Goal: Task Accomplishment & Management: Use online tool/utility

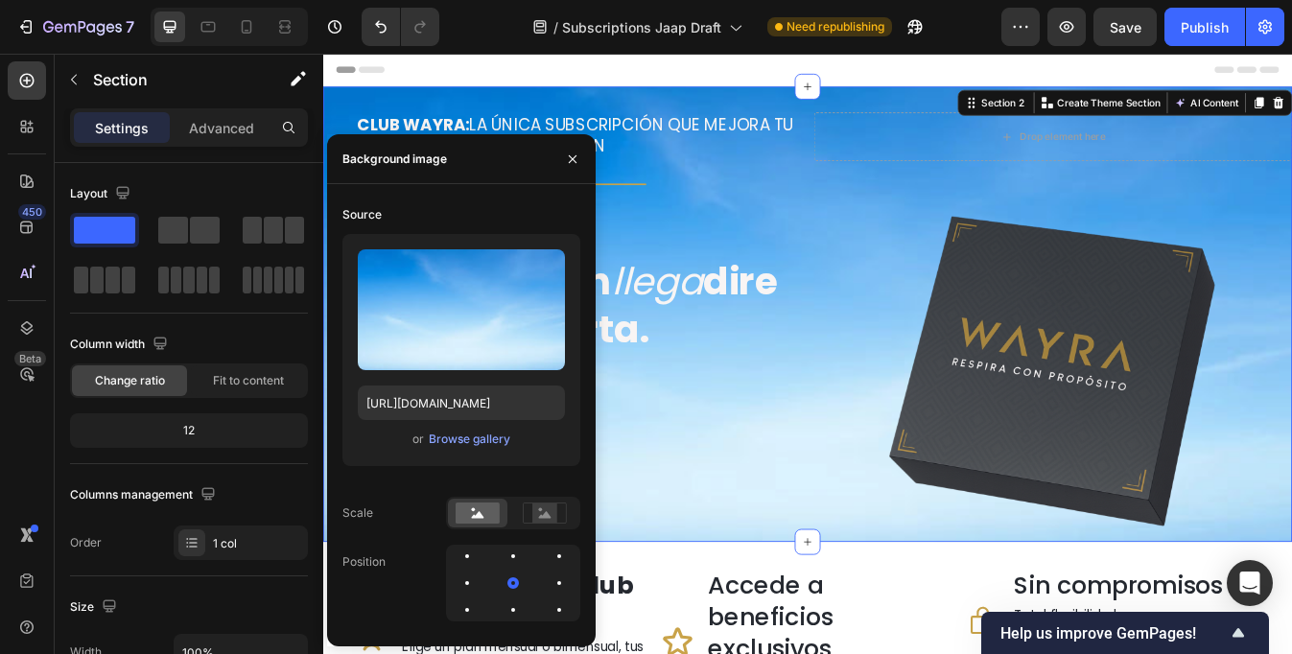
scroll to position [533, 0]
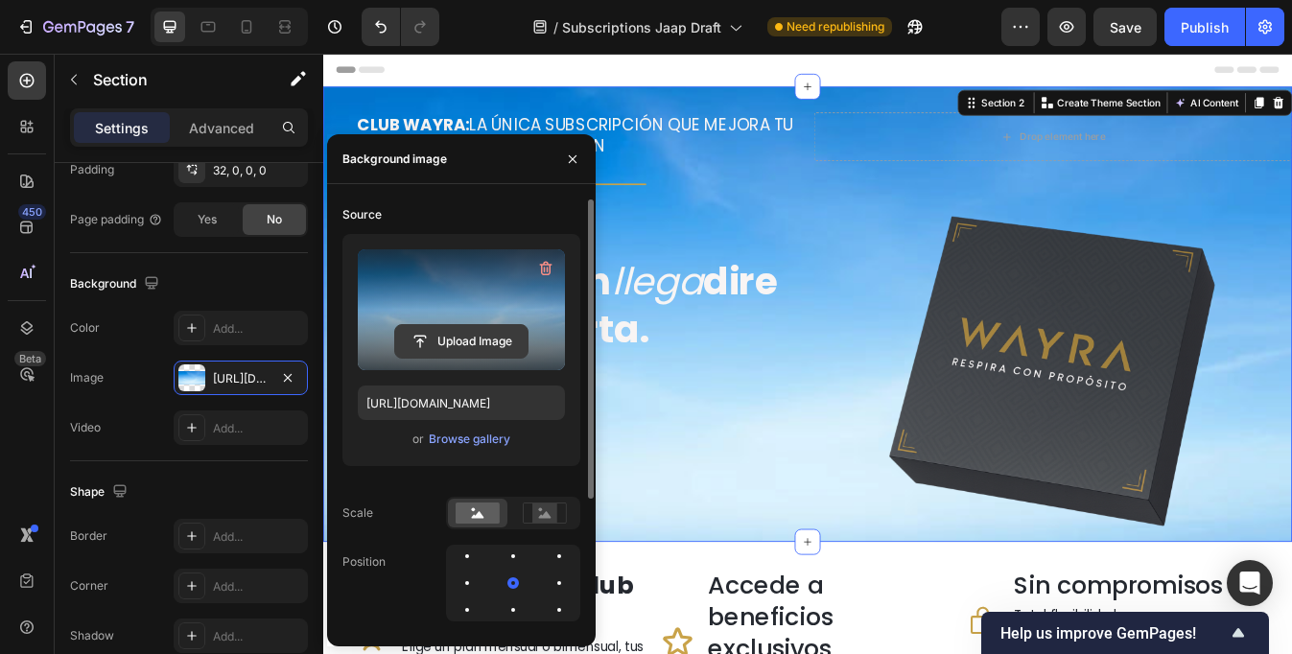
click at [453, 330] on input "file" at bounding box center [461, 341] width 132 height 33
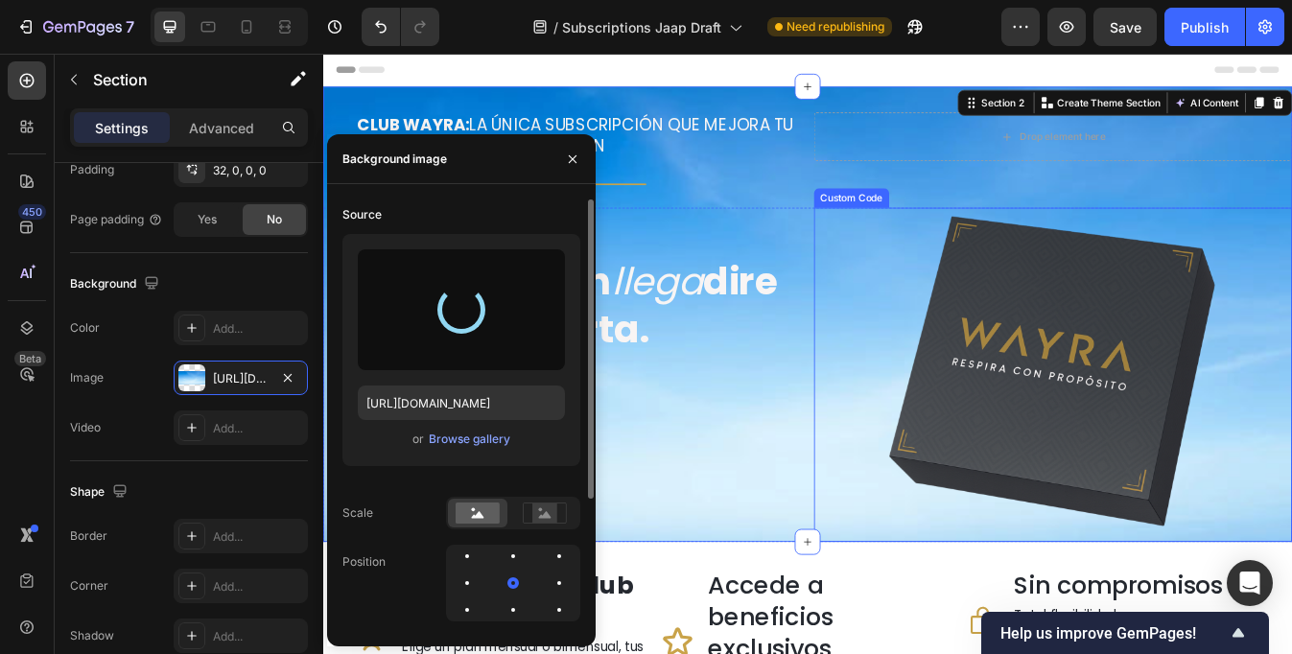
type input "[URL][DOMAIN_NAME]"
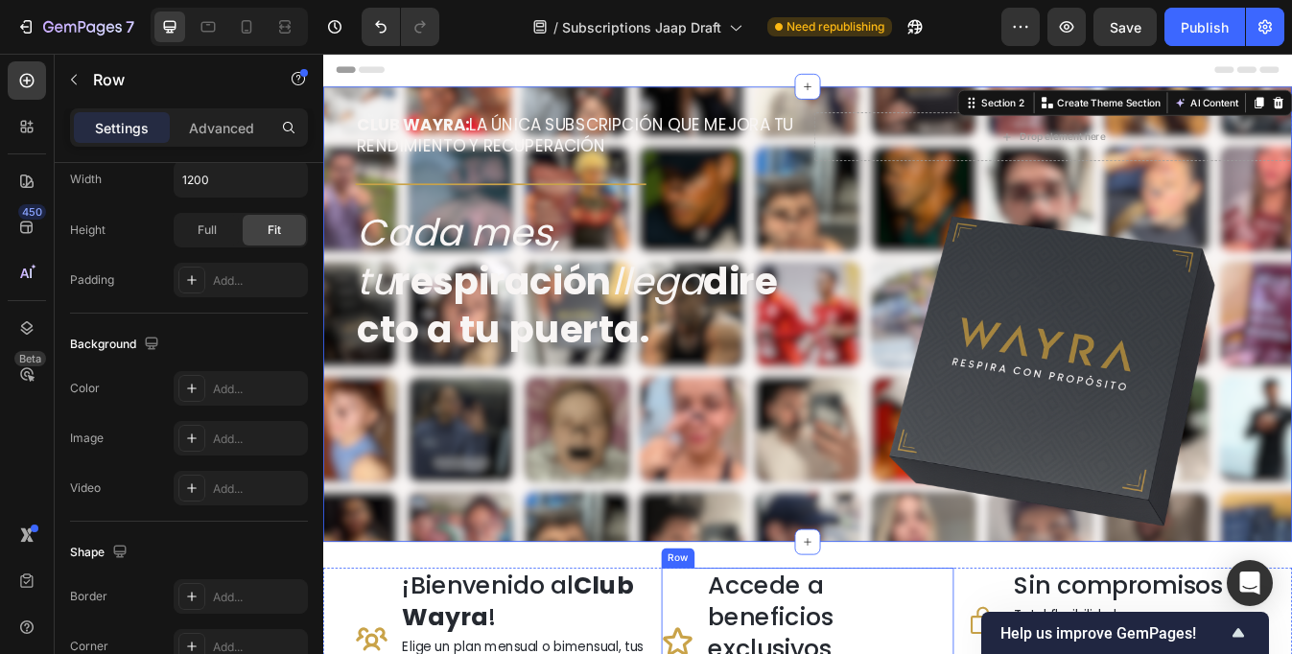
scroll to position [0, 0]
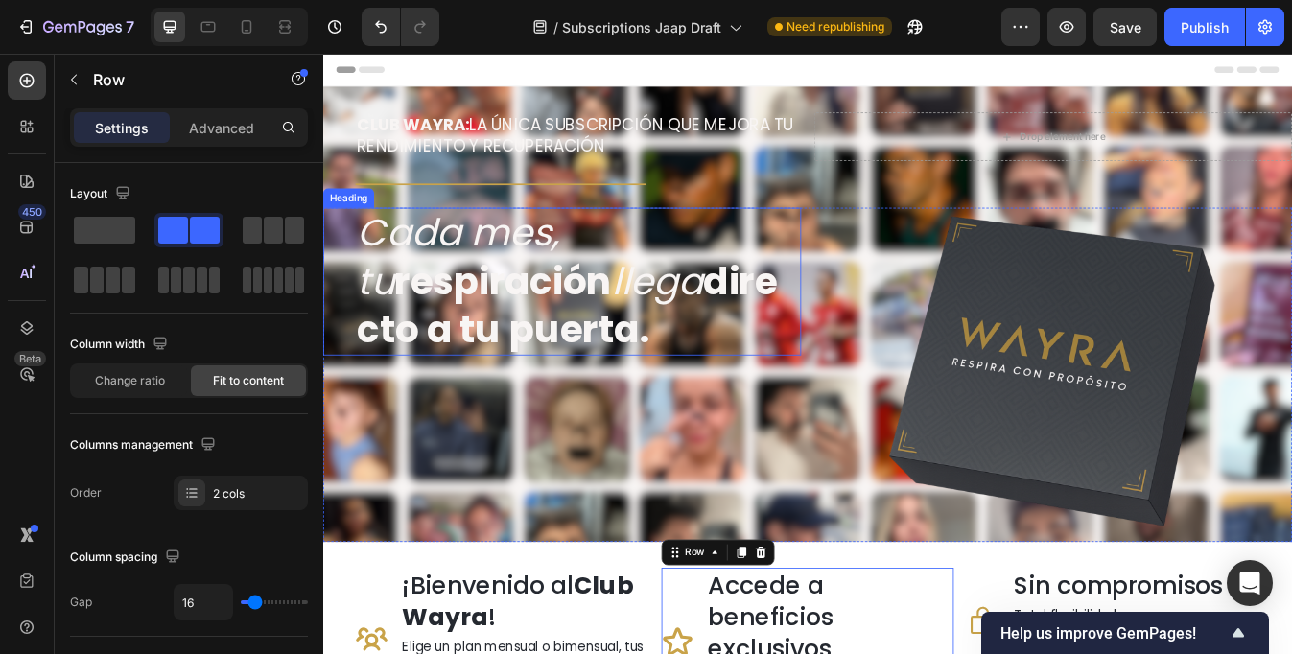
click at [559, 357] on strong "directo a tu puerta." at bounding box center [614, 353] width 500 height 119
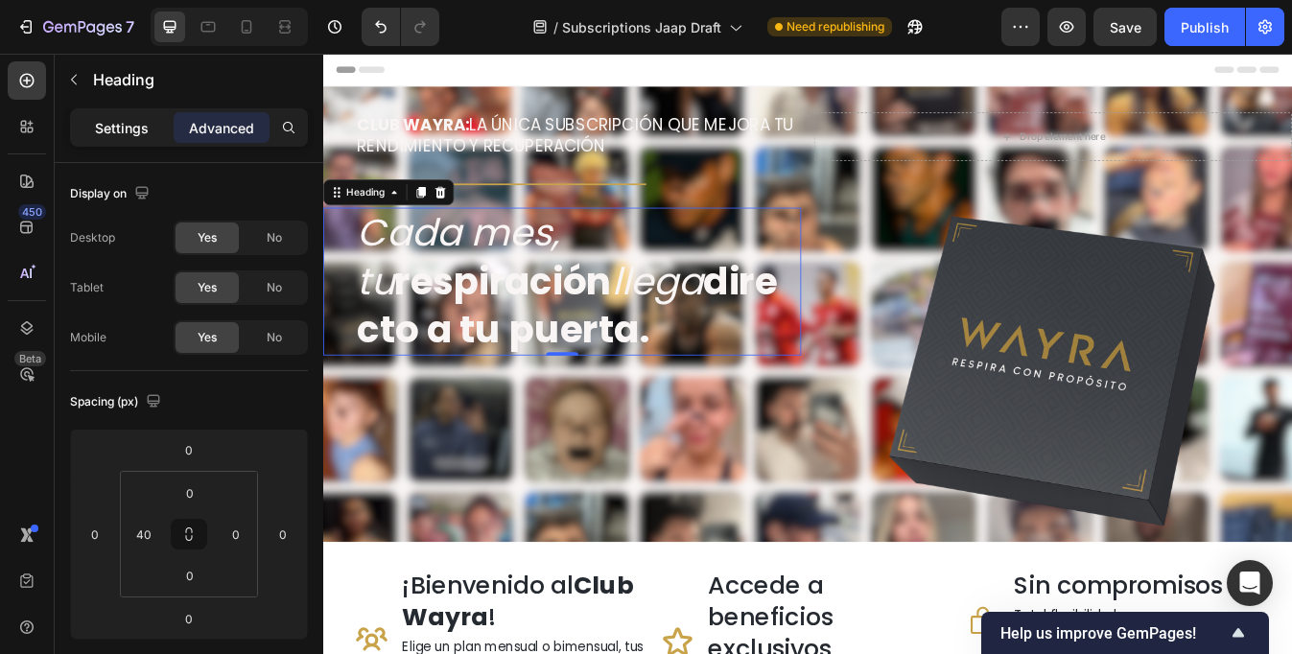
click at [125, 134] on p "Settings" at bounding box center [122, 128] width 54 height 20
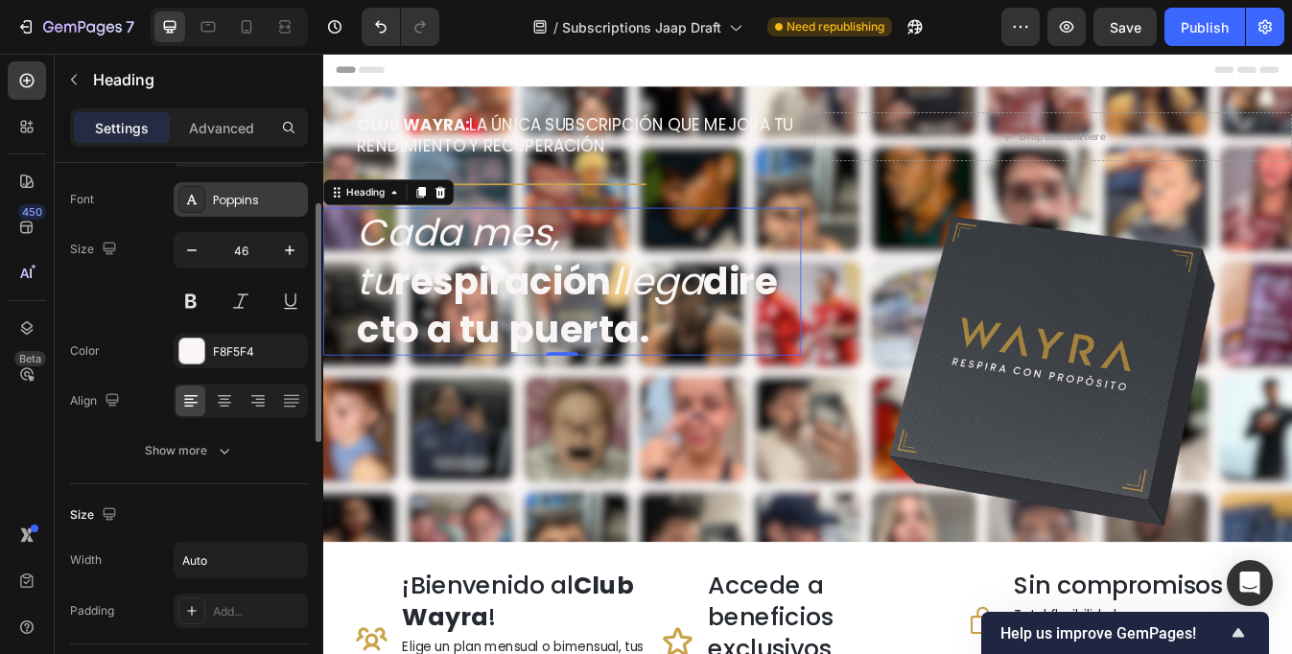
scroll to position [116, 0]
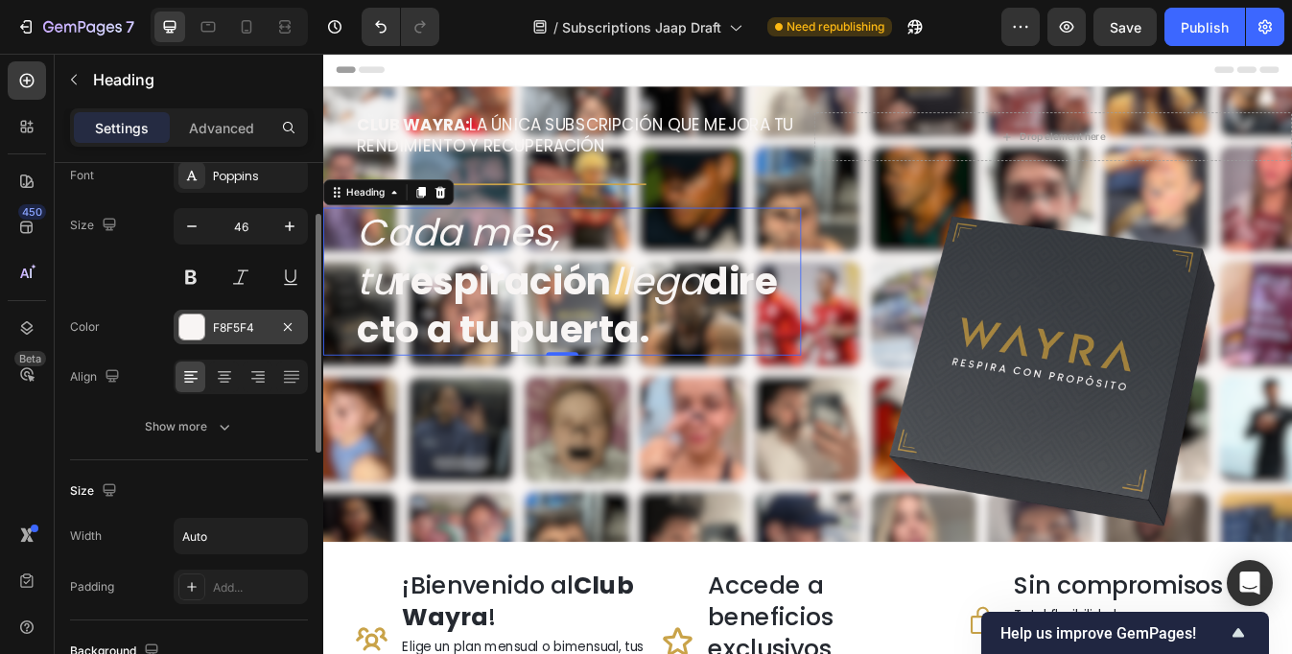
click at [226, 331] on div "F8F5F4" at bounding box center [241, 327] width 56 height 17
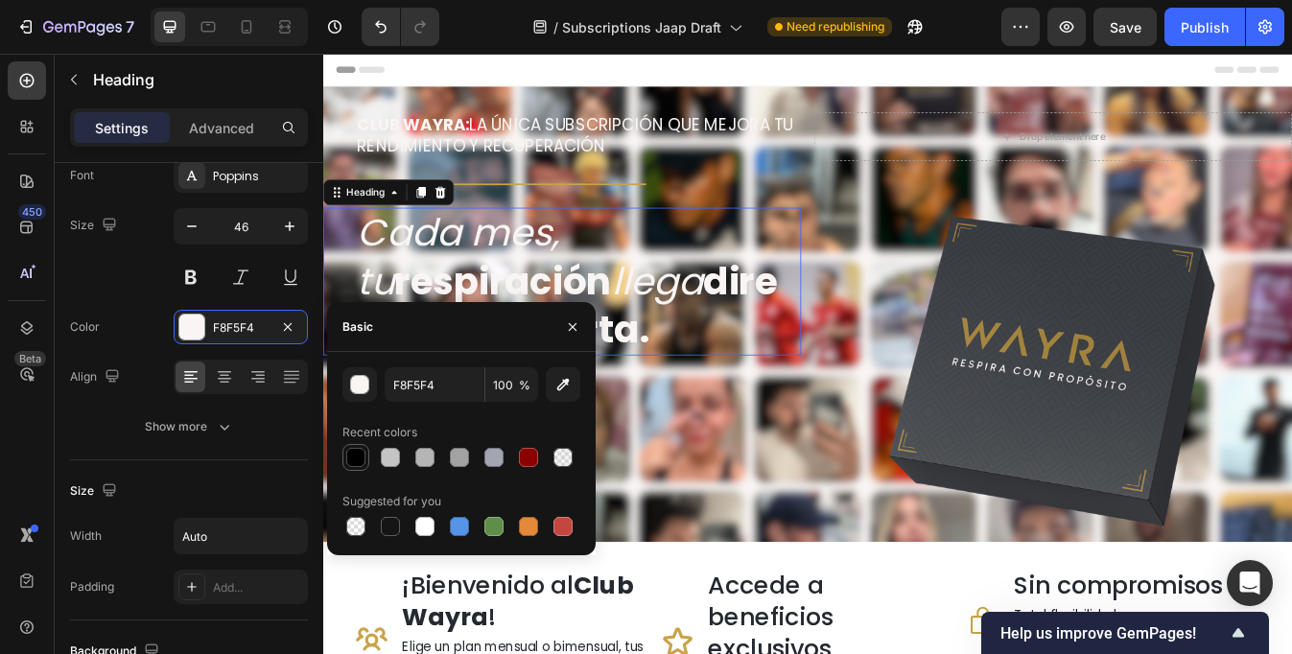
click at [355, 463] on div at bounding box center [355, 457] width 19 height 19
type input "000000"
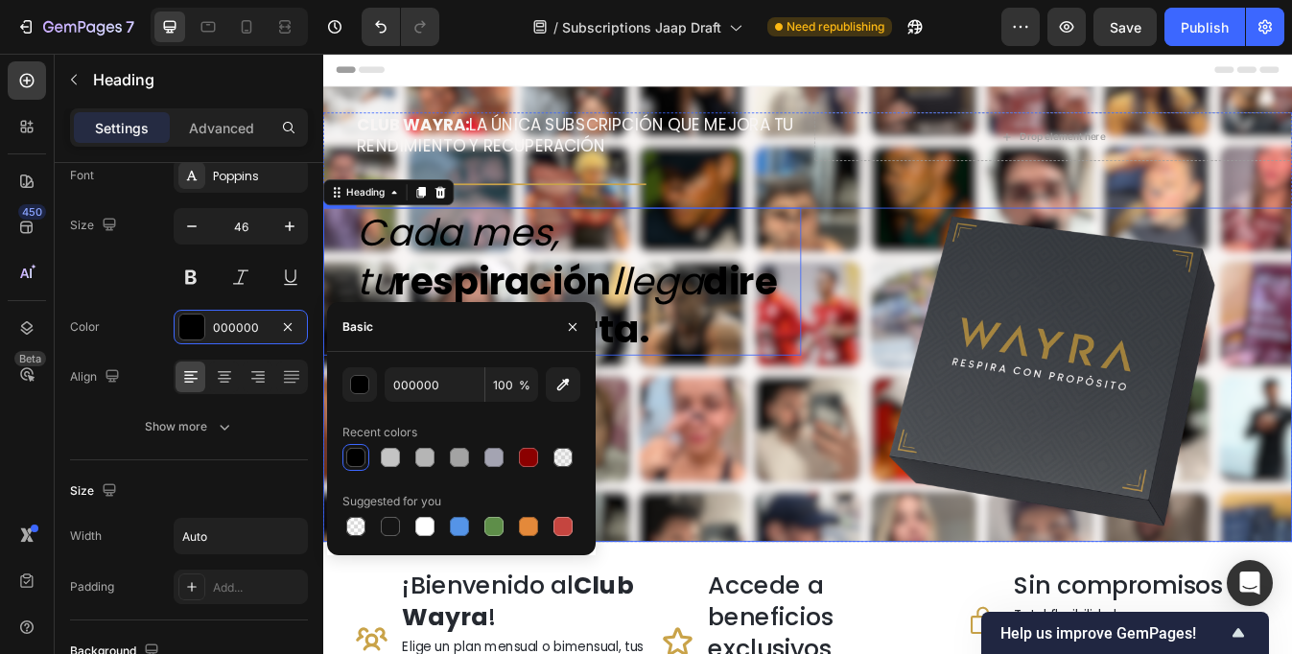
click at [861, 504] on div "Cada mes, tu respiración llega directo a tu puerta. Heading 0" at bounding box center [607, 435] width 568 height 397
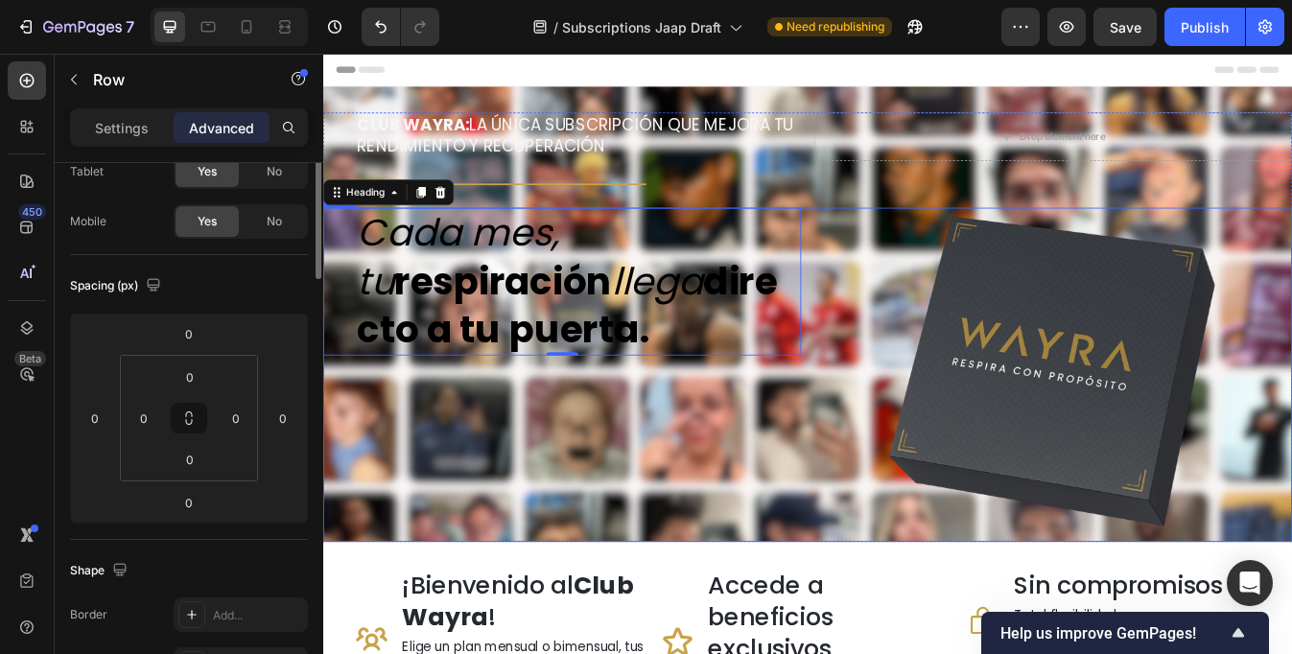
scroll to position [0, 0]
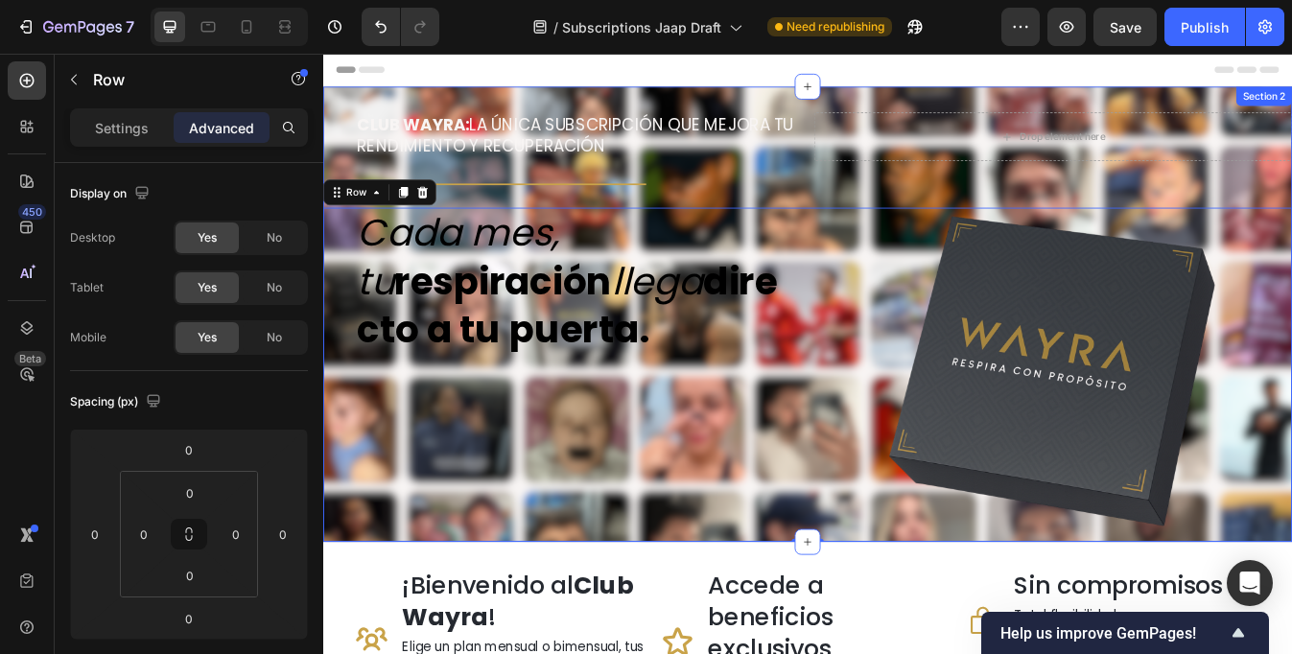
click at [920, 101] on div "CLUB WAYRA: LA ÚNICA SUBSCRIPCIÓN QUE MEJORA TU RENDIMIENTO Y RECUPERACIÓN Head…" at bounding box center [898, 363] width 1151 height 541
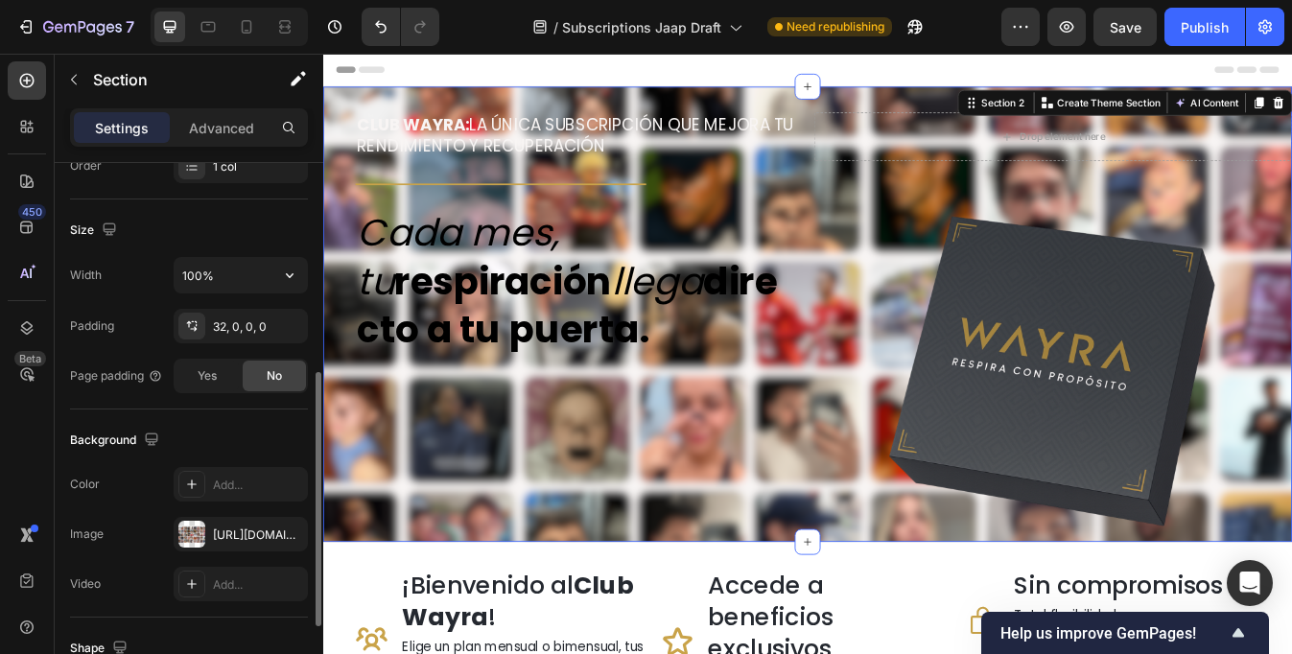
scroll to position [401, 0]
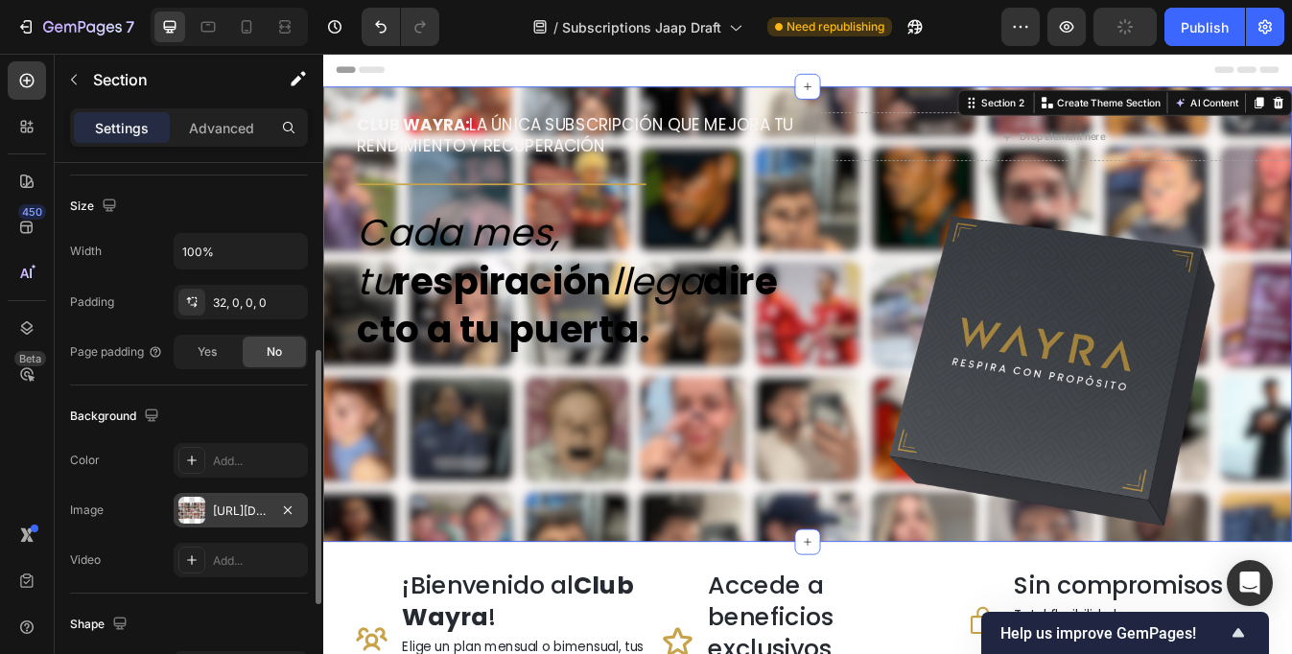
click at [242, 514] on div "[URL][DOMAIN_NAME]" at bounding box center [241, 511] width 56 height 17
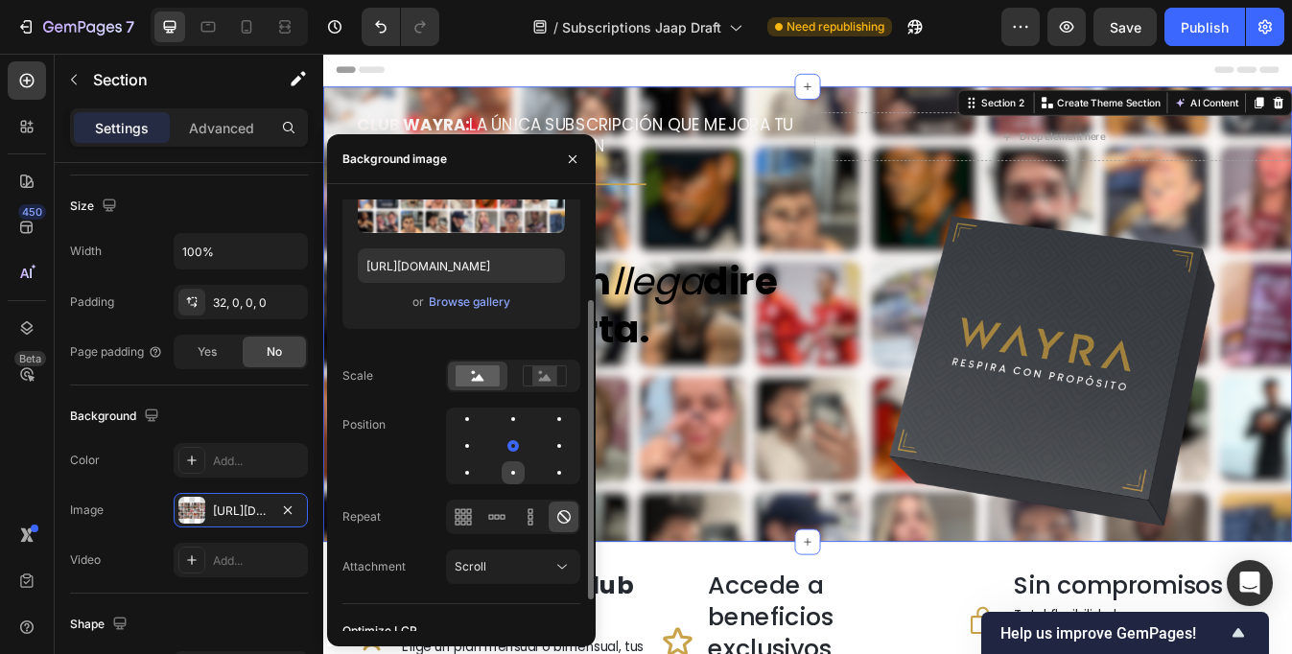
scroll to position [141, 0]
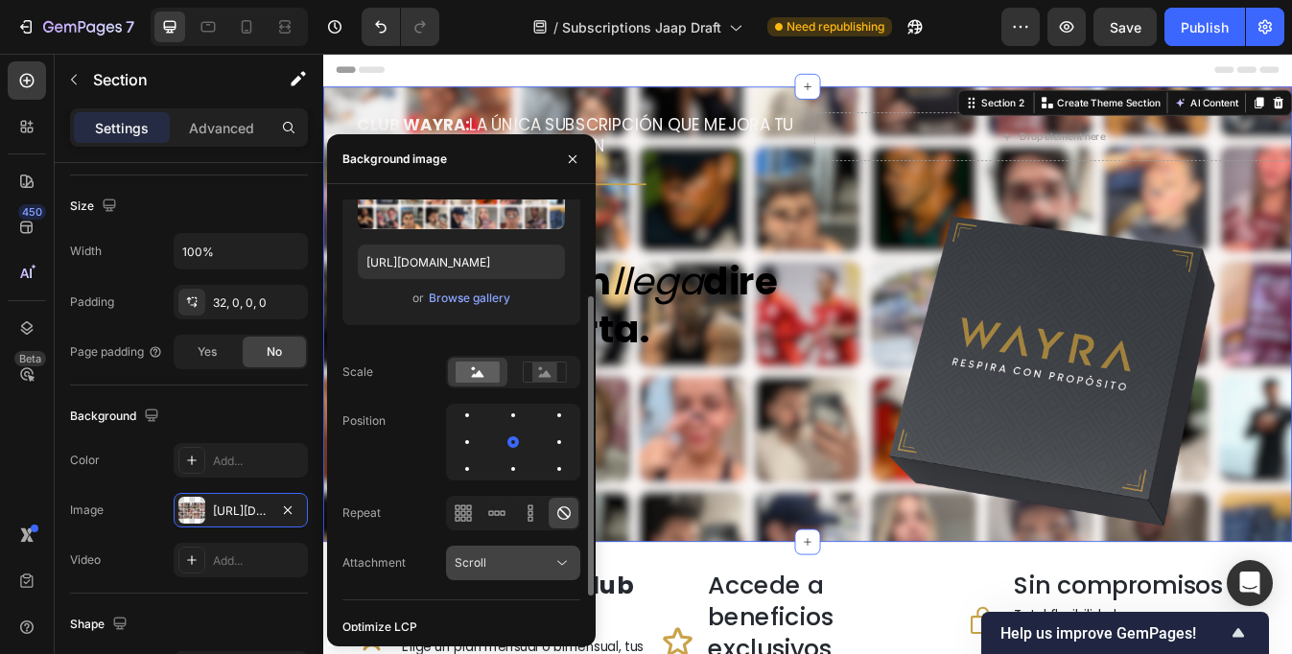
click at [505, 562] on div "Scroll" at bounding box center [504, 562] width 98 height 17
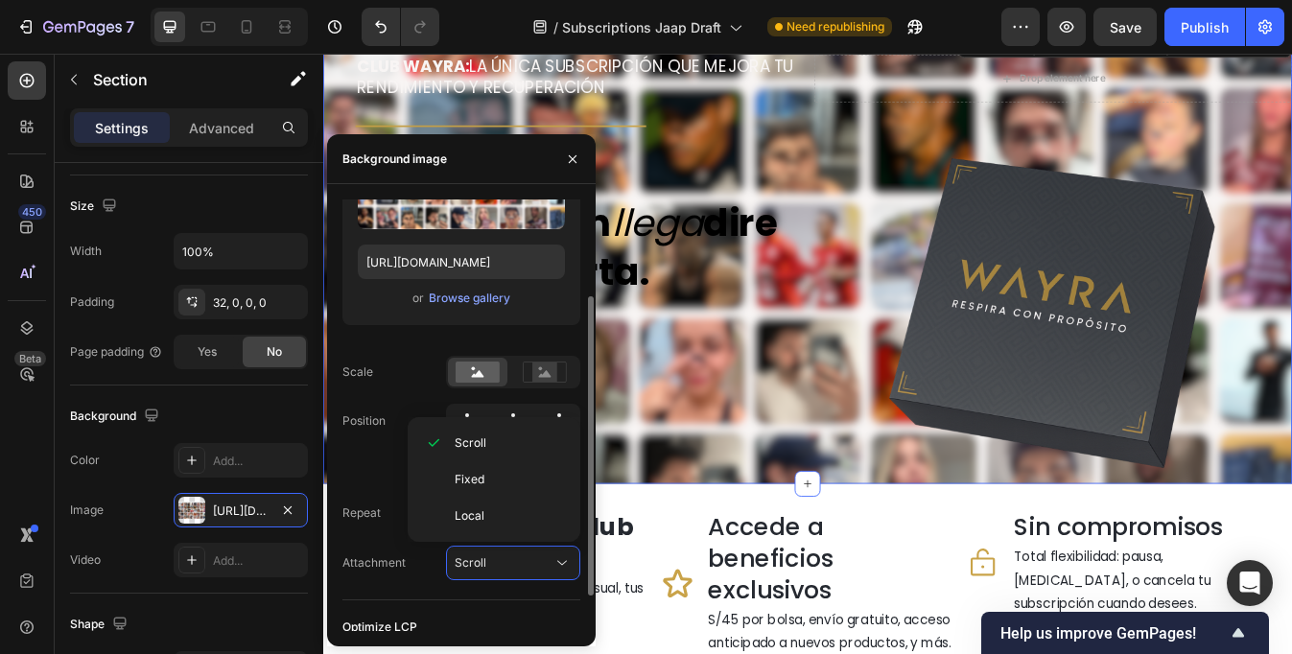
scroll to position [191, 0]
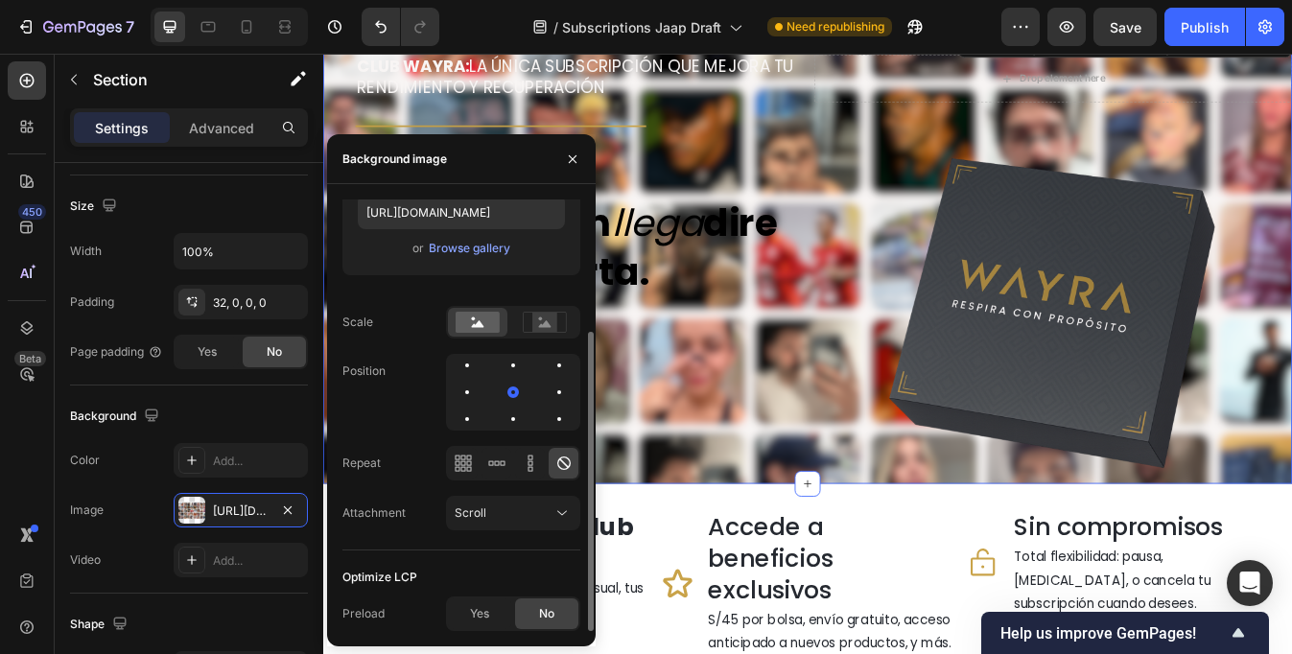
click at [362, 431] on div "Source Upload Image [URL][DOMAIN_NAME] or Browse gallery Scale Position Repeat …" at bounding box center [461, 280] width 238 height 542
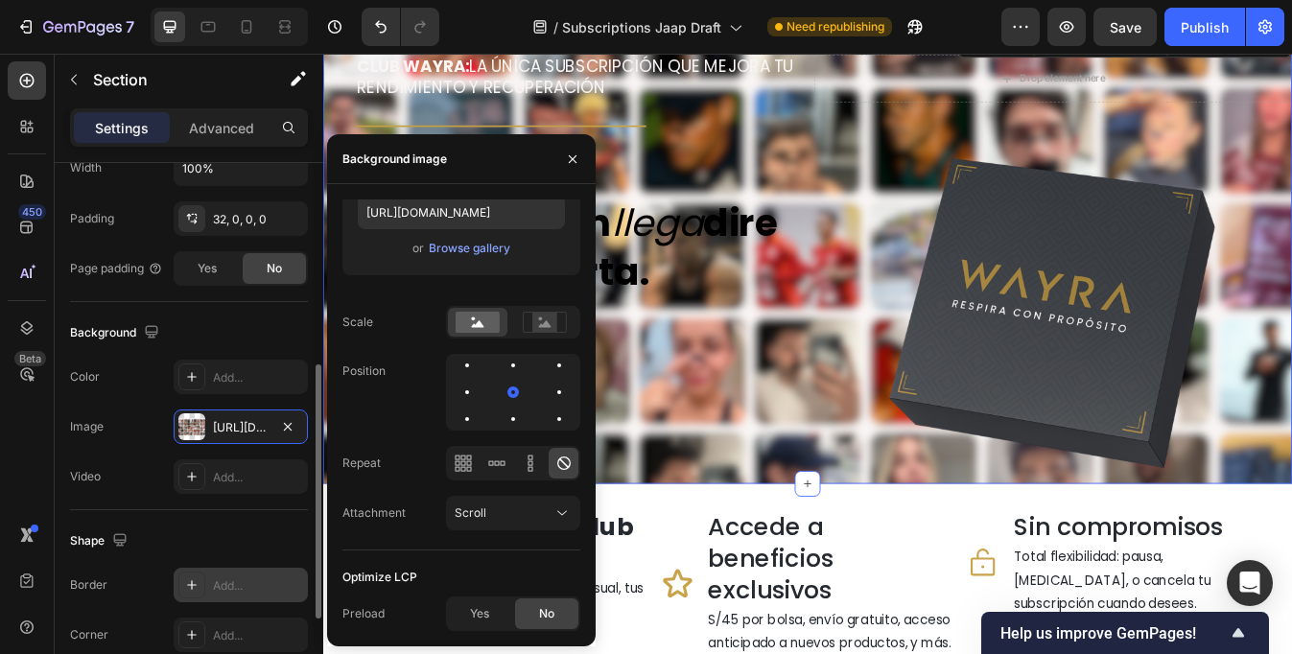
scroll to position [465, 0]
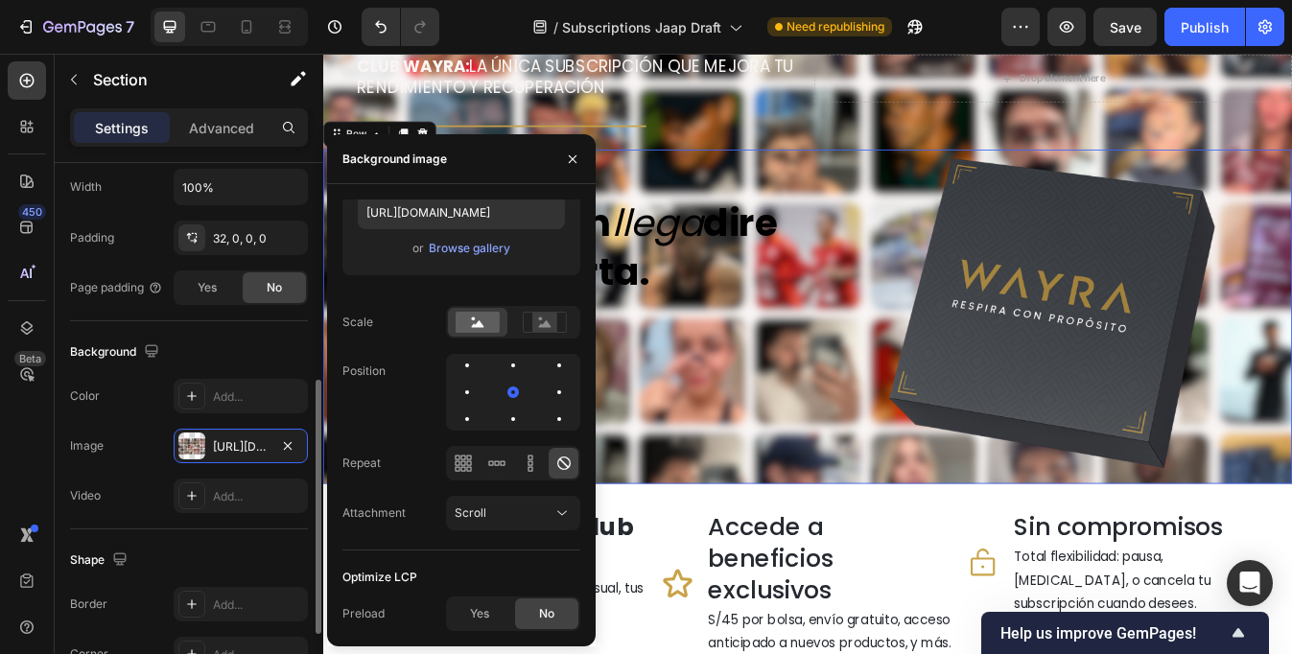
click at [794, 404] on div "Cada mes, tu respiración llega directo a tu puerta. Heading" at bounding box center [607, 366] width 568 height 397
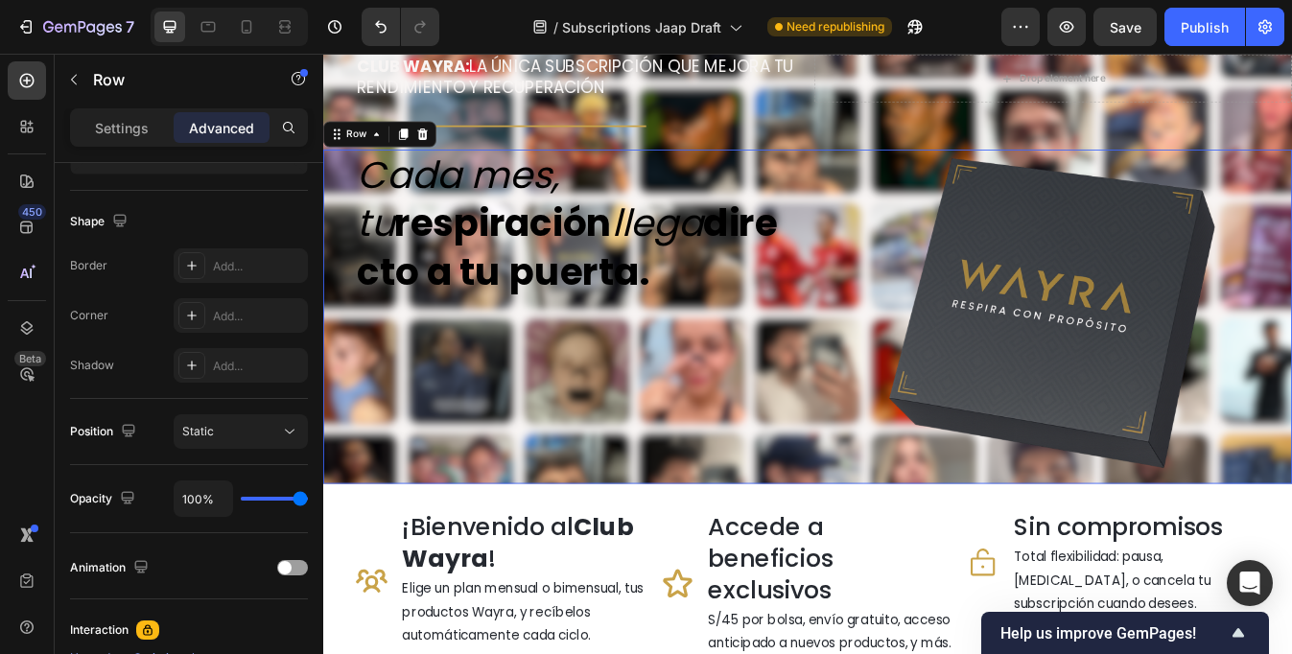
scroll to position [0, 0]
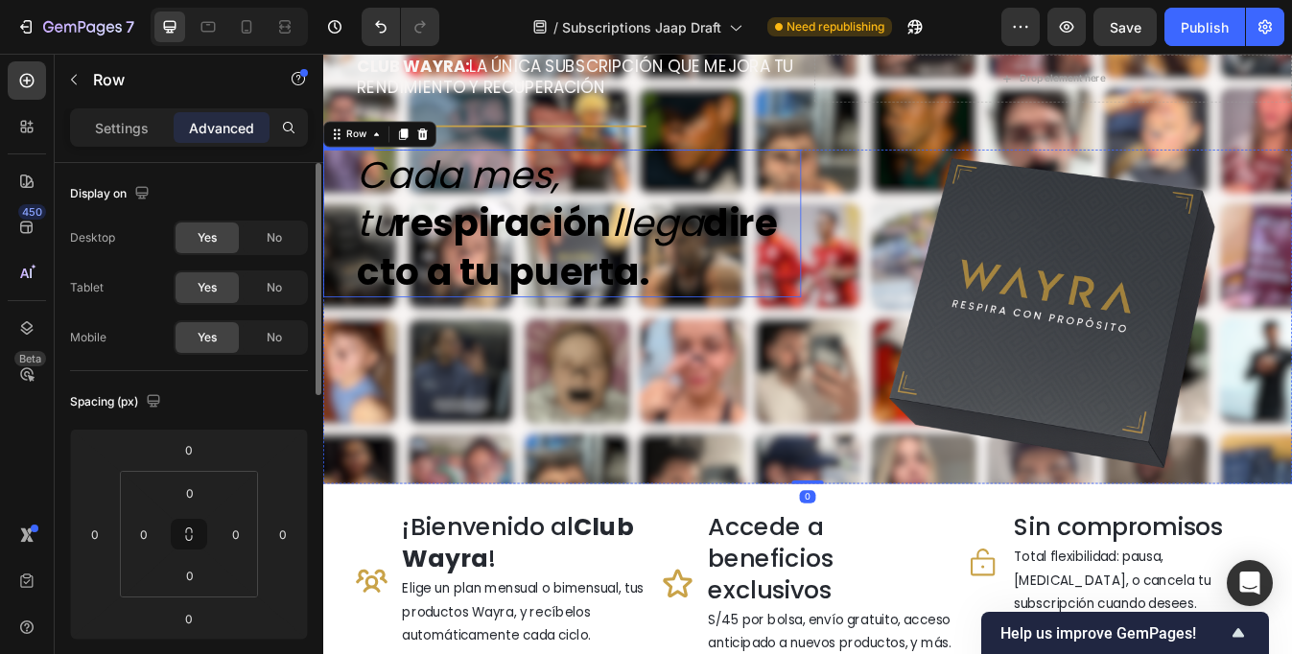
click at [633, 309] on strong "directo a tu puerta." at bounding box center [614, 283] width 500 height 119
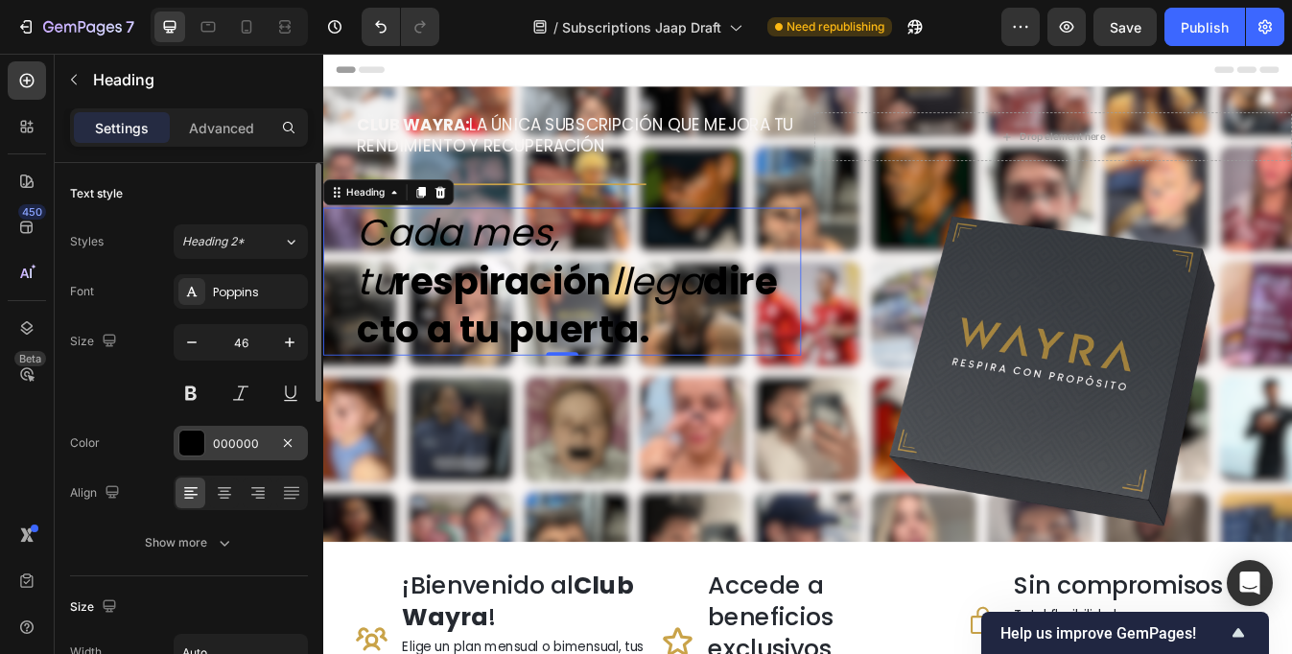
click at [246, 426] on div "000000" at bounding box center [241, 443] width 134 height 35
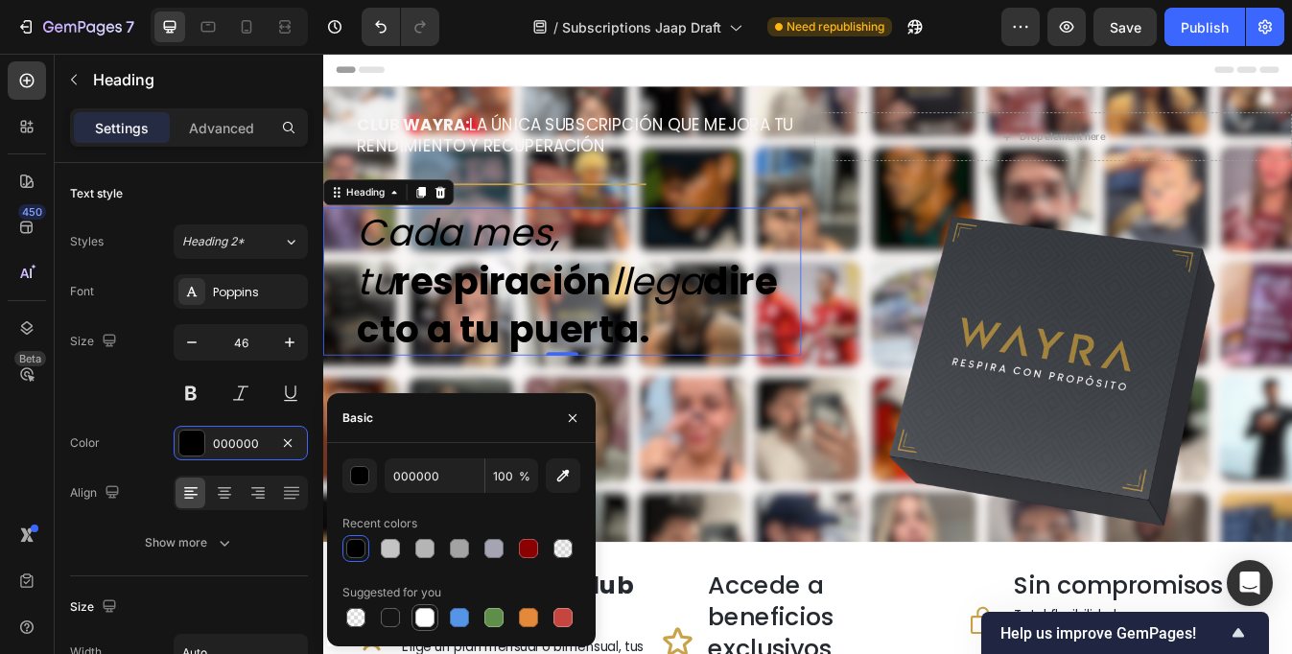
click at [424, 614] on div at bounding box center [424, 617] width 19 height 19
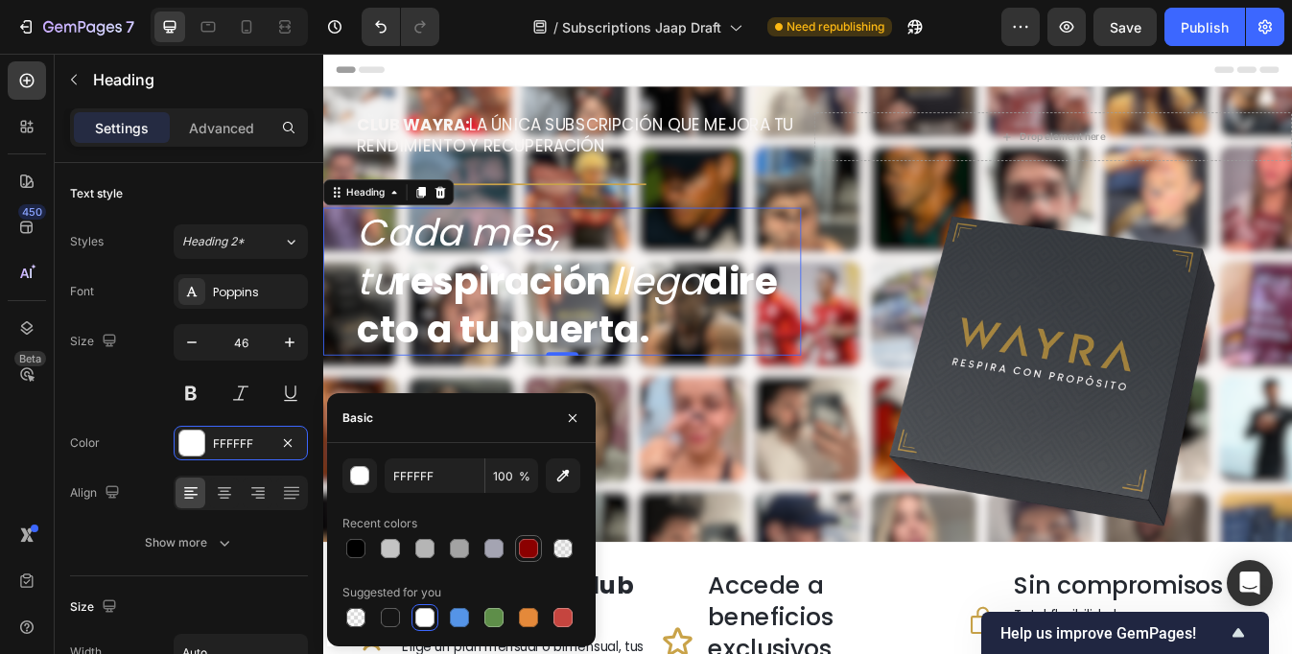
click at [532, 542] on div at bounding box center [528, 548] width 19 height 19
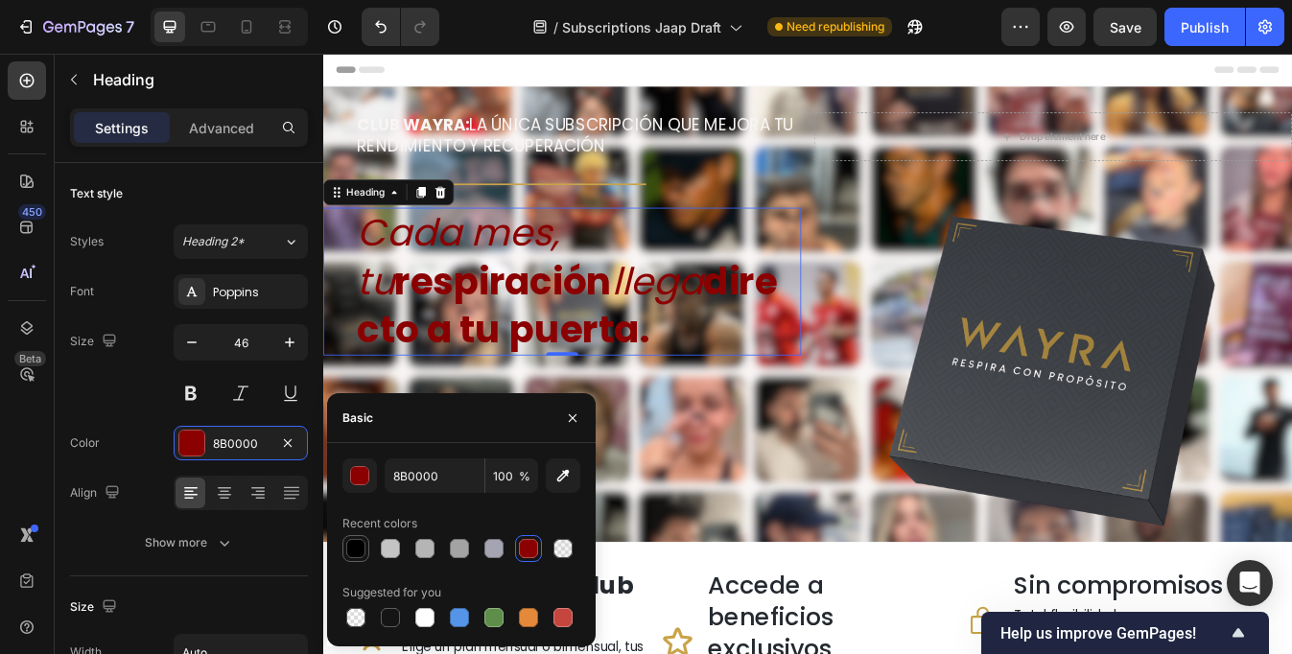
click at [361, 551] on div at bounding box center [355, 548] width 19 height 19
type input "000000"
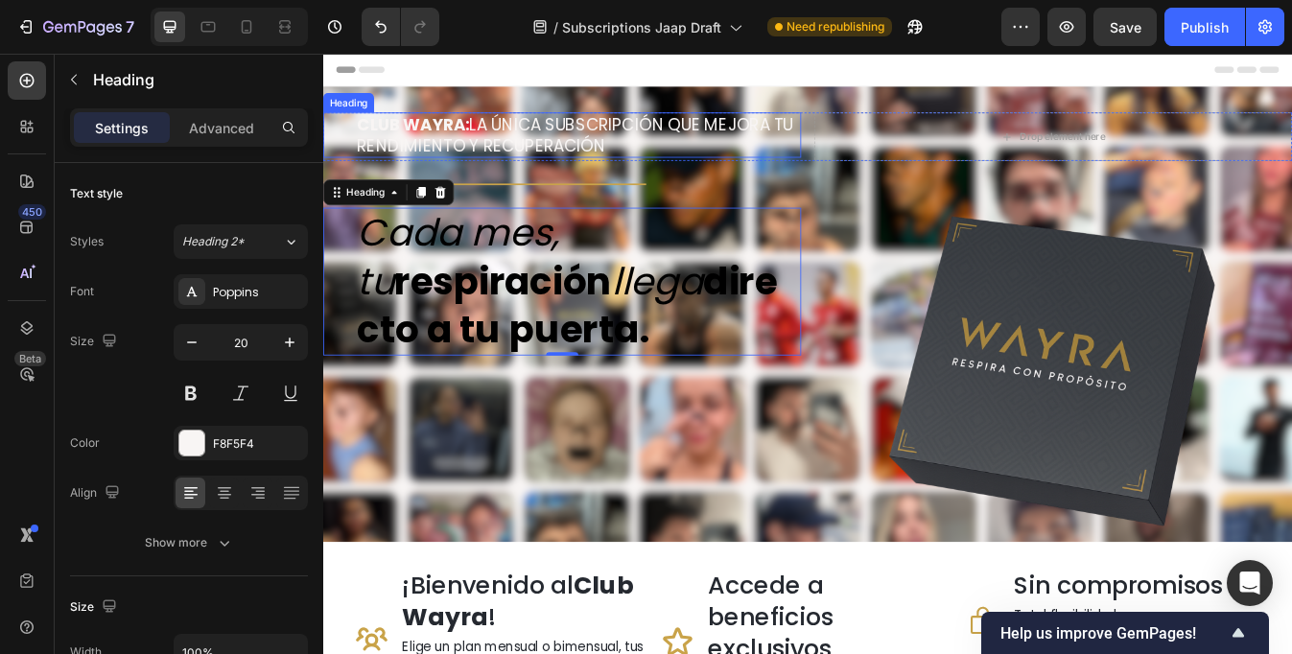
click at [643, 163] on h2 "CLUB WAYRA: LA ÚNICA SUBSCRIPCIÓN QUE MEJORA TU RENDIMIENTO Y RECUPERACIÓN" at bounding box center [627, 151] width 530 height 54
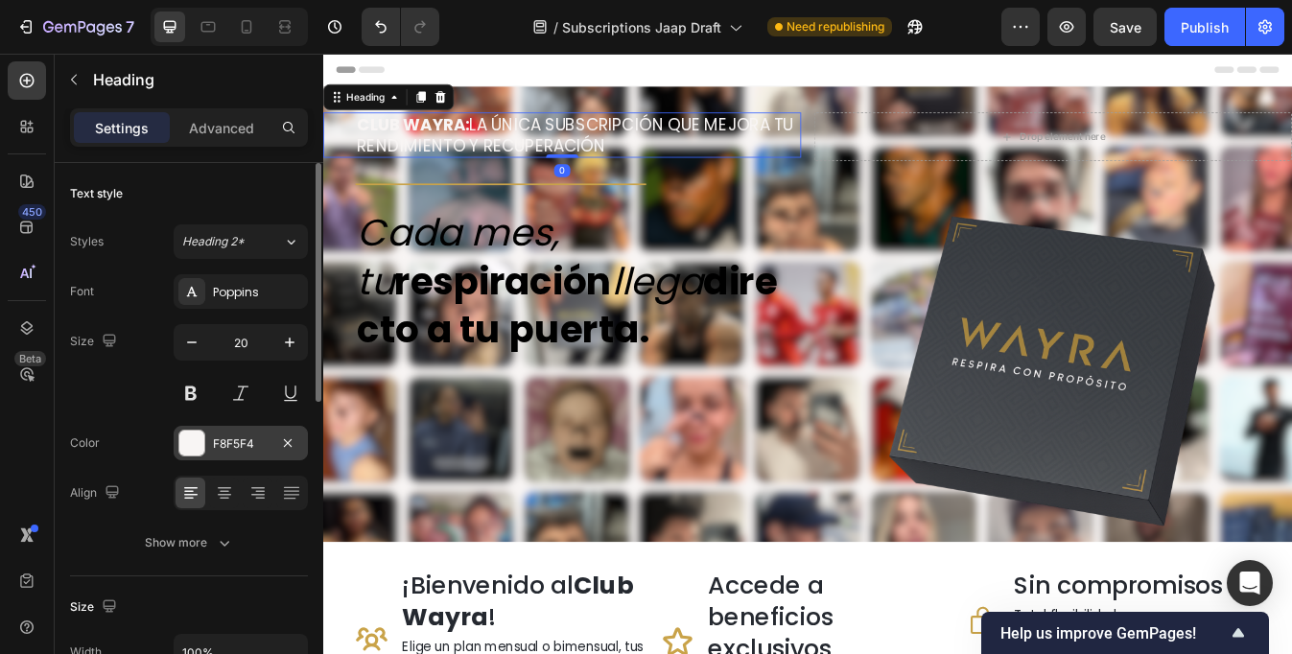
click at [230, 450] on div "F8F5F4" at bounding box center [241, 444] width 56 height 17
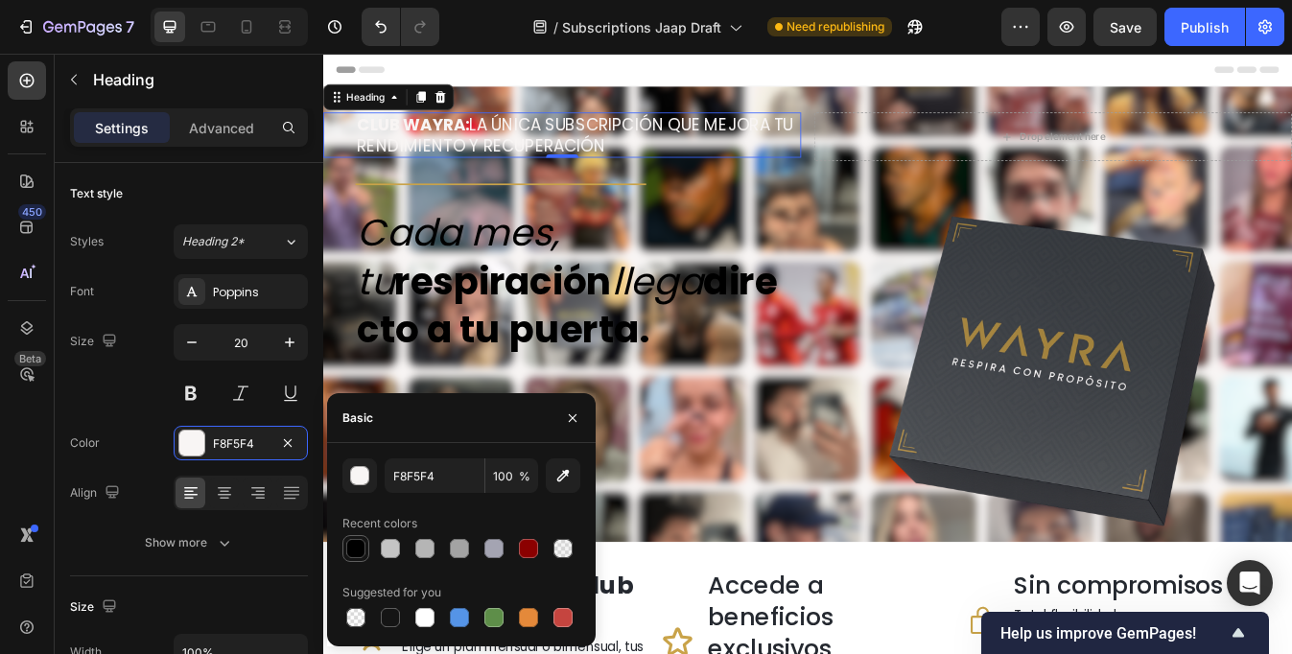
click at [360, 547] on div at bounding box center [355, 548] width 19 height 19
type input "000000"
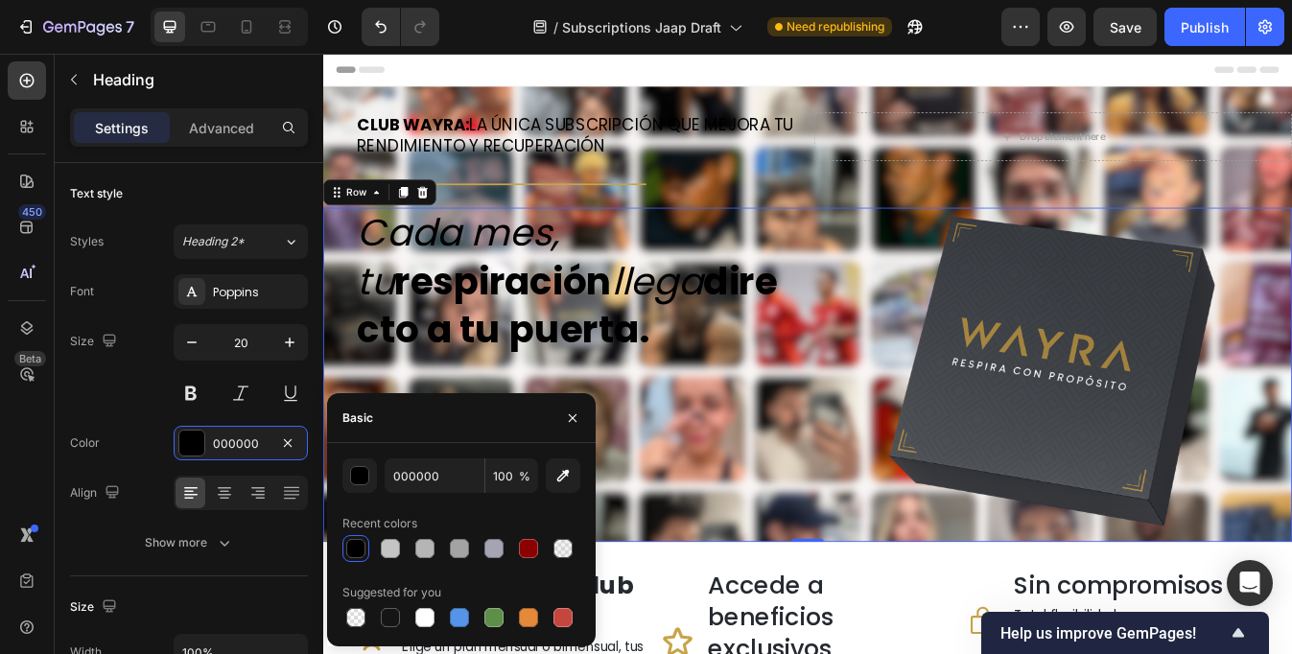
click at [789, 505] on div "Cada mes, tu respiración llega directo a tu puerta. Heading" at bounding box center [607, 435] width 568 height 397
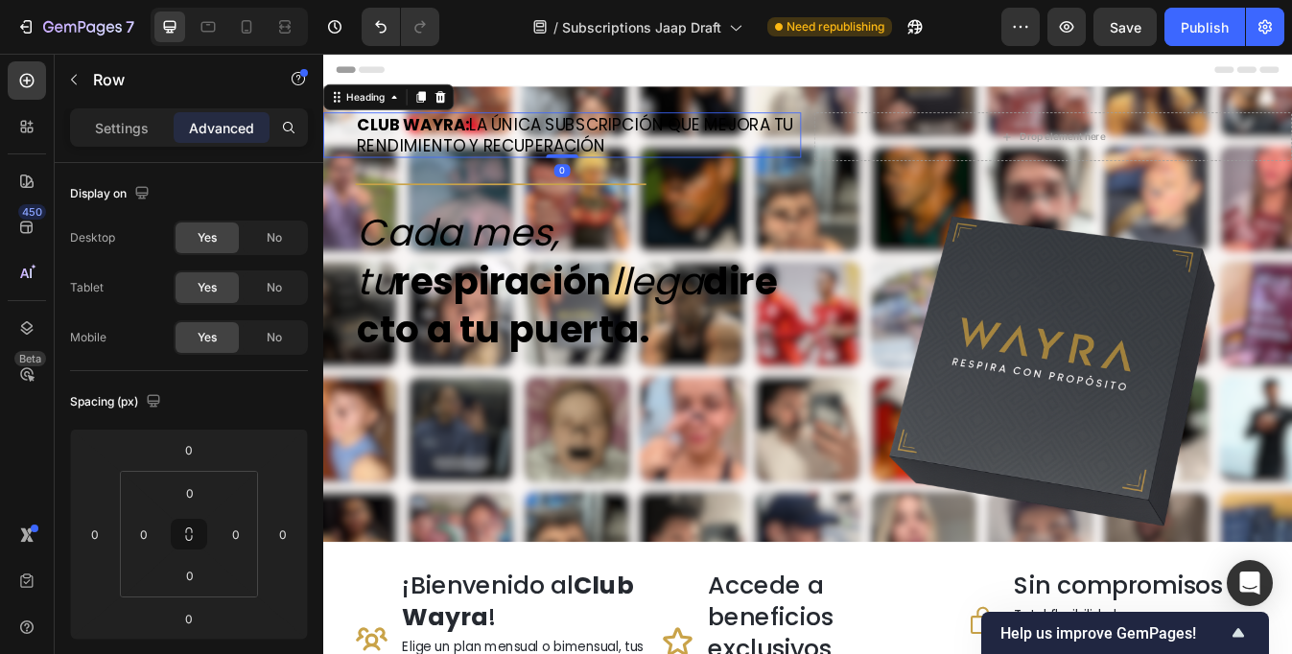
click at [784, 156] on h2 "CLUB WAYRA: LA ÚNICA SUBSCRIPCIÓN QUE MEJORA TU RENDIMIENTO Y RECUPERACIÓN" at bounding box center [627, 151] width 530 height 54
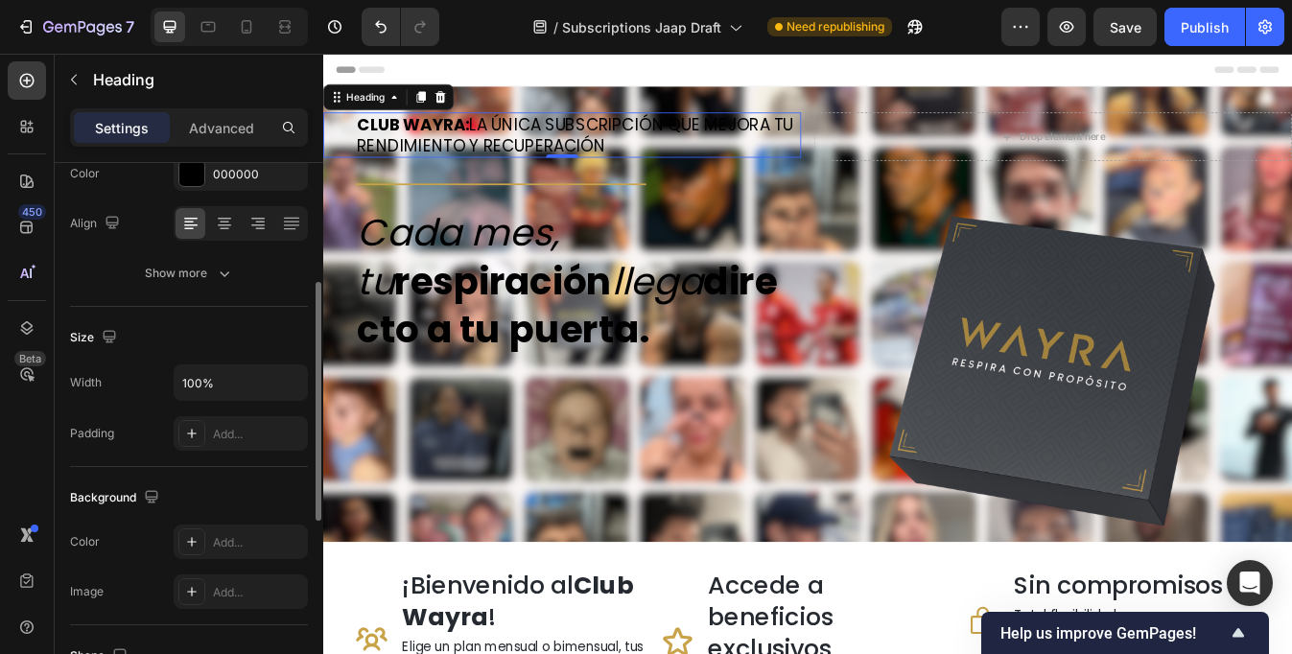
scroll to position [330, 0]
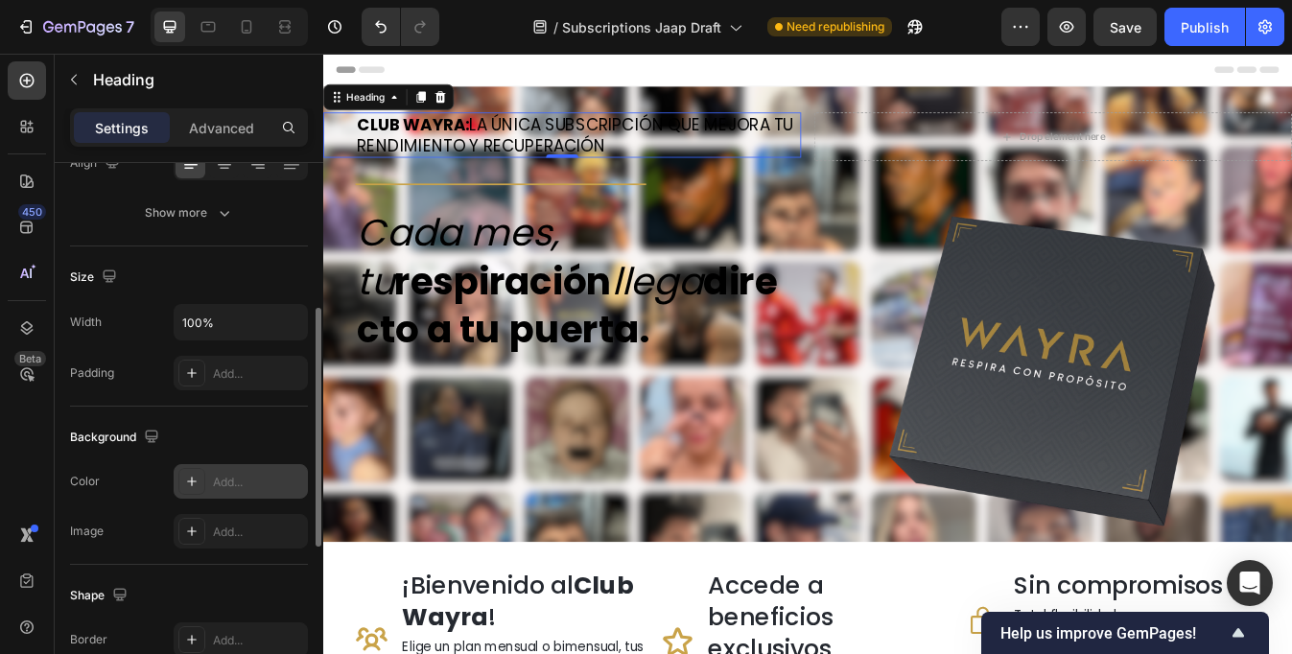
click at [235, 485] on div "Add..." at bounding box center [258, 482] width 90 height 17
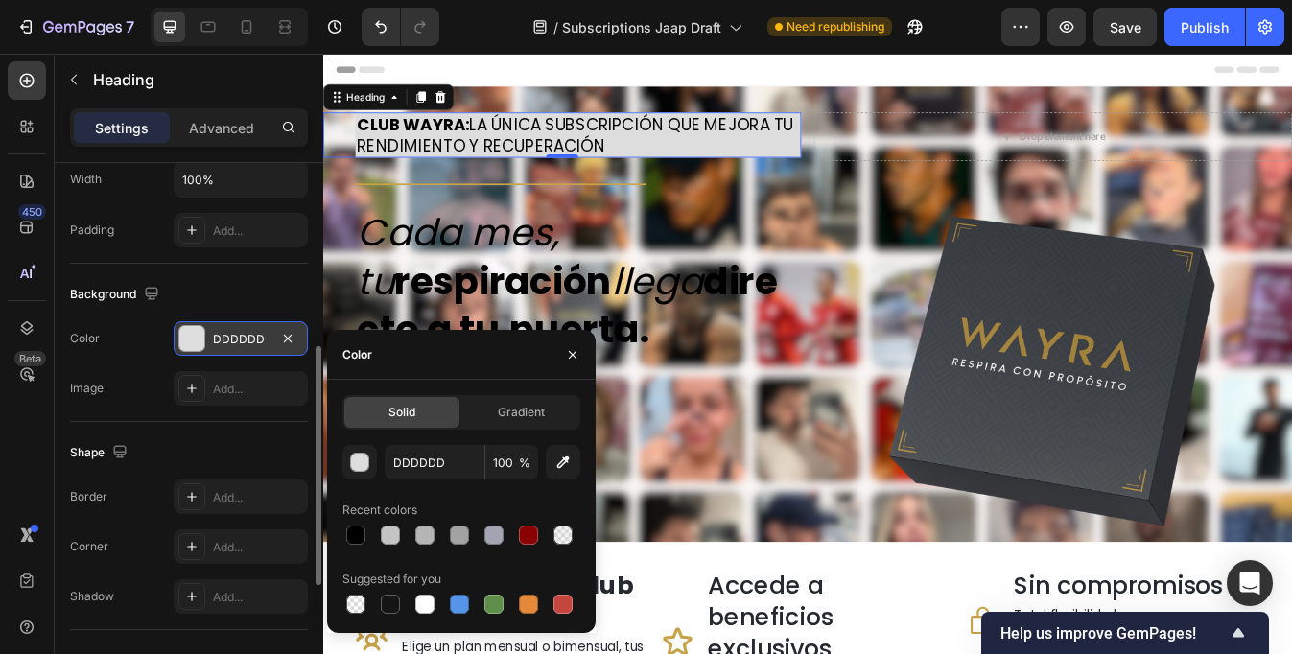
scroll to position [474, 0]
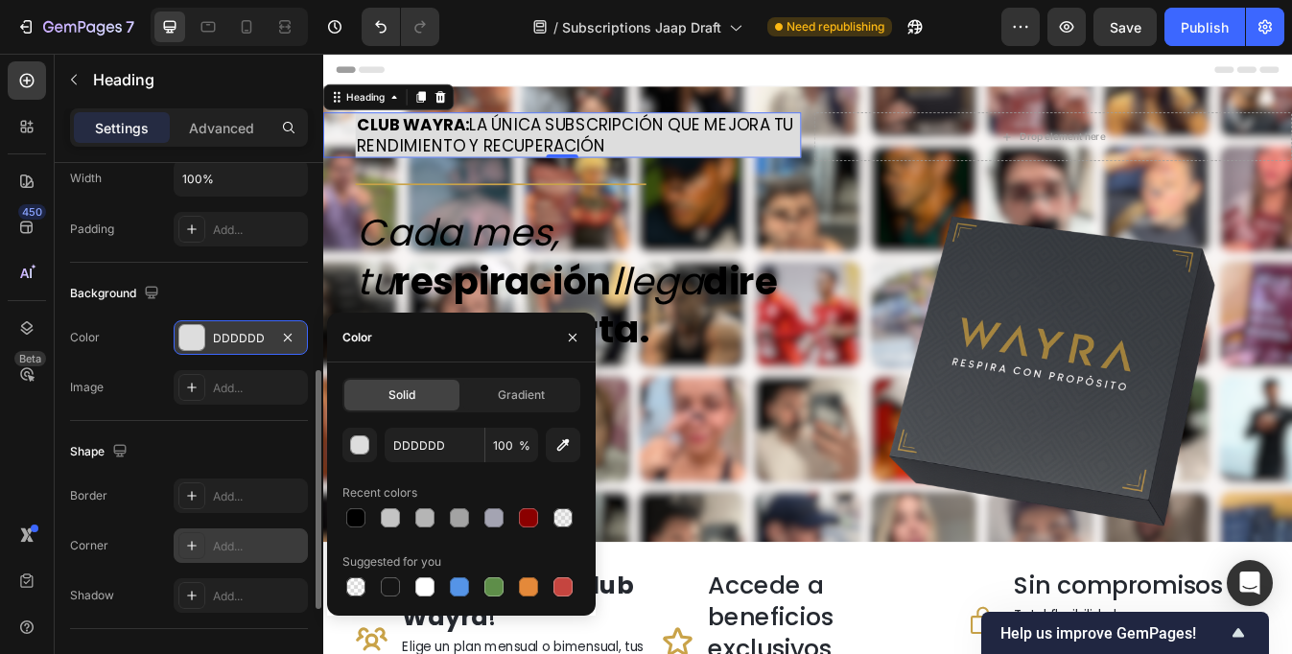
click at [191, 544] on icon at bounding box center [192, 546] width 10 height 10
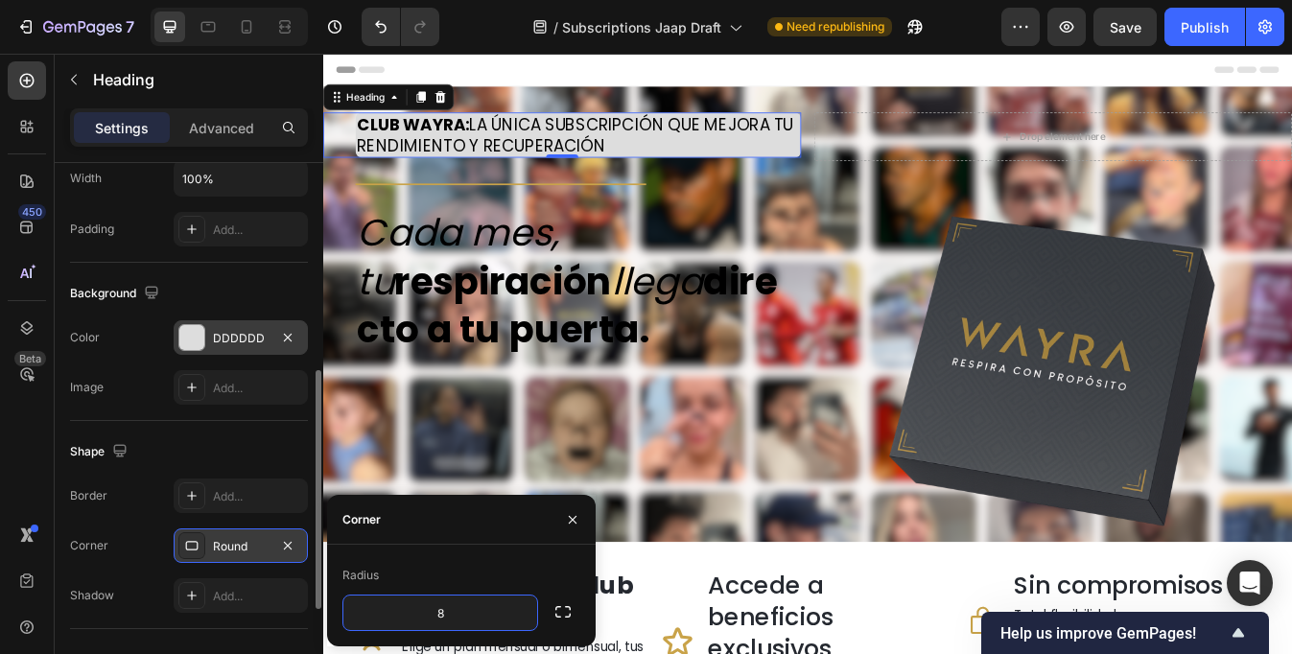
click at [131, 541] on div "Corner Round" at bounding box center [189, 546] width 238 height 35
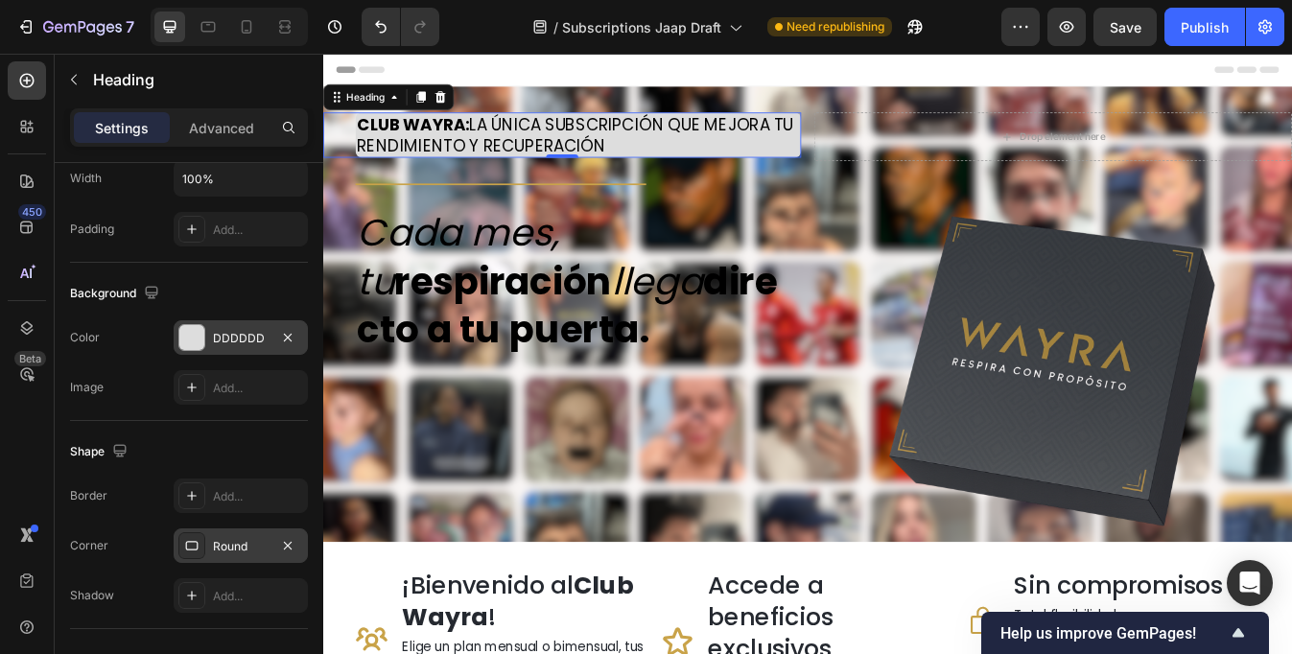
click at [247, 325] on div "DDDDDD" at bounding box center [241, 337] width 134 height 35
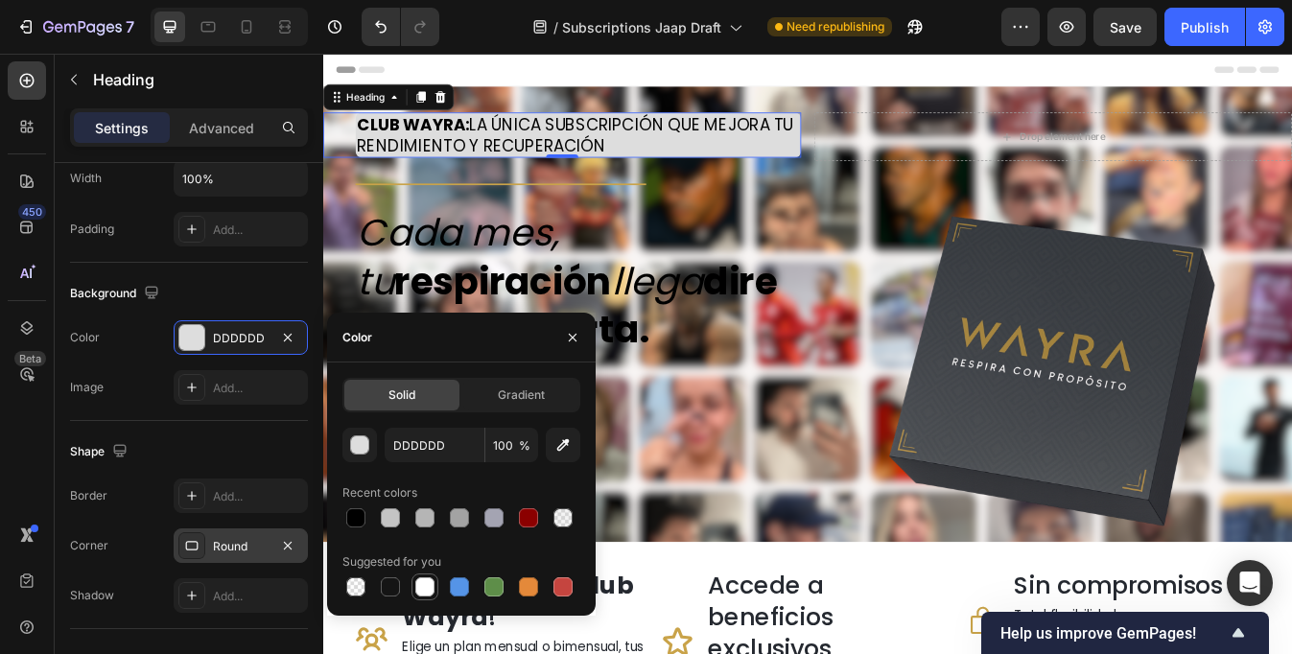
click at [436, 592] on div at bounding box center [425, 587] width 27 height 27
type input "FFFFFF"
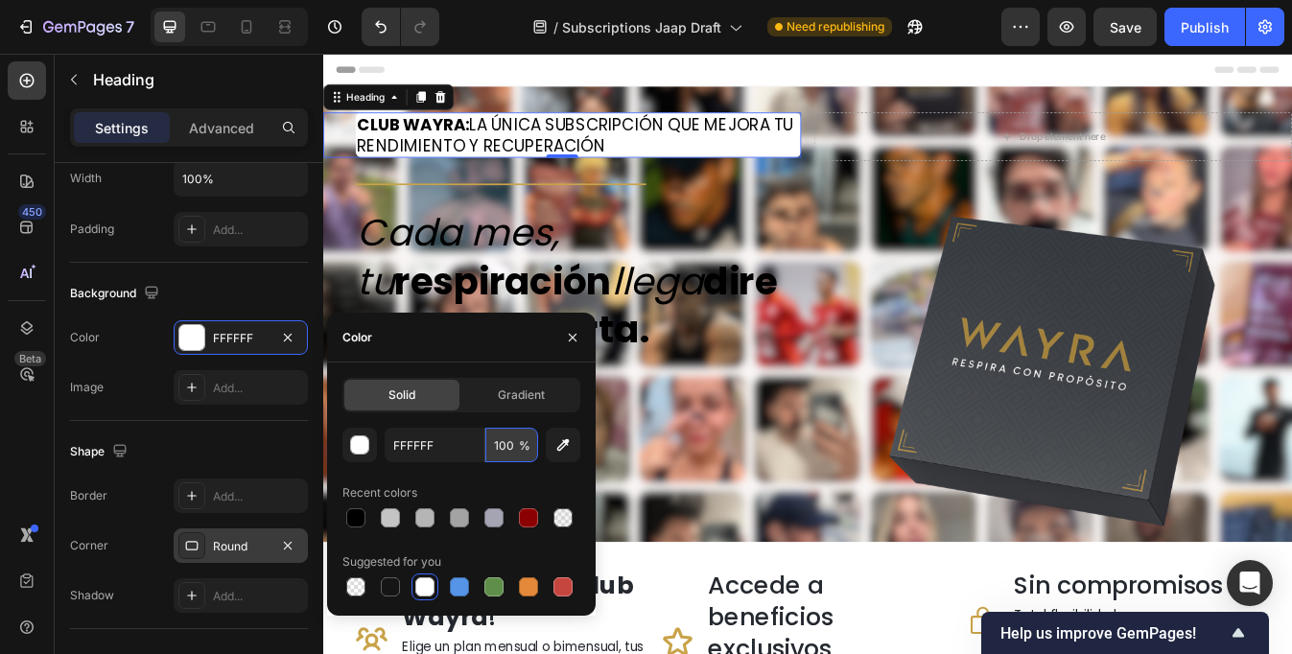
click at [512, 451] on input "100" at bounding box center [511, 445] width 53 height 35
click at [556, 445] on icon "button" at bounding box center [563, 445] width 19 height 19
click at [516, 448] on input "100" at bounding box center [511, 445] width 53 height 35
click at [500, 447] on input "100" at bounding box center [511, 445] width 53 height 35
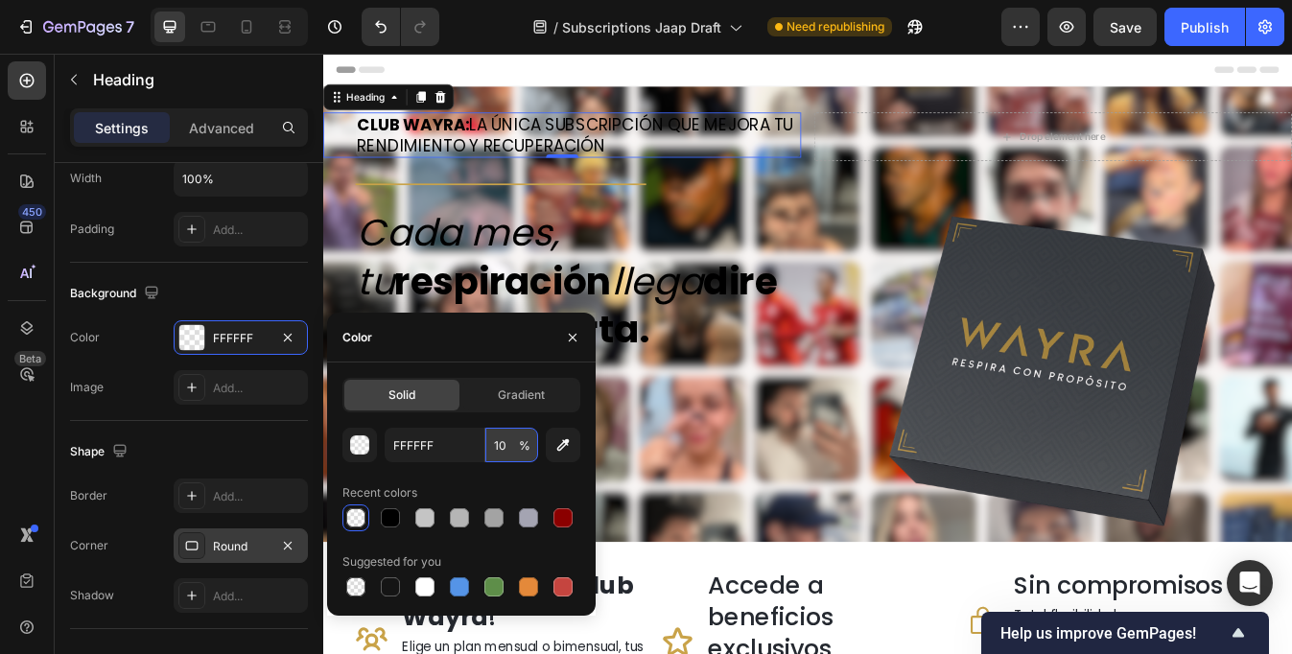
click at [500, 447] on input "10" at bounding box center [511, 445] width 53 height 35
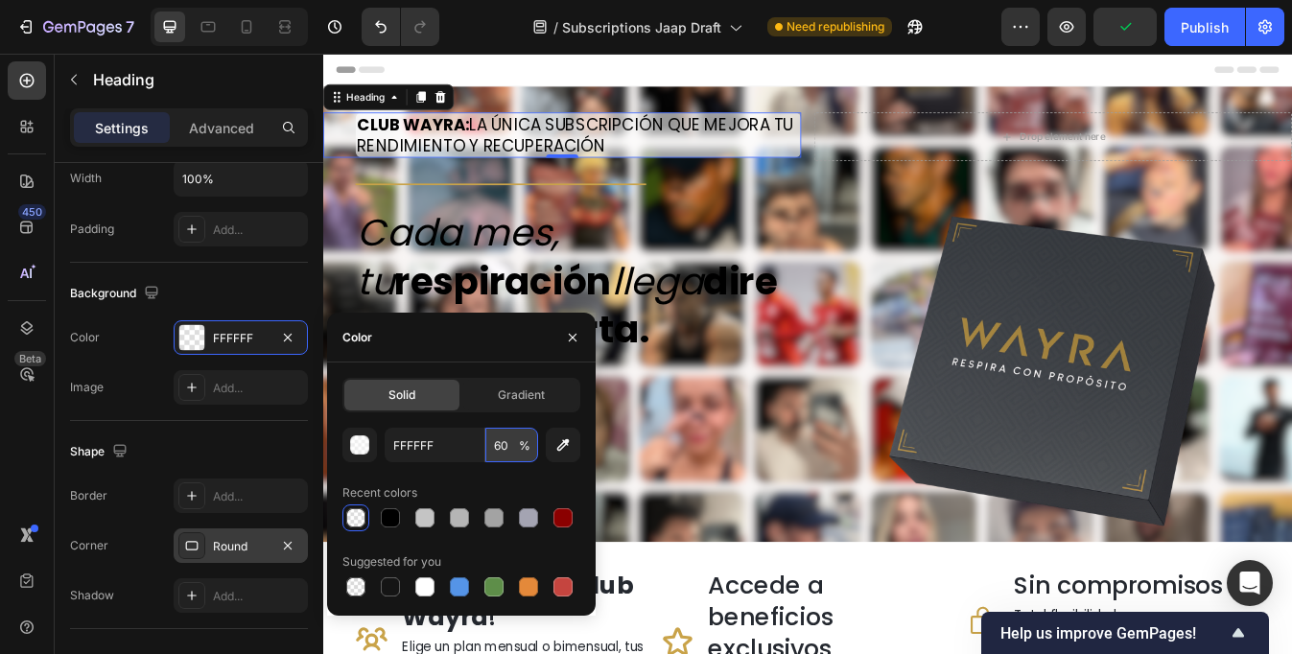
type input "60"
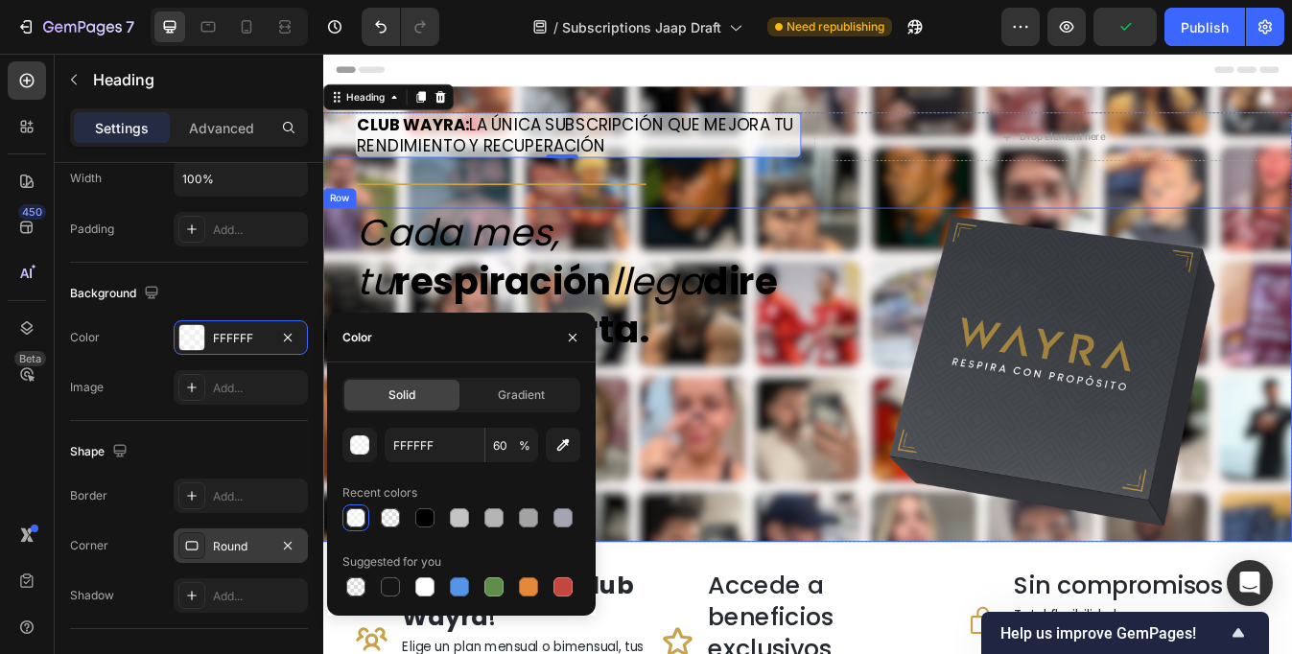
click at [735, 487] on div "Cada mes, tu respiración llega directo a tu puerta. Heading" at bounding box center [607, 435] width 568 height 397
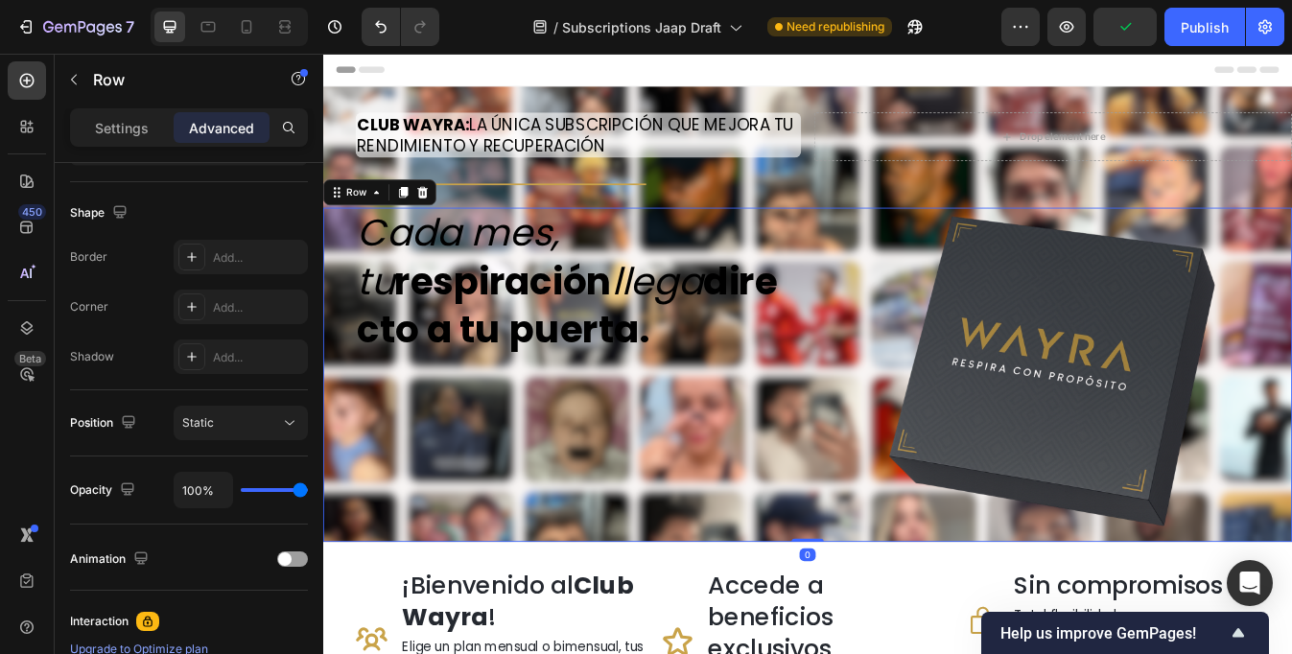
scroll to position [0, 0]
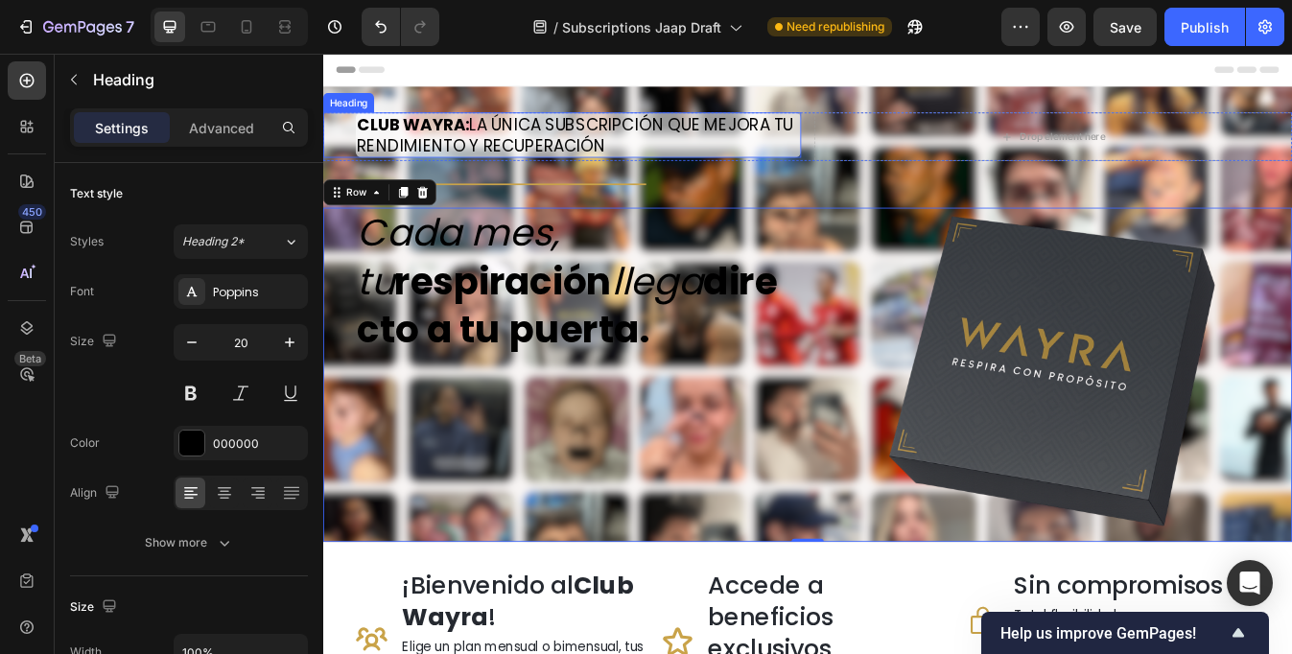
click at [757, 166] on h2 "CLUB WAYRA: LA ÚNICA SUBSCRIPCIÓN QUE MEJORA TU RENDIMIENTO Y RECUPERACIÓN" at bounding box center [627, 151] width 530 height 54
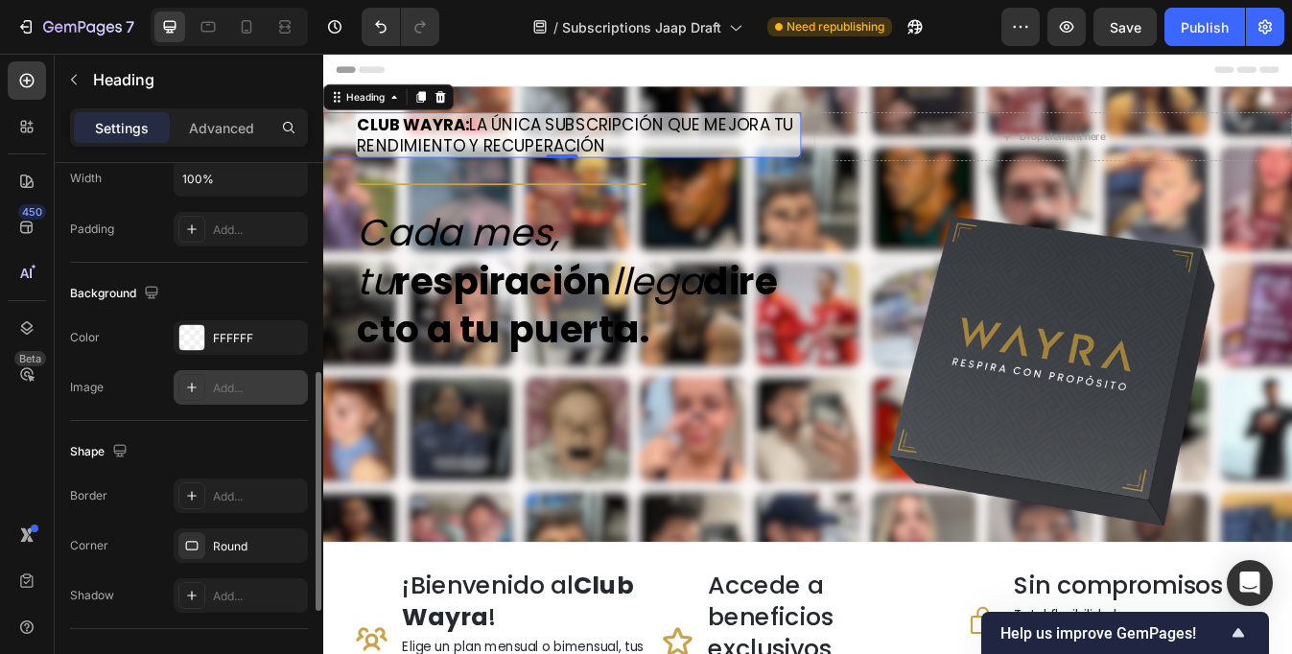
scroll to position [475, 0]
click at [222, 344] on div "FFFFFF" at bounding box center [241, 337] width 56 height 17
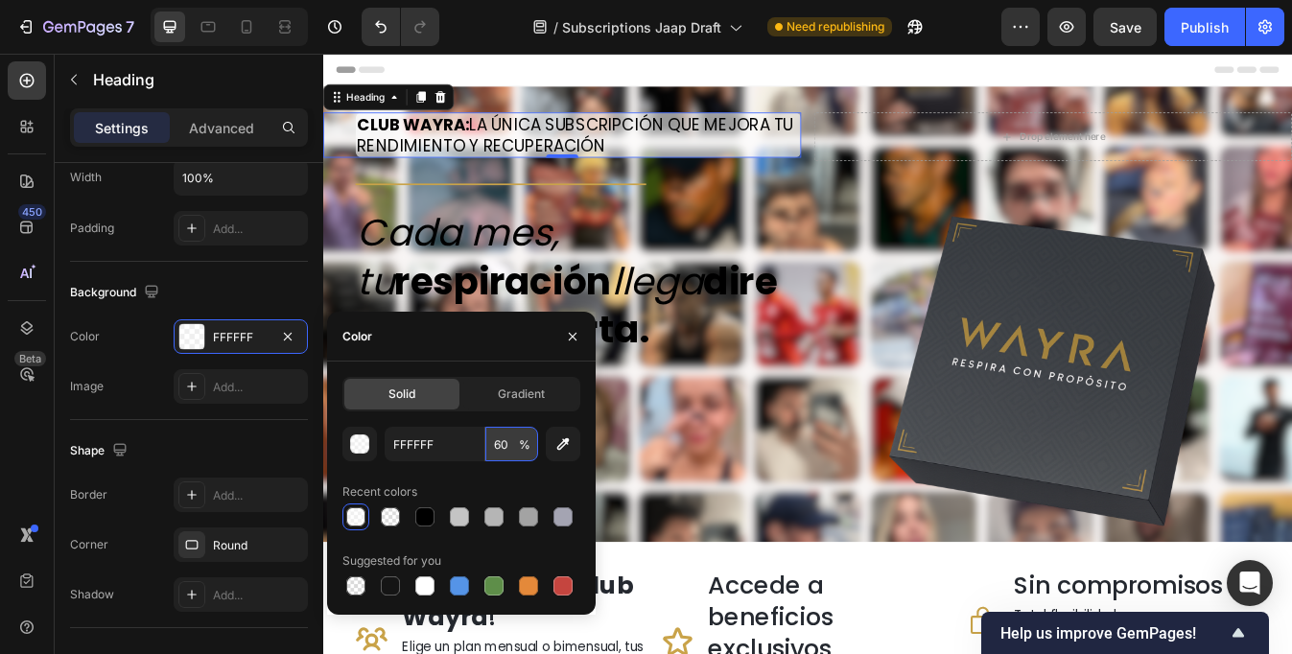
click at [500, 446] on input "60" at bounding box center [511, 444] width 53 height 35
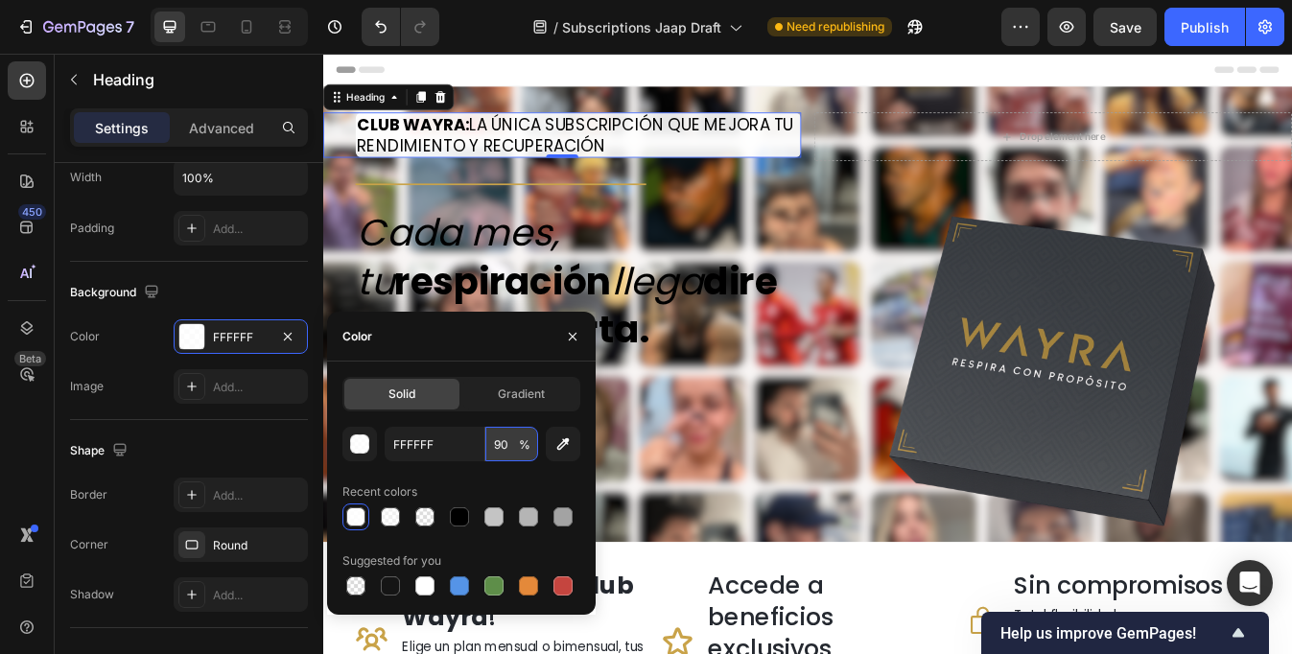
click at [507, 438] on input "90" at bounding box center [511, 444] width 53 height 35
click at [502, 441] on input "90" at bounding box center [511, 444] width 53 height 35
type input "100"
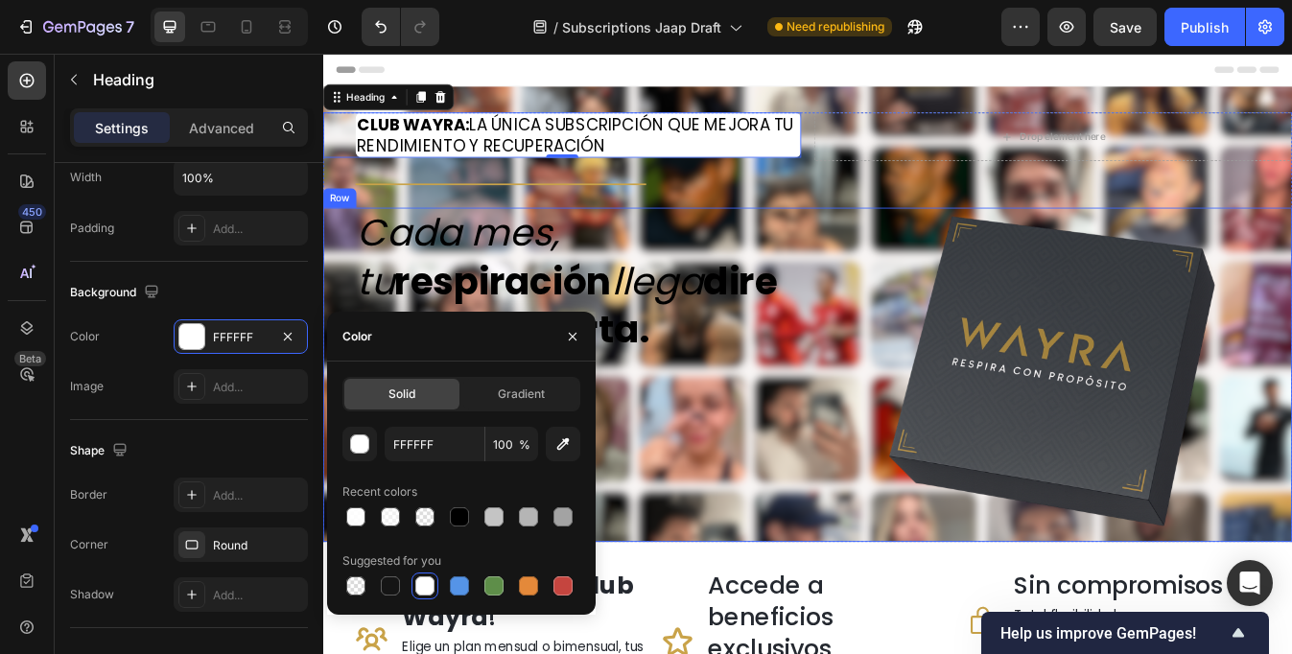
click at [887, 520] on div "Cada mes, tu respiración llega directo a tu puerta. Heading" at bounding box center [607, 435] width 568 height 397
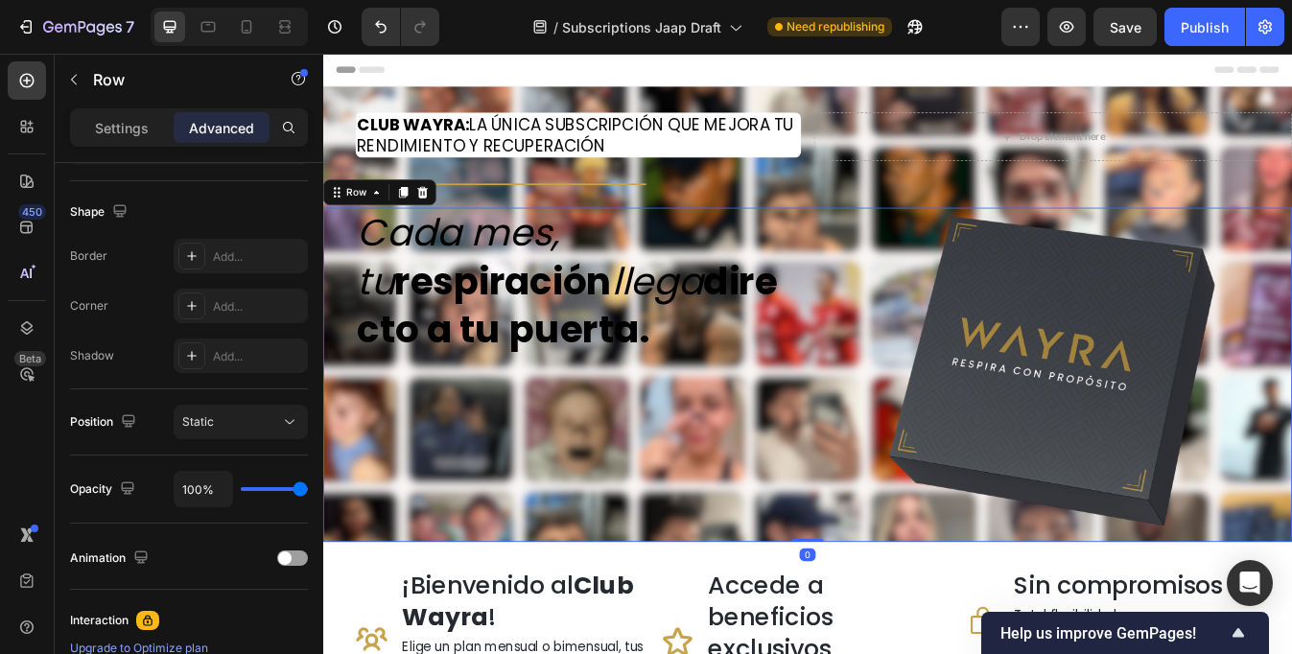
scroll to position [0, 0]
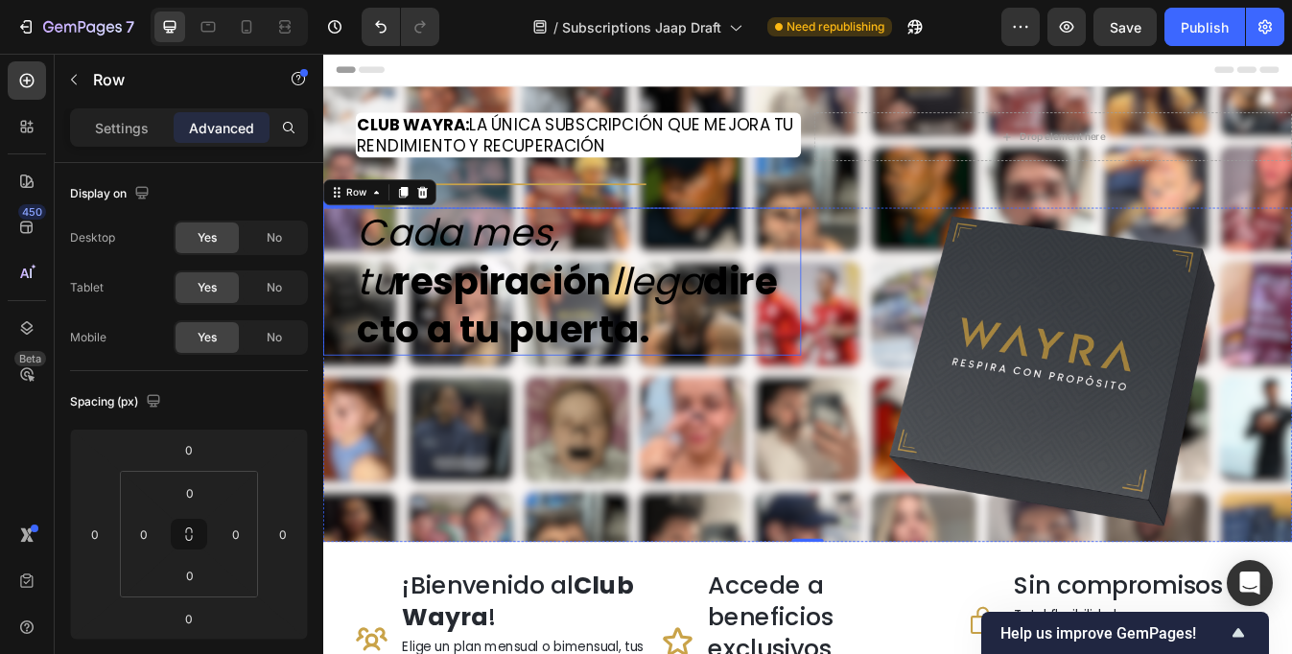
click at [627, 369] on strong "directo a tu puerta." at bounding box center [614, 353] width 500 height 119
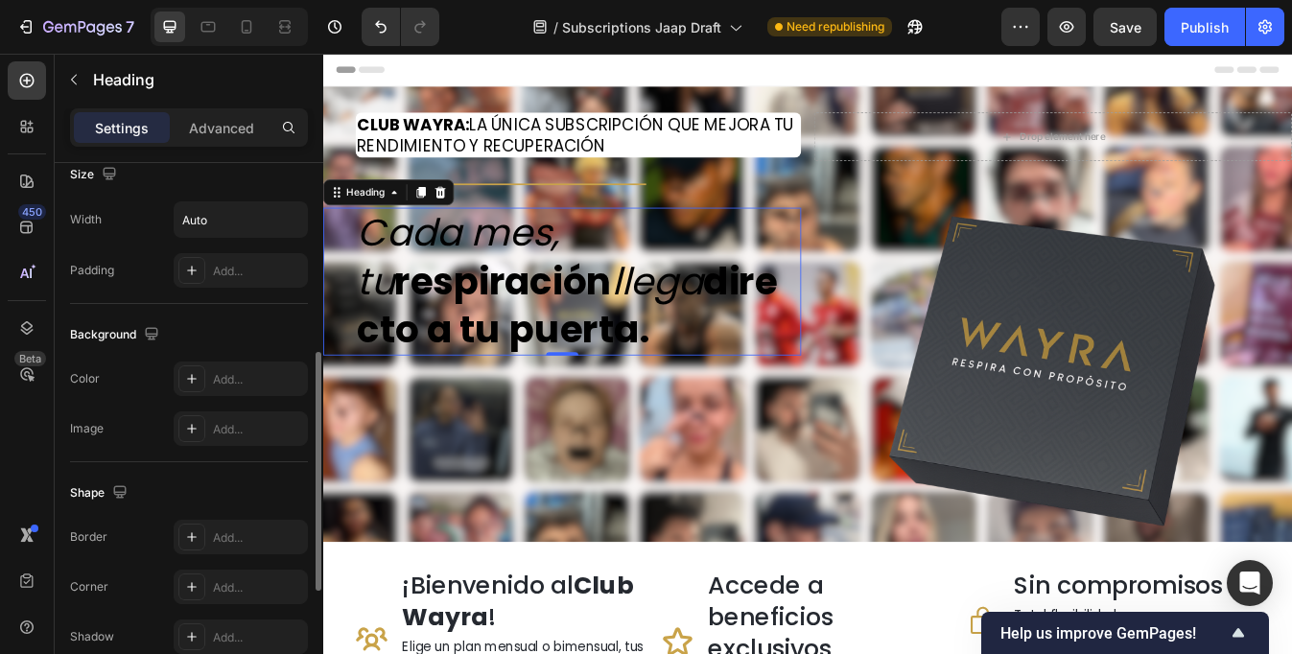
scroll to position [436, 0]
click at [239, 374] on div "Add..." at bounding box center [258, 375] width 90 height 17
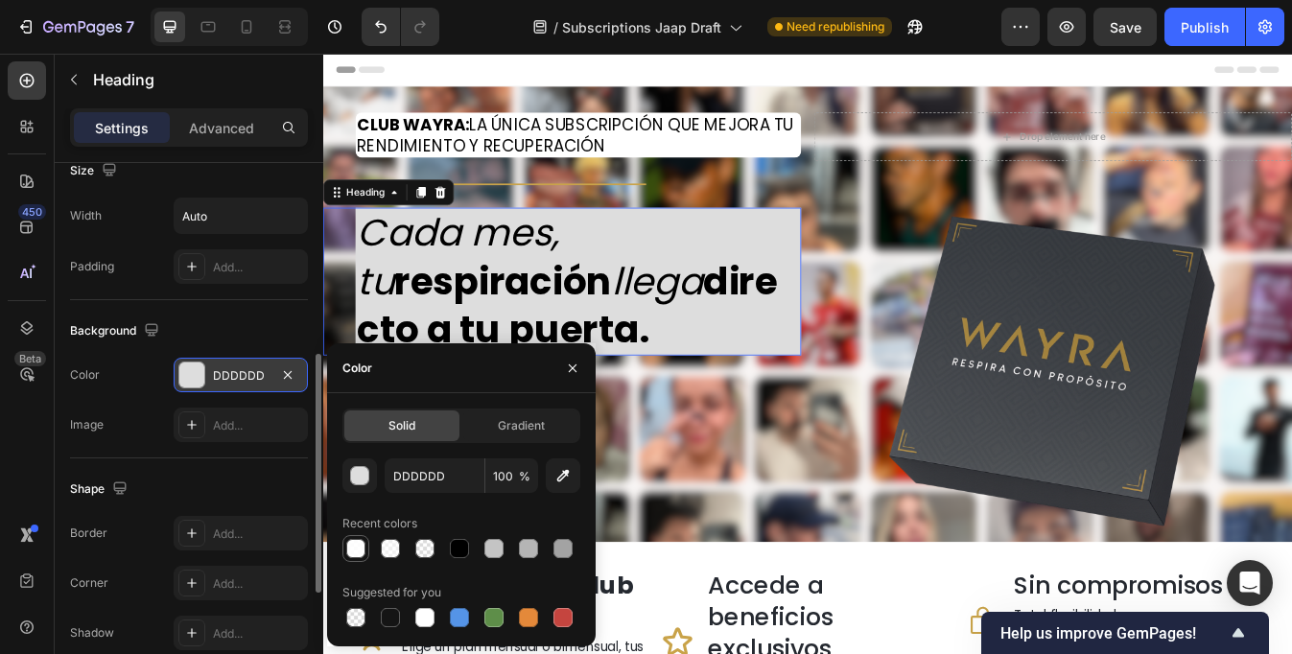
click at [357, 553] on div at bounding box center [355, 548] width 19 height 19
type input "FFFFFF"
type input "90"
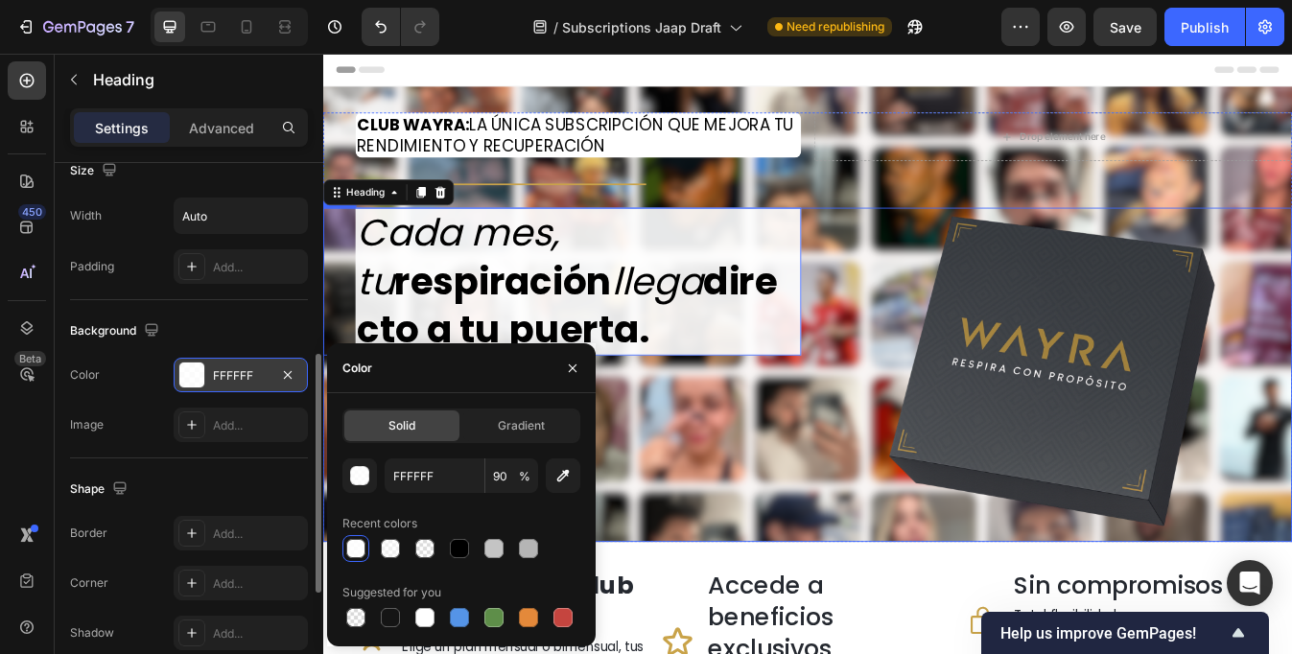
click at [795, 583] on div "Cada mes, tu respiración llega directo a tu puerta. Heading 0" at bounding box center [607, 435] width 568 height 397
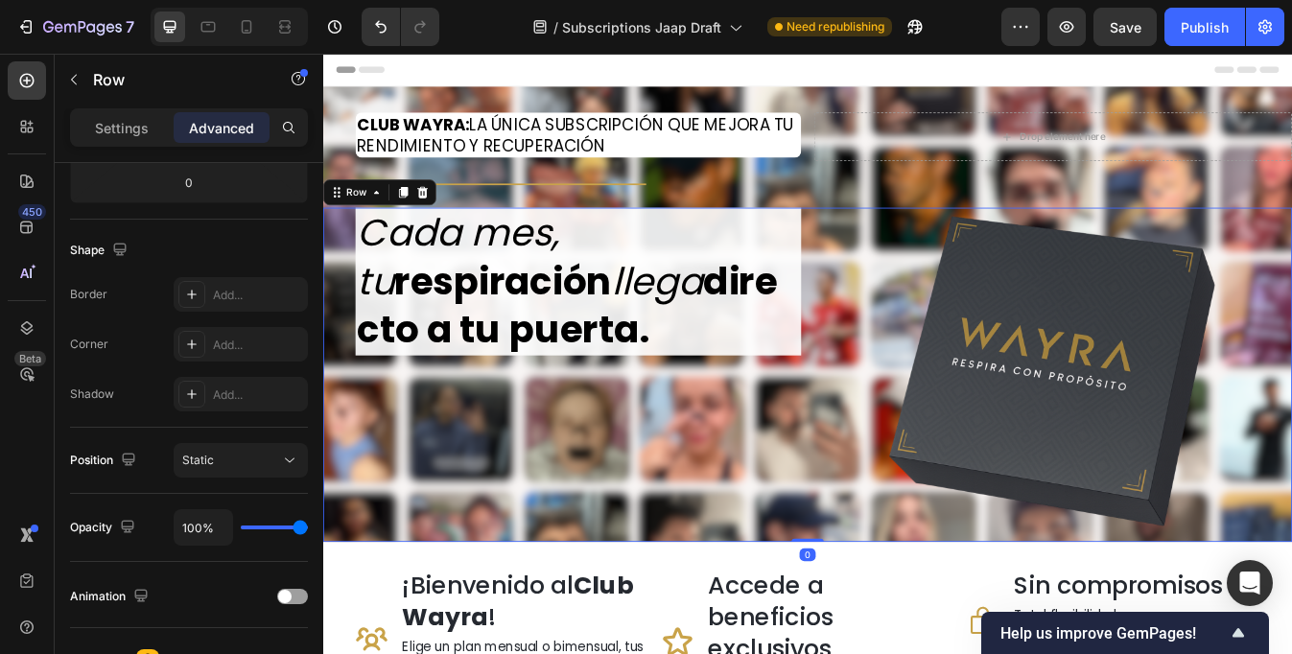
scroll to position [0, 0]
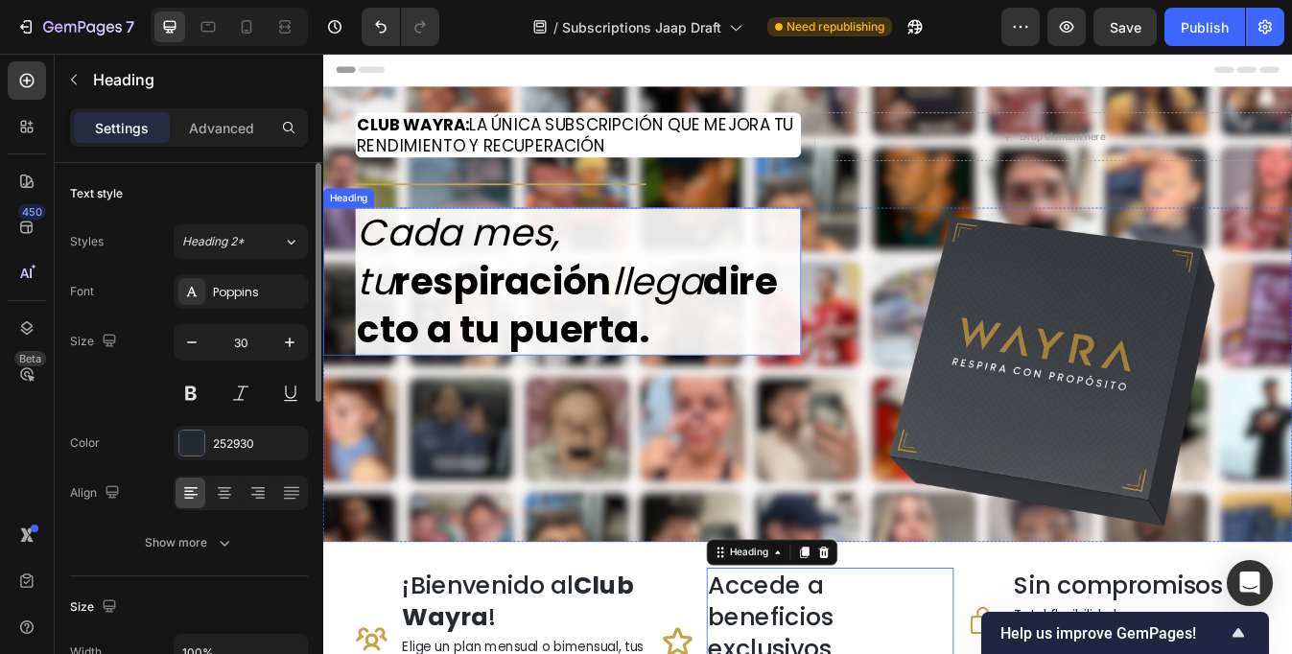
click at [812, 318] on h2 "Cada mes, tu respiración llega directo a tu puerta." at bounding box center [627, 325] width 530 height 176
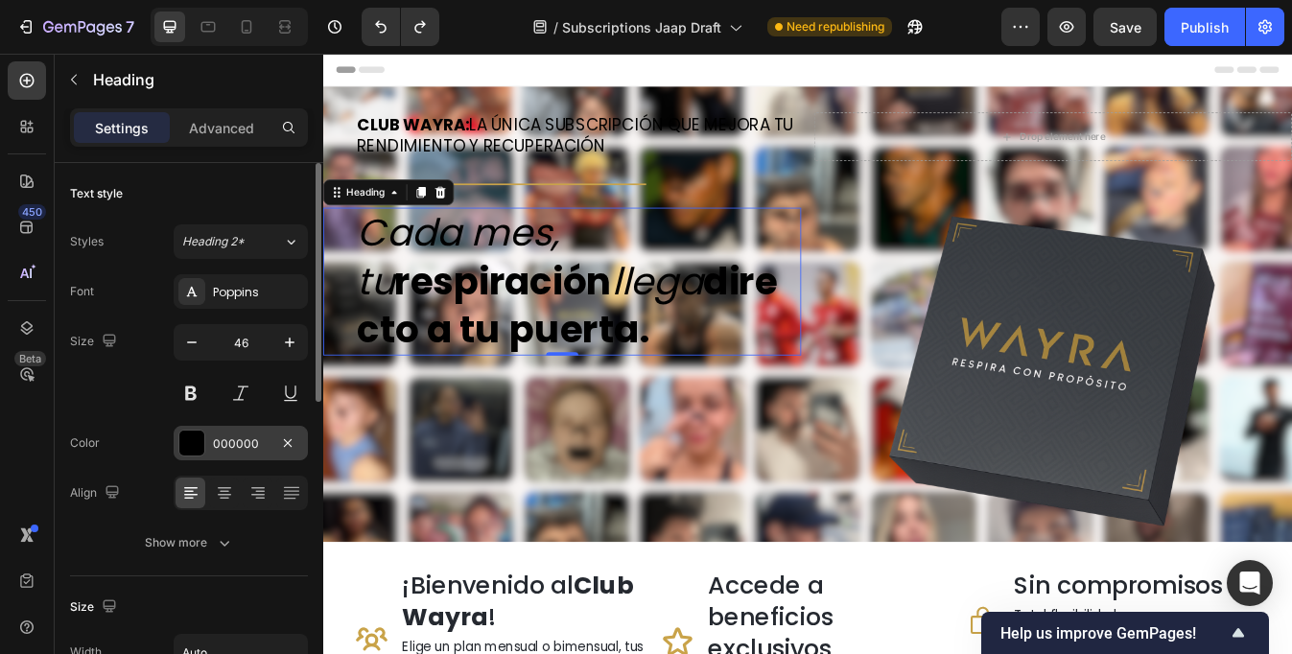
click at [228, 450] on div "000000" at bounding box center [241, 444] width 56 height 17
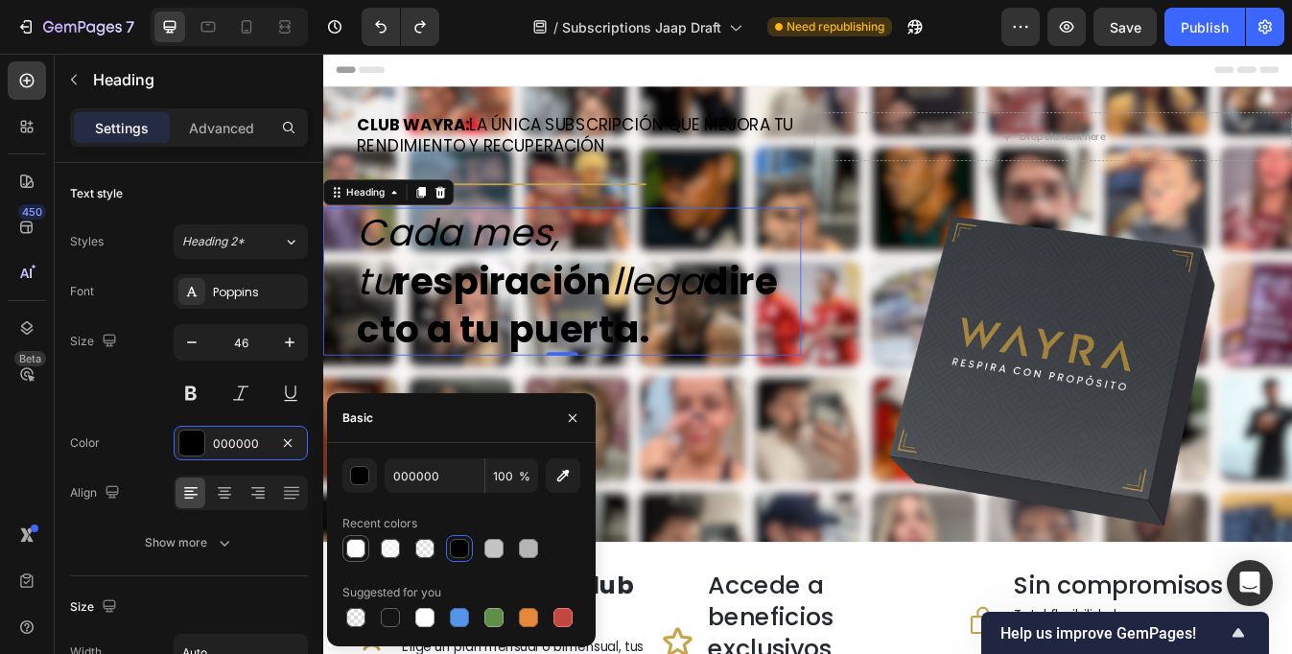
click at [358, 551] on div at bounding box center [355, 548] width 19 height 19
type input "FFFFFF"
type input "90"
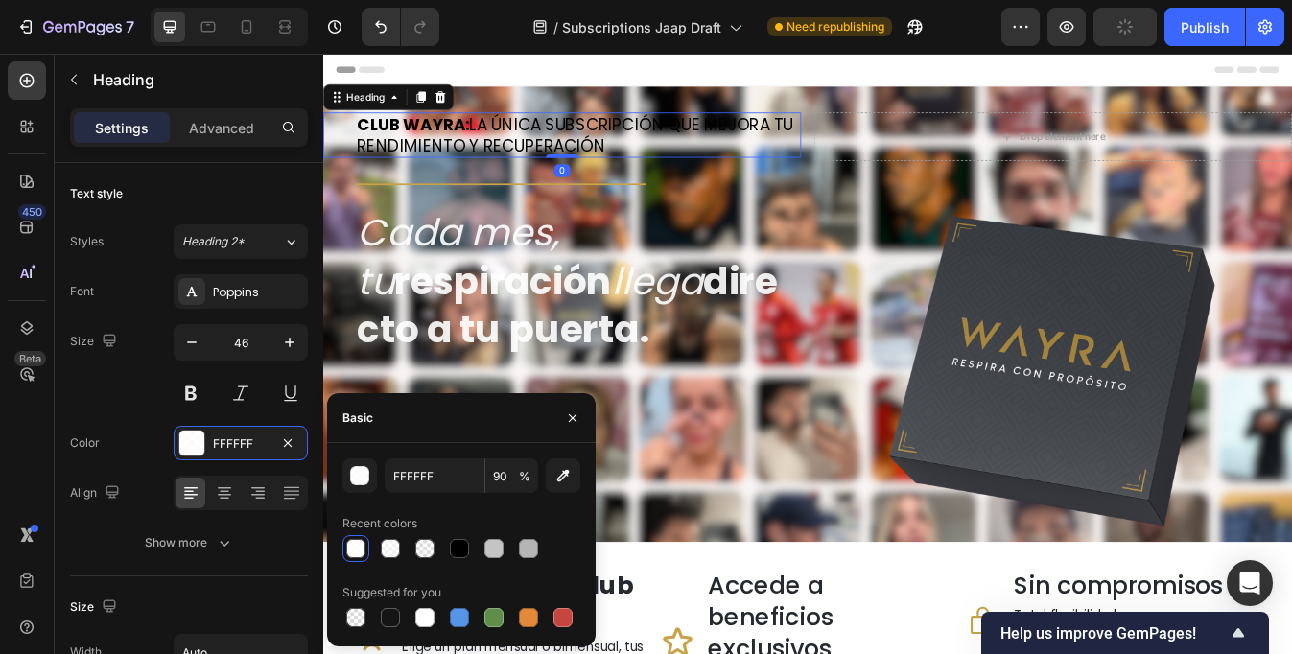
click at [582, 146] on h2 "CLUB WAYRA: LA ÚNICA SUBSCRIPCIÓN QUE MEJORA TU RENDIMIENTO Y RECUPERACIÓN" at bounding box center [627, 151] width 530 height 54
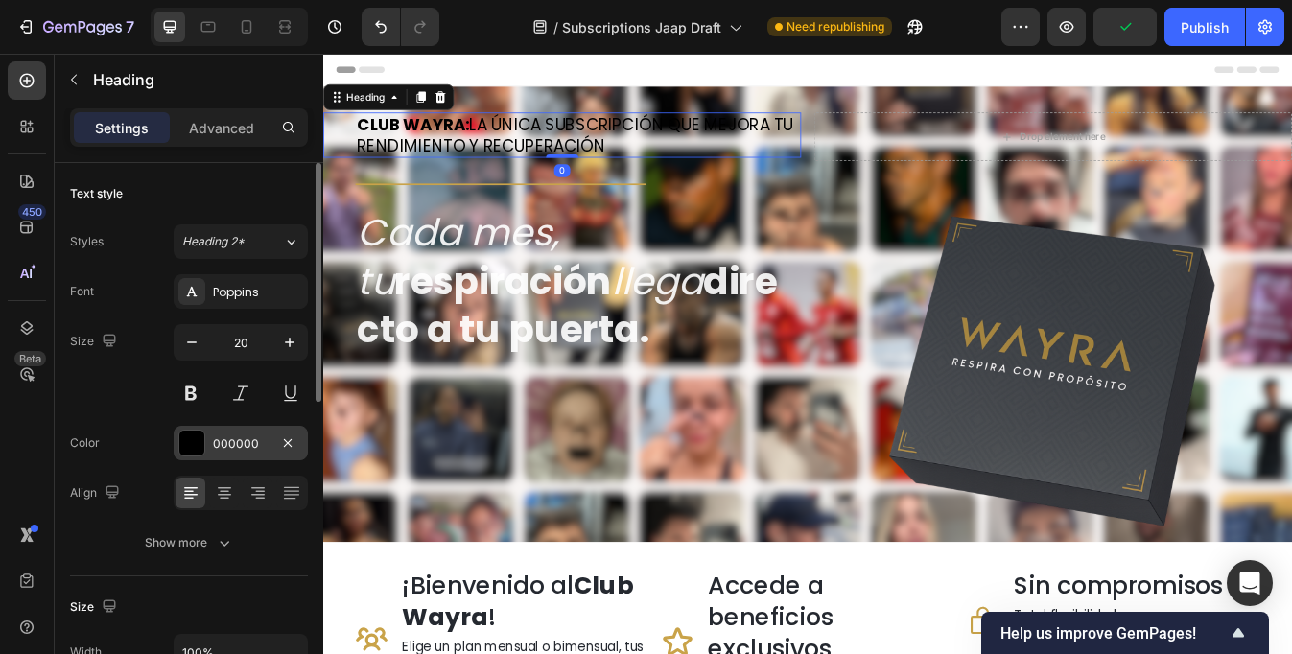
click at [201, 445] on div at bounding box center [191, 443] width 25 height 25
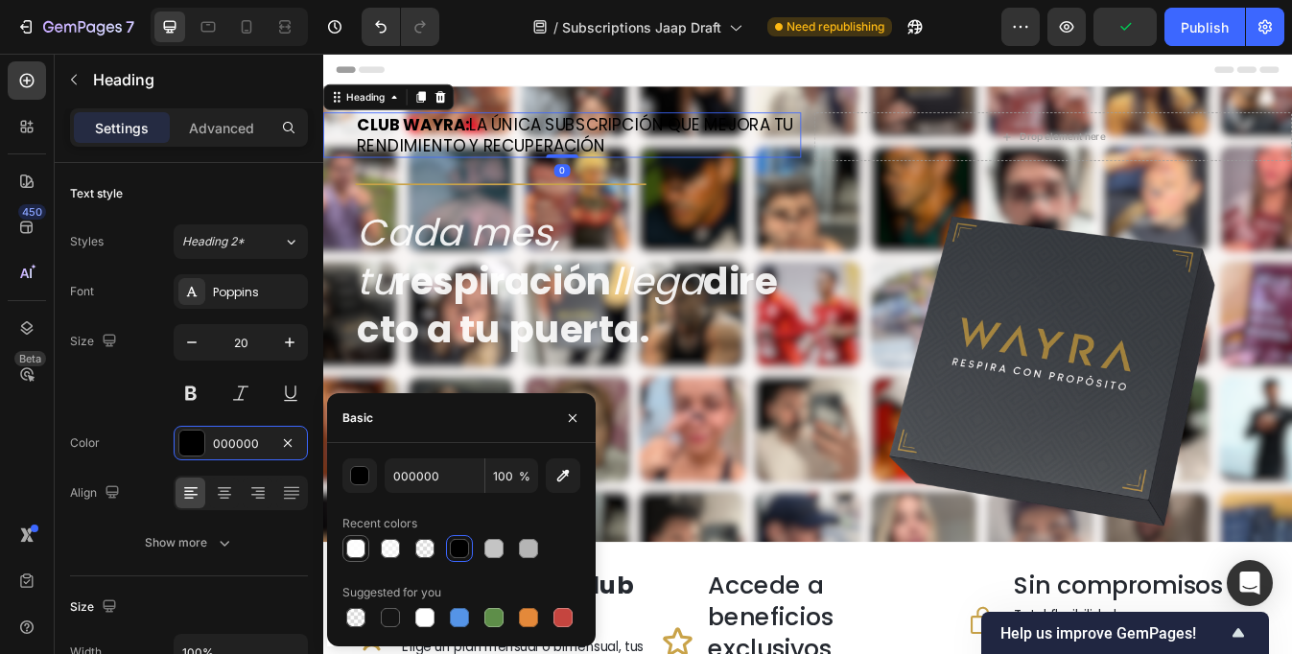
click at [351, 548] on div at bounding box center [355, 548] width 19 height 19
type input "FFFFFF"
type input "90"
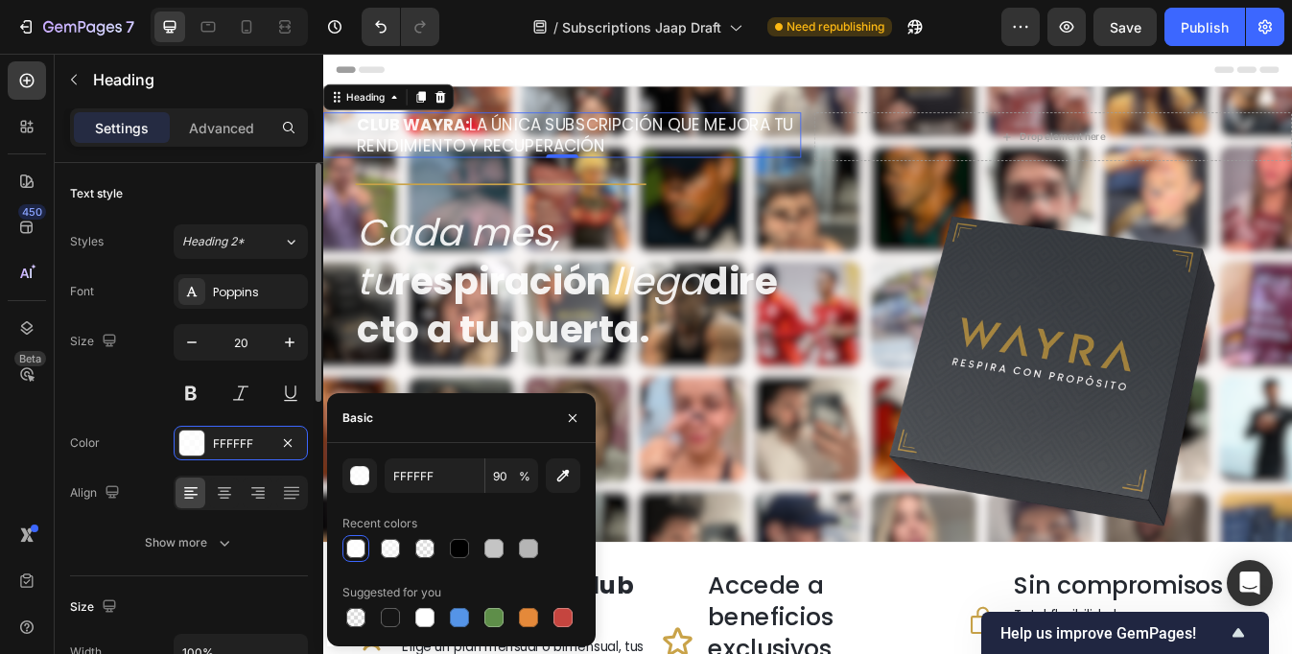
click at [110, 405] on div "Size 20" at bounding box center [189, 367] width 238 height 86
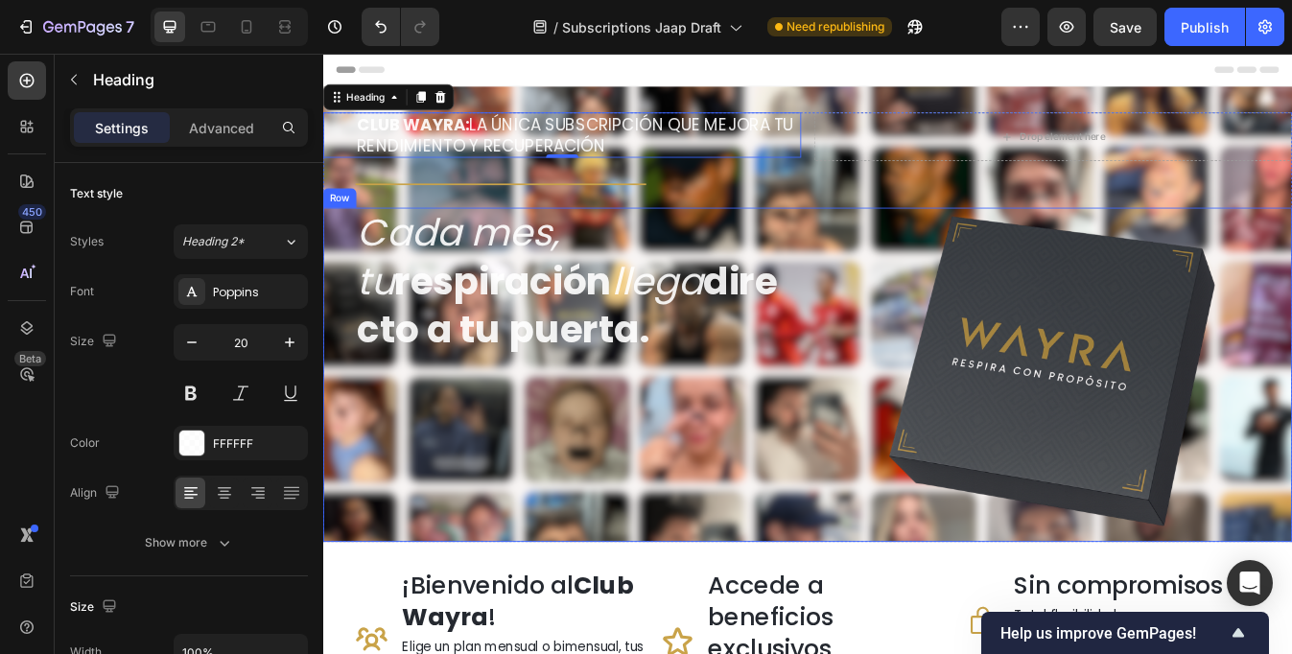
click at [365, 543] on div "Cada mes, tu respiración llega directo a tu puerta. Heading" at bounding box center [607, 435] width 568 height 397
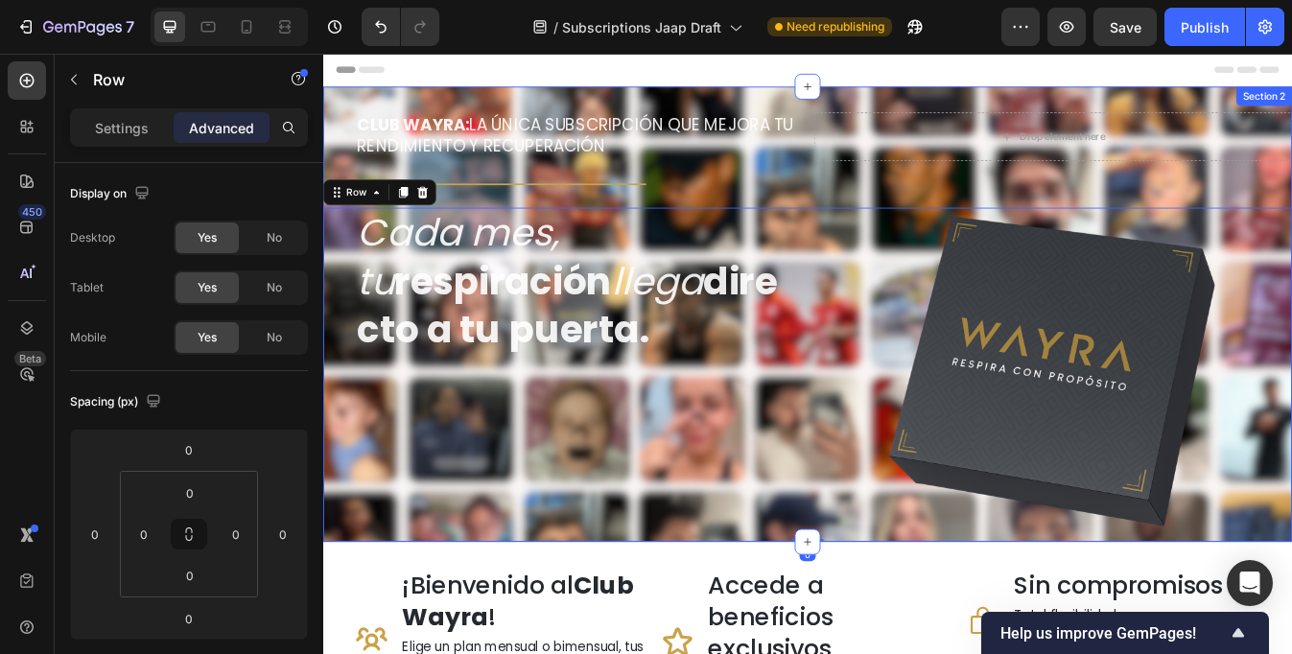
click at [659, 106] on div "CLUB WAYRA: LA ÚNICA SUBSCRIPCIÓN QUE MEJORA TU RENDIMIENTO Y RECUPERACIÓN Head…" at bounding box center [898, 363] width 1151 height 541
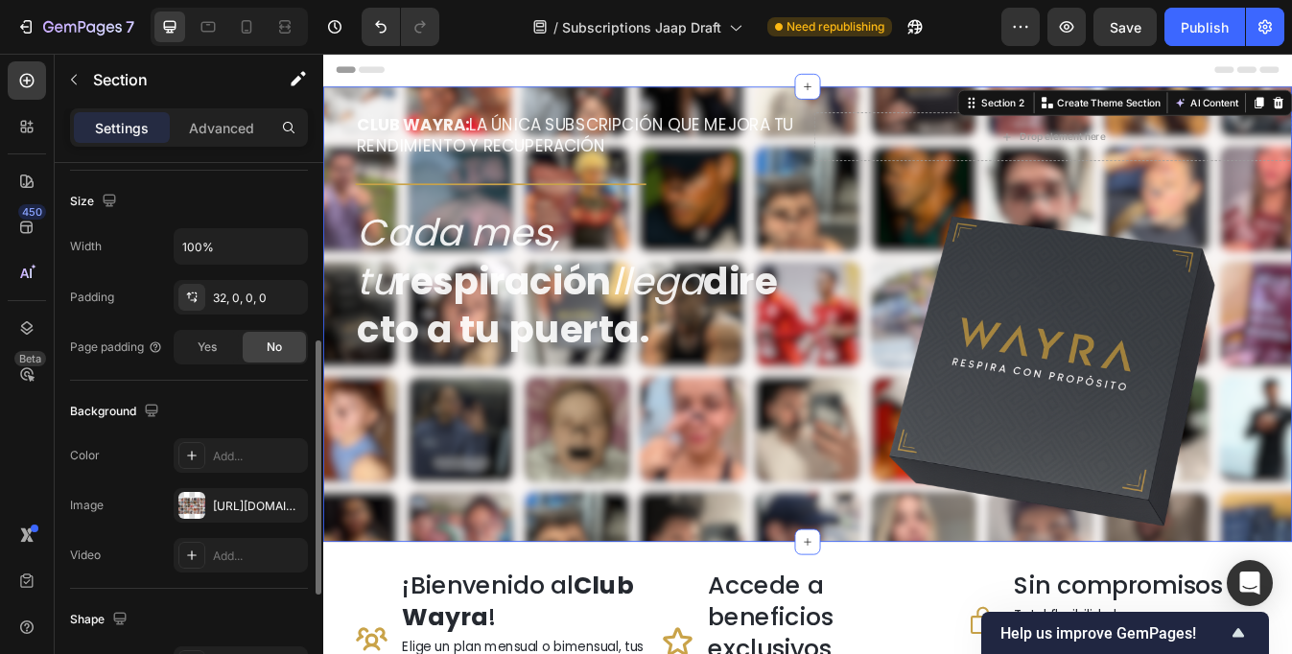
scroll to position [407, 0]
click at [287, 506] on icon "button" at bounding box center [287, 504] width 15 height 15
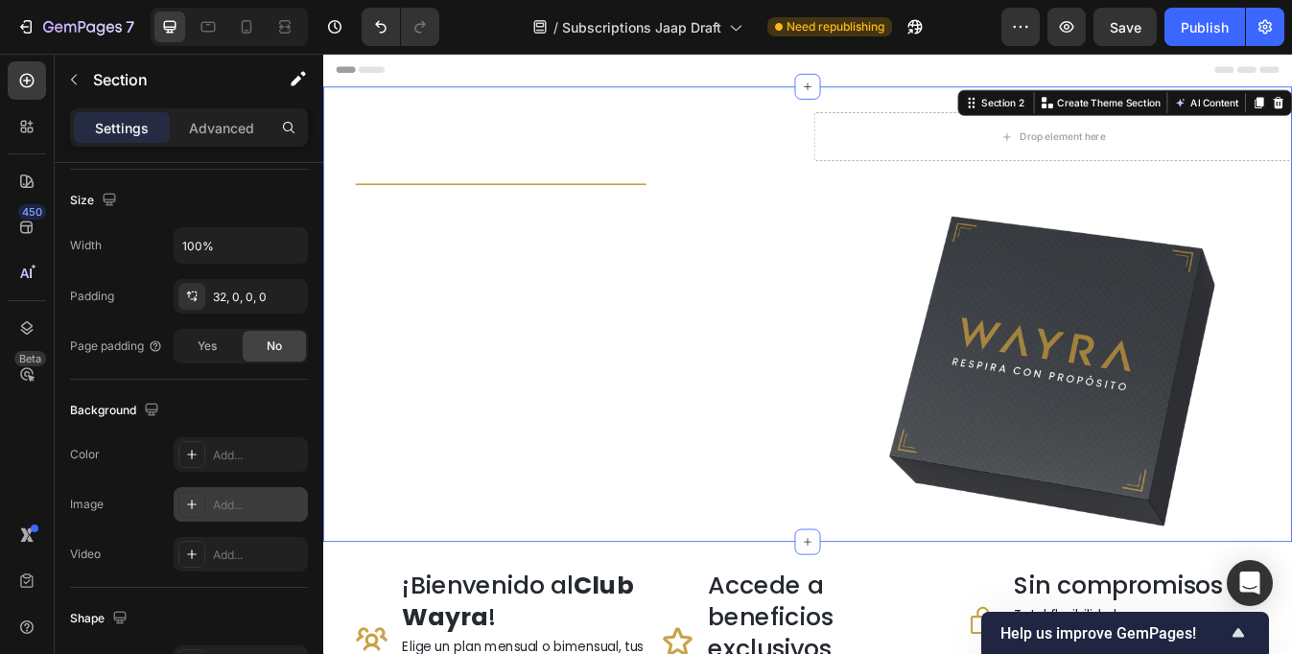
click at [233, 503] on div "Add..." at bounding box center [258, 505] width 90 height 17
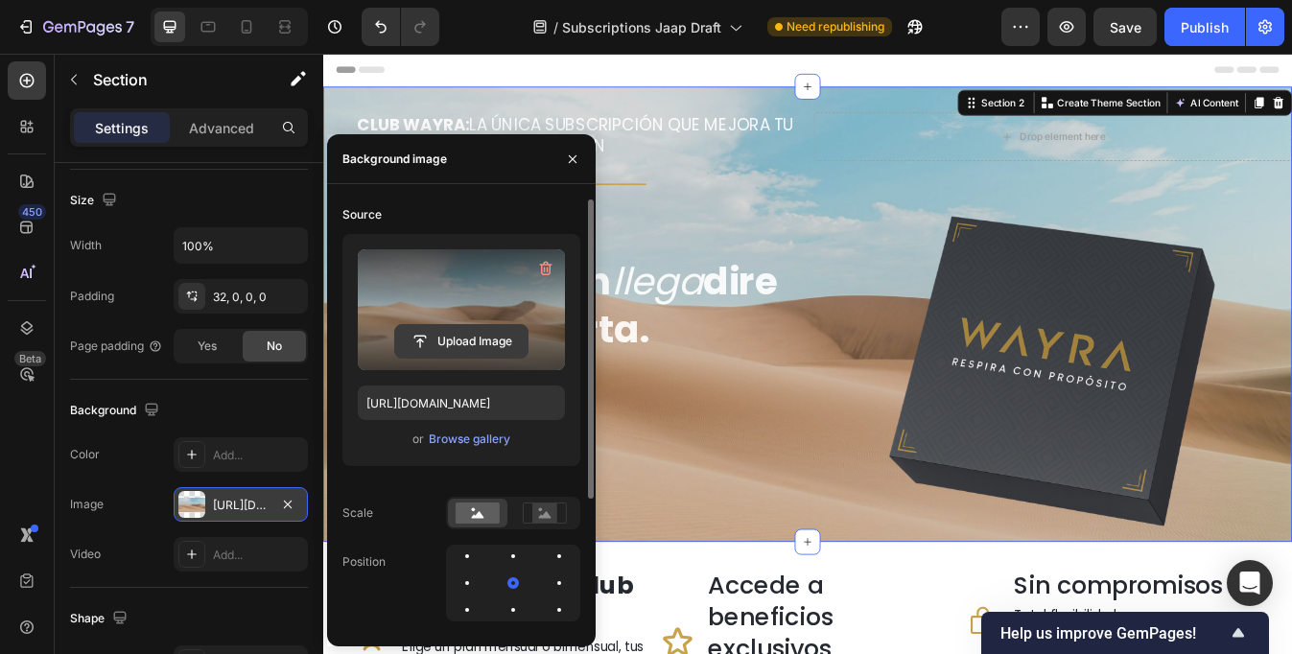
click at [465, 344] on input "file" at bounding box center [461, 341] width 132 height 33
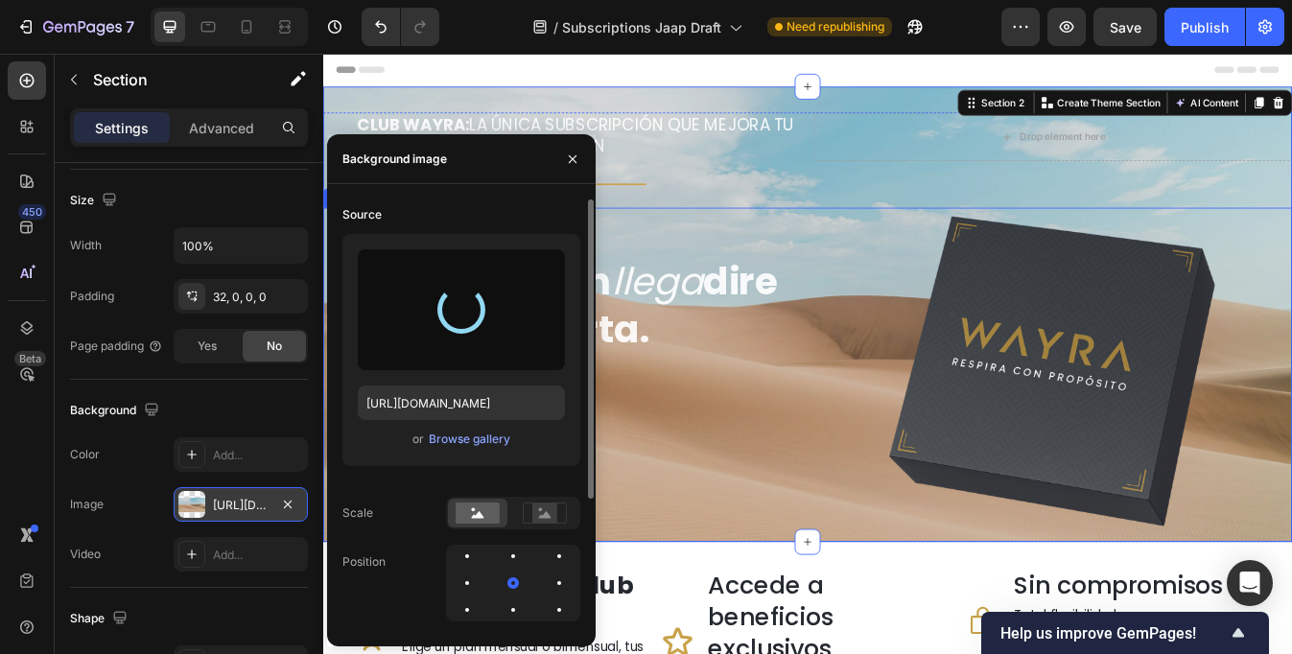
type input "[URL][DOMAIN_NAME]"
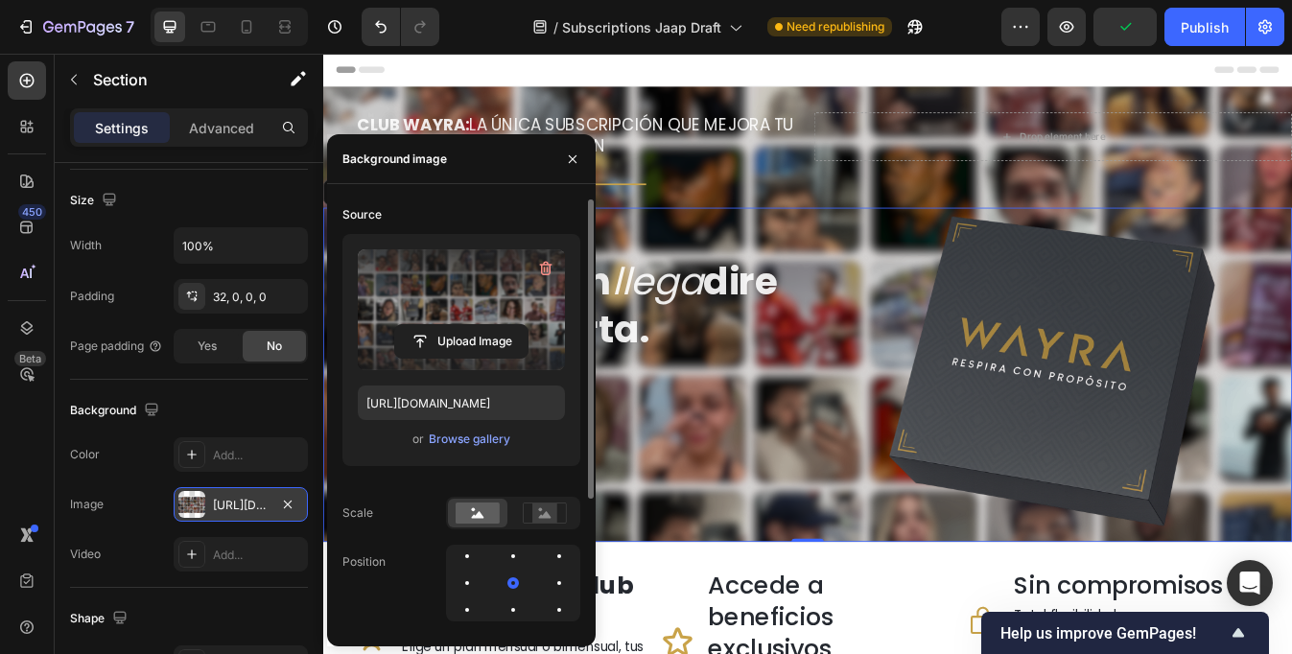
click at [813, 605] on div "Cada mes, tu respiración llega directo a tu puerta. Heading" at bounding box center [607, 435] width 568 height 397
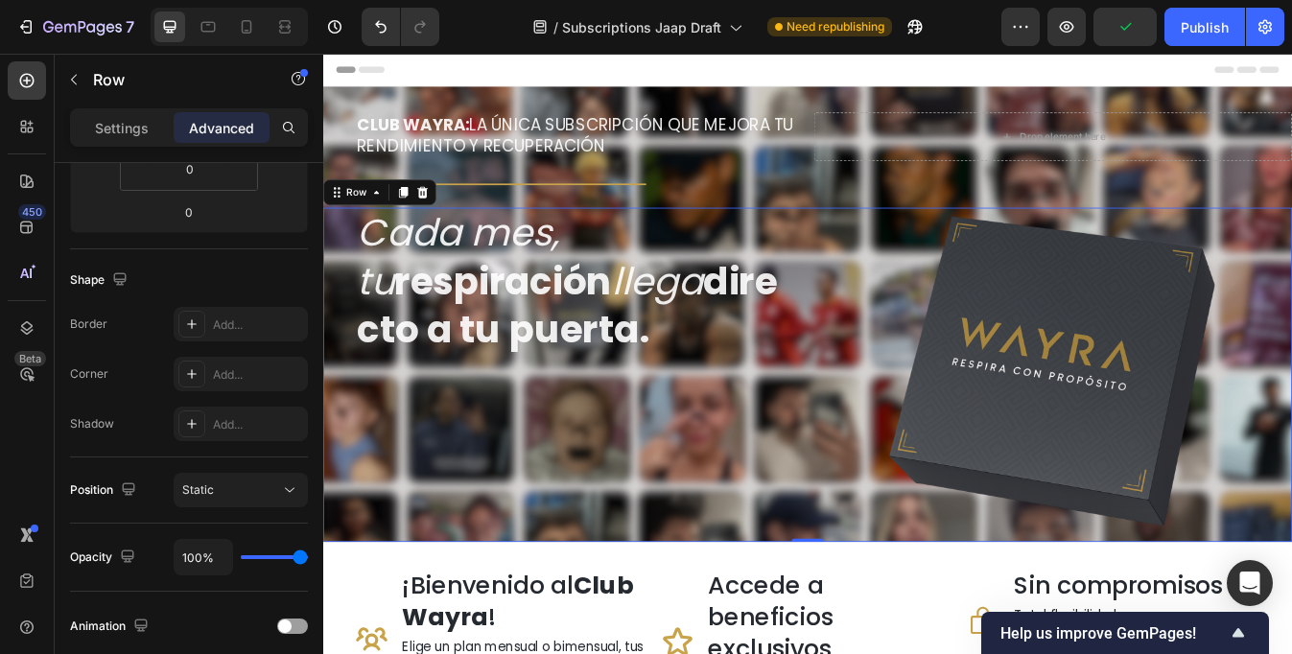
scroll to position [0, 0]
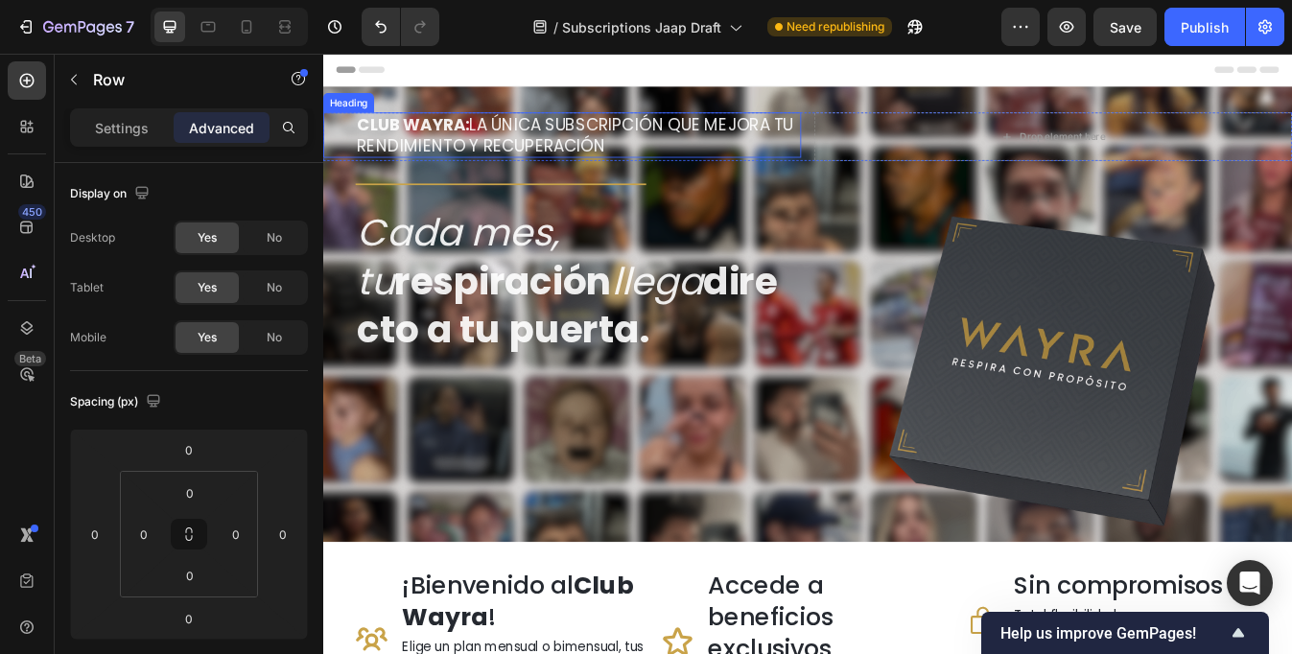
click at [449, 110] on div "CLUB WAYRA: LA ÚNICA SUBSCRIPCIÓN QUE MEJORA TU RENDIMIENTO Y RECUPERACIÓN Head…" at bounding box center [898, 363] width 1151 height 541
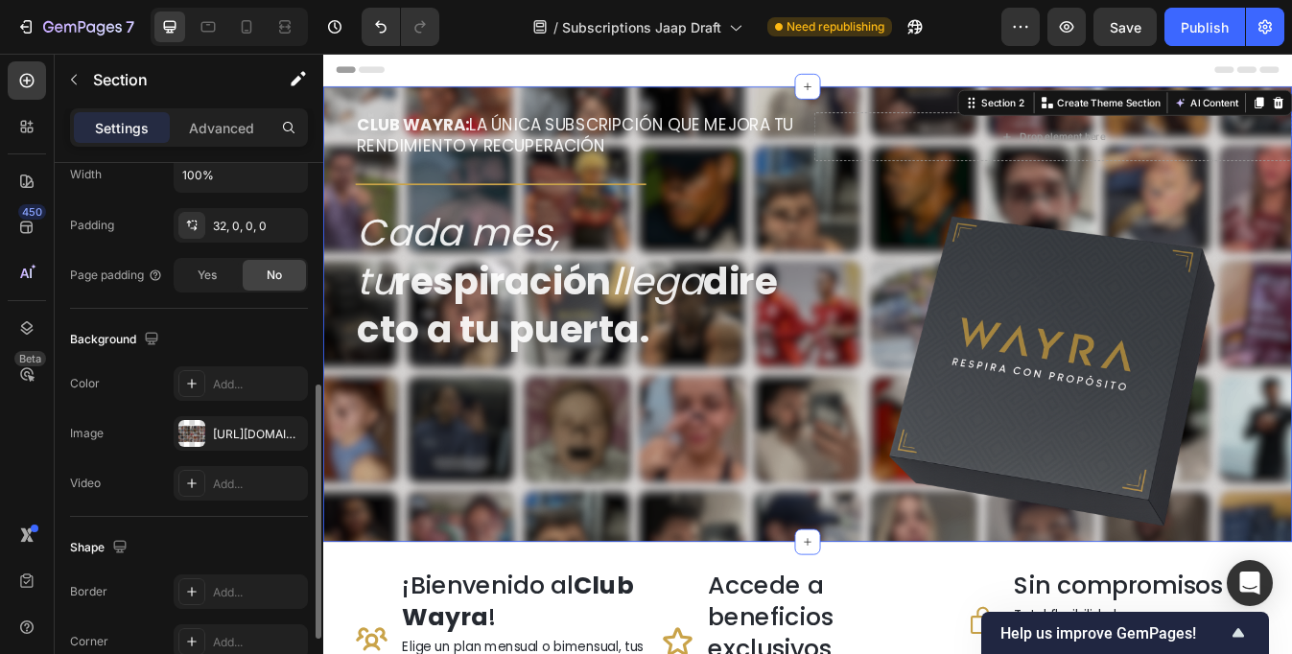
scroll to position [479, 0]
click at [290, 432] on icon "button" at bounding box center [287, 432] width 15 height 15
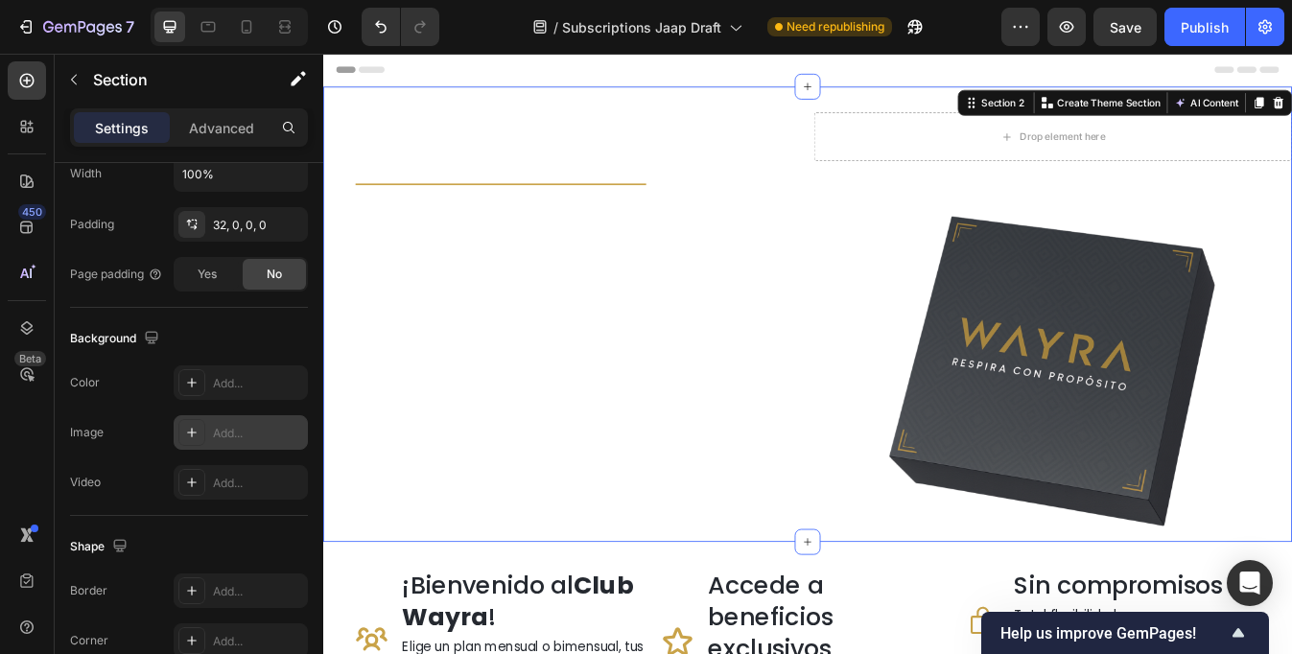
click at [189, 433] on icon at bounding box center [192, 433] width 10 height 10
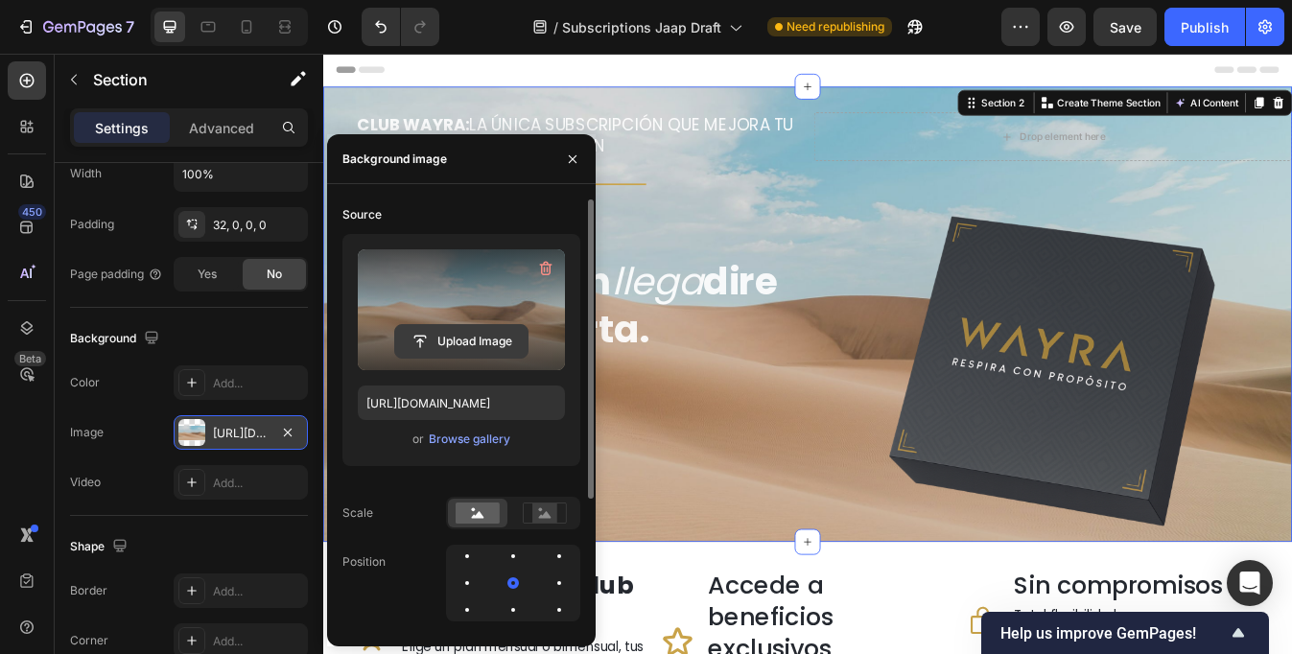
click at [471, 347] on input "file" at bounding box center [461, 341] width 132 height 33
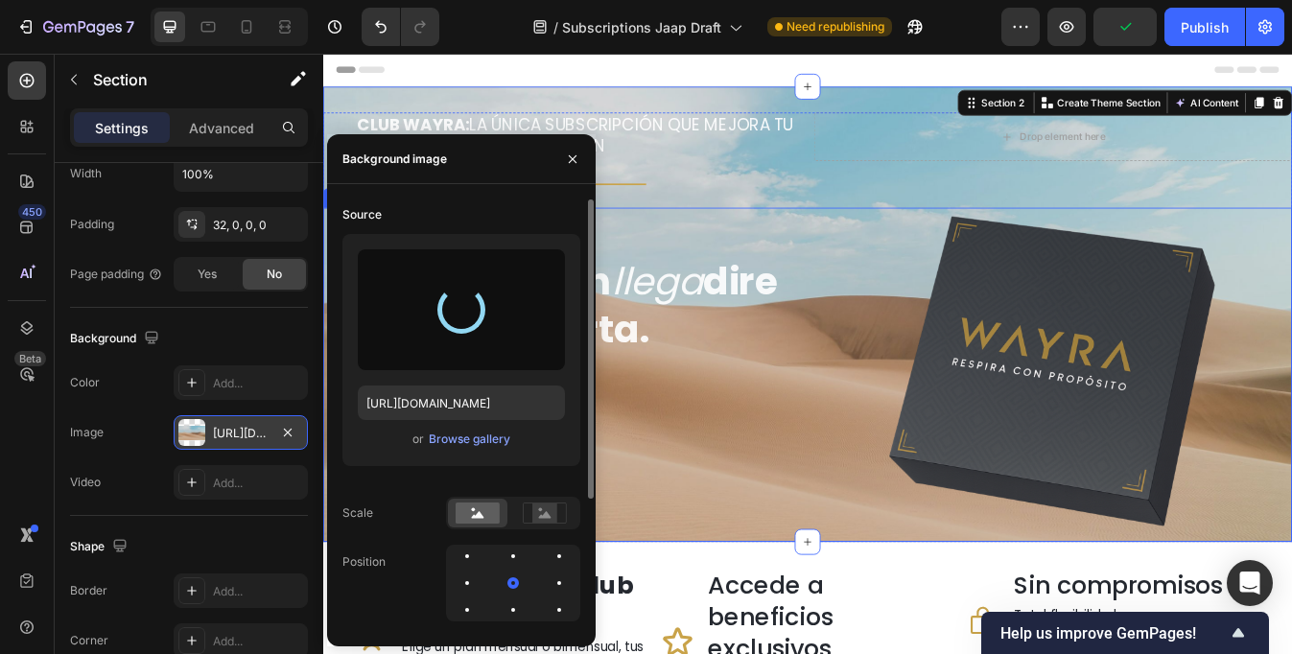
type input "[URL][DOMAIN_NAME]"
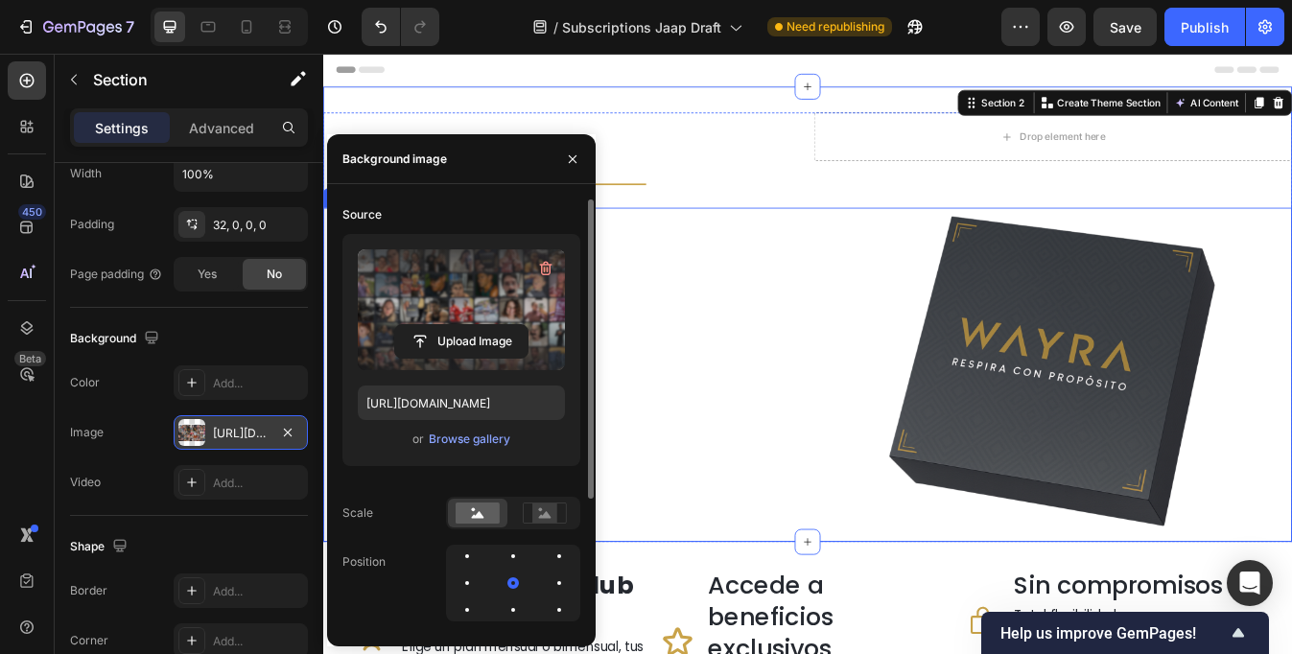
click at [823, 458] on div "Cada mes, tu respiración llega directo a tu puerta. Heading" at bounding box center [607, 435] width 568 height 397
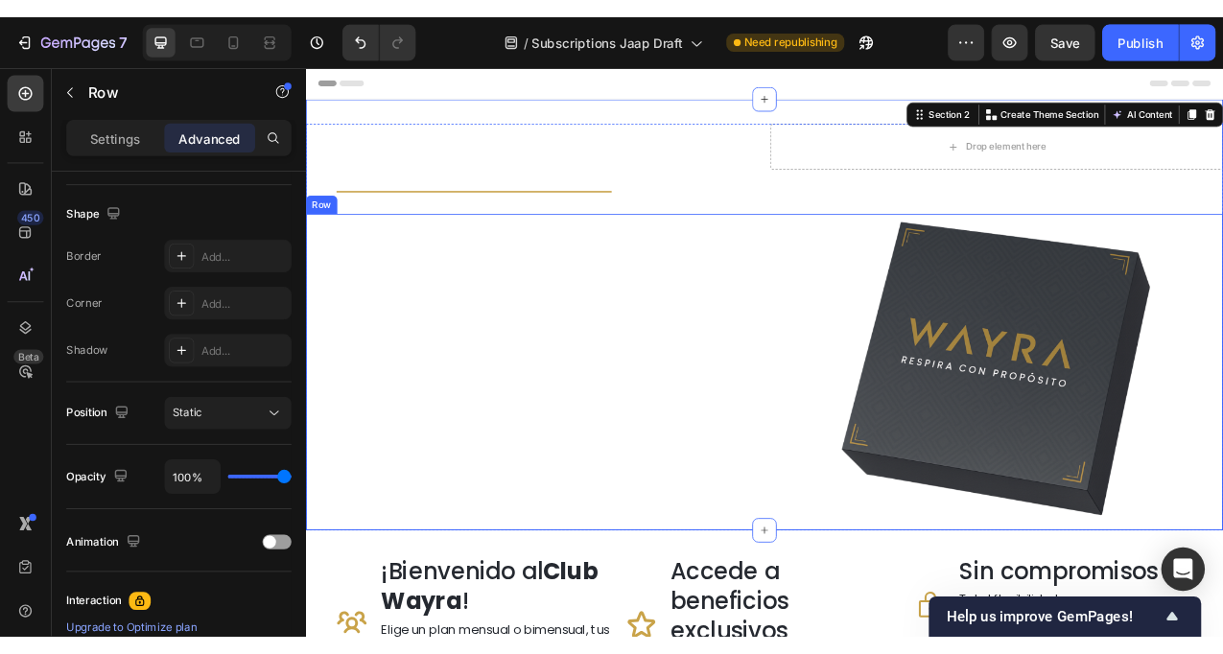
scroll to position [0, 0]
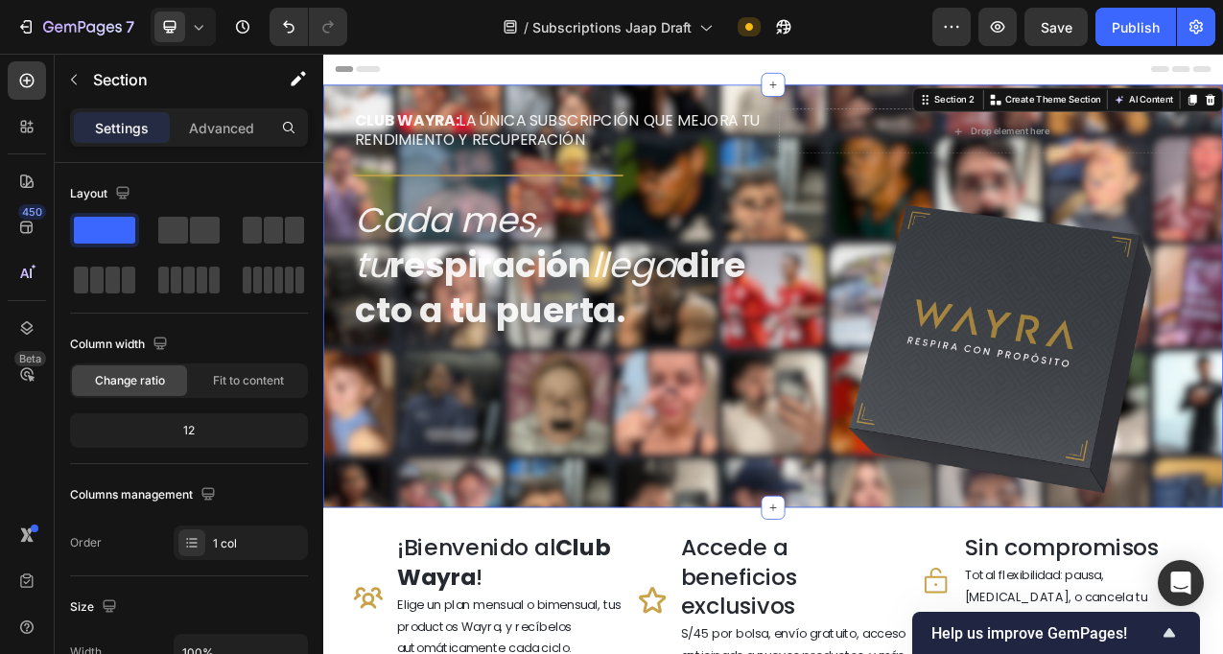
click at [556, 107] on div "CLUB WAYRA: LA ÚNICA SUBSCRIPCIÓN QUE MEJORA TU RENDIMIENTO Y RECUPERACIÓN Head…" at bounding box center [898, 363] width 1151 height 541
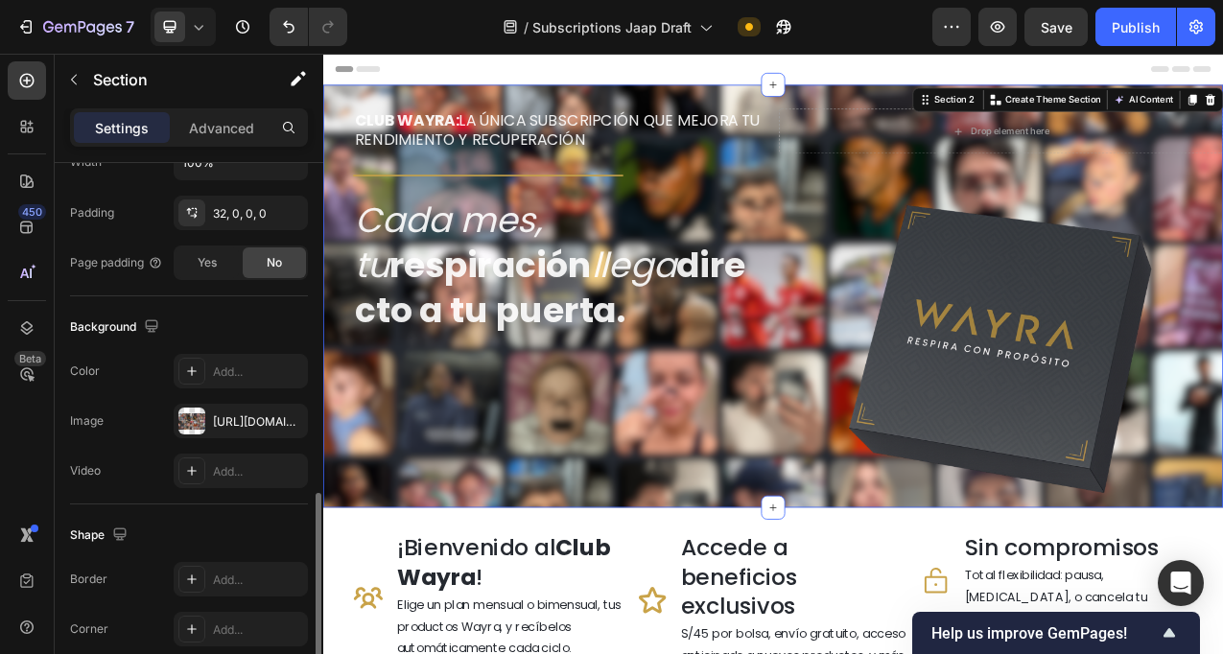
scroll to position [625, 0]
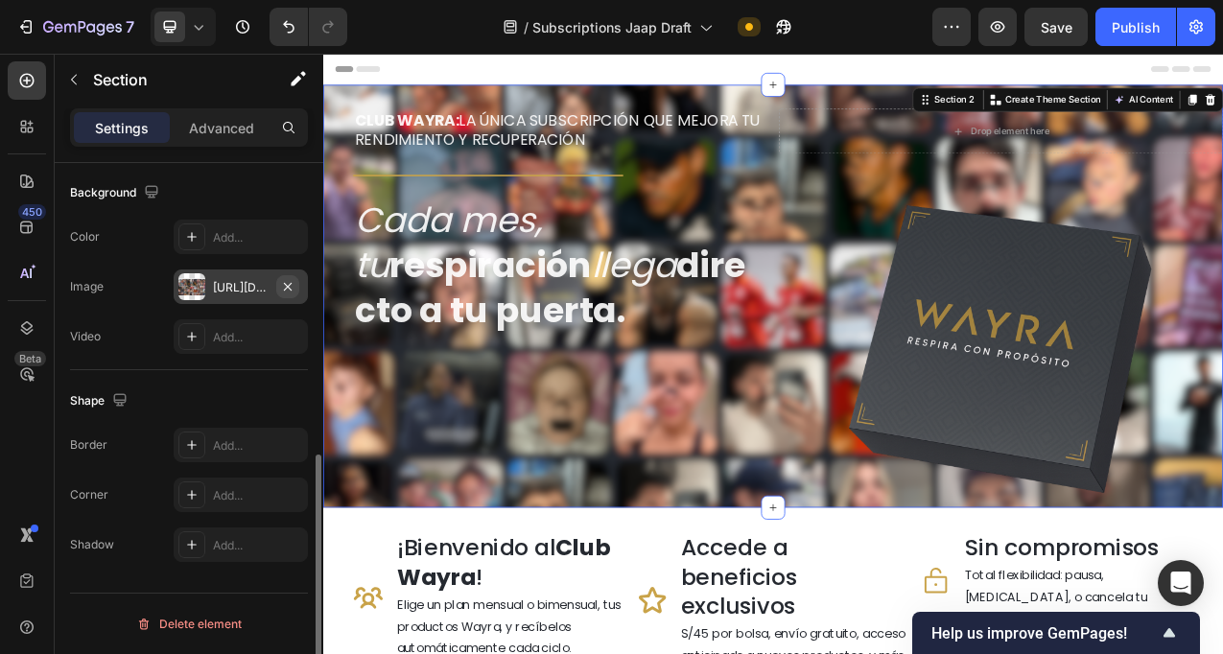
click at [289, 288] on icon "button" at bounding box center [288, 286] width 8 height 8
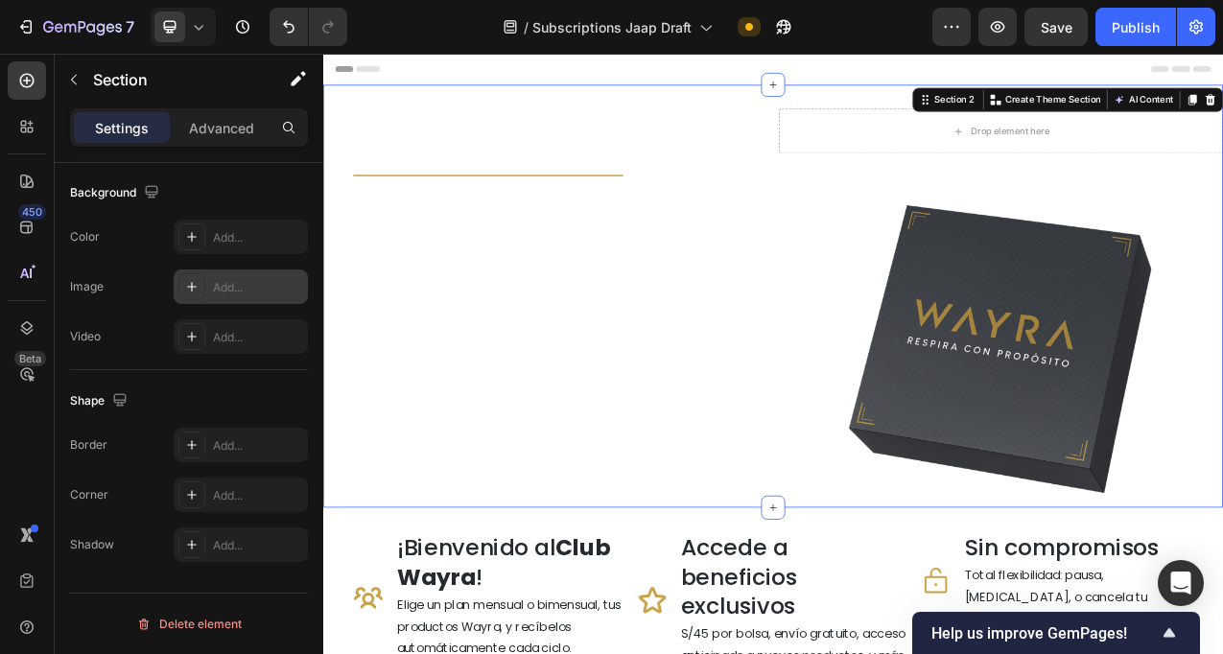
click at [237, 289] on div "Add..." at bounding box center [258, 287] width 90 height 17
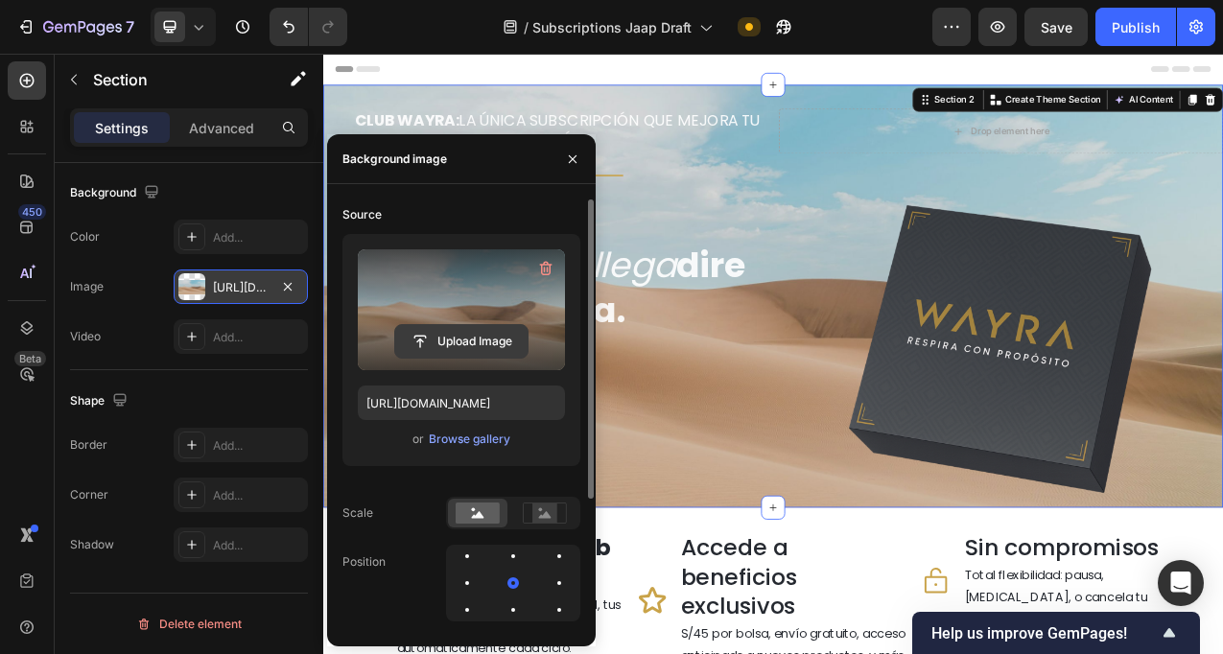
click at [467, 336] on input "file" at bounding box center [461, 341] width 132 height 33
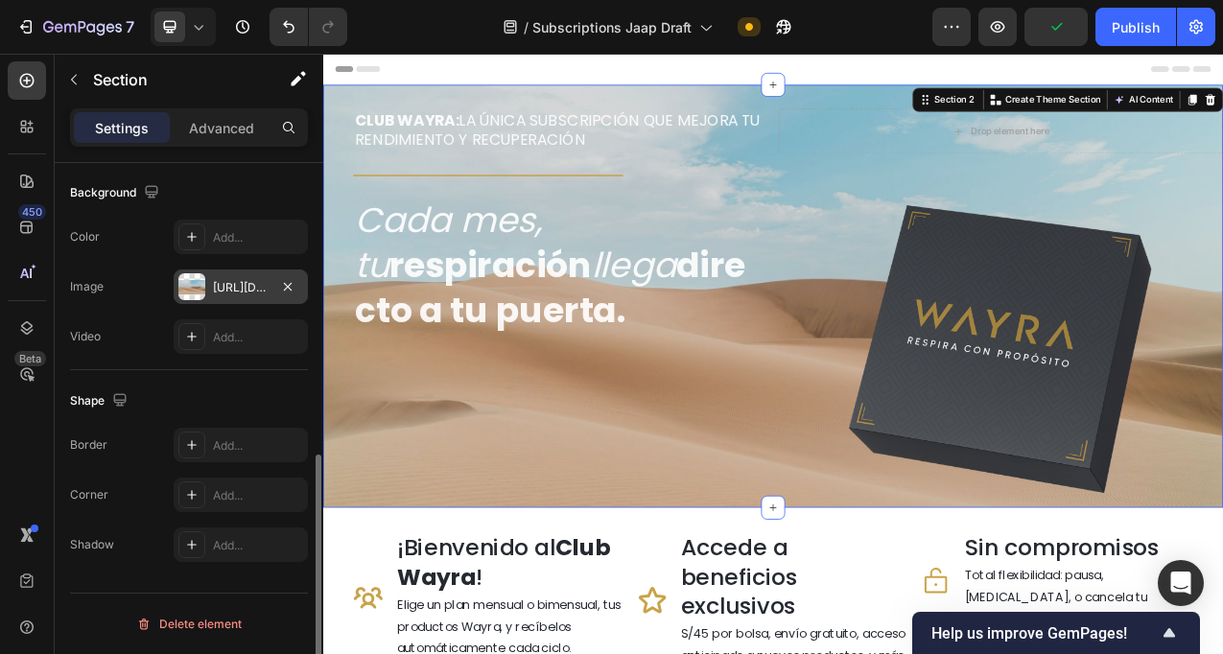
click at [204, 379] on div "Shape Border Add... Corner Add... Shadow Add..." at bounding box center [189, 473] width 238 height 207
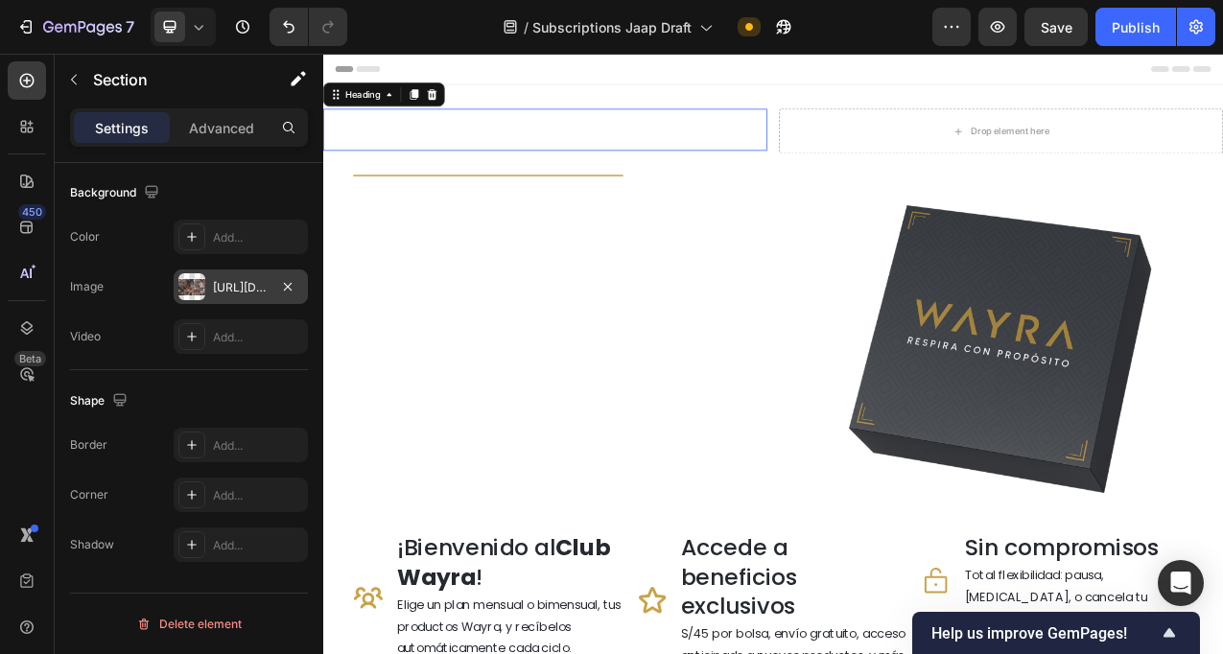
click at [602, 166] on h2 "CLUB WAYRA: LA ÚNICA SUBSCRIPCIÓN QUE MEJORA TU RENDIMIENTO Y RECUPERACIÓN" at bounding box center [627, 151] width 530 height 54
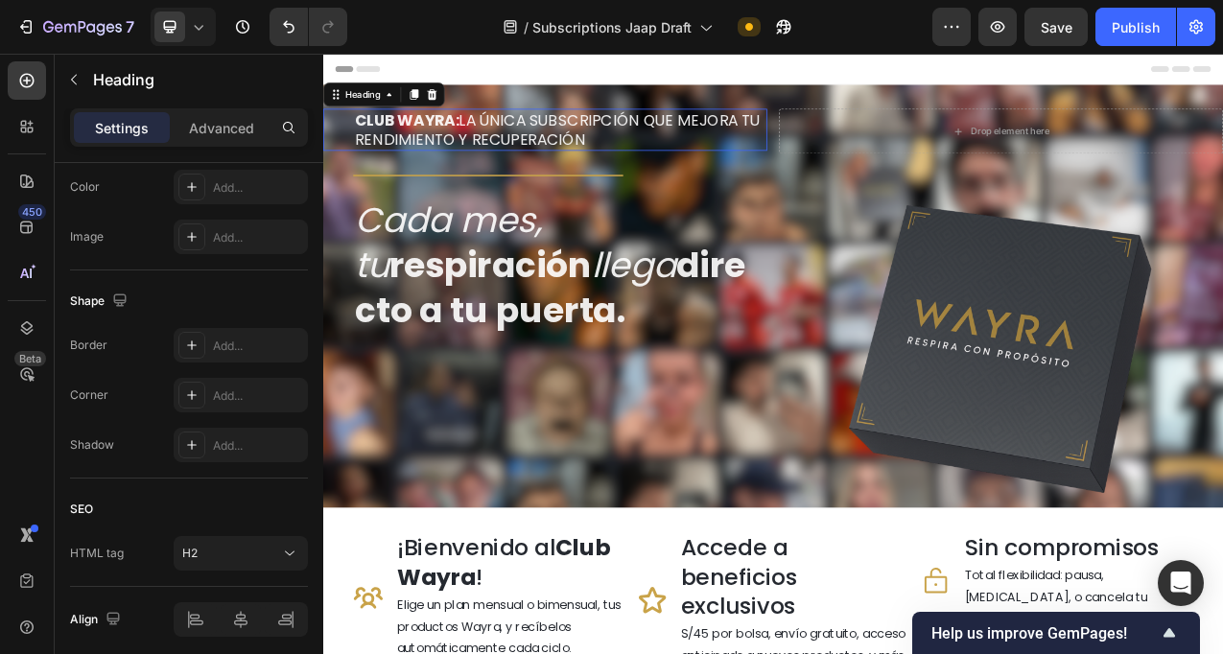
scroll to position [0, 0]
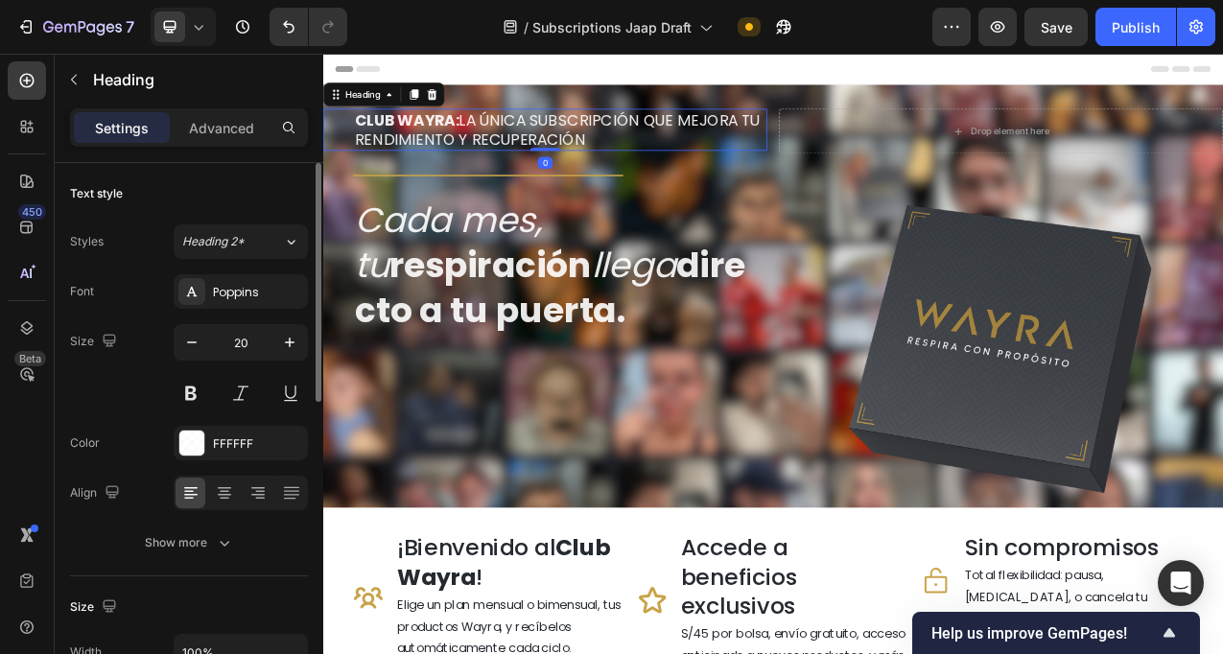
click at [653, 153] on h2 "CLUB WAYRA: LA ÚNICA SUBSCRIPCIÓN QUE MEJORA TU RENDIMIENTO Y RECUPERACIÓN" at bounding box center [627, 151] width 530 height 54
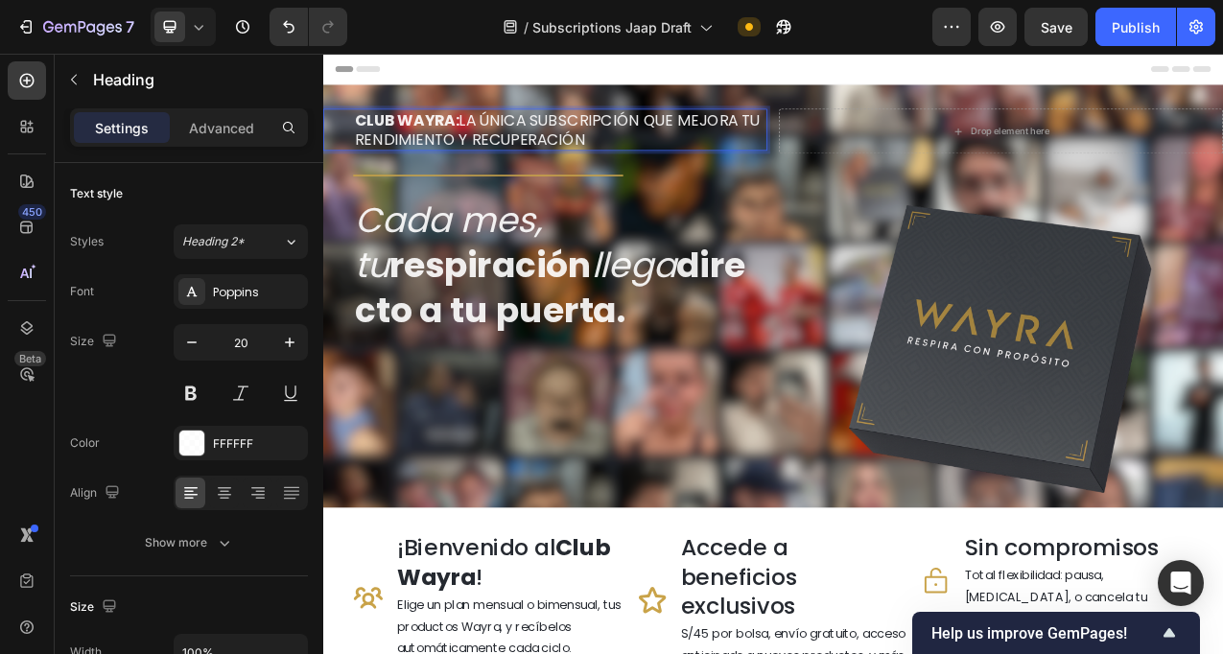
click at [653, 153] on p "CLUB WAYRA: LA ÚNICA SUBSCRIPCIÓN QUE MEJORA TU RENDIMIENTO Y RECUPERACIÓN" at bounding box center [627, 151] width 526 height 50
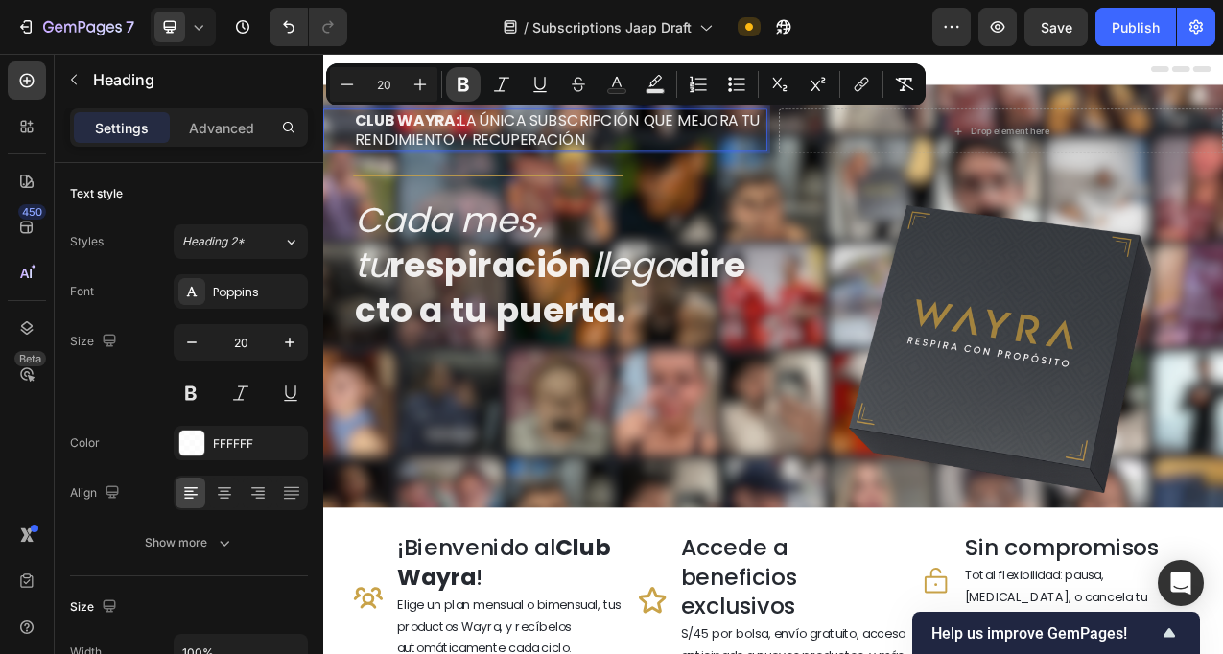
click at [461, 92] on icon "Editor contextual toolbar" at bounding box center [463, 84] width 19 height 19
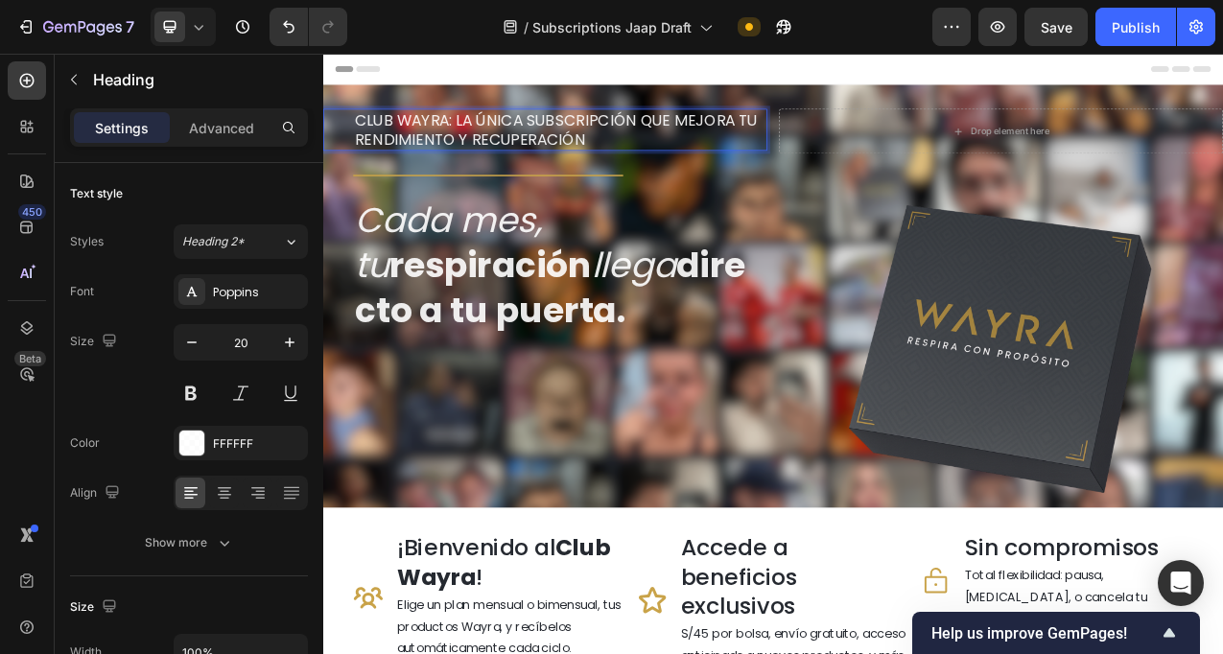
click at [542, 145] on p "CLUB WAYRA: LA ÚNICA SUBSCRIPCIÓN QUE MEJORA TU RENDIMIENTO Y RECUPERACIÓN" at bounding box center [627, 151] width 526 height 50
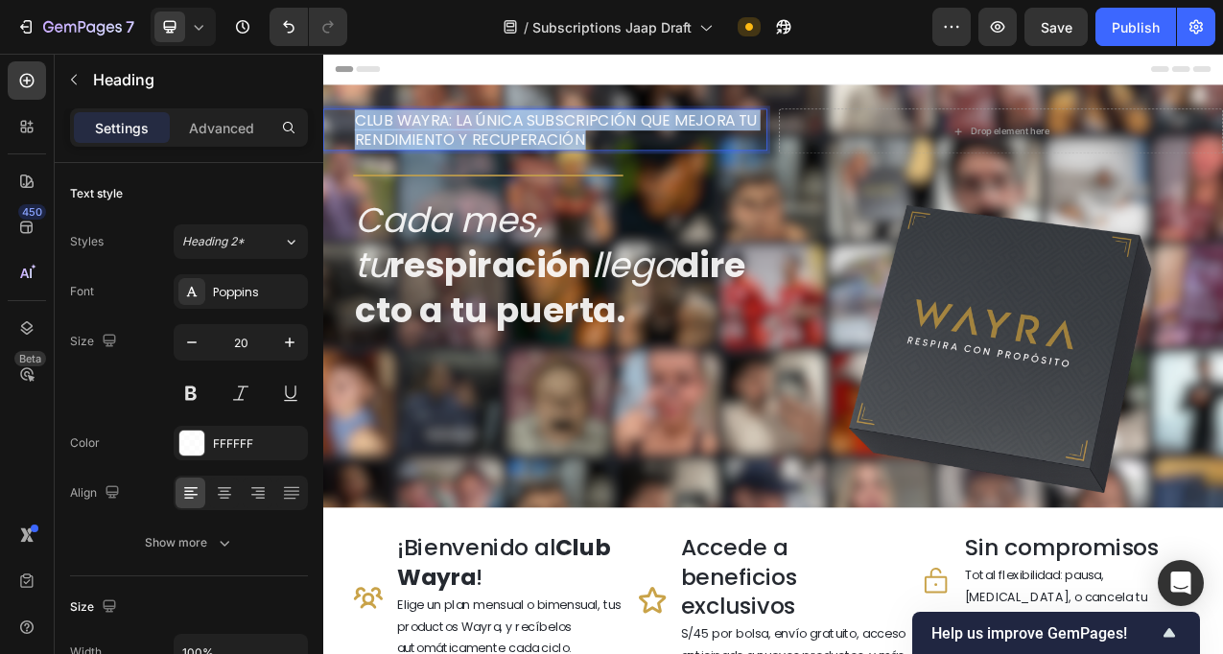
click at [542, 145] on p "CLUB WAYRA: LA ÚNICA SUBSCRIPCIÓN QUE MEJORA TU RENDIMIENTO Y RECUPERACIÓN" at bounding box center [627, 151] width 526 height 50
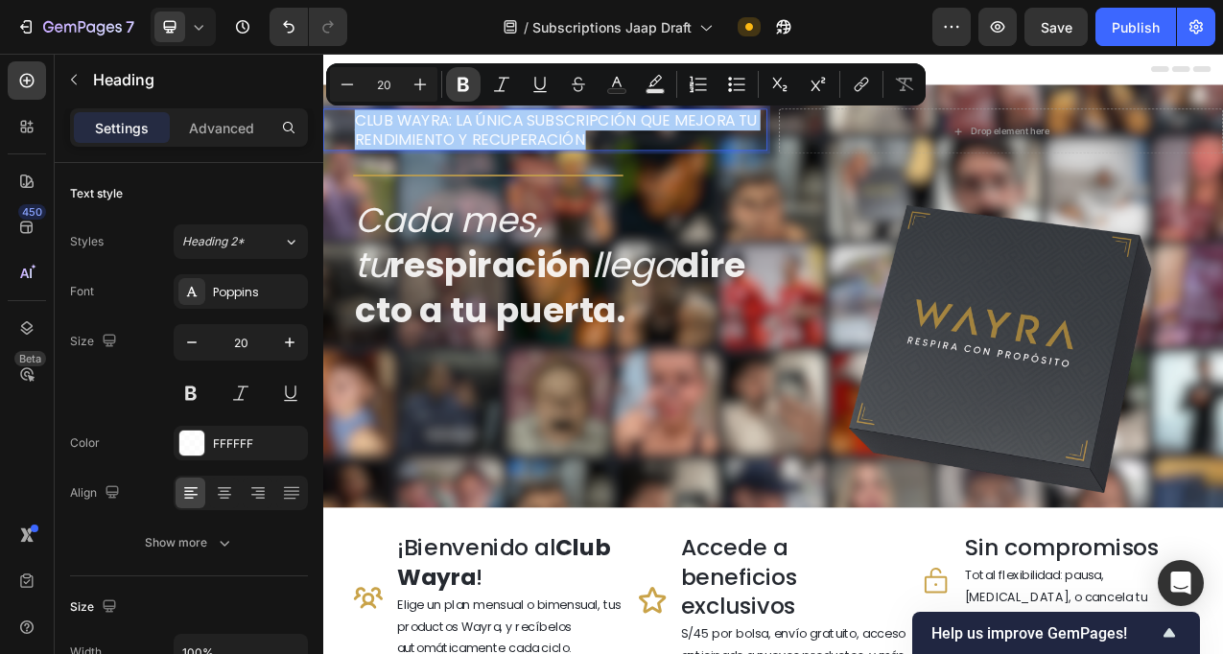
click at [468, 88] on icon "Editor contextual toolbar" at bounding box center [464, 85] width 12 height 14
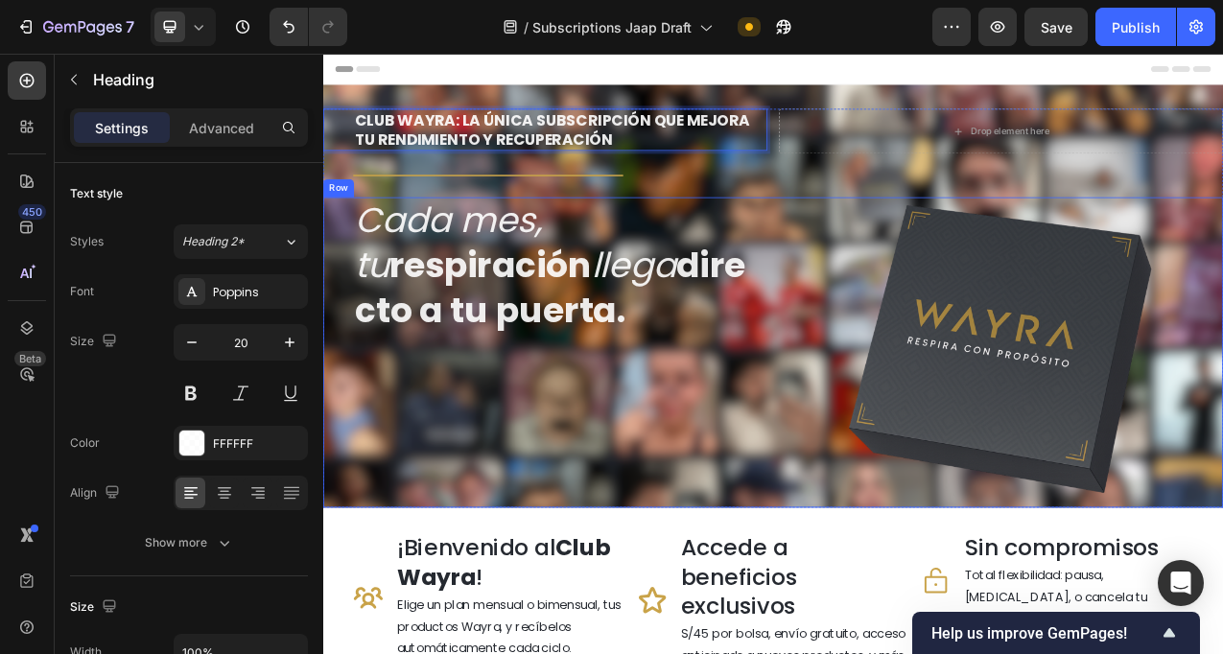
click at [797, 520] on div "Cada mes, tu respiración llega directo a tu puerta. Heading" at bounding box center [607, 435] width 568 height 397
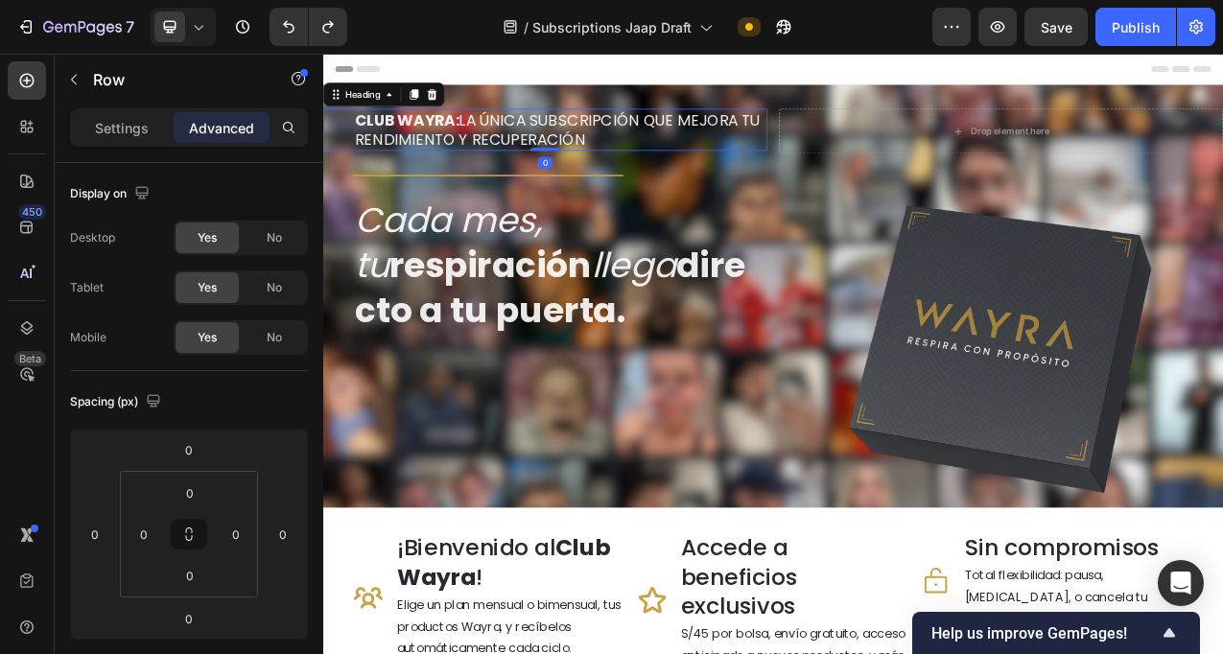
click at [643, 154] on h2 "CLUB WAYRA: LA ÚNICA SUBSCRIPCIÓN QUE MEJORA TU RENDIMIENTO Y RECUPERACIÓN" at bounding box center [627, 151] width 530 height 54
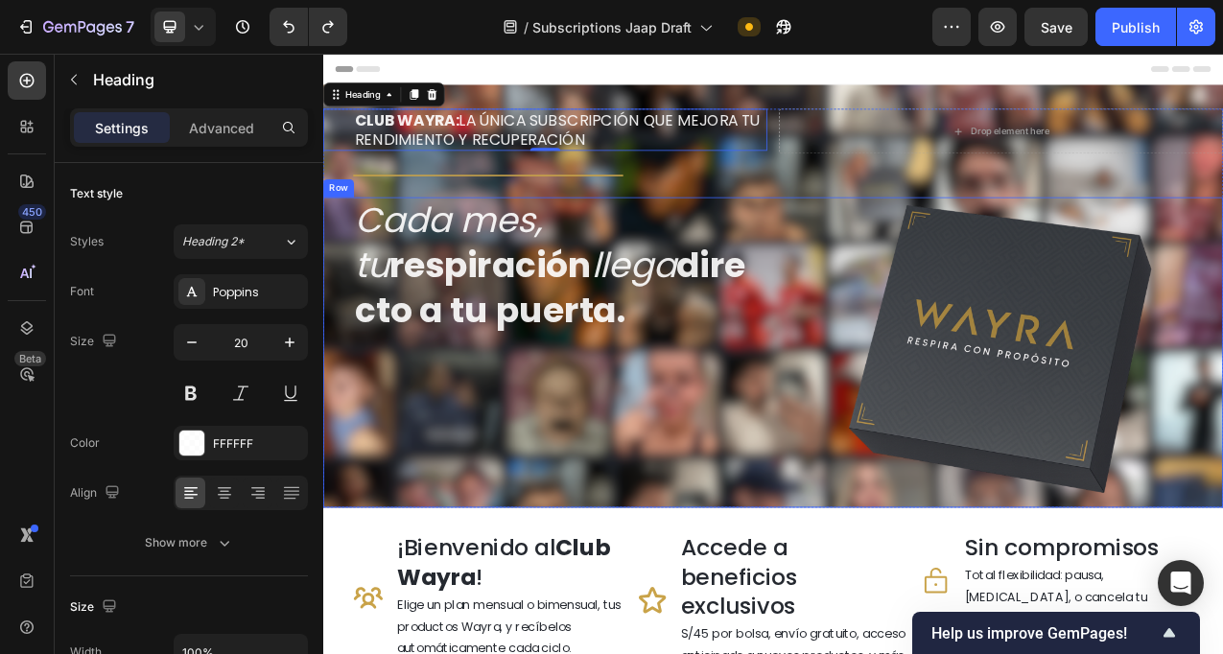
click at [646, 485] on div "Cada mes, tu respiración llega directo a tu puerta. Heading" at bounding box center [607, 435] width 568 height 397
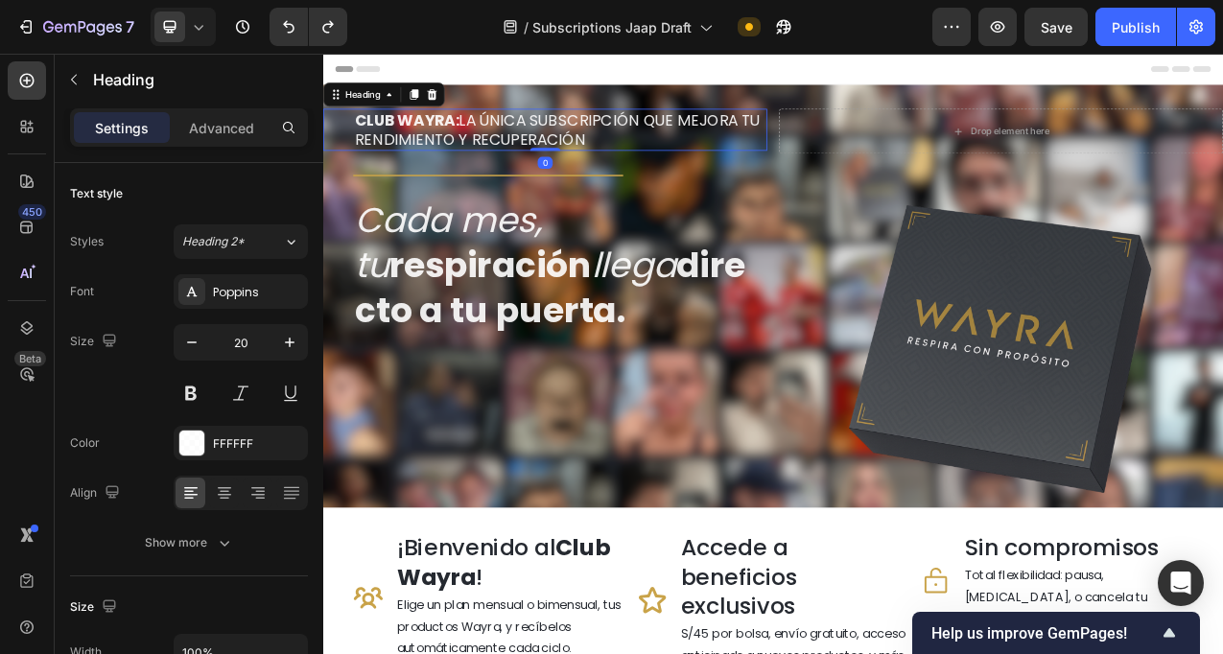
click at [635, 150] on h2 "CLUB WAYRA: LA ÚNICA SUBSCRIPCIÓN QUE MEJORA TU RENDIMIENTO Y RECUPERACIÓN" at bounding box center [627, 151] width 530 height 54
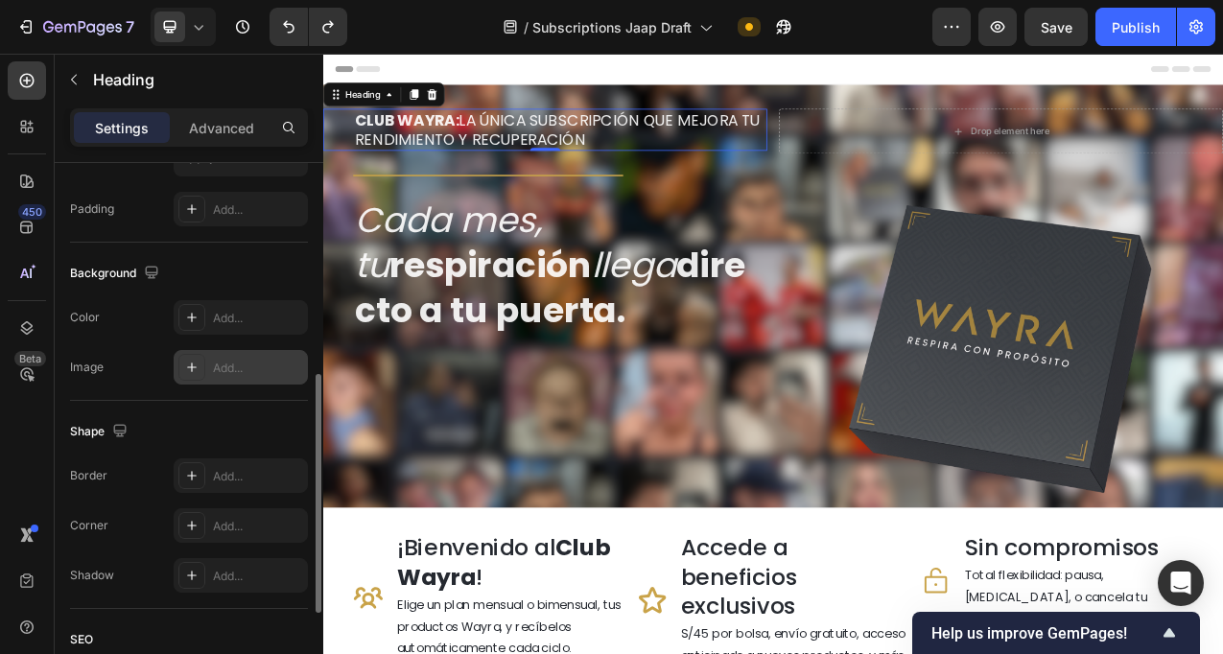
scroll to position [495, 0]
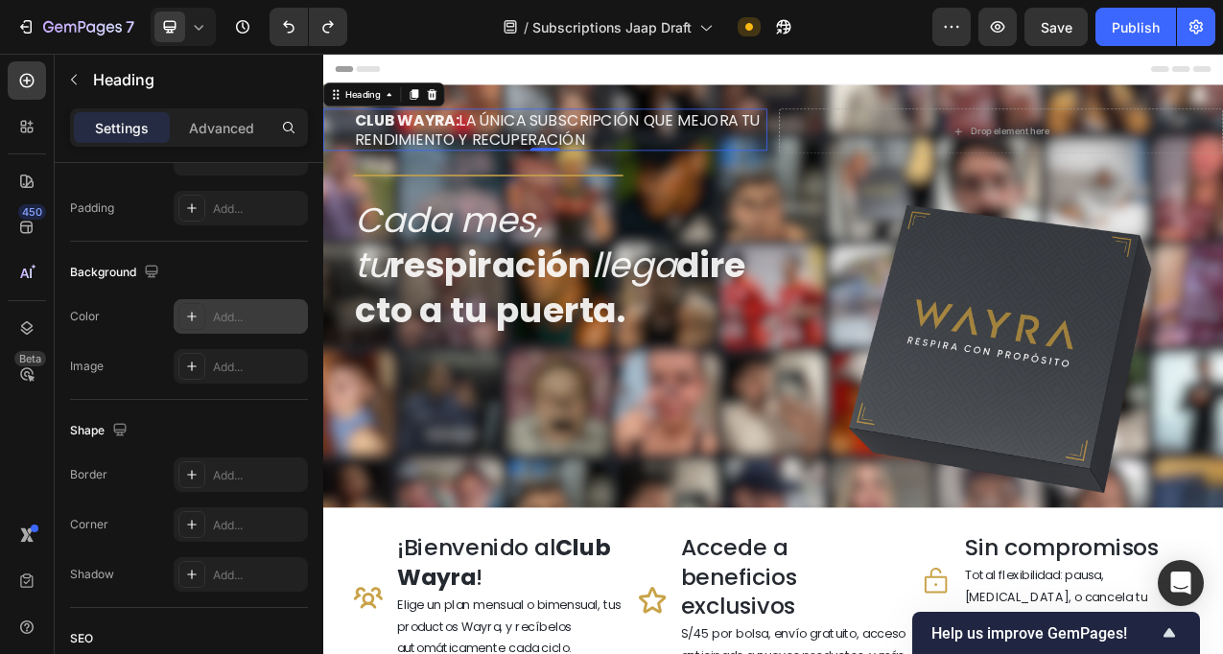
click at [235, 322] on div "Add..." at bounding box center [258, 317] width 90 height 17
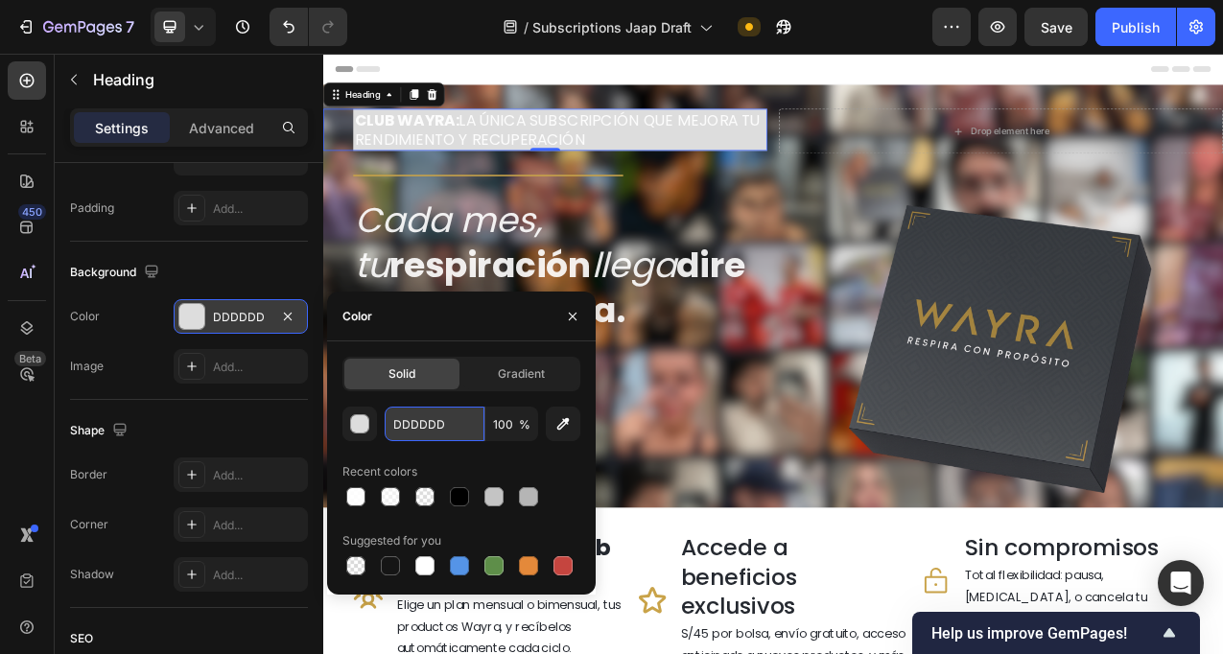
click at [426, 418] on input "DDDDDD" at bounding box center [435, 424] width 100 height 35
click at [461, 501] on div at bounding box center [459, 496] width 19 height 19
type input "000000"
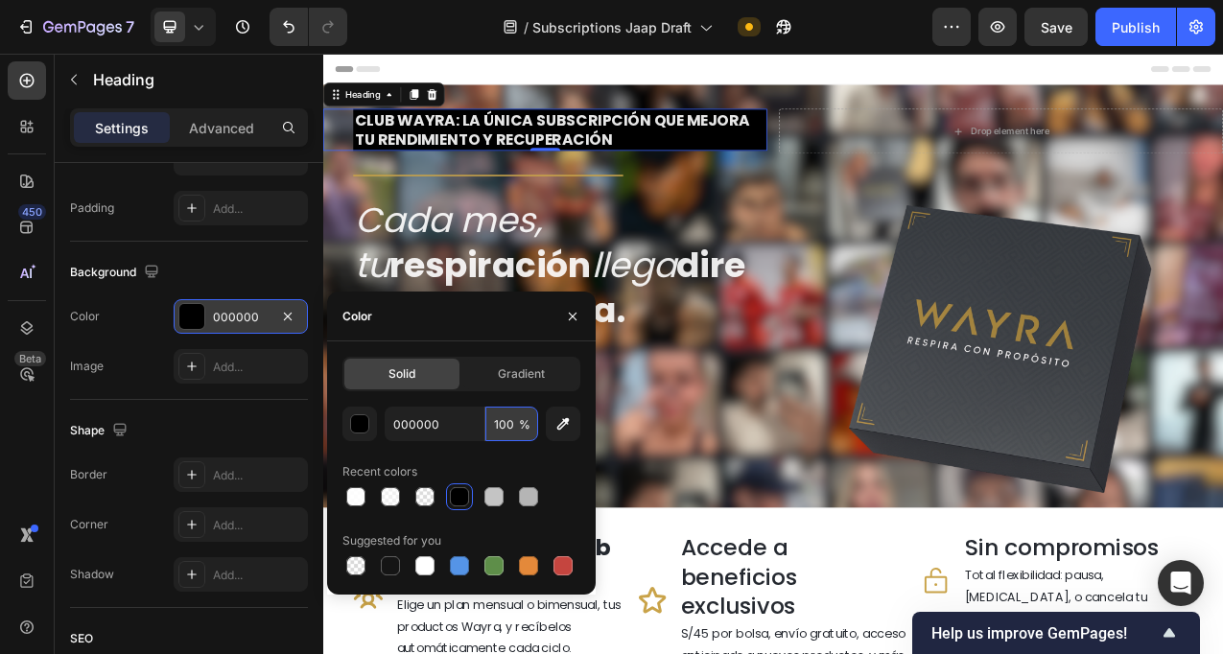
click at [511, 414] on input "100" at bounding box center [511, 424] width 53 height 35
click at [511, 416] on input "100" at bounding box center [511, 424] width 53 height 35
click at [511, 424] on input "100" at bounding box center [511, 424] width 53 height 35
click at [496, 422] on input "100" at bounding box center [511, 424] width 53 height 35
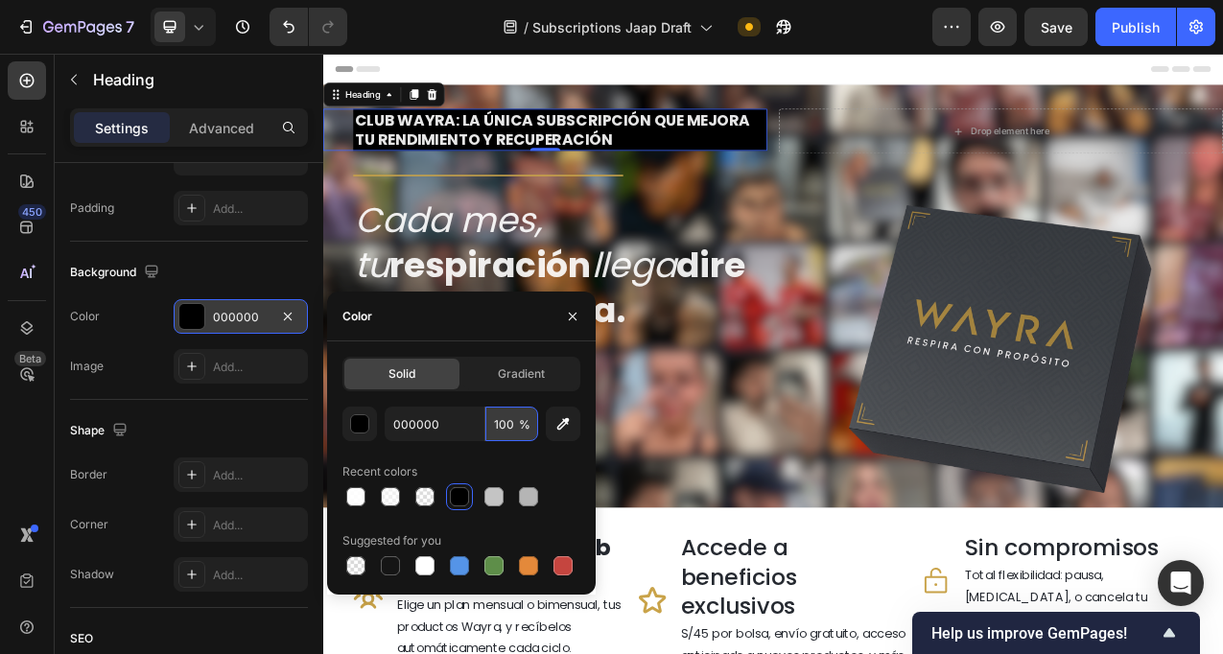
click at [496, 422] on input "100" at bounding box center [511, 424] width 53 height 35
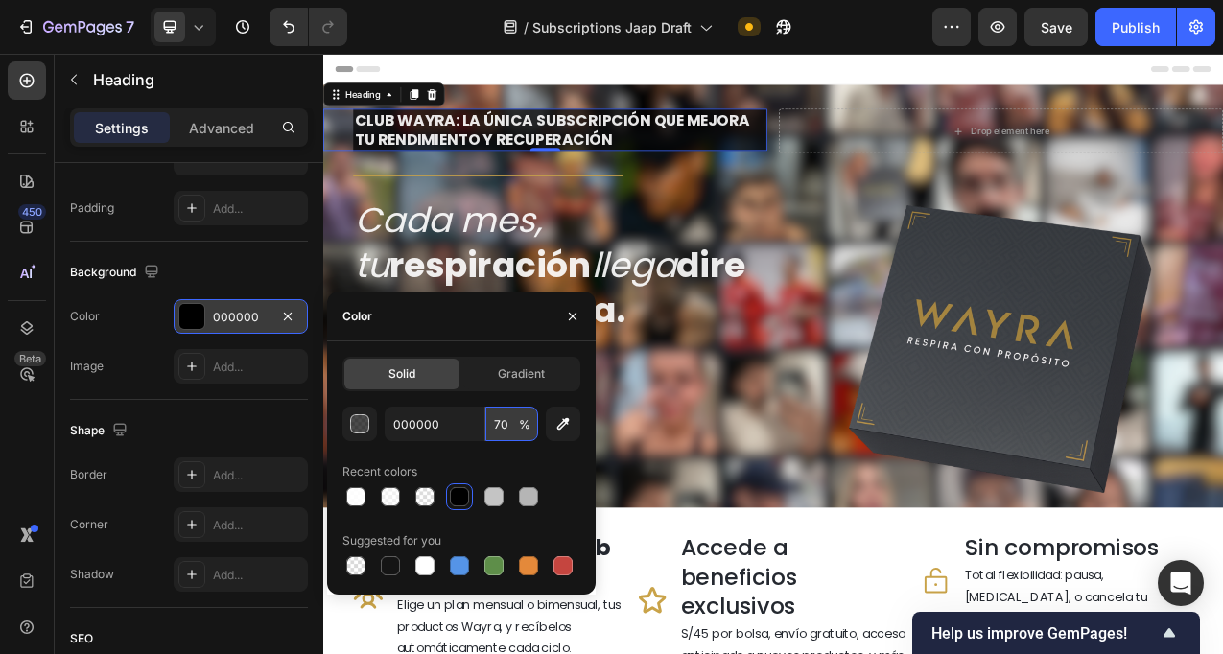
type input "70"
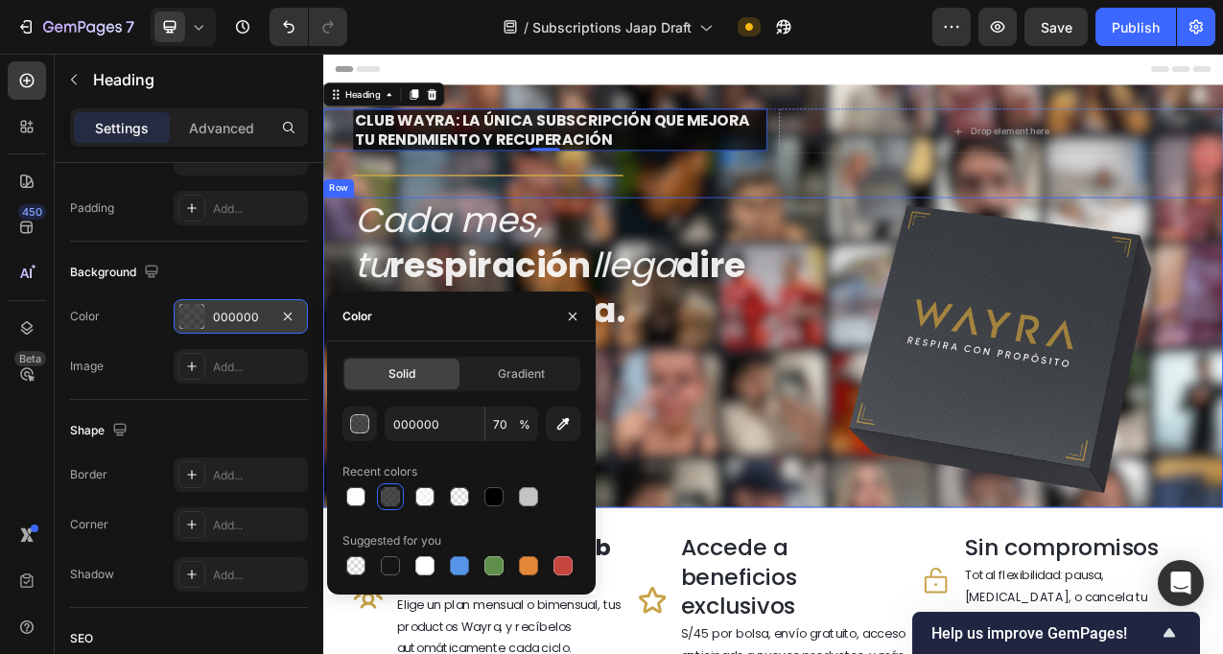
click at [866, 518] on div "Cada mes, tu respiración llega directo a tu puerta. Heading" at bounding box center [607, 435] width 568 height 397
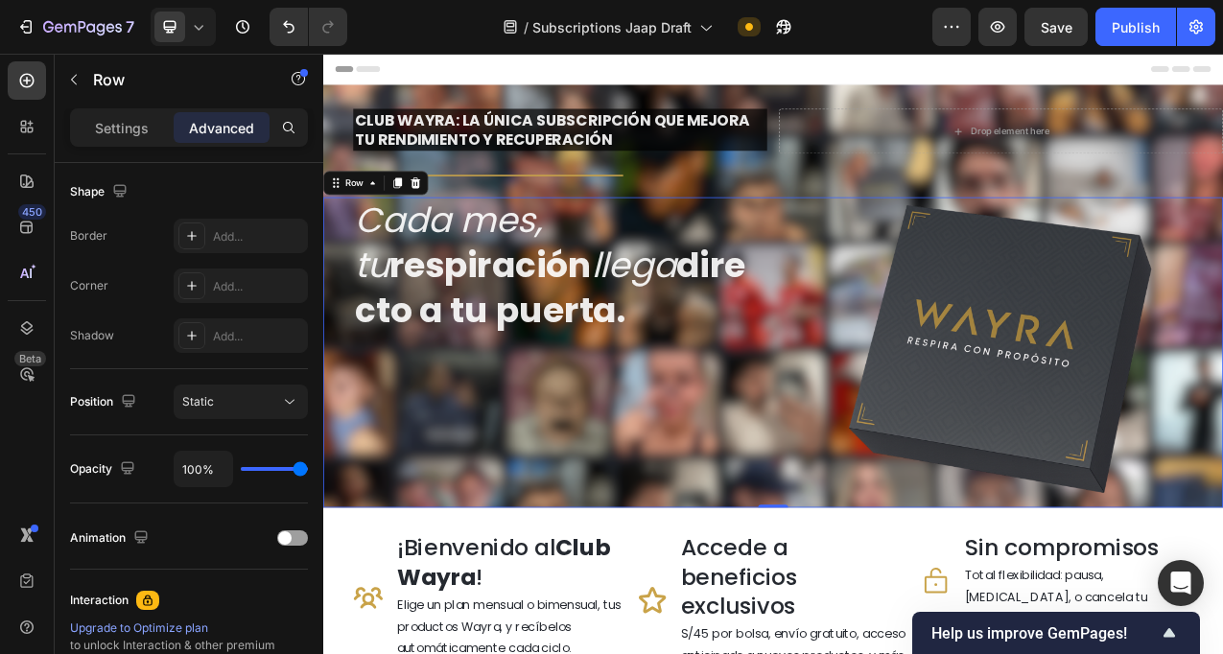
scroll to position [0, 0]
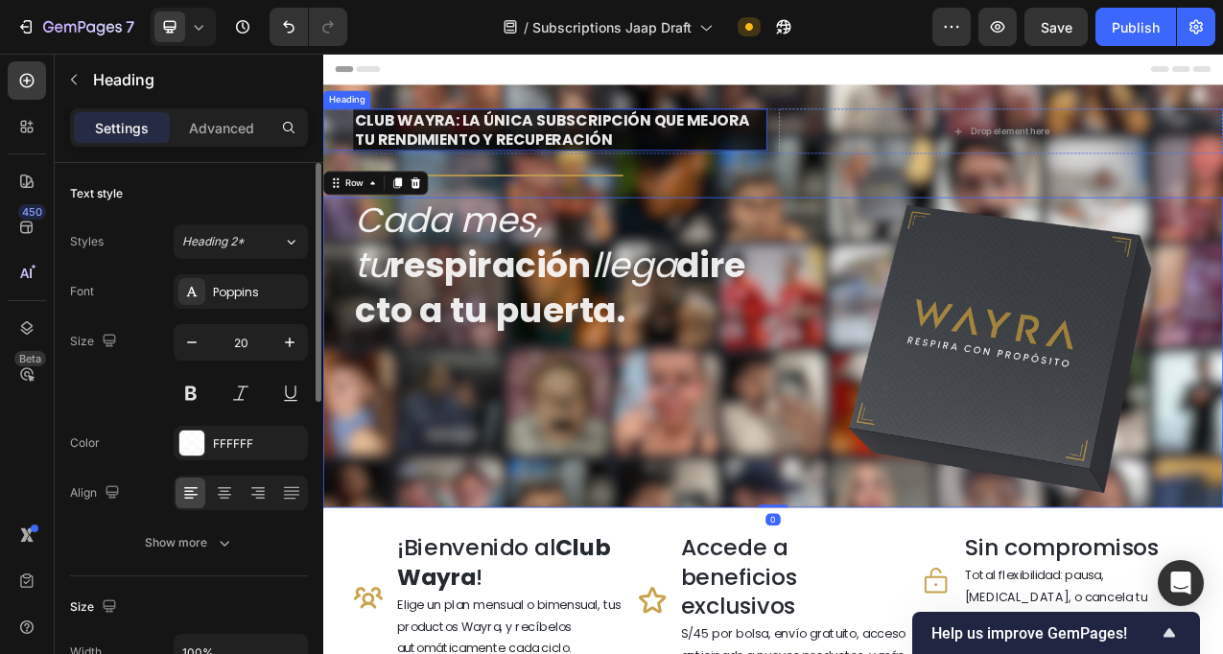
click at [817, 156] on h2 "CLUB WAYRA: LA ÚNICA SUBSCRIPCIÓN QUE MEJORA TU RENDIMIENTO Y RECUPERACIÓN" at bounding box center [627, 151] width 530 height 54
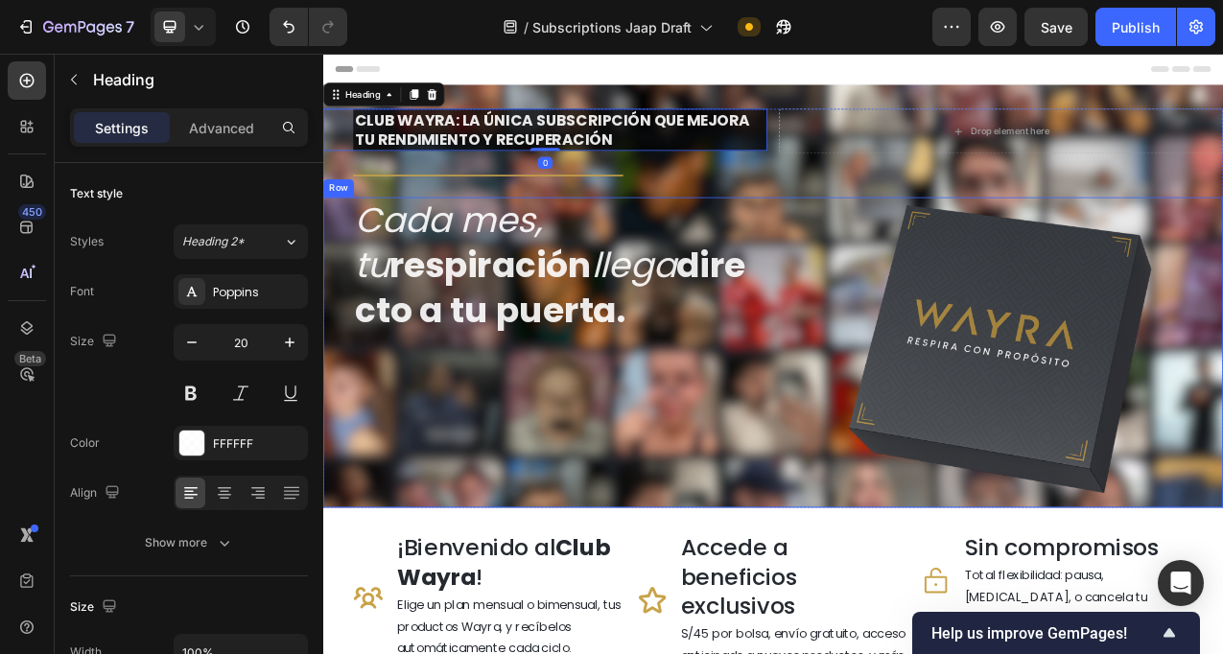
click at [845, 550] on div "Cada mes, tu respiración llega directo a tu puerta. Heading" at bounding box center [607, 435] width 568 height 397
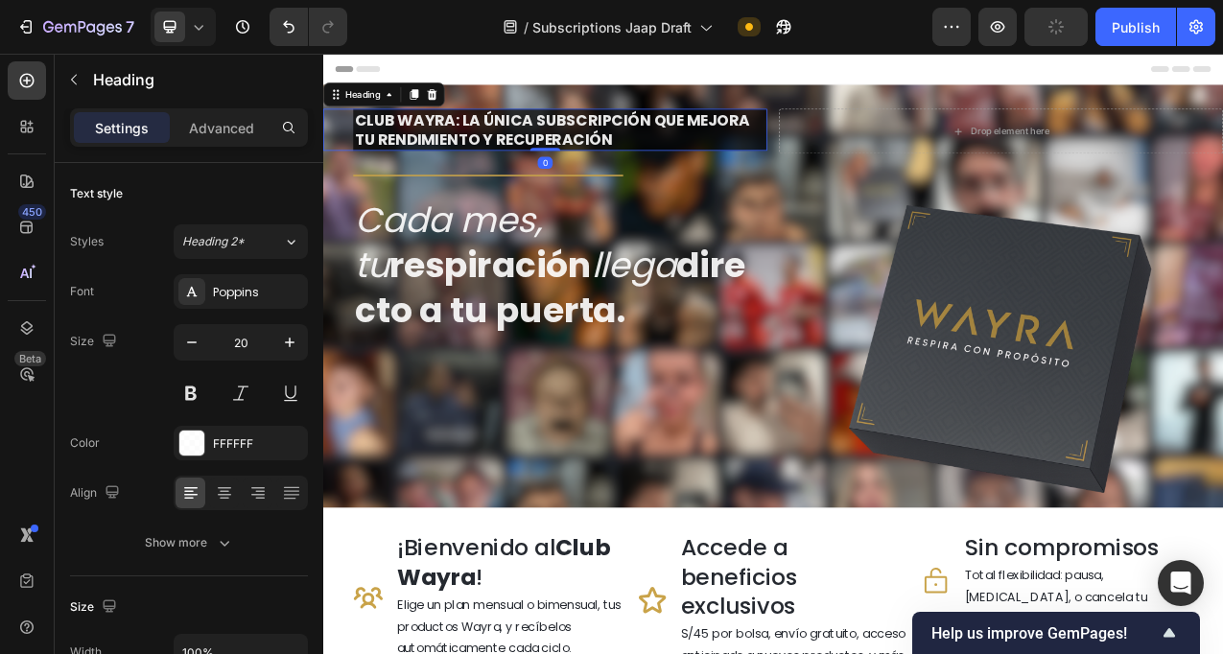
click at [829, 163] on h2 "CLUB WAYRA: LA ÚNICA SUBSCRIPCIÓN QUE MEJORA TU RENDIMIENTO Y RECUPERACIÓN" at bounding box center [627, 151] width 530 height 54
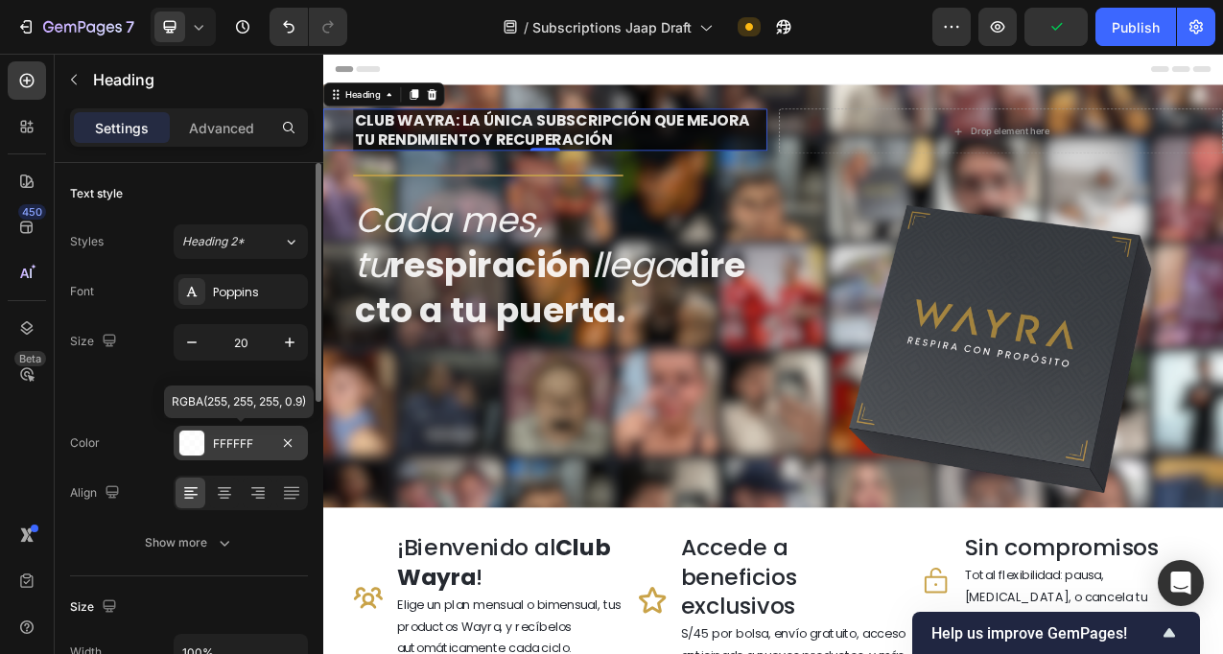
click at [229, 436] on div "FFFFFF" at bounding box center [241, 444] width 56 height 17
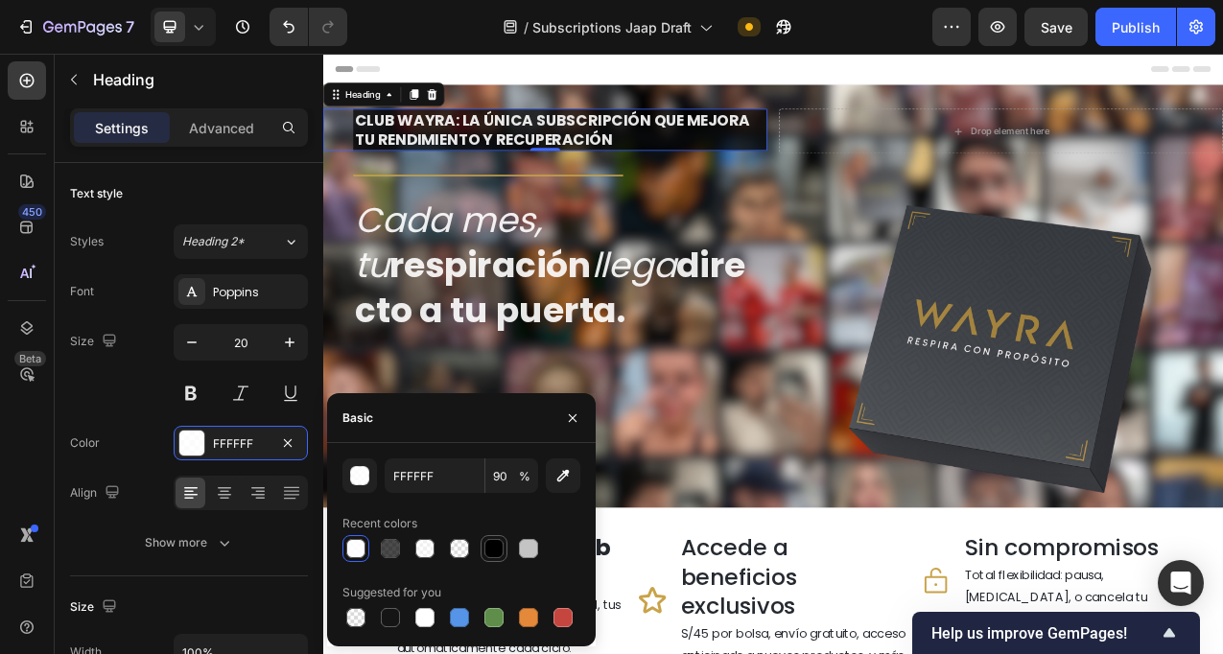
click at [488, 550] on div at bounding box center [493, 548] width 19 height 19
type input "000000"
type input "100"
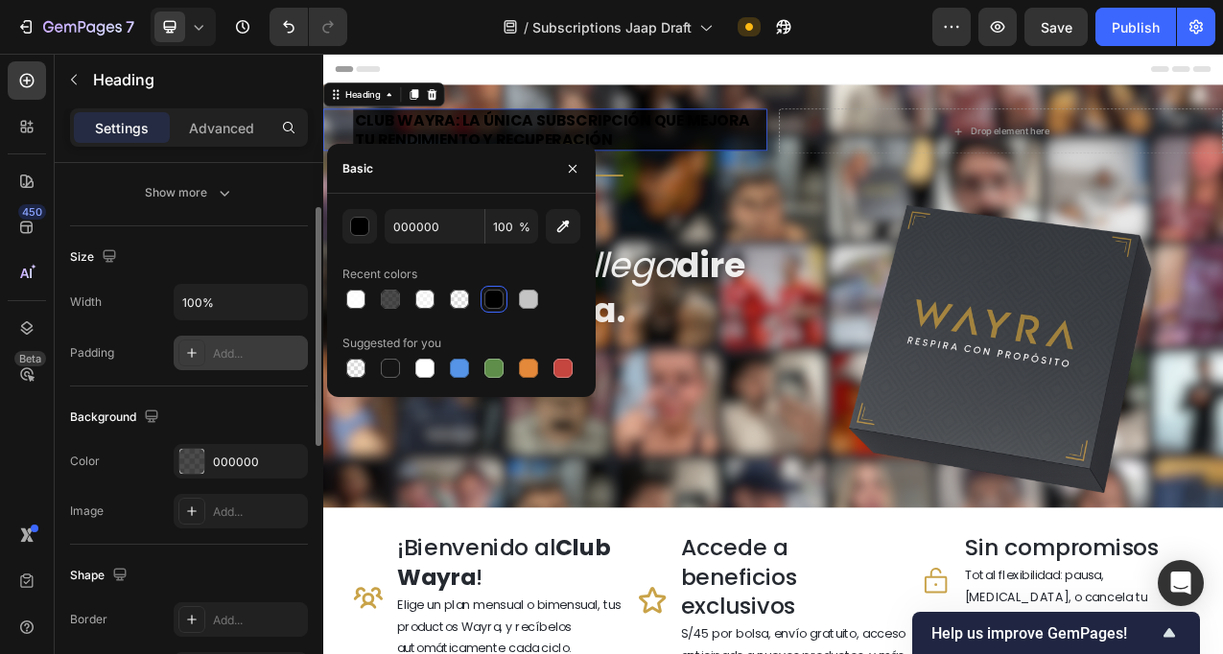
scroll to position [352, 0]
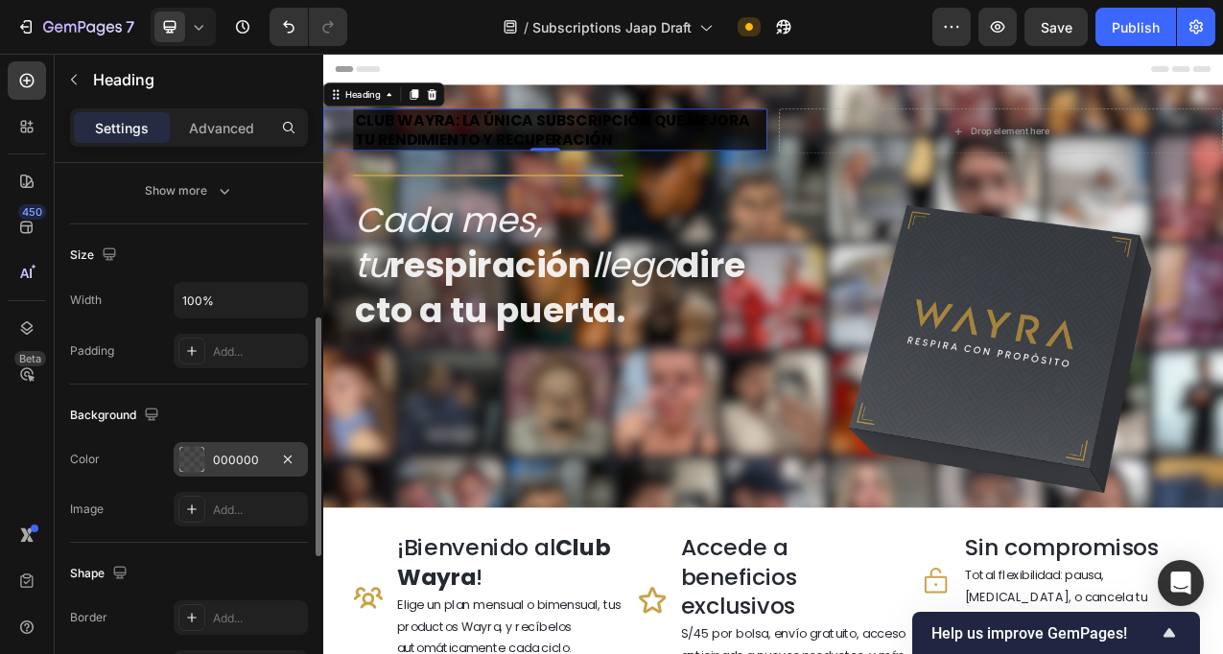
click at [238, 464] on div "000000" at bounding box center [241, 460] width 56 height 17
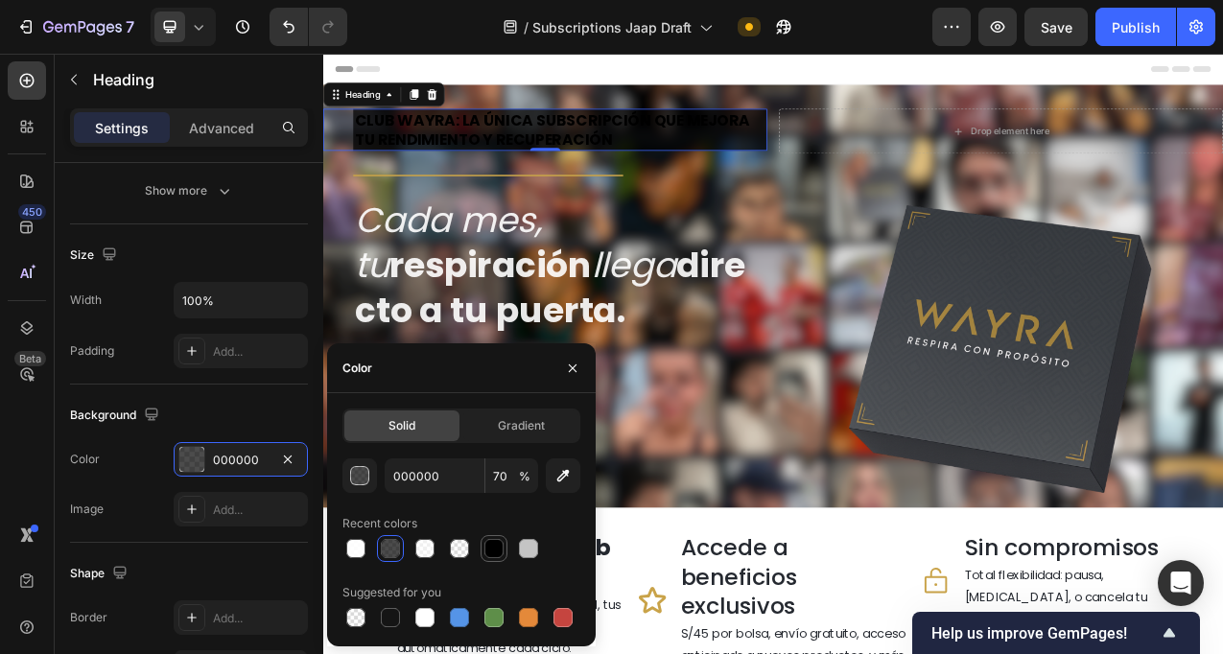
click at [499, 554] on div at bounding box center [493, 548] width 19 height 19
type input "100"
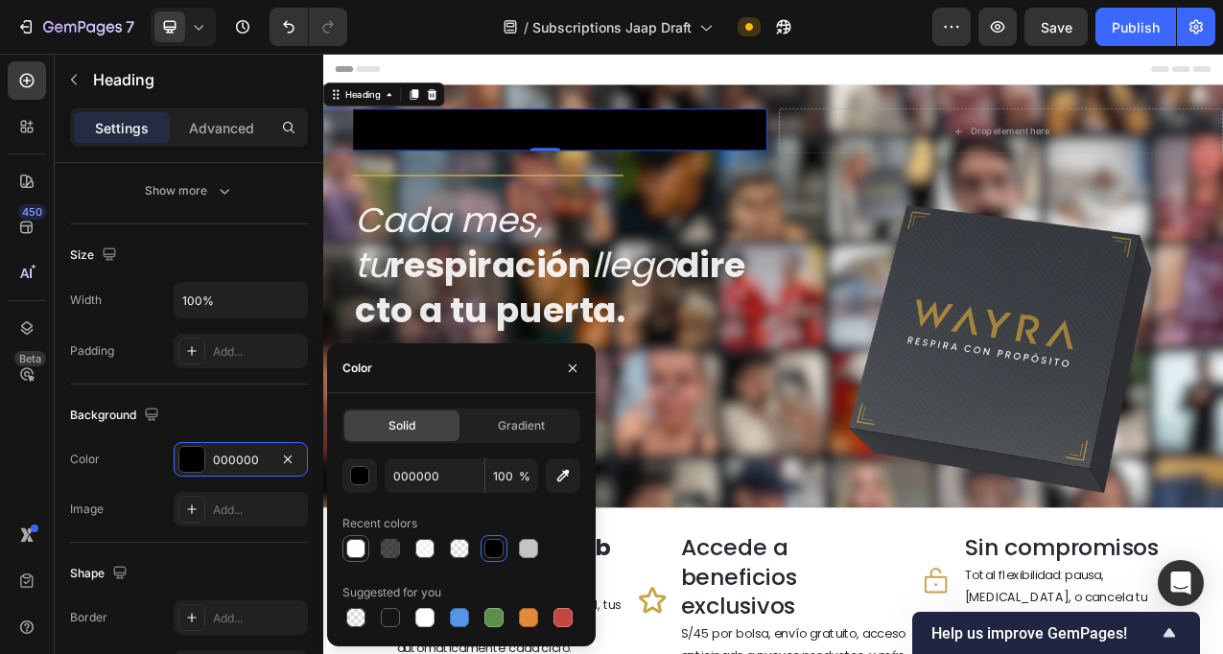
click at [351, 555] on div at bounding box center [355, 548] width 19 height 19
type input "FFFFFF"
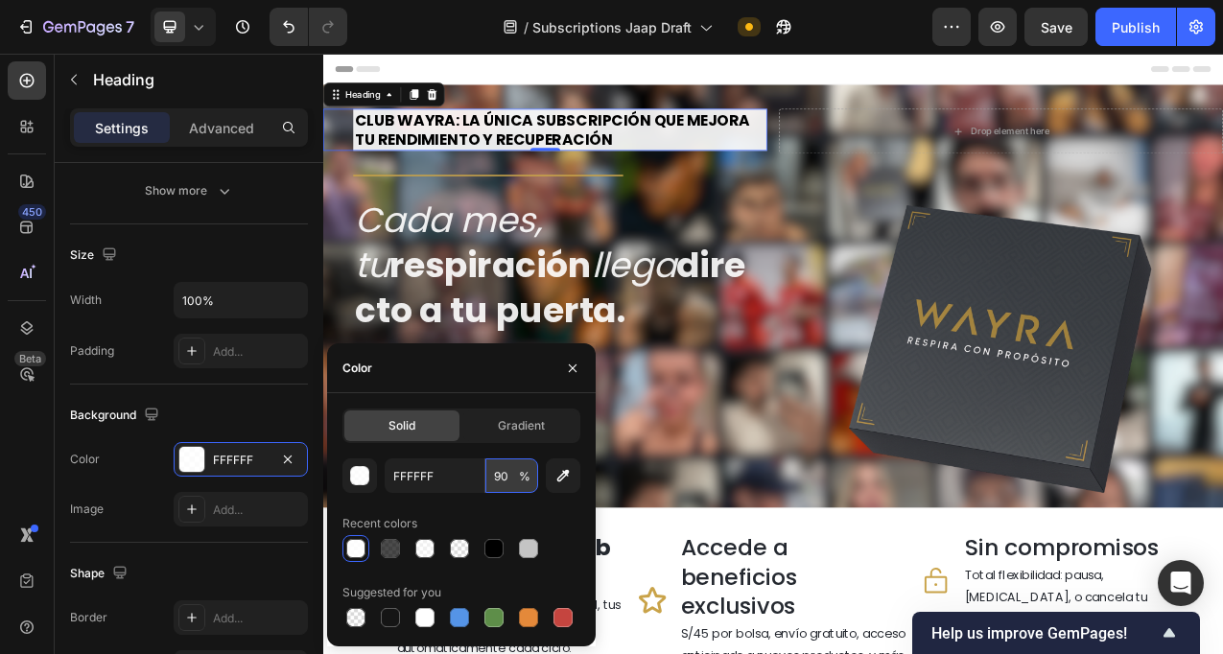
click at [498, 483] on input "90" at bounding box center [511, 476] width 53 height 35
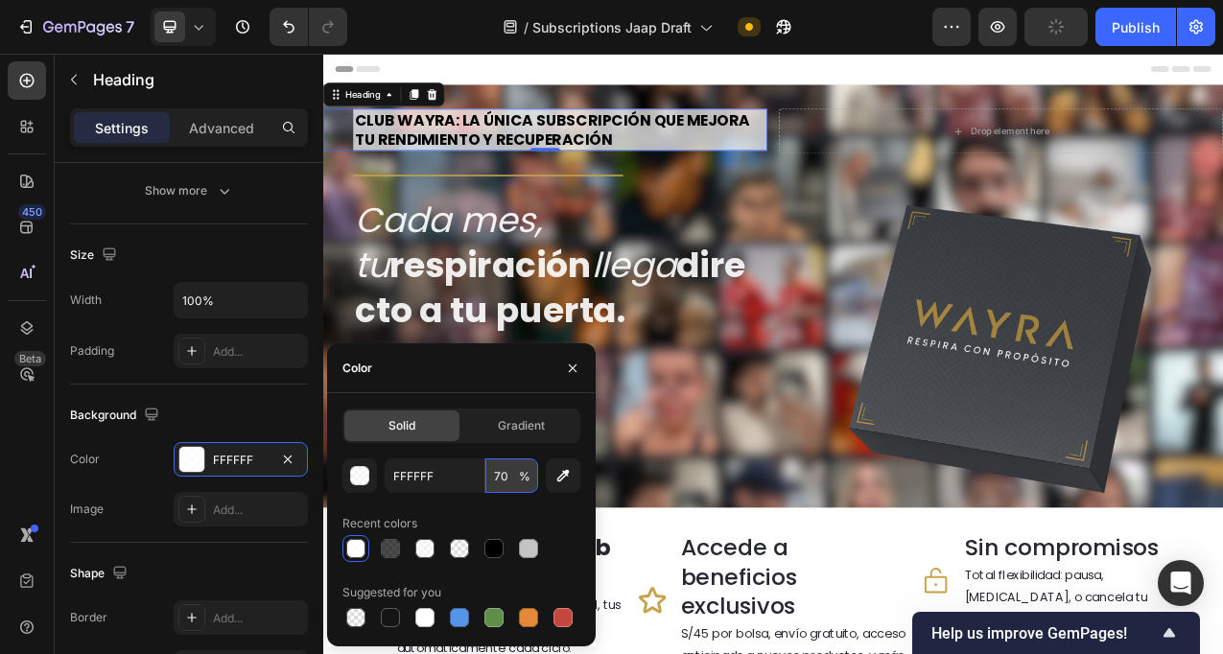
type input "7"
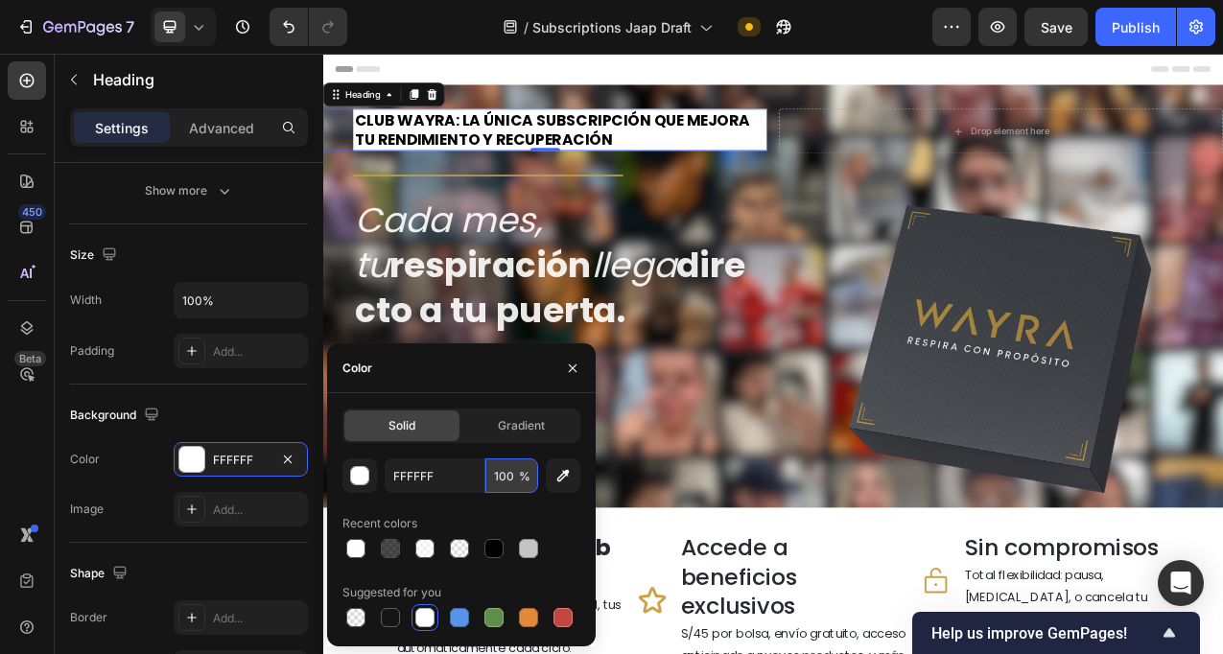
click at [507, 474] on input "100" at bounding box center [511, 476] width 53 height 35
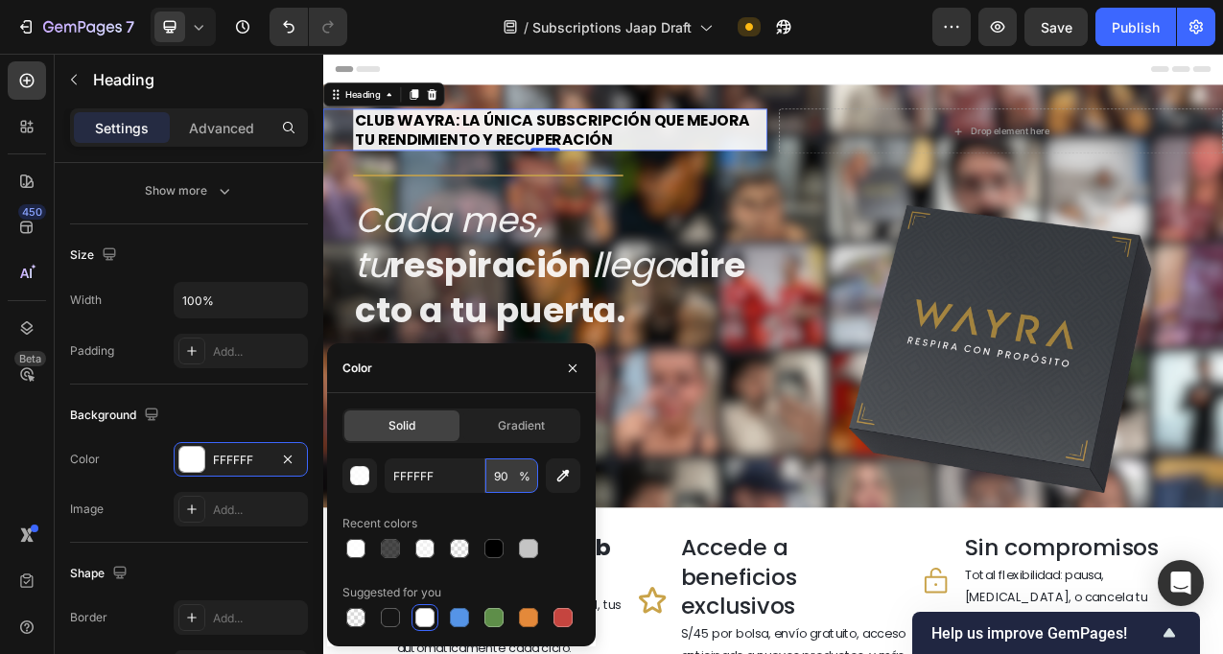
type input "9"
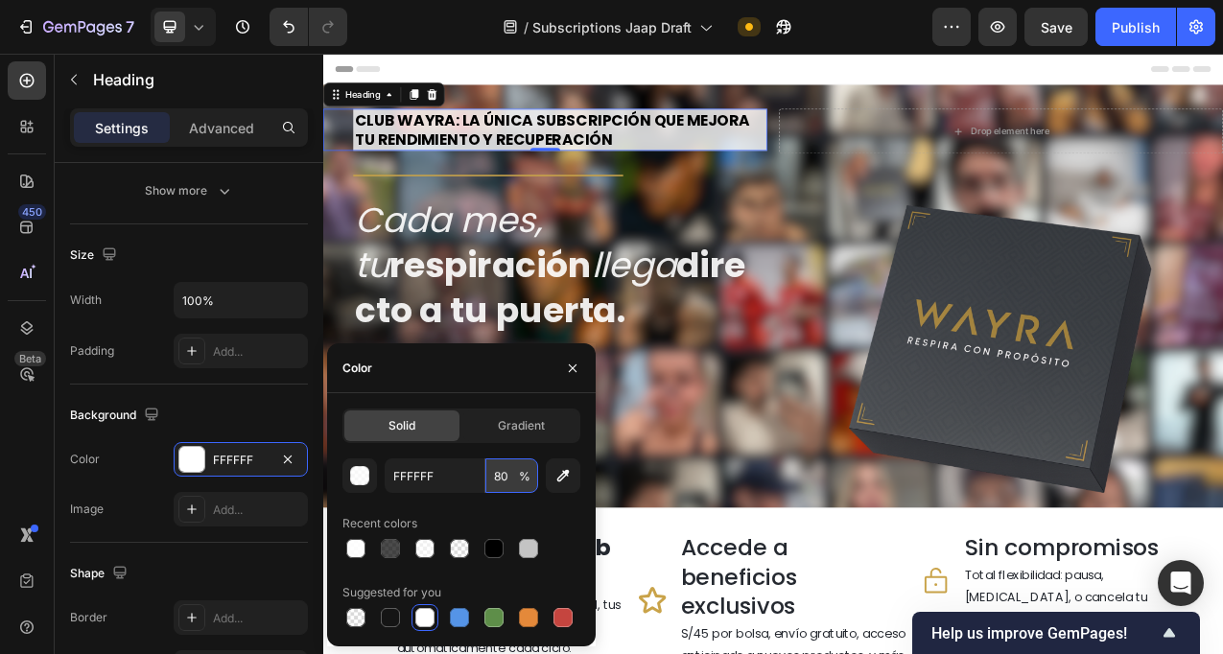
type input "80"
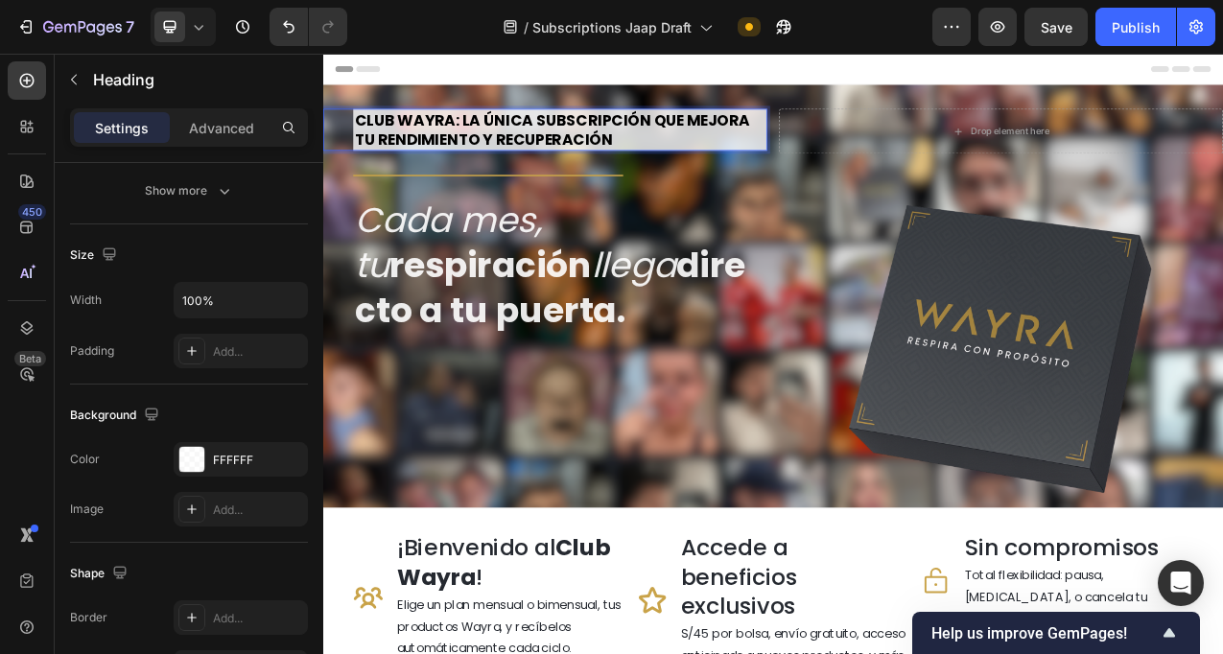
click at [576, 149] on strong "CLUB WAYRA: LA ÚNICA SUBSCRIPCIÓN QUE MEJORA TU RENDIMIENTO Y RECUPERACIÓN" at bounding box center [617, 151] width 506 height 52
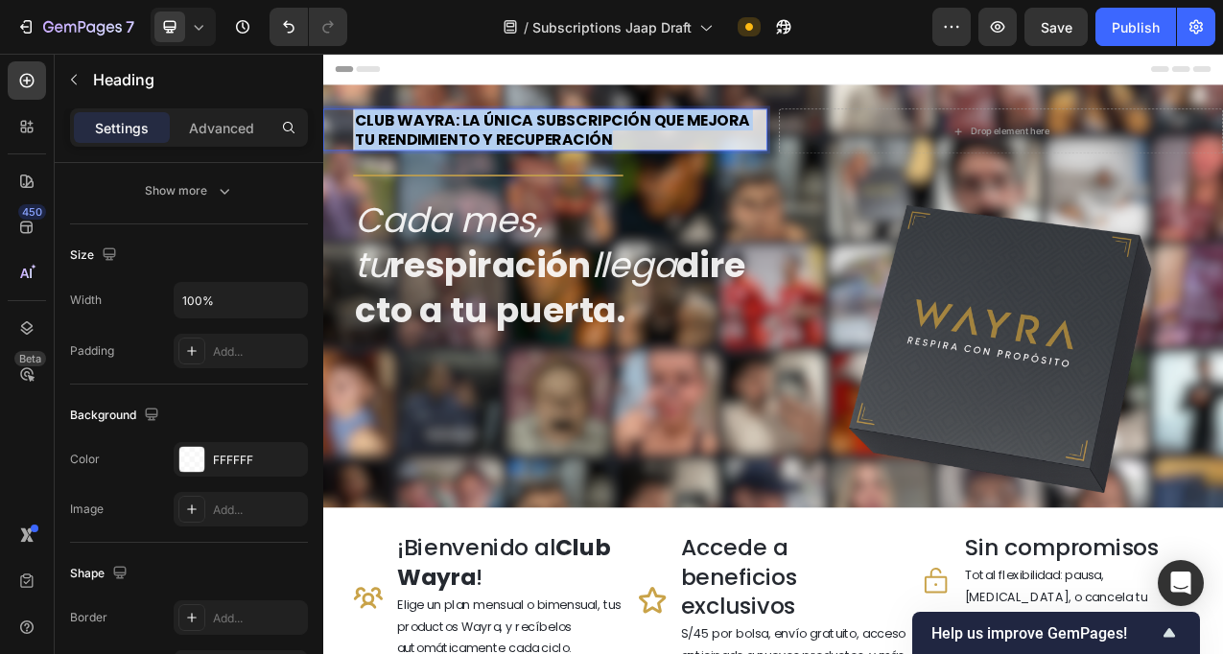
click at [576, 149] on strong "CLUB WAYRA: LA ÚNICA SUBSCRIPCIÓN QUE MEJORA TU RENDIMIENTO Y RECUPERACIÓN" at bounding box center [617, 151] width 506 height 52
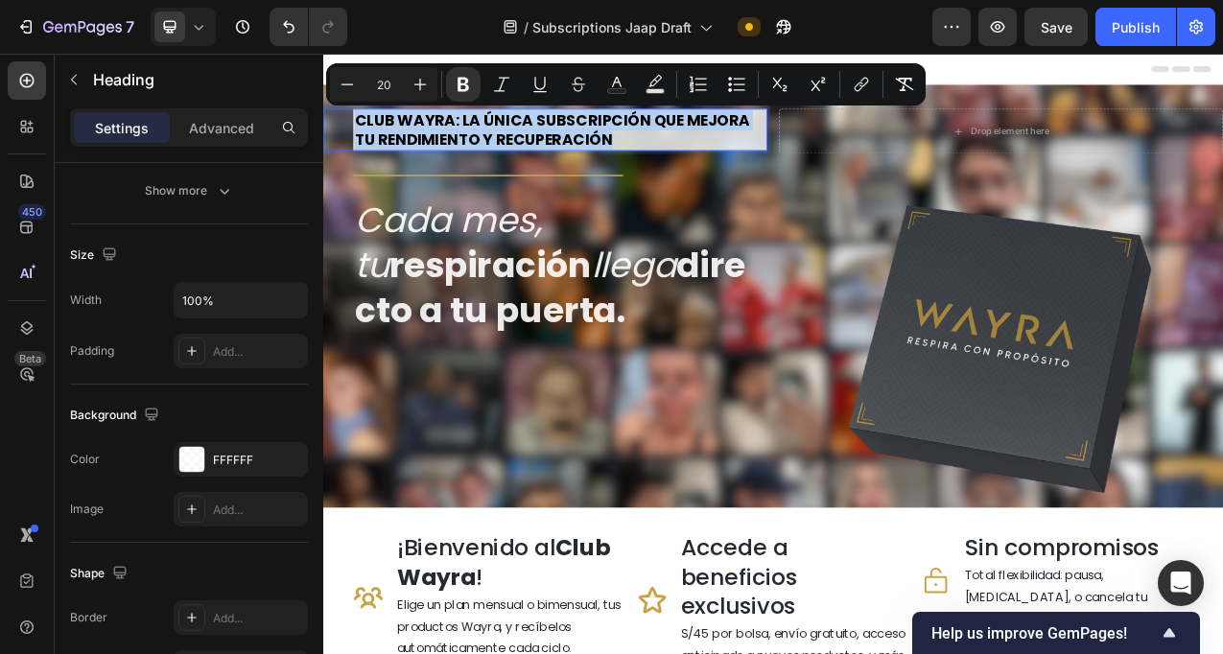
click at [576, 149] on strong "CLUB WAYRA: LA ÚNICA SUBSCRIPCIÓN QUE MEJORA TU RENDIMIENTO Y RECUPERACIÓN" at bounding box center [617, 151] width 506 height 52
click at [706, 160] on p "CLUB WAYRA: LA ÚNICA SUBSCRIPCIÓN QUE MEJORA TU RENDIMIENTO Y RECUPERACIÓN" at bounding box center [627, 151] width 526 height 50
click at [714, 160] on p "CLUB WAYRA: LA ÚNICA SUBSCRIPCIÓN QUE MEJORA TU RENDIMIENTO Y RECUPERACIÓN" at bounding box center [627, 151] width 526 height 50
drag, startPoint x: 702, startPoint y: 161, endPoint x: 504, endPoint y: 134, distance: 200.4
click at [504, 134] on p "CLUB WAYRA: LA ÚNICA SUBSCRIPCIÓN QUE MEJORA TU RENDIMIENTO Y RECUPERACIÓN" at bounding box center [627, 151] width 526 height 50
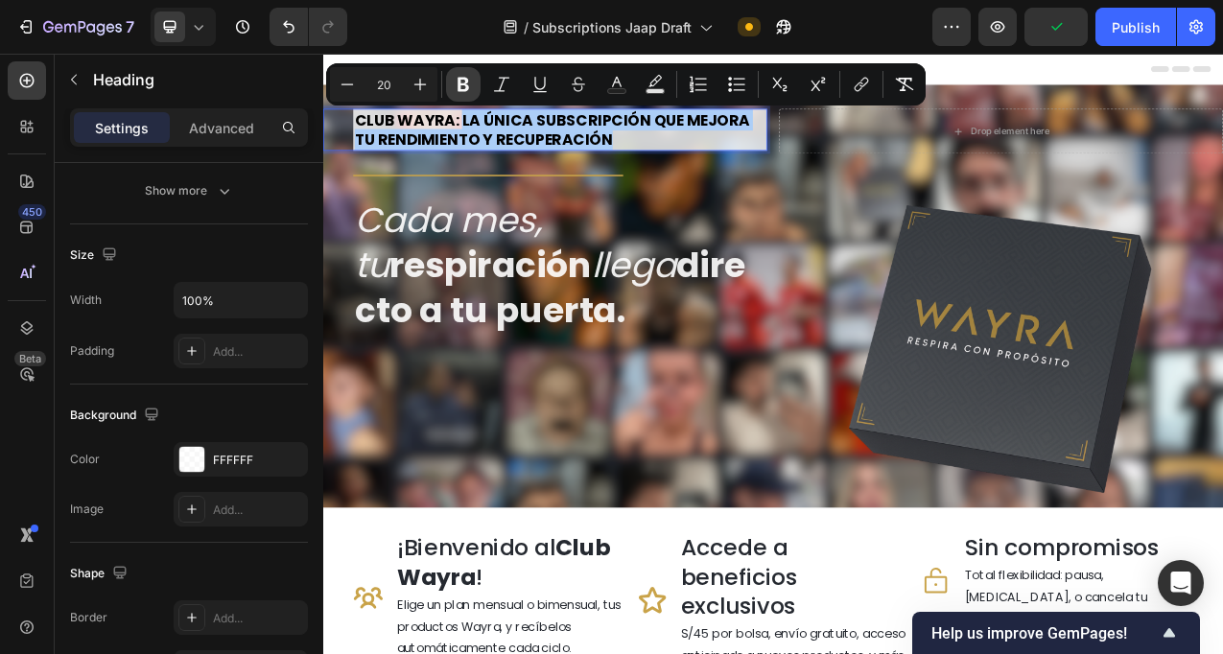
click at [465, 84] on icon "Editor contextual toolbar" at bounding box center [464, 85] width 12 height 14
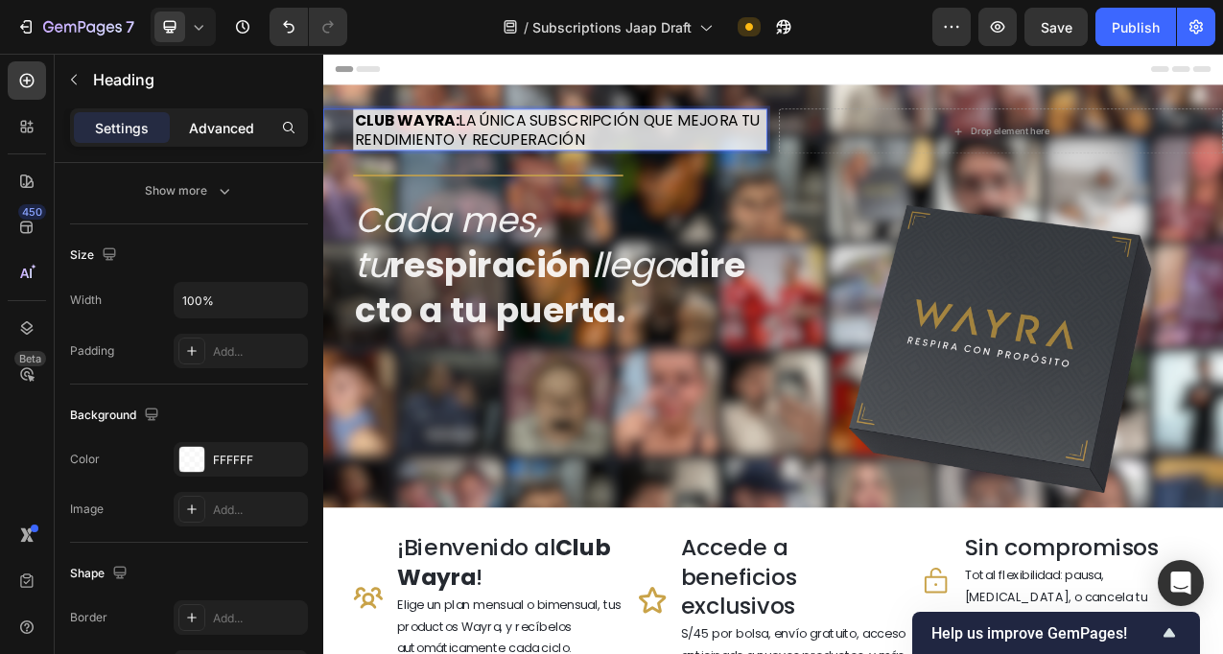
click at [228, 140] on div "Advanced" at bounding box center [222, 127] width 96 height 31
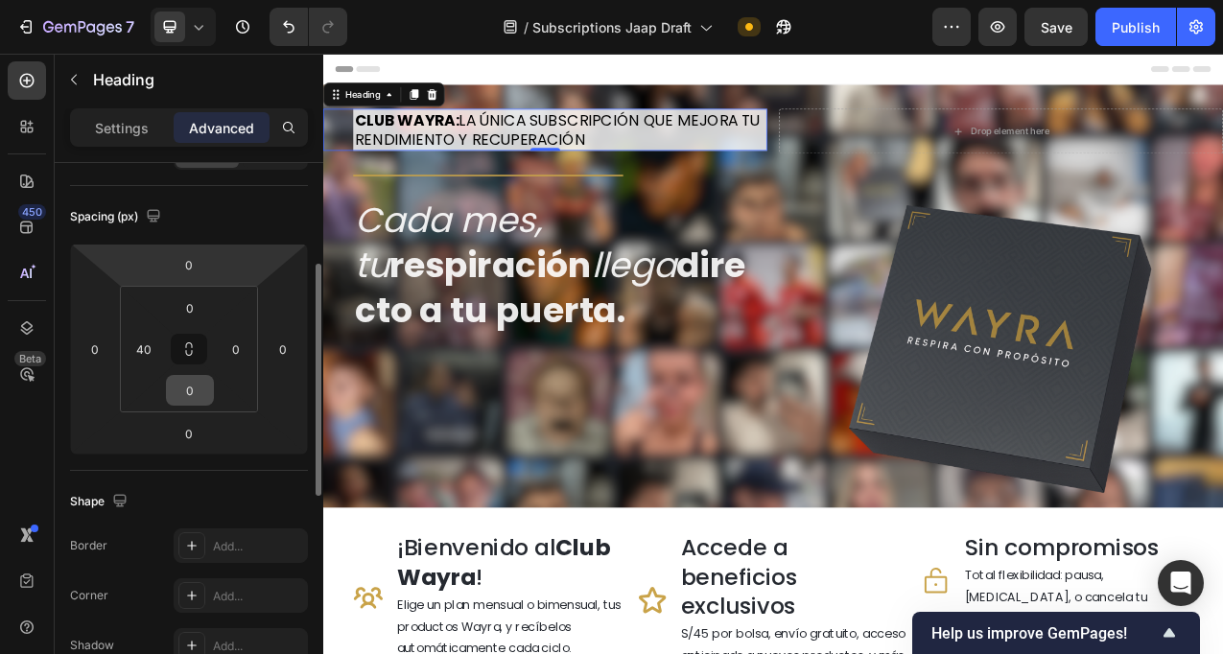
scroll to position [181, 0]
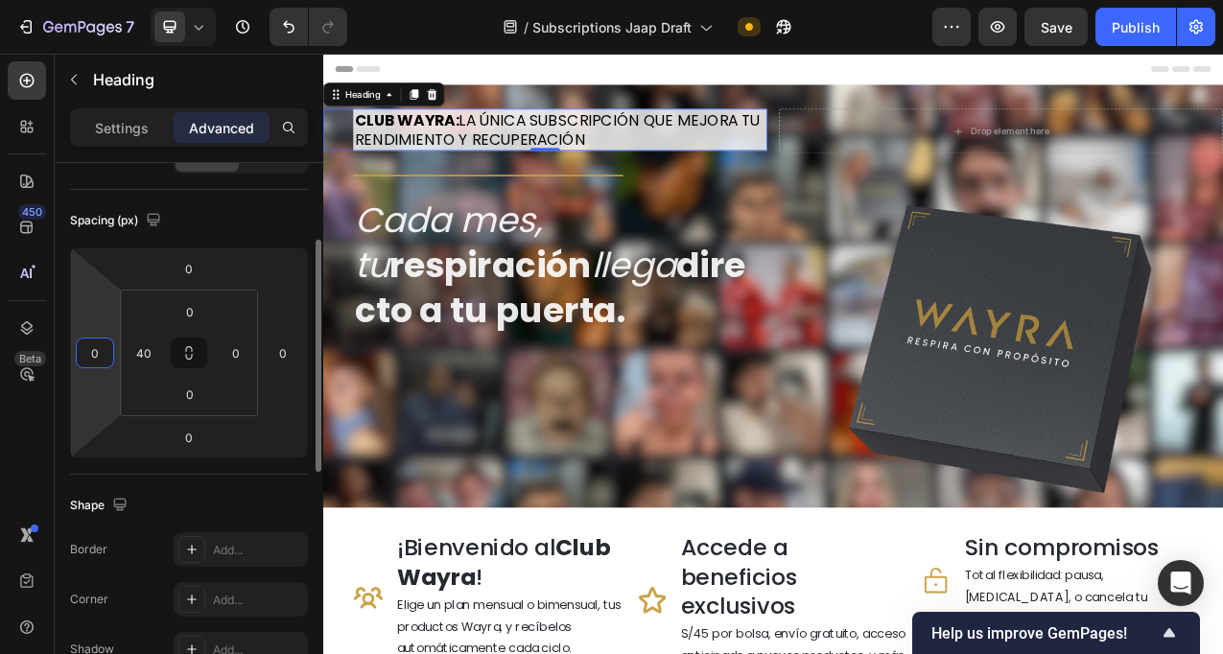
click at [96, 359] on input "0" at bounding box center [95, 353] width 29 height 29
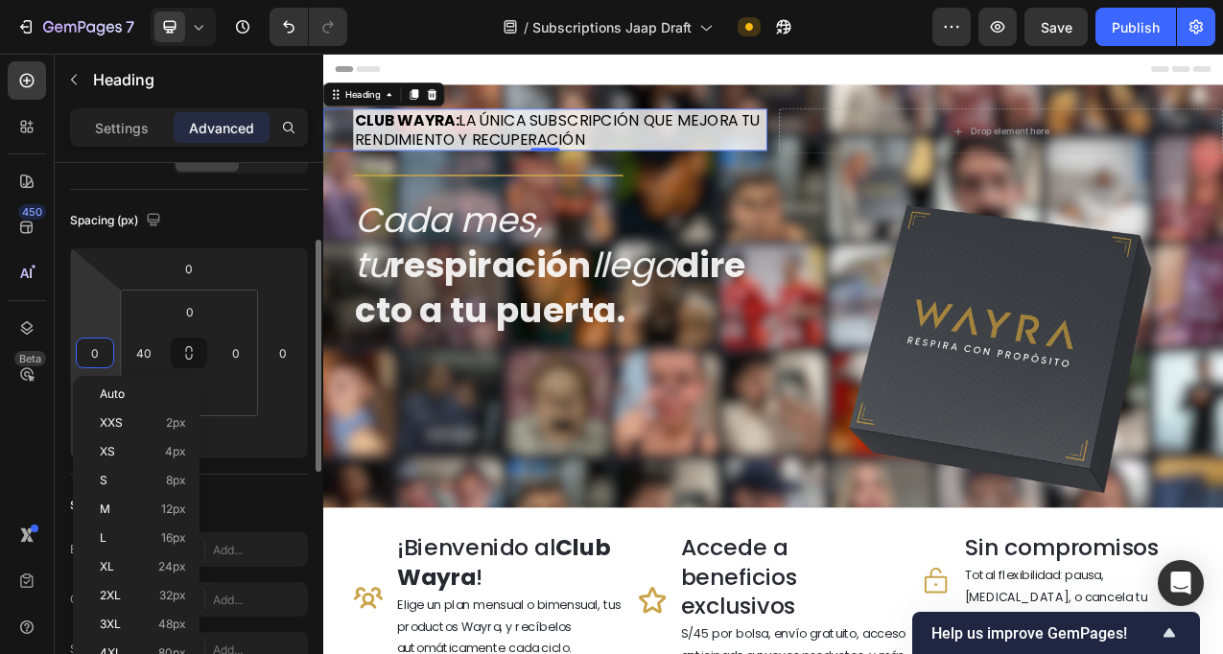
type input "5"
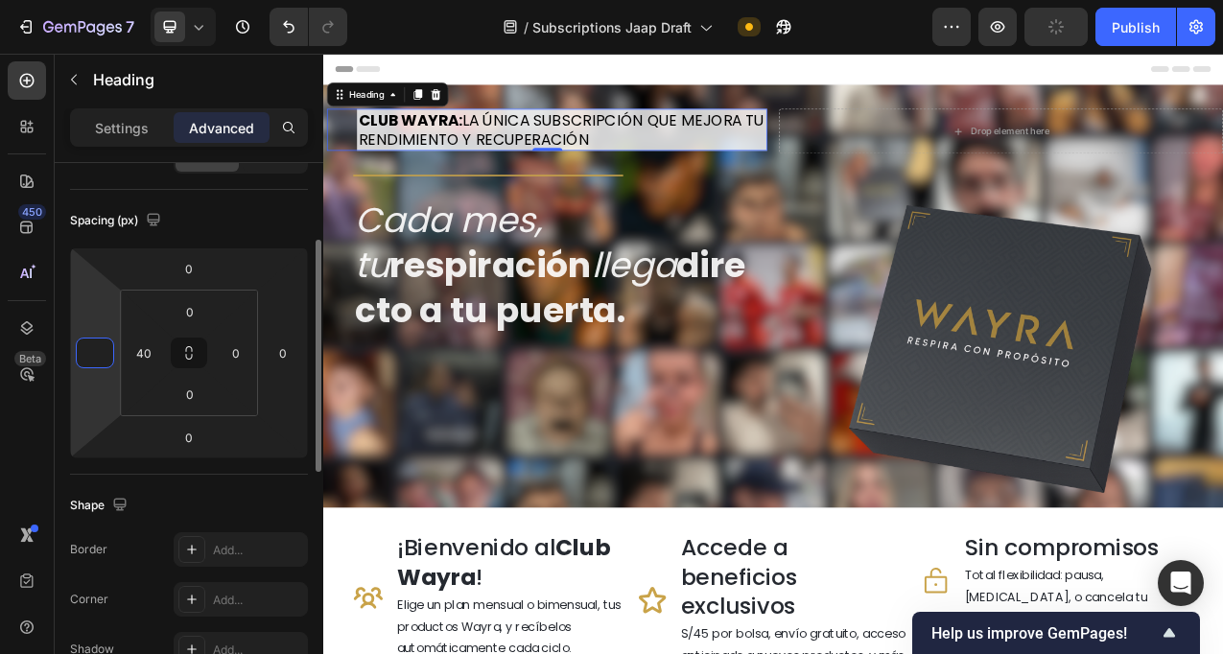
type input "0"
click at [140, 490] on div "Shape" at bounding box center [189, 505] width 238 height 31
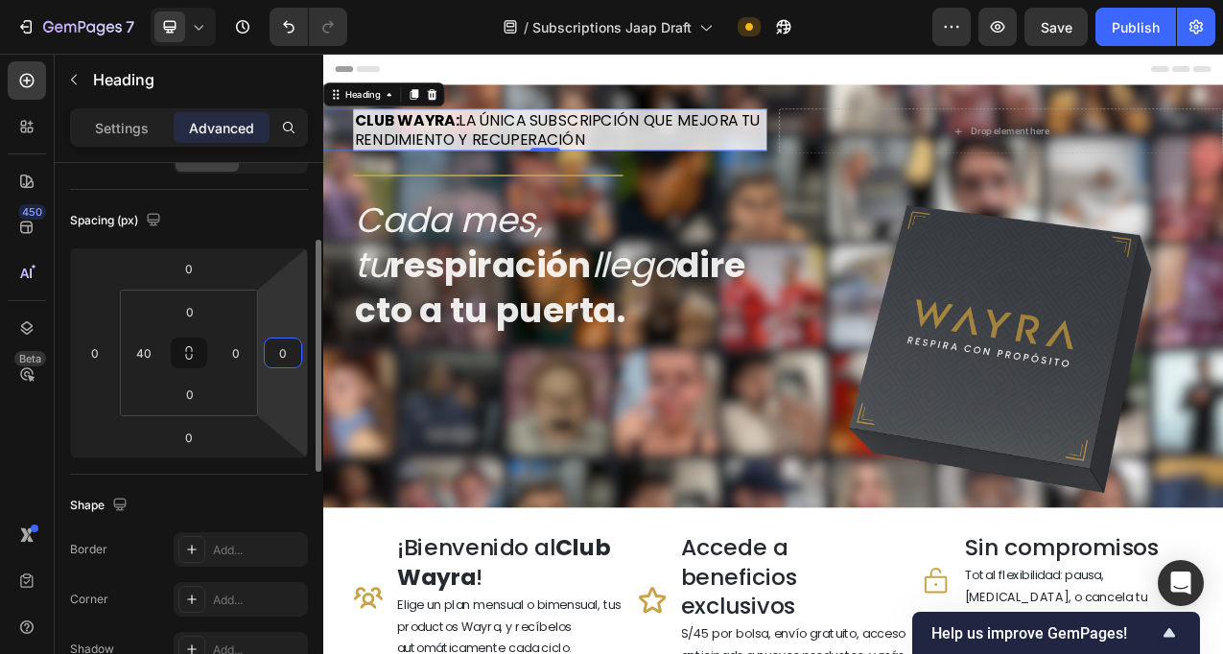
click at [289, 355] on input "0" at bounding box center [283, 353] width 29 height 29
click at [235, 357] on input "0" at bounding box center [236, 353] width 29 height 29
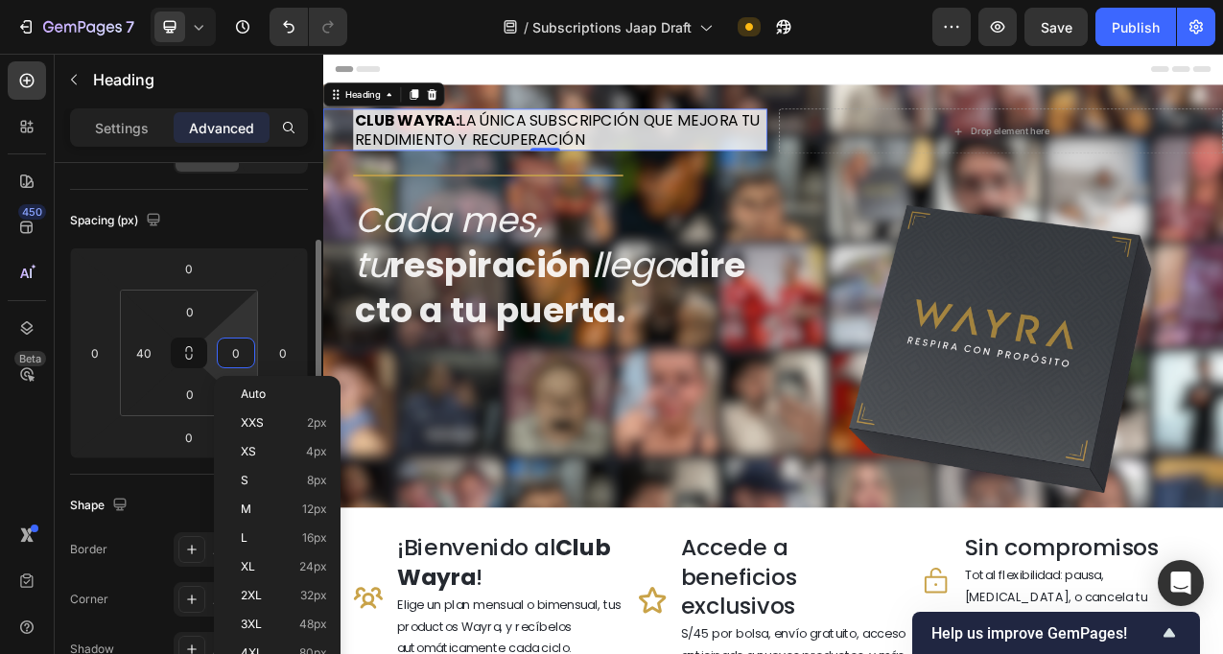
type input "5"
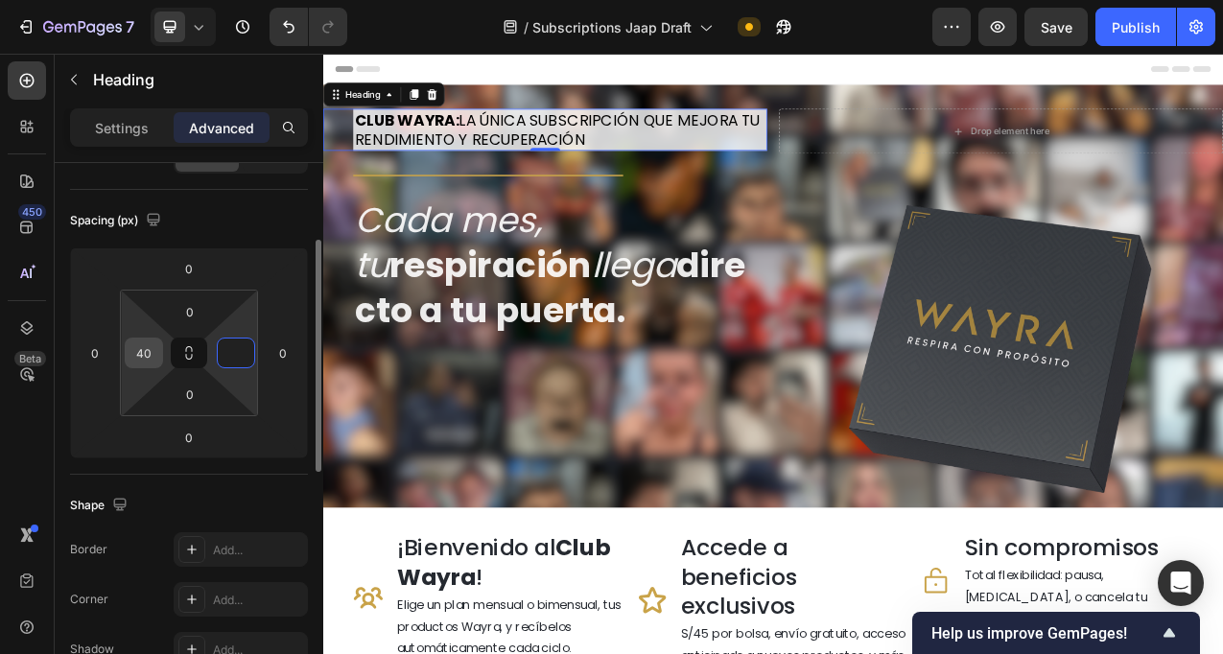
type input "0"
click at [146, 354] on input "40" at bounding box center [144, 353] width 29 height 29
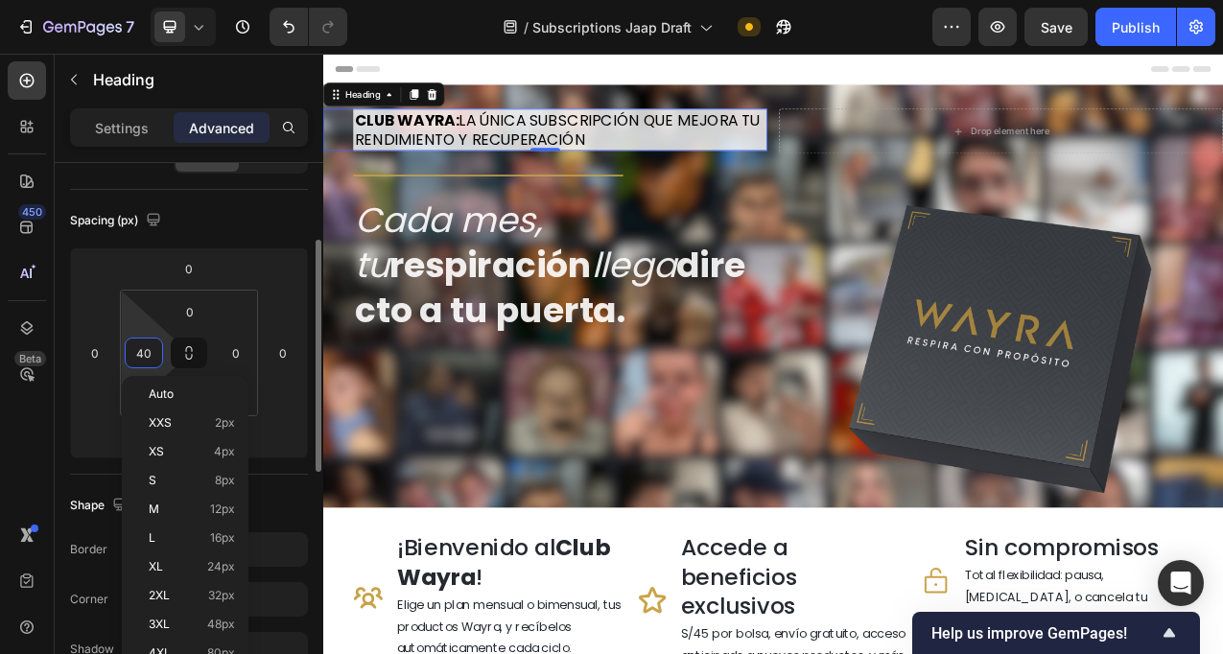
type input "0"
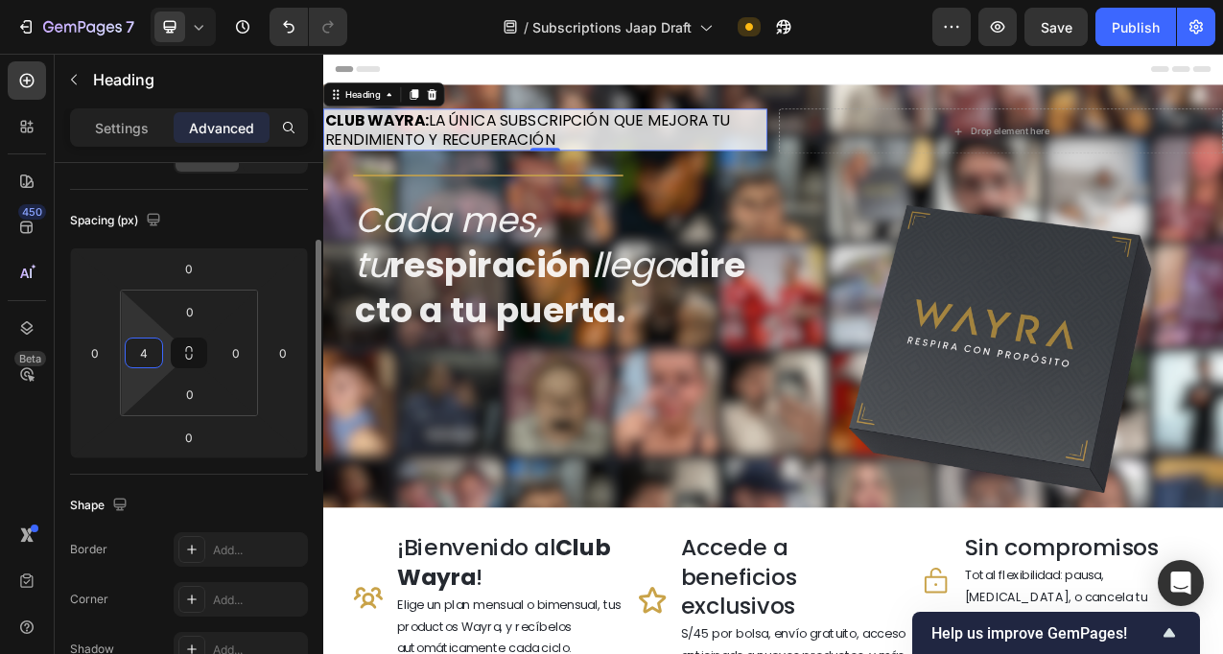
type input "40"
click at [65, 397] on div "Display on Desktop Yes No Tablet Yes No Mobile Yes No Spacing (px) 0 0 0 0 0 40…" at bounding box center [189, 622] width 269 height 1280
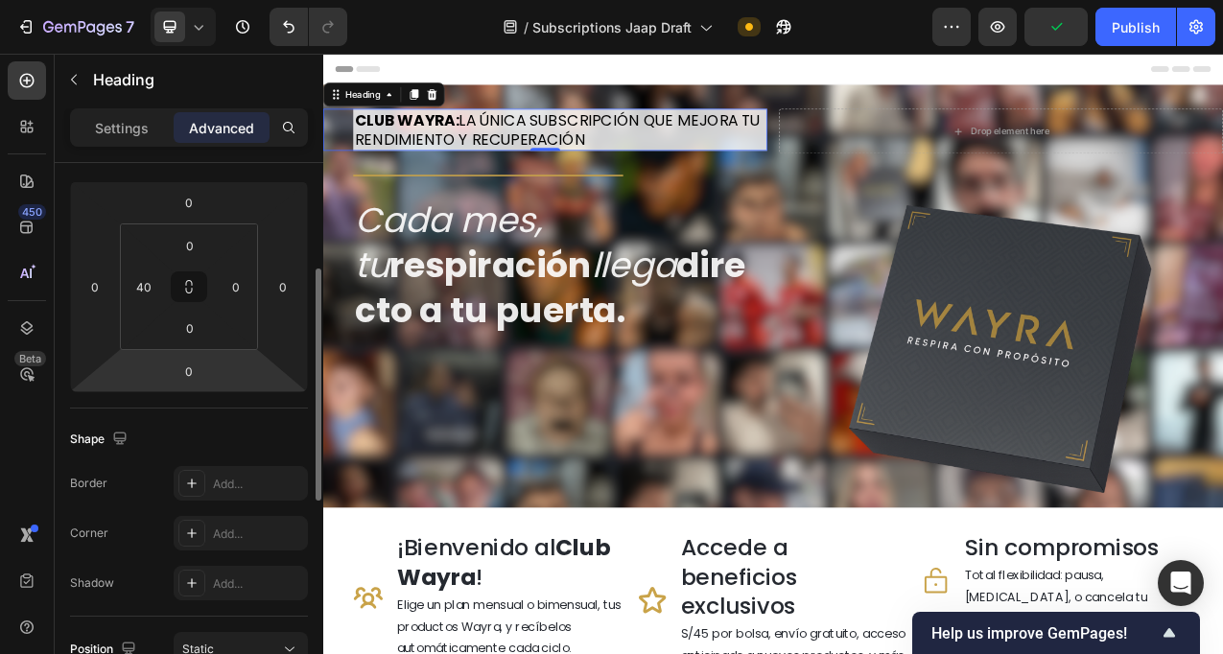
scroll to position [249, 0]
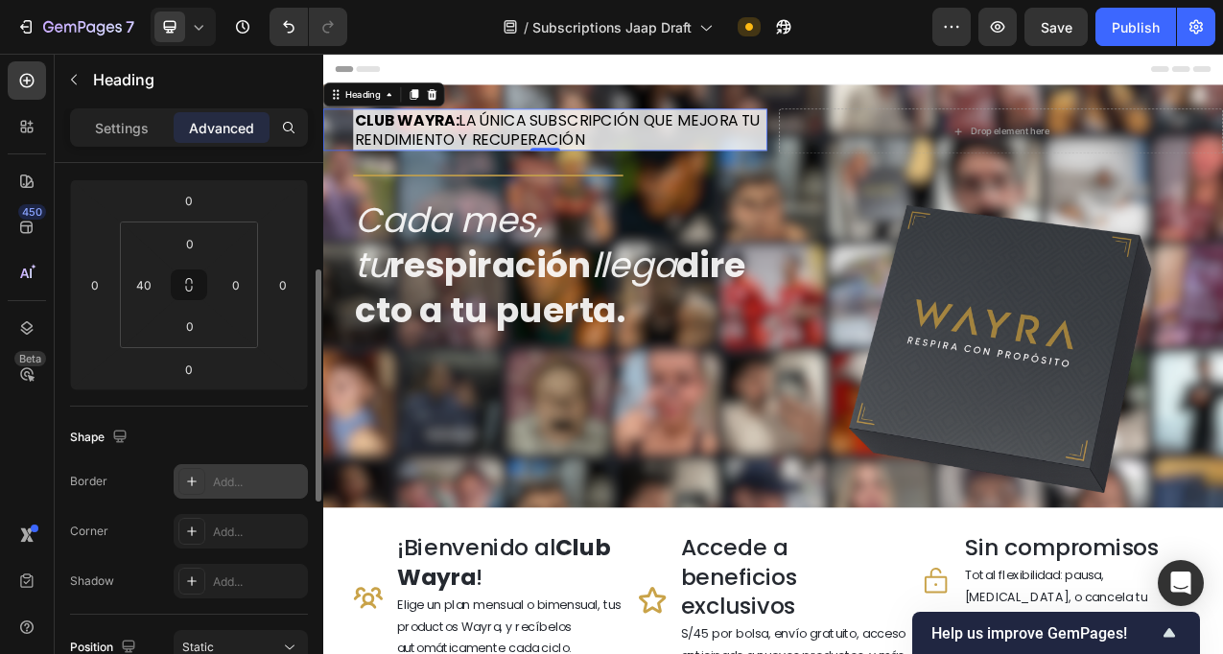
click at [234, 474] on div "Add..." at bounding box center [258, 482] width 90 height 17
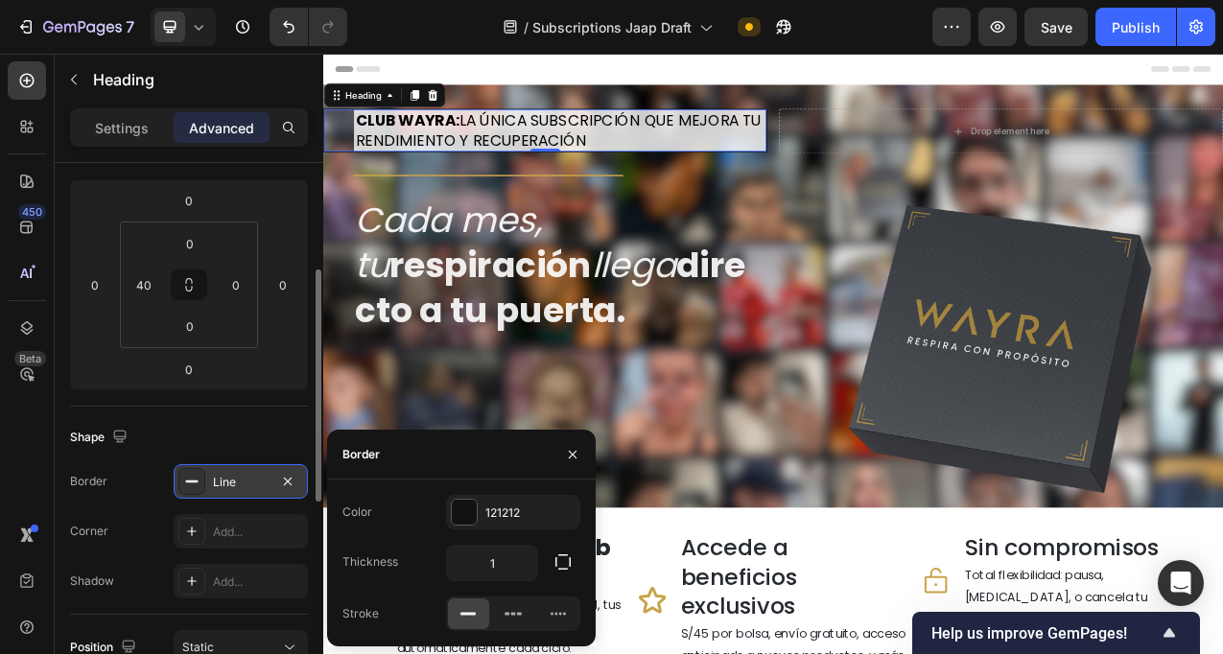
click at [234, 474] on div "Line" at bounding box center [241, 482] width 56 height 17
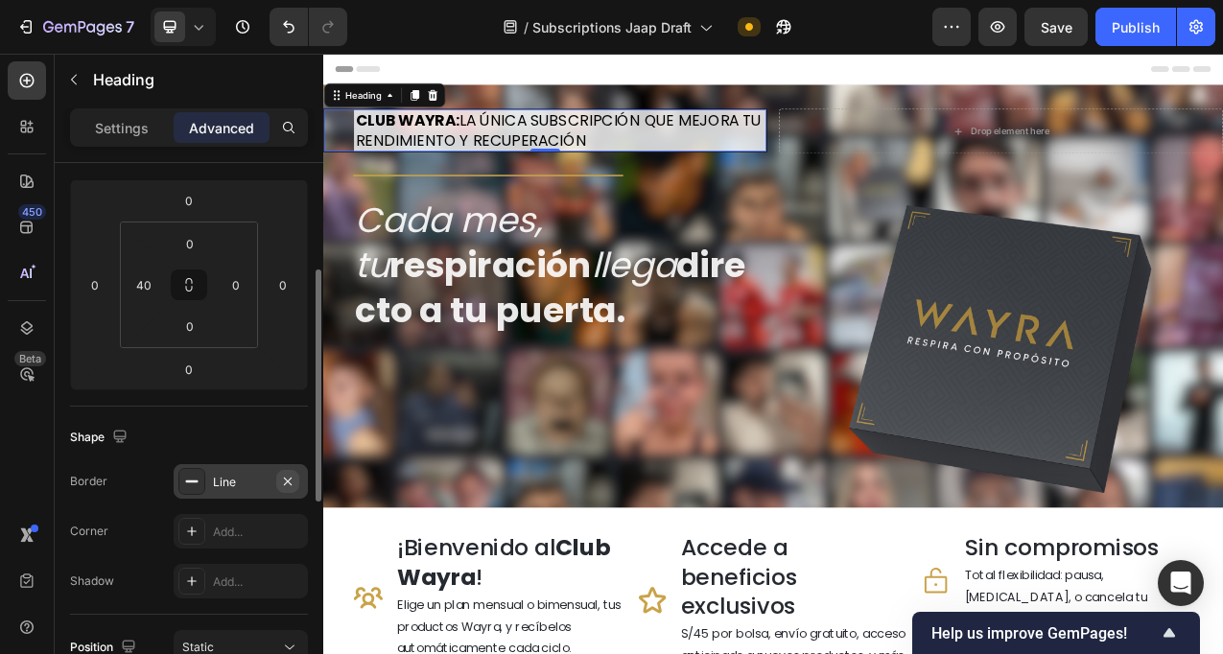
click at [290, 481] on icon "button" at bounding box center [287, 481] width 15 height 15
click at [124, 145] on div "Settings Advanced" at bounding box center [189, 127] width 238 height 38
click at [130, 130] on p "Settings" at bounding box center [122, 128] width 54 height 20
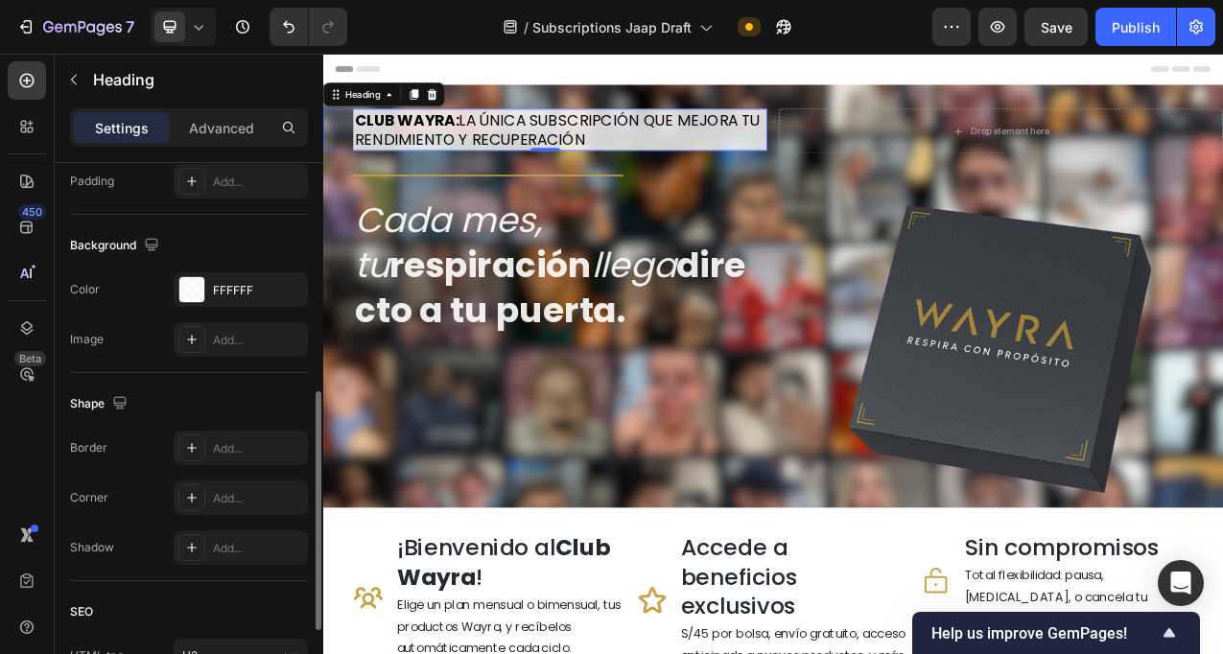
scroll to position [529, 0]
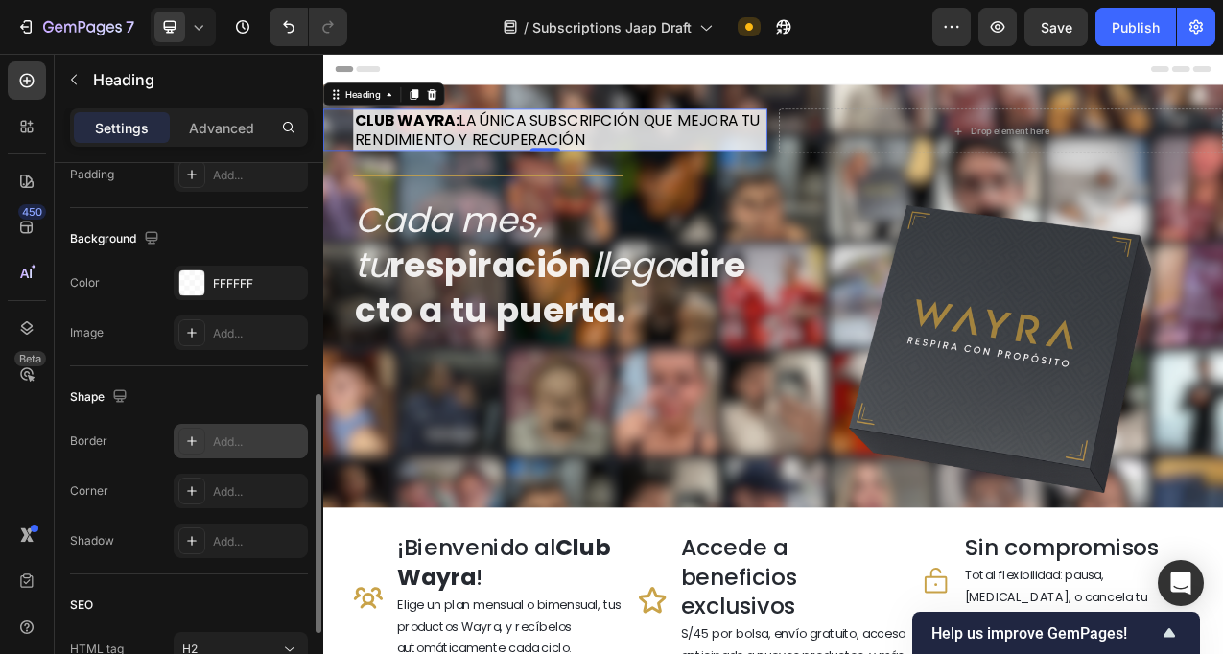
click at [243, 447] on div "Add..." at bounding box center [258, 442] width 90 height 17
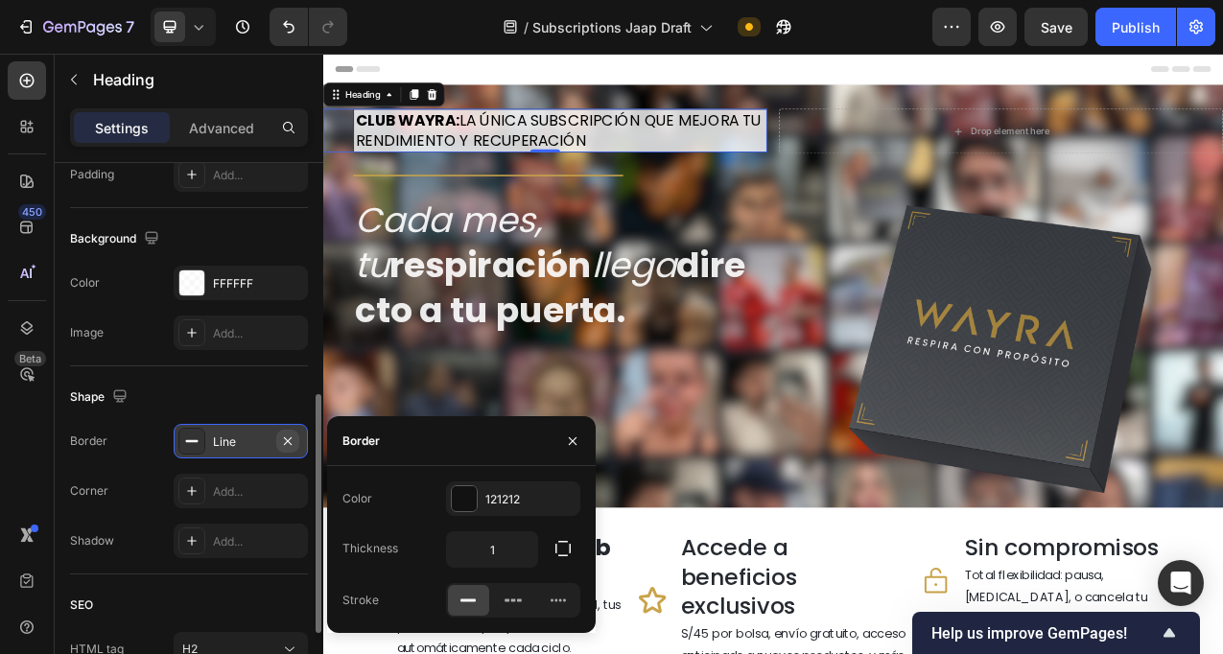
click at [291, 438] on icon "button" at bounding box center [287, 441] width 15 height 15
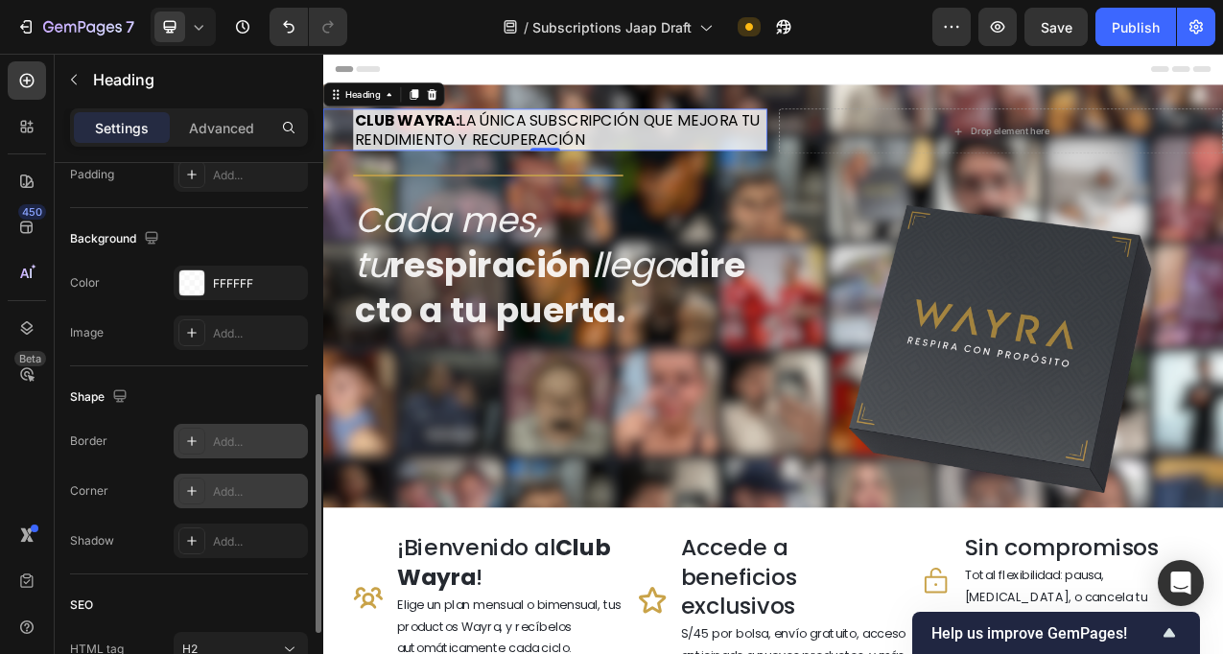
click at [253, 488] on div "Add..." at bounding box center [258, 491] width 90 height 17
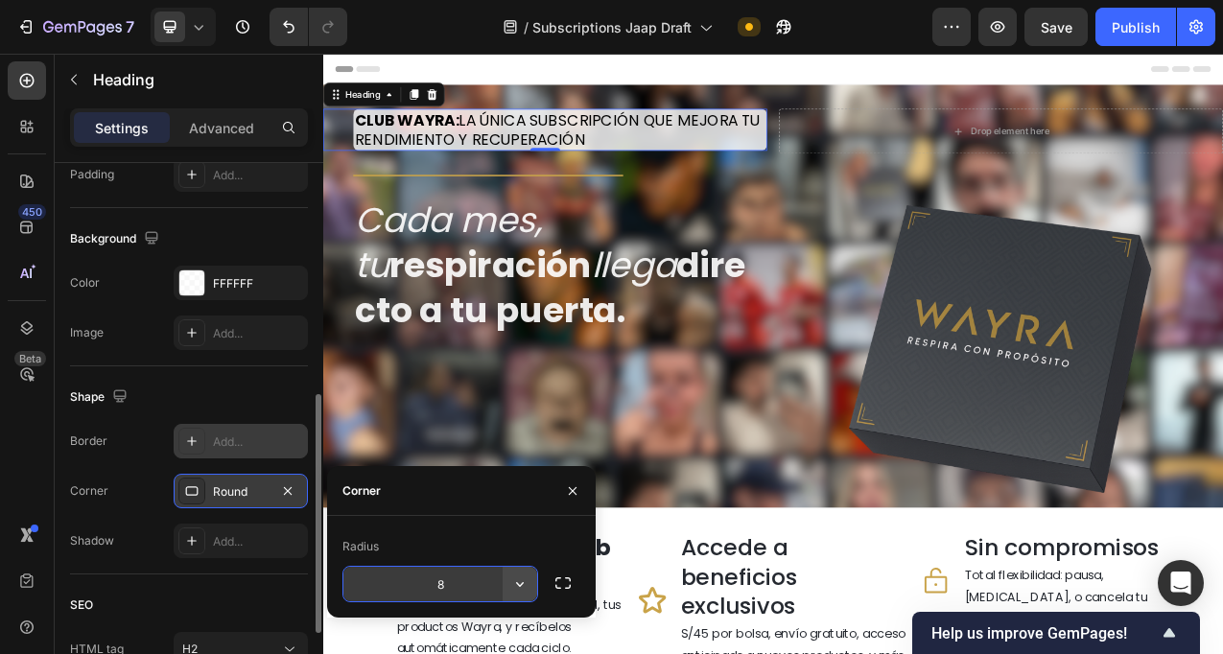
click at [515, 585] on icon "button" at bounding box center [519, 584] width 19 height 19
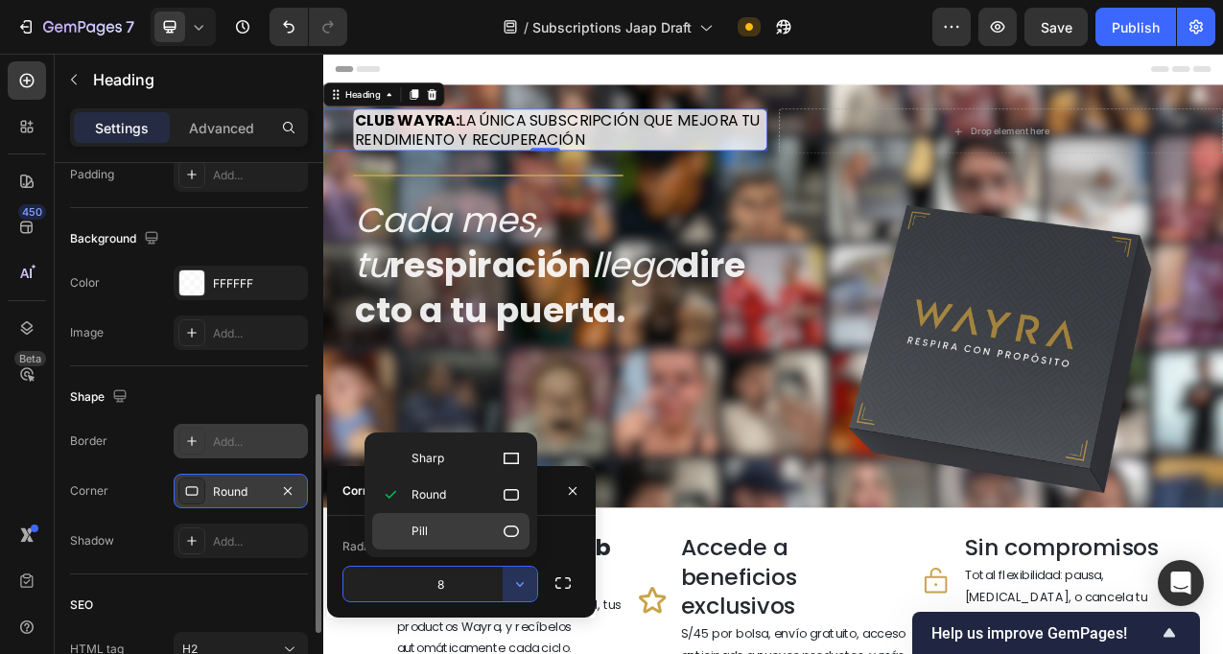
click at [485, 539] on p "Pill" at bounding box center [466, 531] width 109 height 19
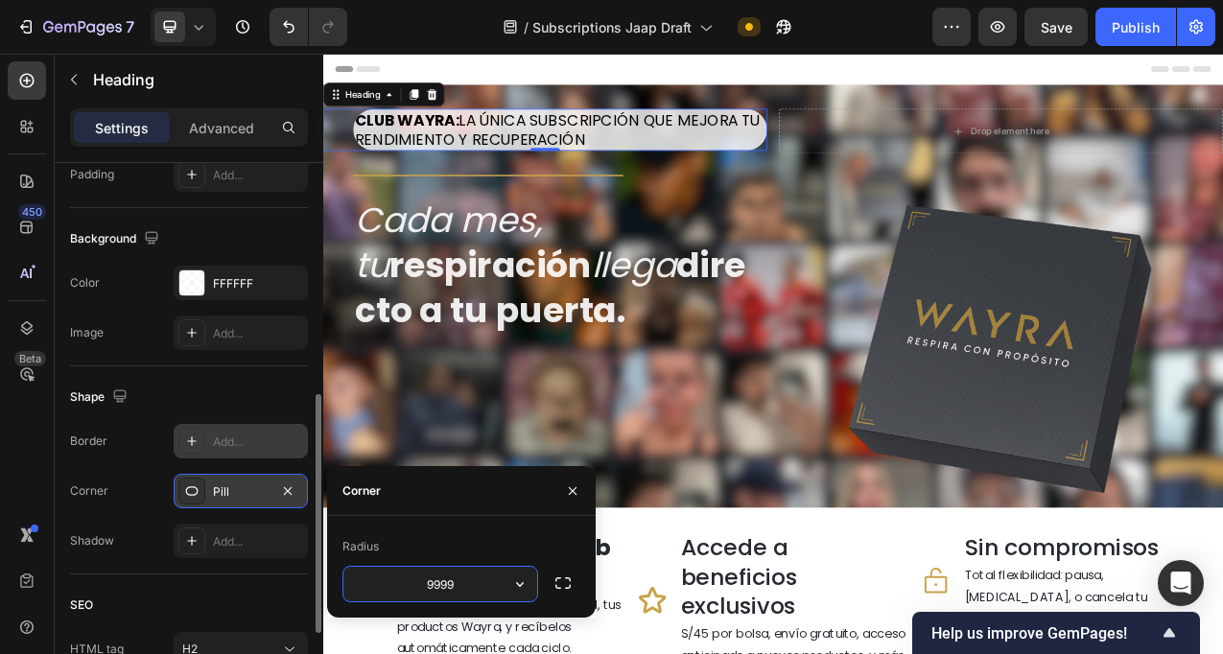
click at [473, 588] on input "9999" at bounding box center [440, 584] width 194 height 35
click at [514, 587] on icon "button" at bounding box center [519, 584] width 19 height 19
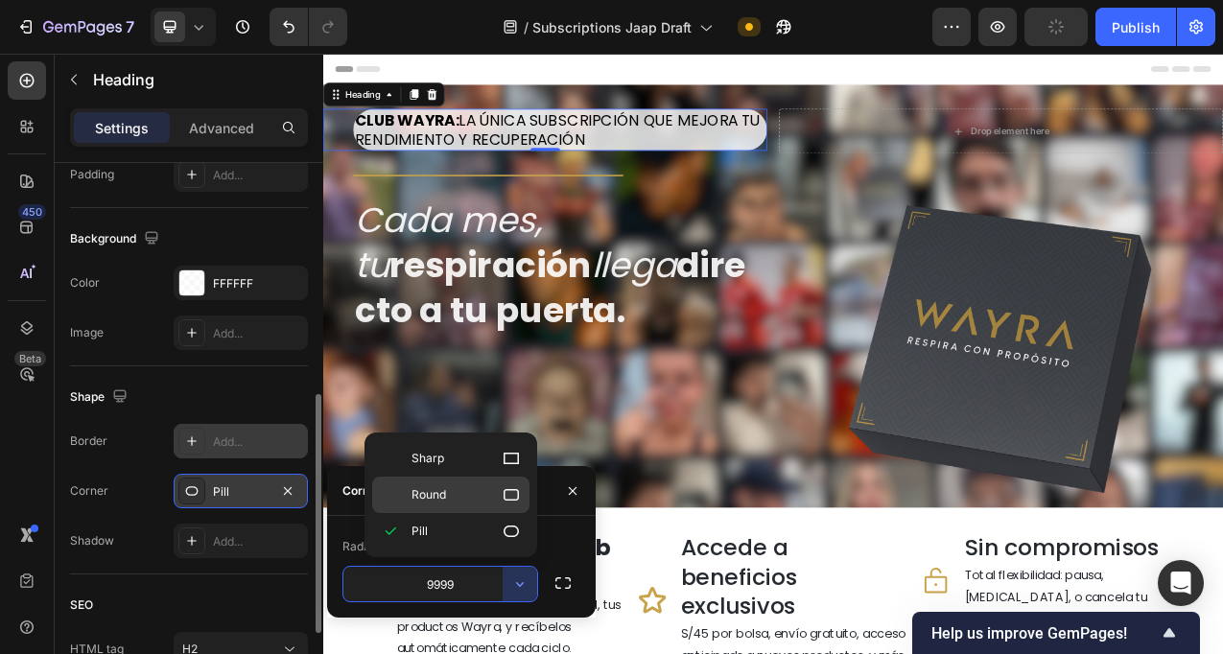
click at [464, 496] on p "Round" at bounding box center [466, 494] width 109 height 19
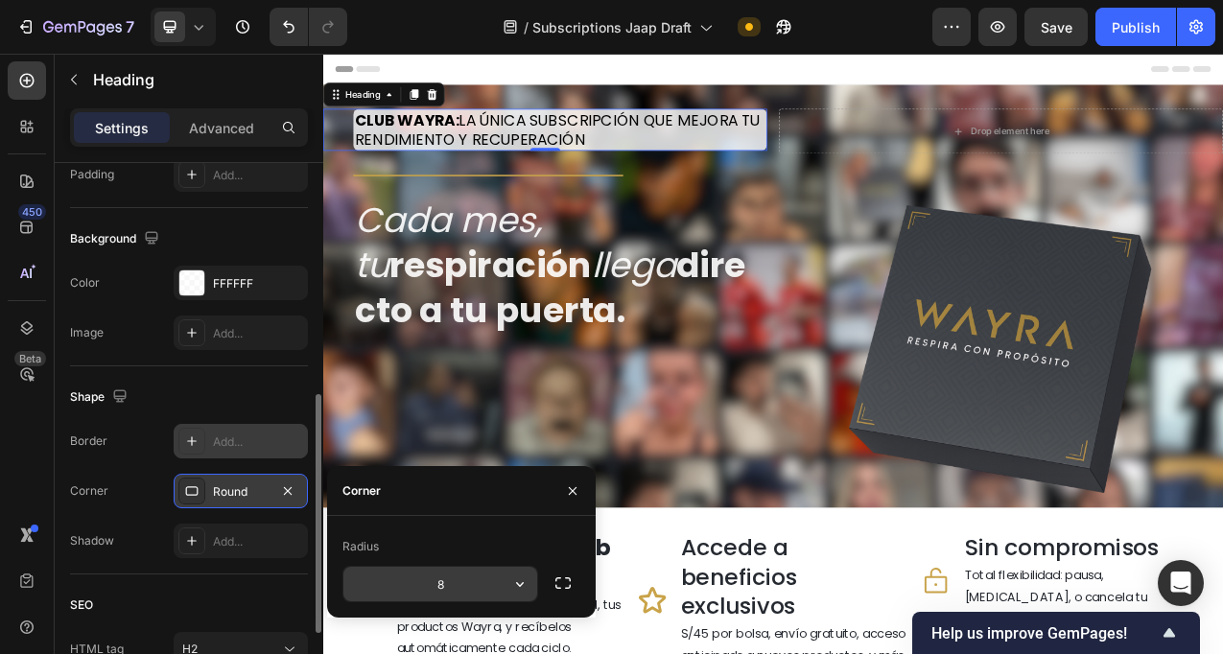
click at [444, 572] on input "8" at bounding box center [440, 584] width 194 height 35
click at [449, 573] on input "8" at bounding box center [440, 584] width 194 height 35
click at [484, 579] on input "20" at bounding box center [440, 584] width 194 height 35
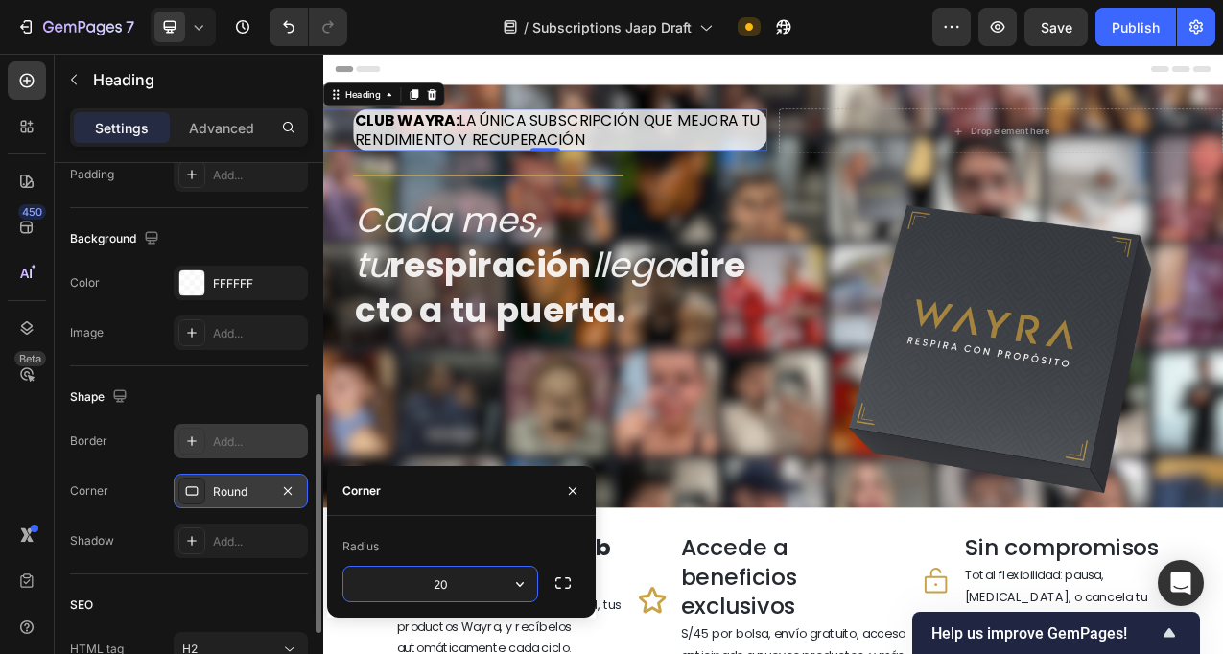
click at [484, 579] on input "20" at bounding box center [440, 584] width 194 height 35
type input "9"
type input "8"
click at [137, 521] on div "Border Add... Corner Round Shadow Add..." at bounding box center [189, 491] width 238 height 134
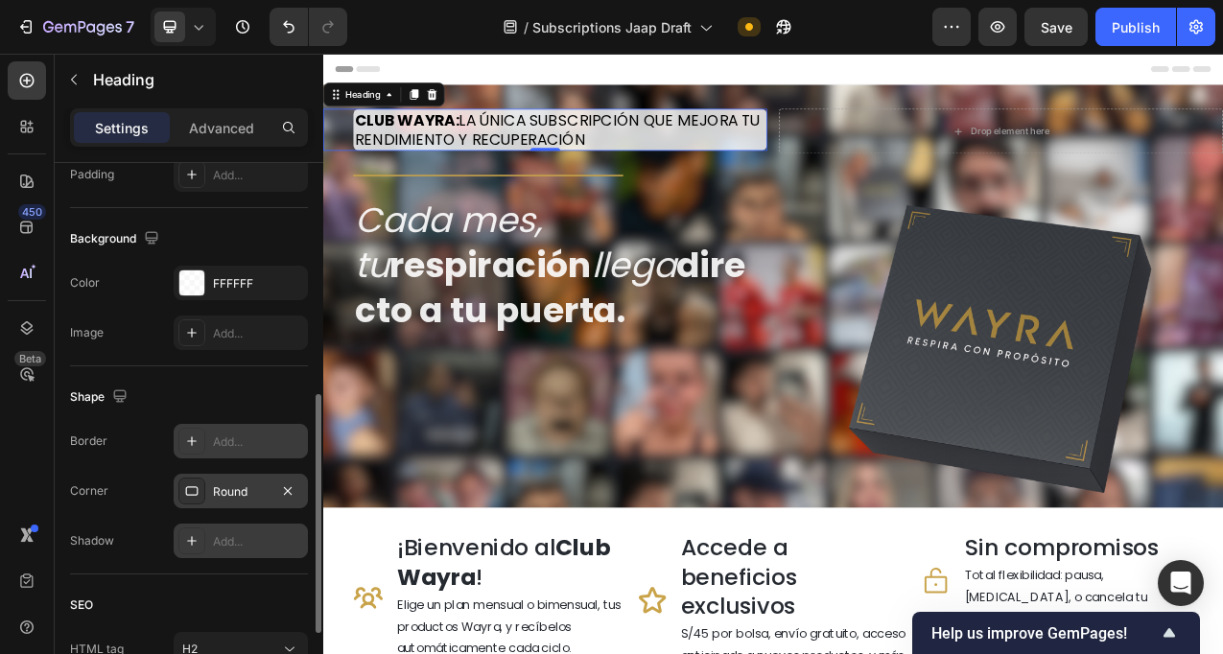
click at [244, 540] on div "Add..." at bounding box center [258, 541] width 90 height 17
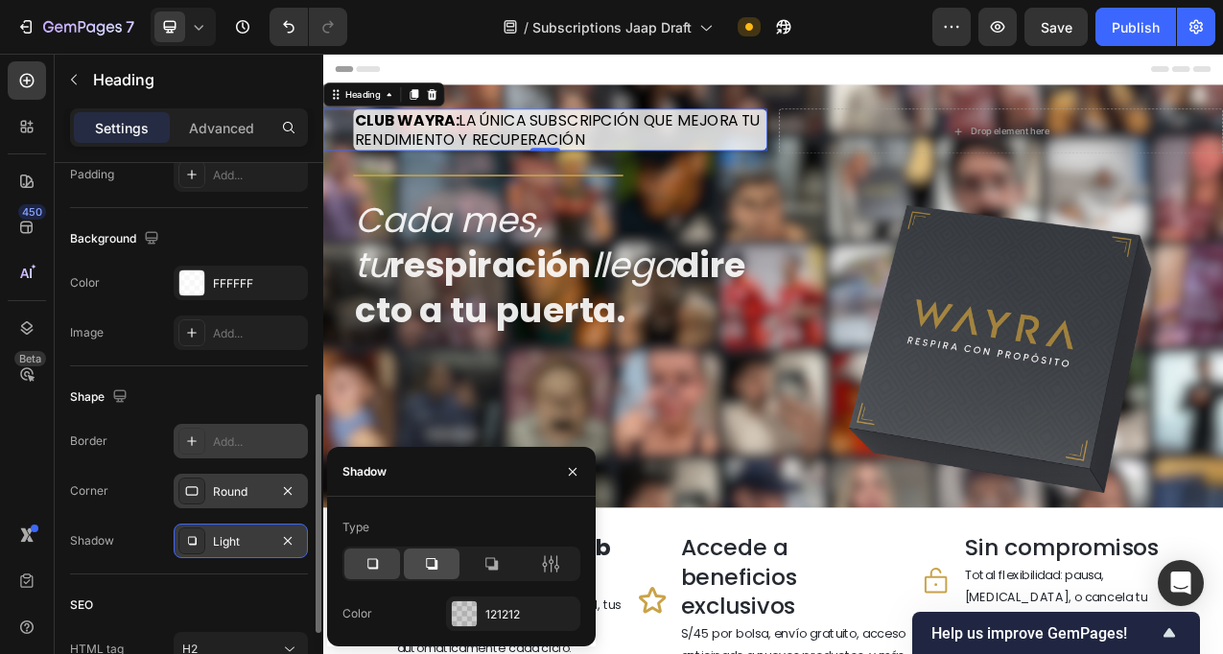
click at [442, 567] on div at bounding box center [432, 564] width 56 height 31
click at [484, 565] on icon at bounding box center [491, 563] width 19 height 19
click at [370, 557] on icon at bounding box center [372, 563] width 19 height 19
click at [501, 568] on div at bounding box center [491, 564] width 56 height 31
click at [375, 567] on icon at bounding box center [372, 564] width 11 height 11
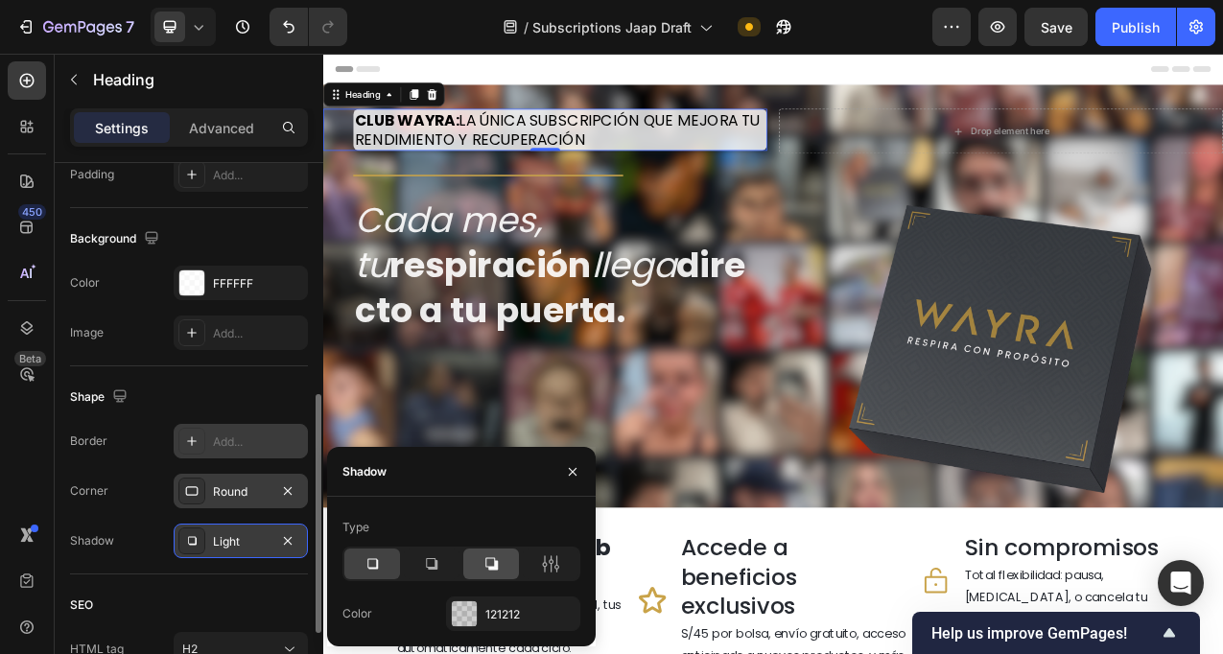
click at [480, 570] on div at bounding box center [491, 564] width 56 height 31
click at [375, 564] on icon at bounding box center [372, 563] width 19 height 19
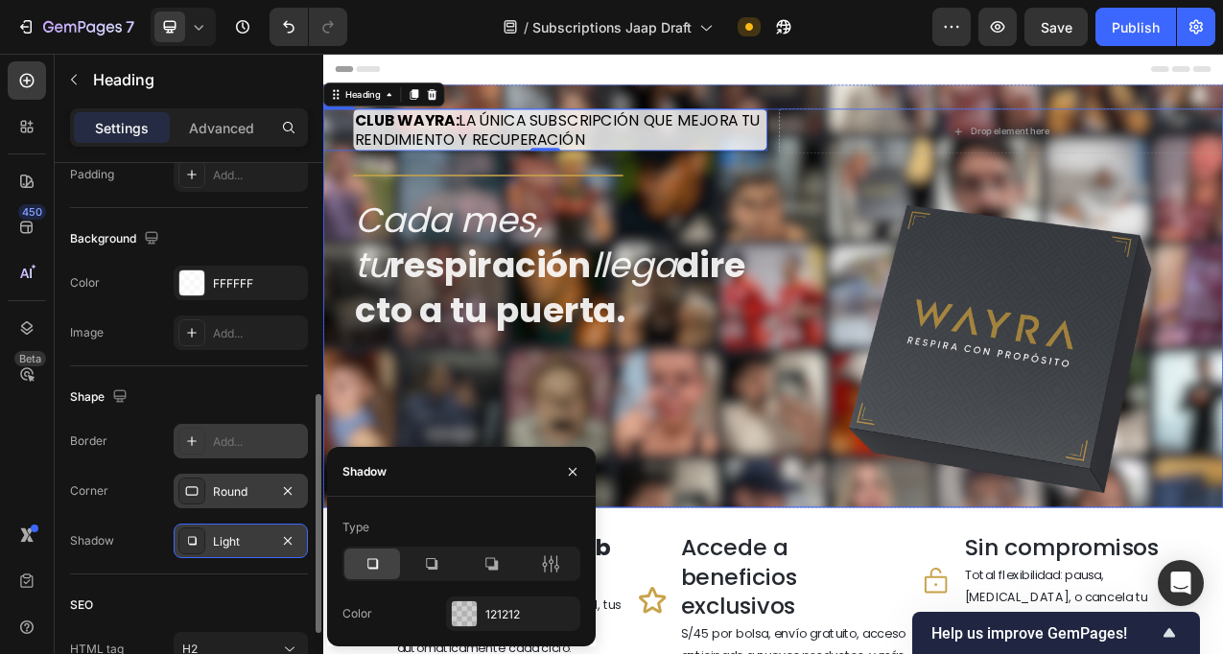
click at [872, 241] on h2 "Cada mes, tu respiración llega directo a tu puerta." at bounding box center [627, 325] width 530 height 176
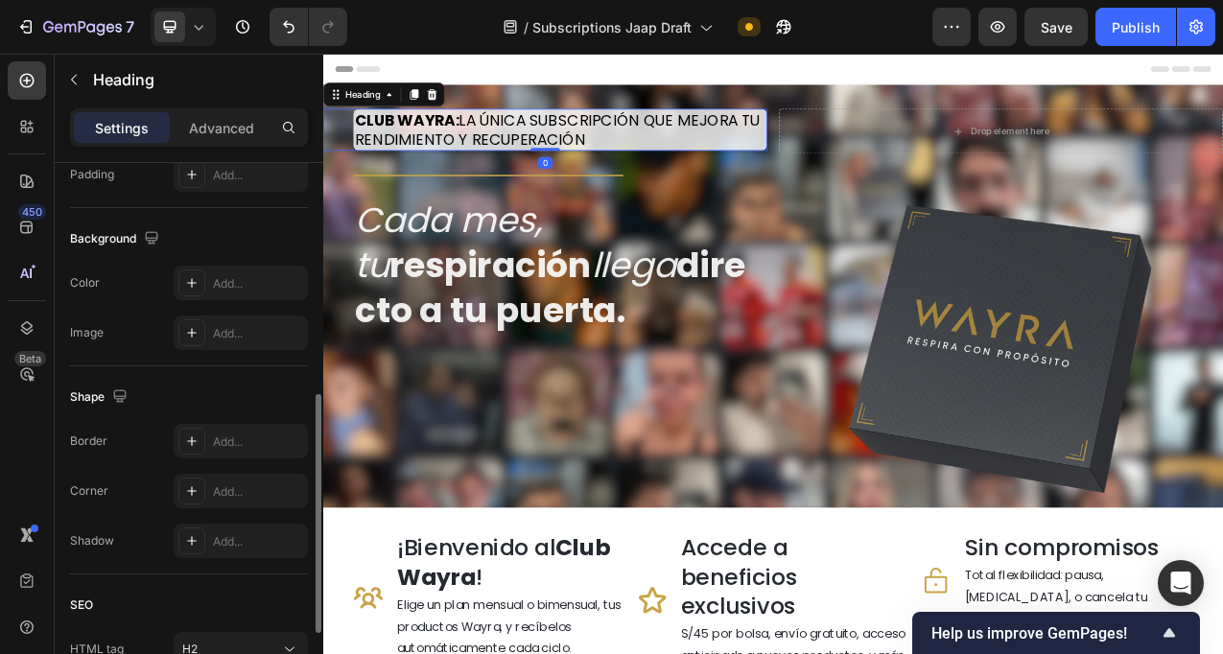
click at [804, 159] on p "⁠⁠⁠⁠⁠⁠⁠ CLUB WAYRA: LA ÚNICA SUBSCRIPCIÓN QUE MEJORA TU RENDIMIENTO Y RECUPERAC…" at bounding box center [627, 151] width 526 height 50
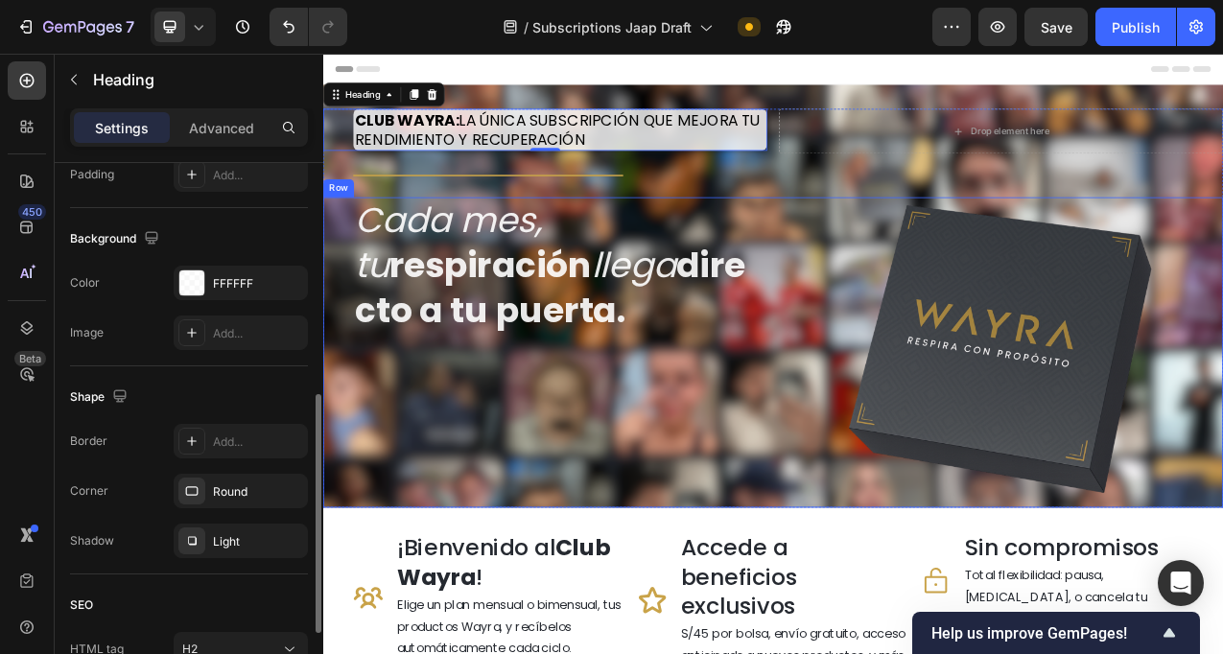
click at [897, 378] on div "Cada mes, tu respiración llega directo a tu puerta. Heading Custom Code Row" at bounding box center [898, 435] width 1151 height 397
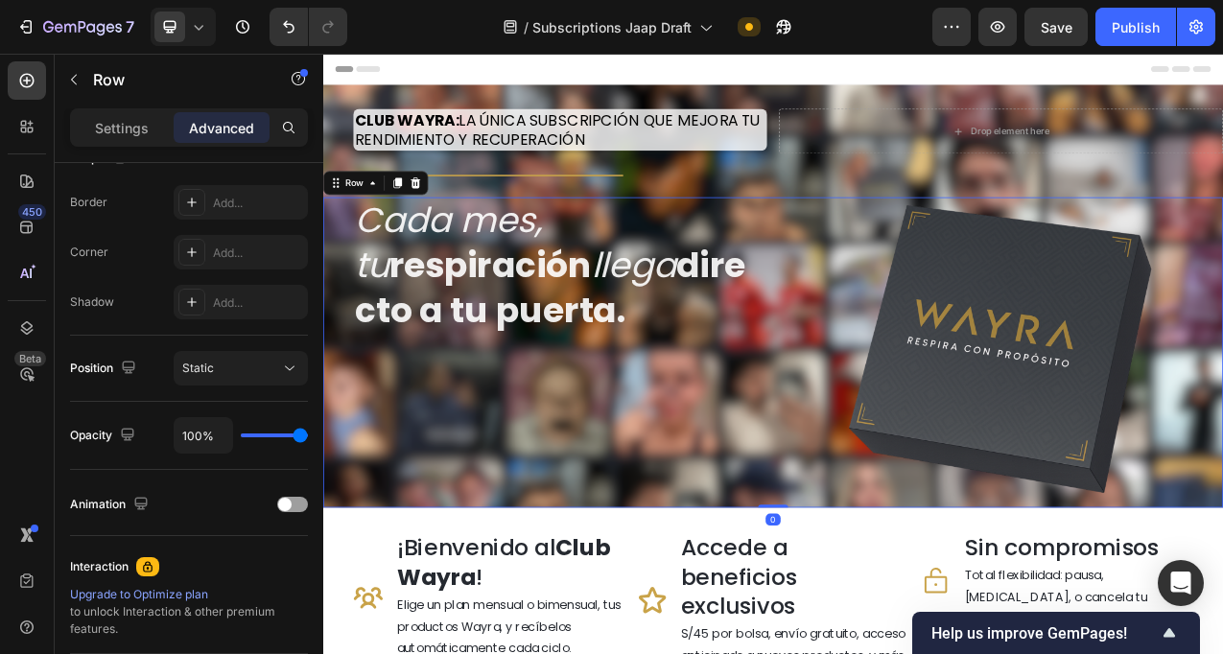
scroll to position [0, 0]
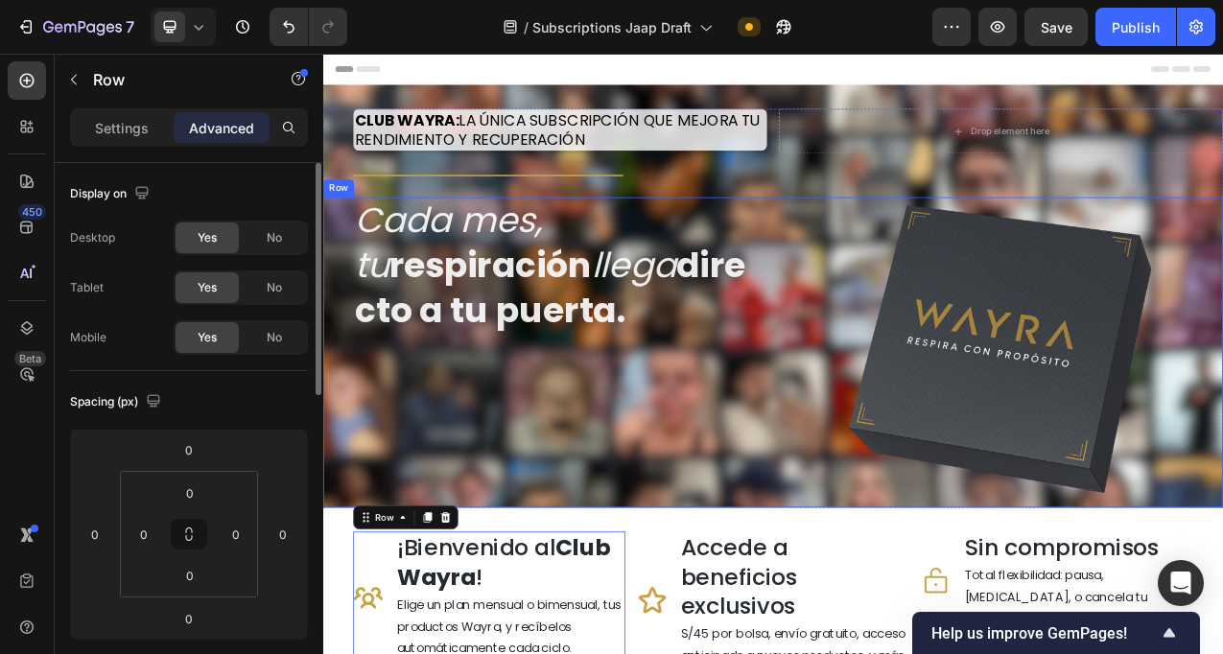
click at [571, 491] on div "Cada mes, tu respiración llega directo a tu puerta. Heading" at bounding box center [607, 435] width 568 height 397
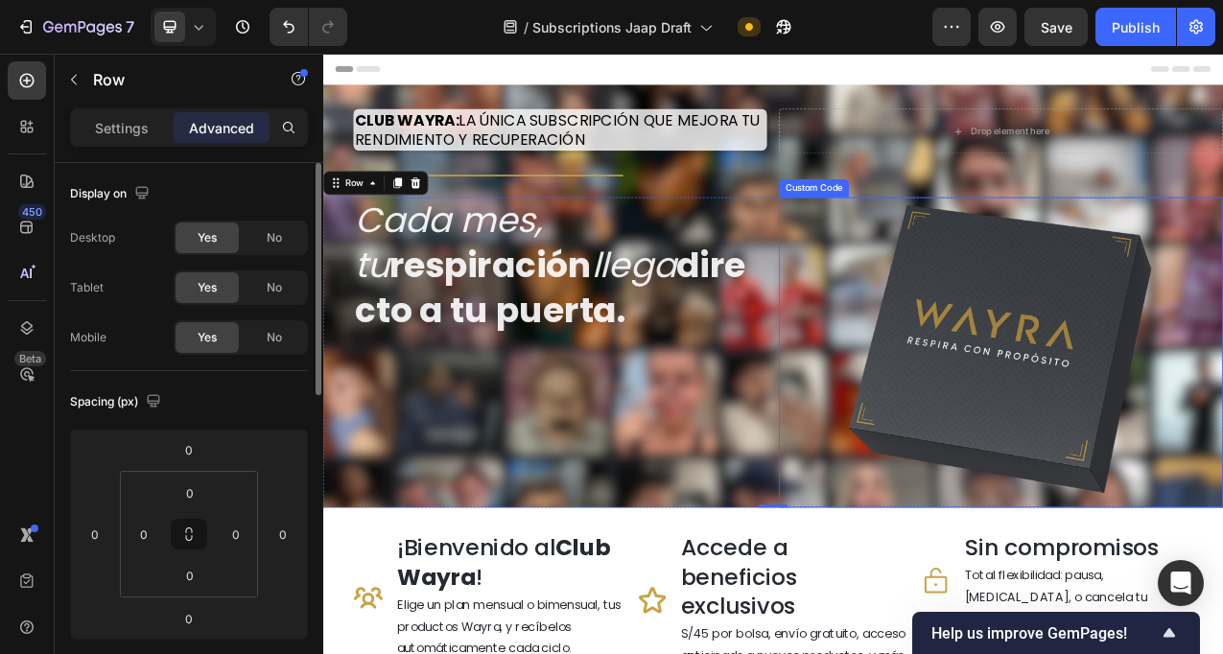
click at [1279, 408] on img at bounding box center [1190, 435] width 397 height 397
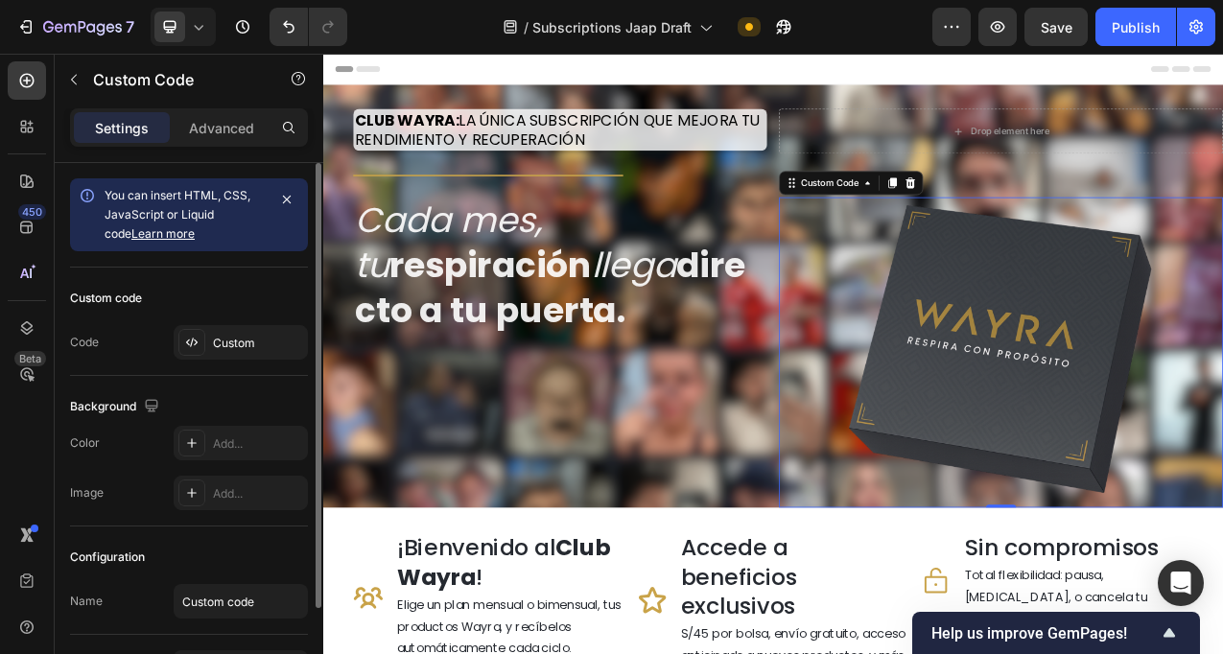
click at [1175, 413] on img at bounding box center [1190, 435] width 397 height 397
click at [226, 348] on div "Custom" at bounding box center [258, 343] width 90 height 17
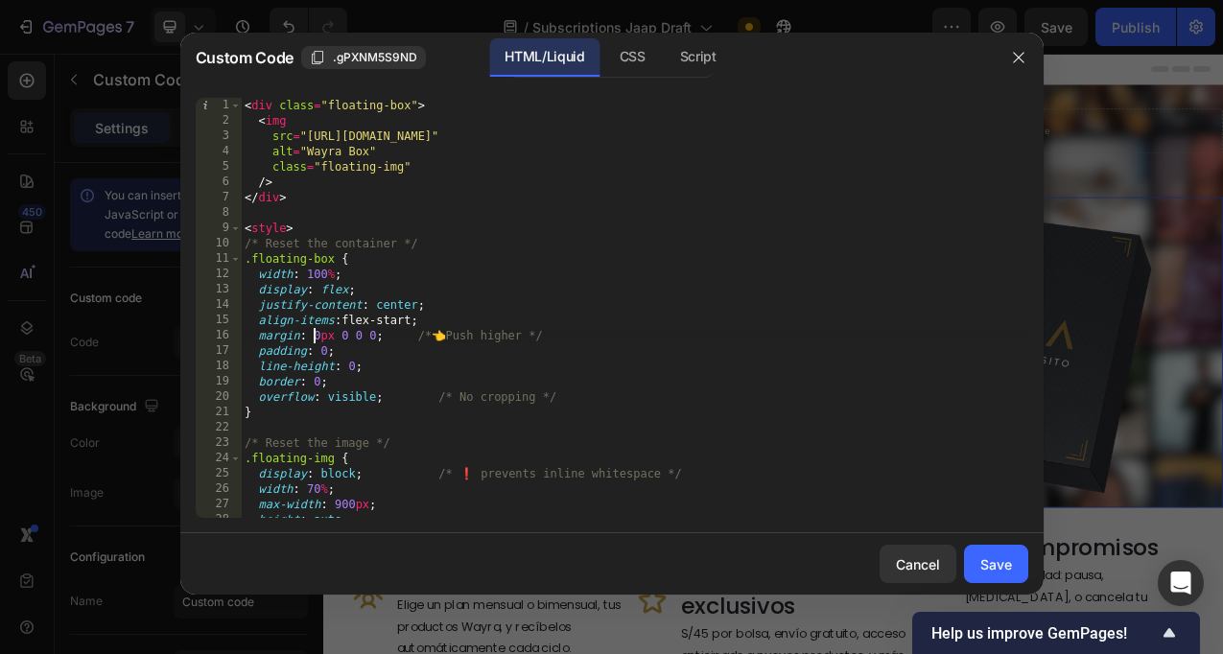
click at [316, 337] on div "< div class = "floating-box" > < img src = "[URL][DOMAIN_NAME]" alt = "Wayra Bo…" at bounding box center [635, 323] width 788 height 451
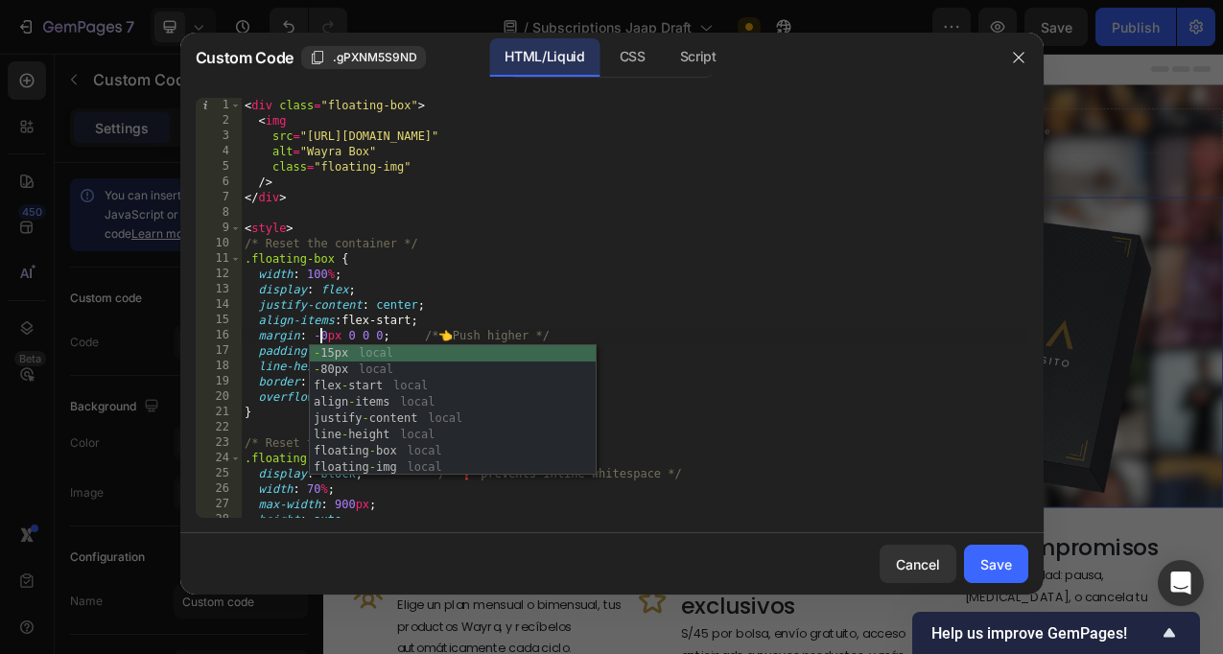
scroll to position [0, 7]
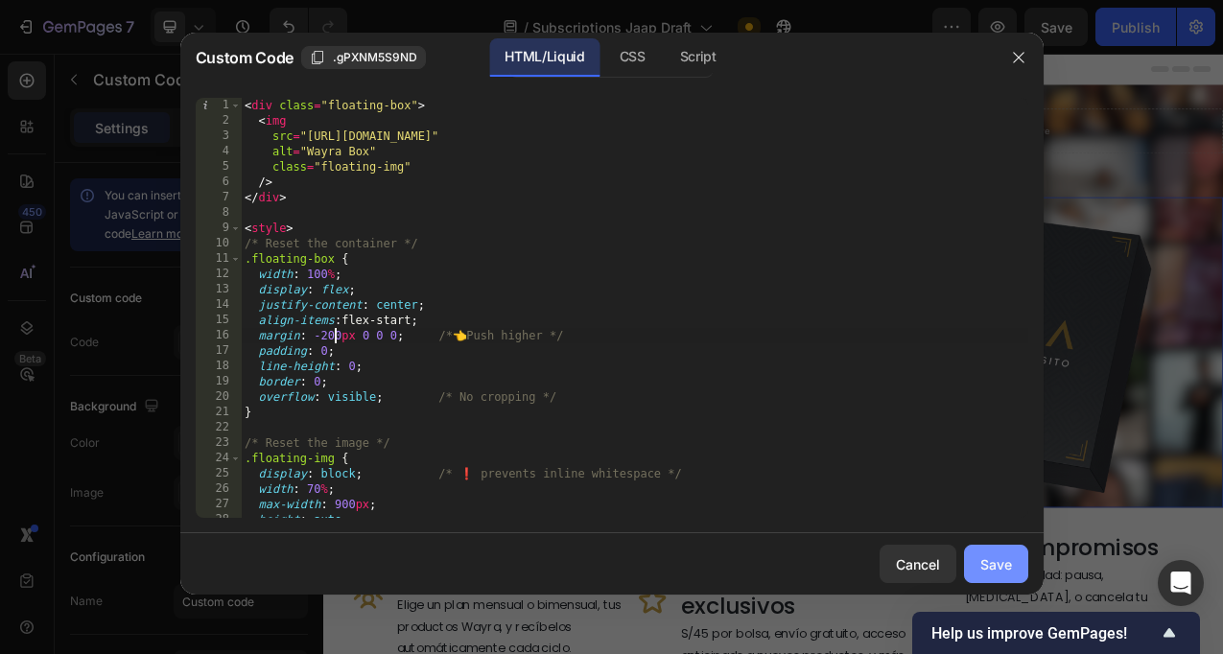
type textarea "margin: -200px 0 0 0; /* 👈 Push higher */"
click at [1010, 567] on div "Save" at bounding box center [996, 564] width 32 height 20
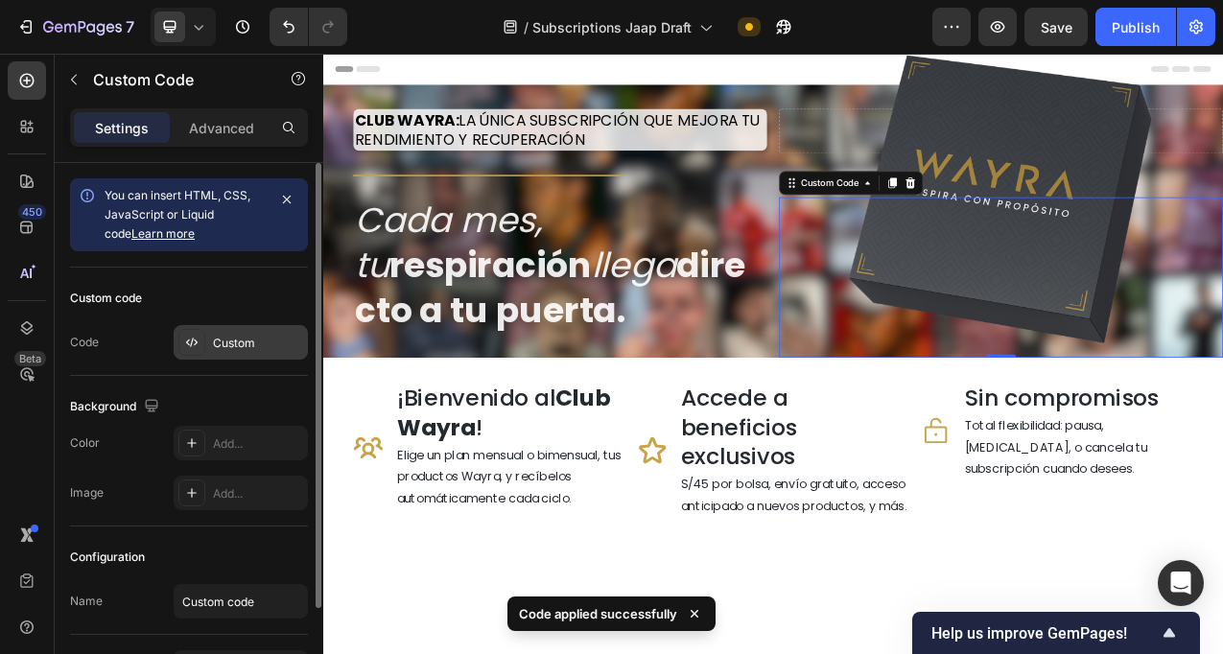
click at [255, 346] on div "Custom" at bounding box center [258, 343] width 90 height 17
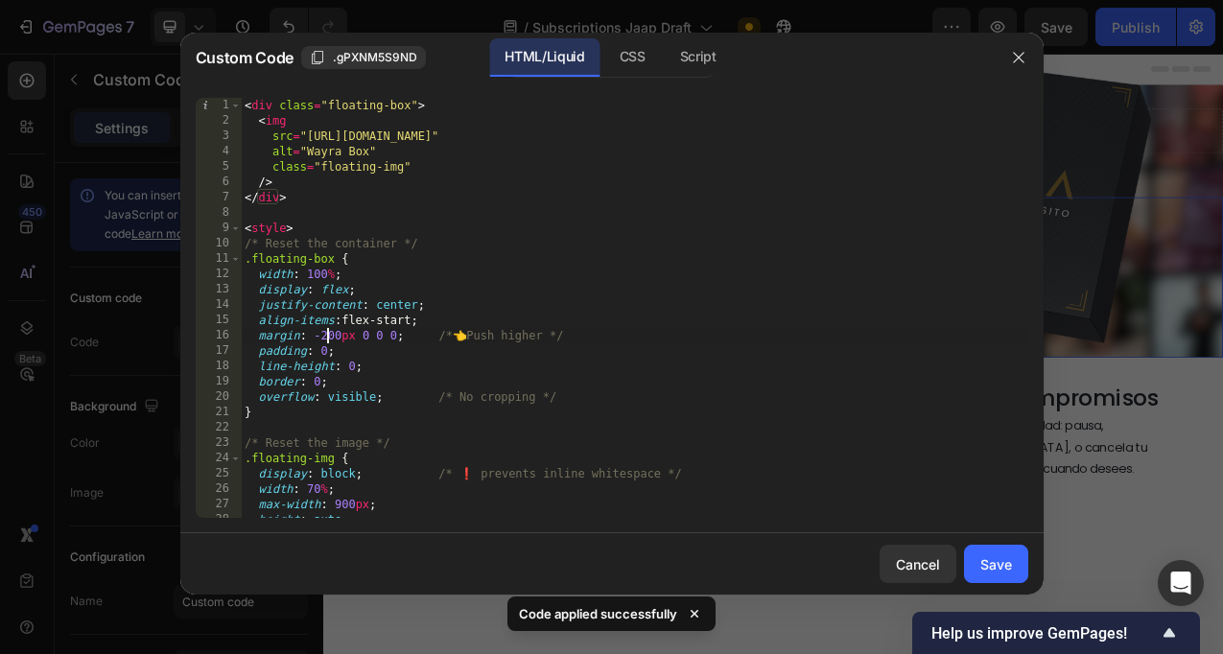
click at [326, 339] on div "< div class = "floating-box" > < img src = "[URL][DOMAIN_NAME]" alt = "Wayra Bo…" at bounding box center [635, 323] width 788 height 451
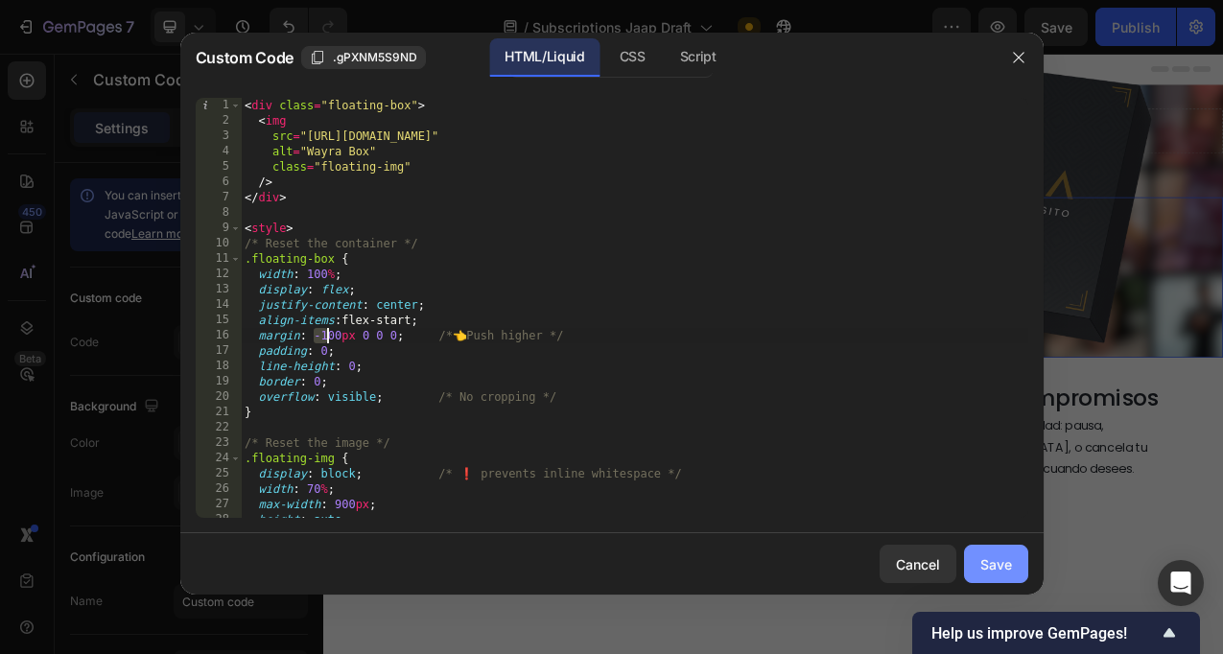
type textarea "margin: -100px 0 0 0; /* 👈 Push higher */"
click at [1001, 557] on div "Save" at bounding box center [996, 564] width 32 height 20
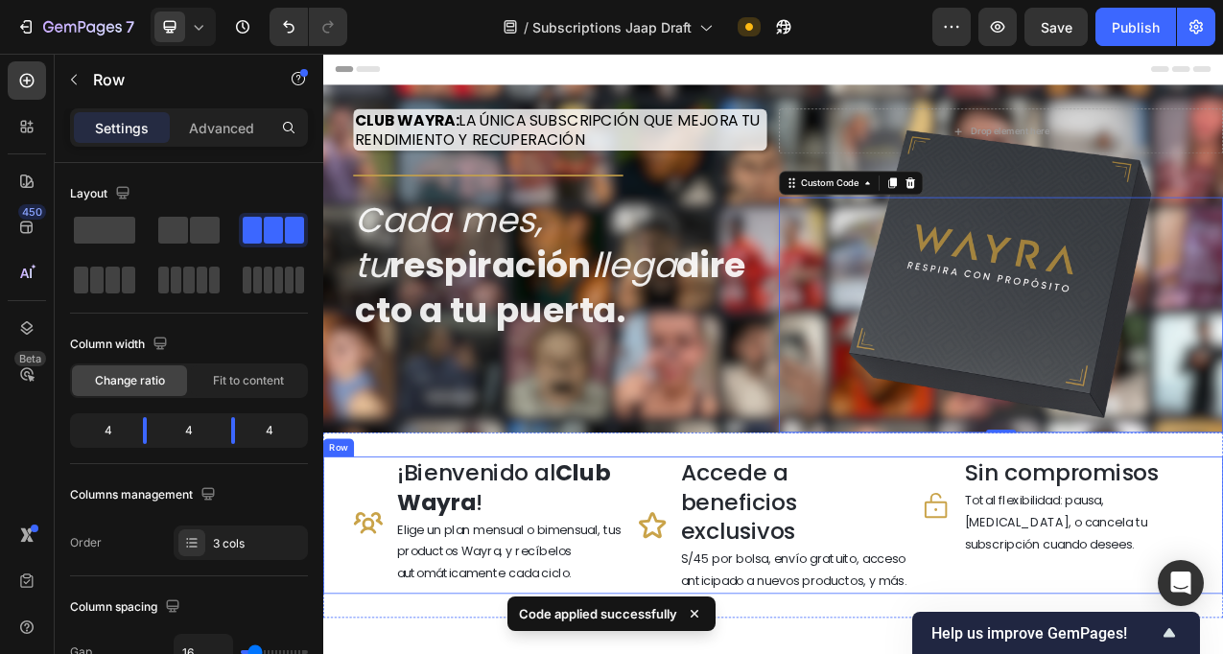
click at [388, 653] on div "Icon ¡Bienvenido al Club Wayra ! Heading Elige un plan mensual o bimensual, tus…" at bounding box center [536, 657] width 348 height 176
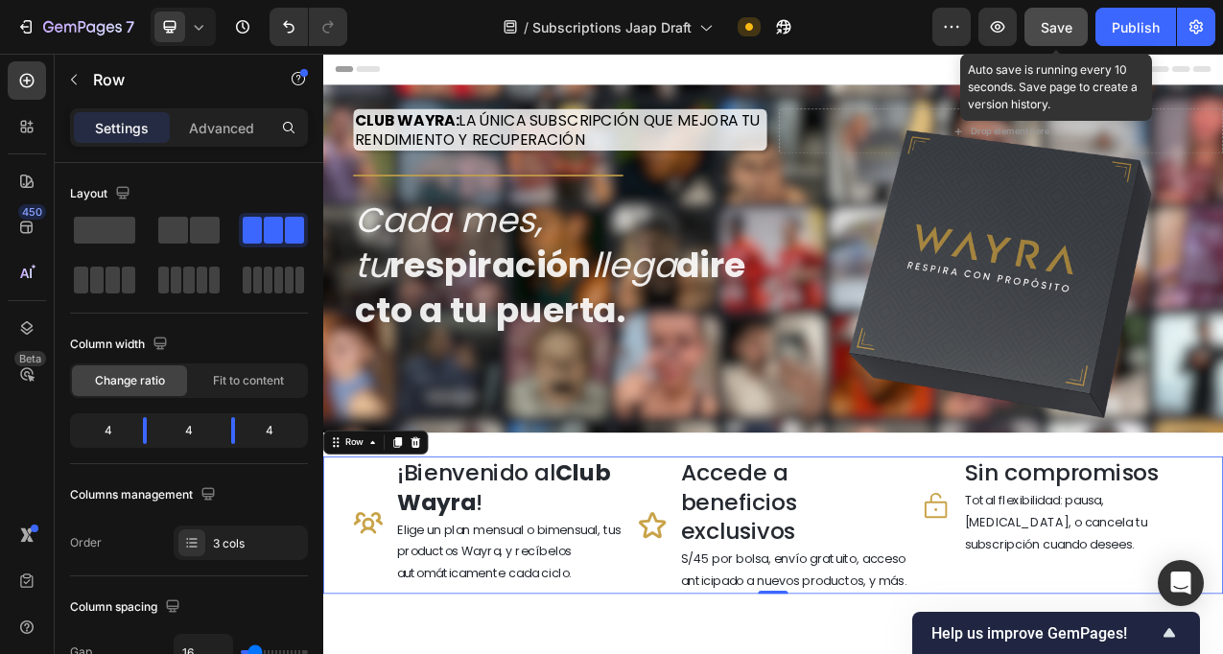
click at [1066, 26] on span "Save" at bounding box center [1057, 27] width 32 height 16
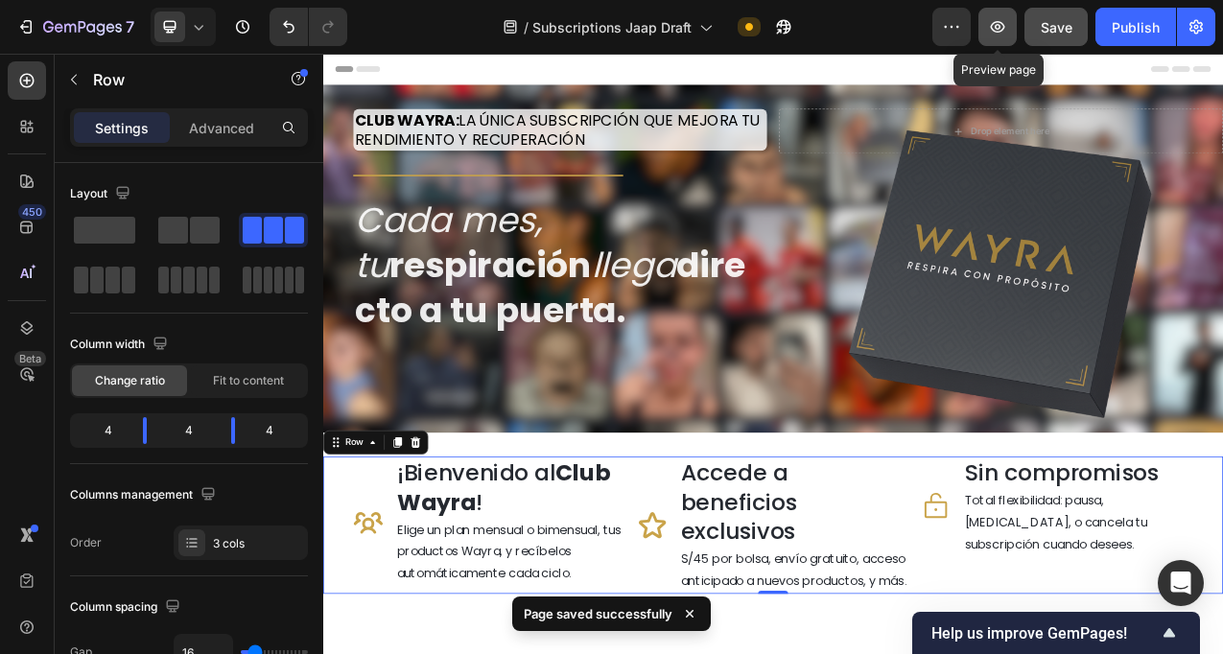
click at [992, 31] on icon "button" at bounding box center [997, 26] width 19 height 19
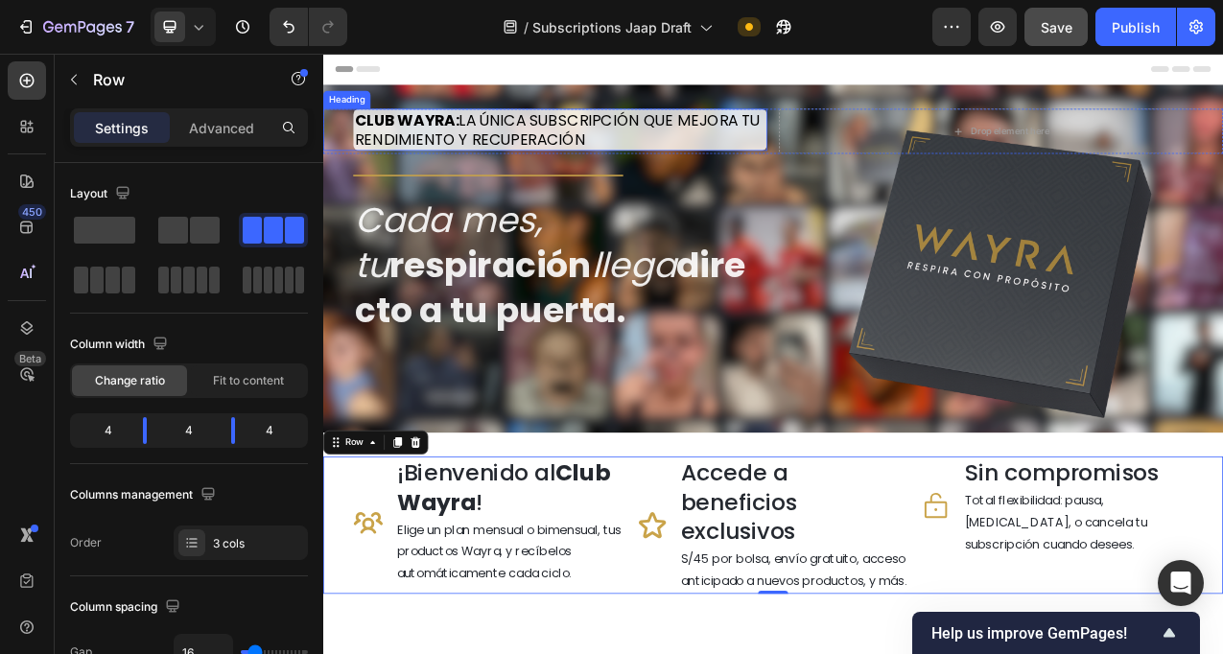
click at [819, 167] on h2 "CLUB WAYRA: LA ÚNICA SUBSCRIPCIÓN QUE MEJORA TU RENDIMIENTO Y RECUPERACIÓN" at bounding box center [627, 151] width 530 height 54
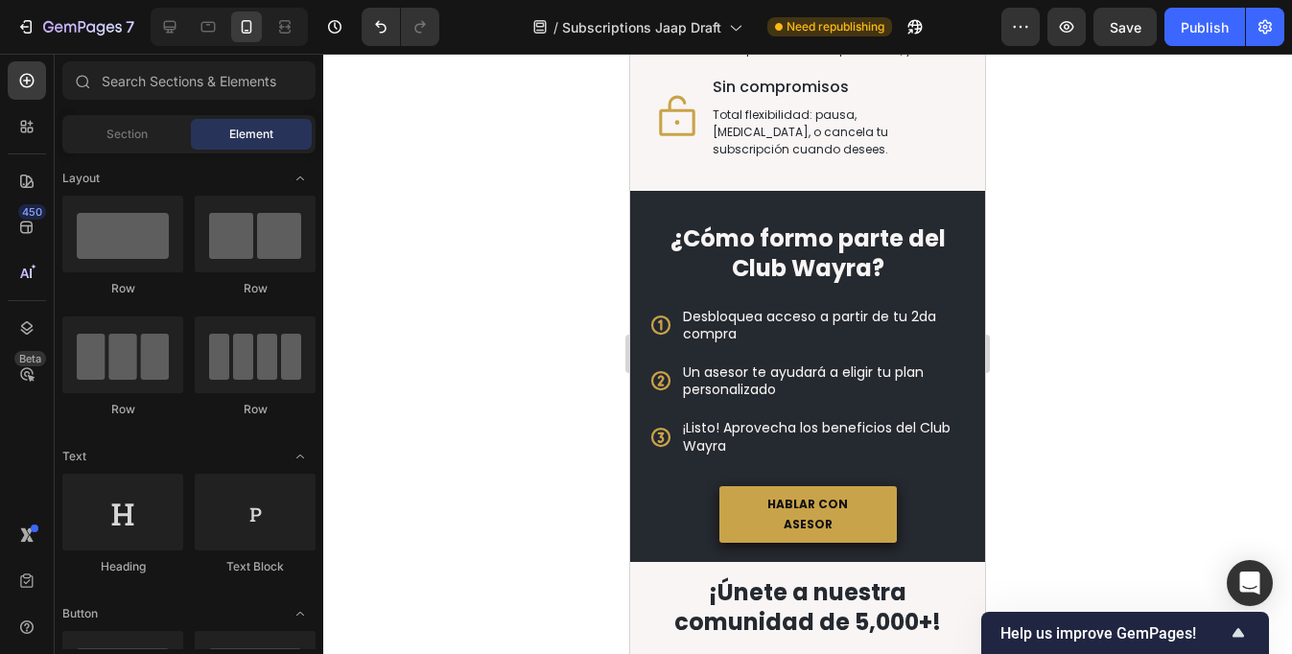
scroll to position [527, 0]
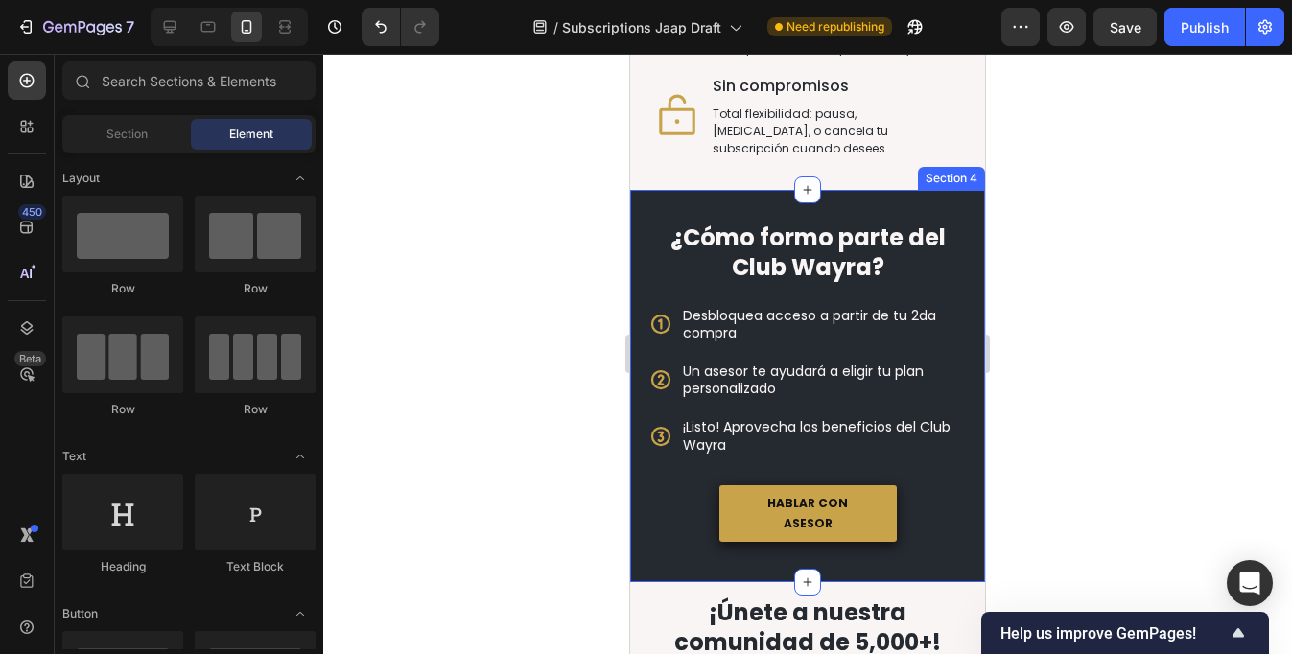
click at [724, 193] on div "¿Cómo formo parte del Club Wayra? Heading Desbloquea acceso a partir de tu 2da …" at bounding box center [807, 386] width 355 height 392
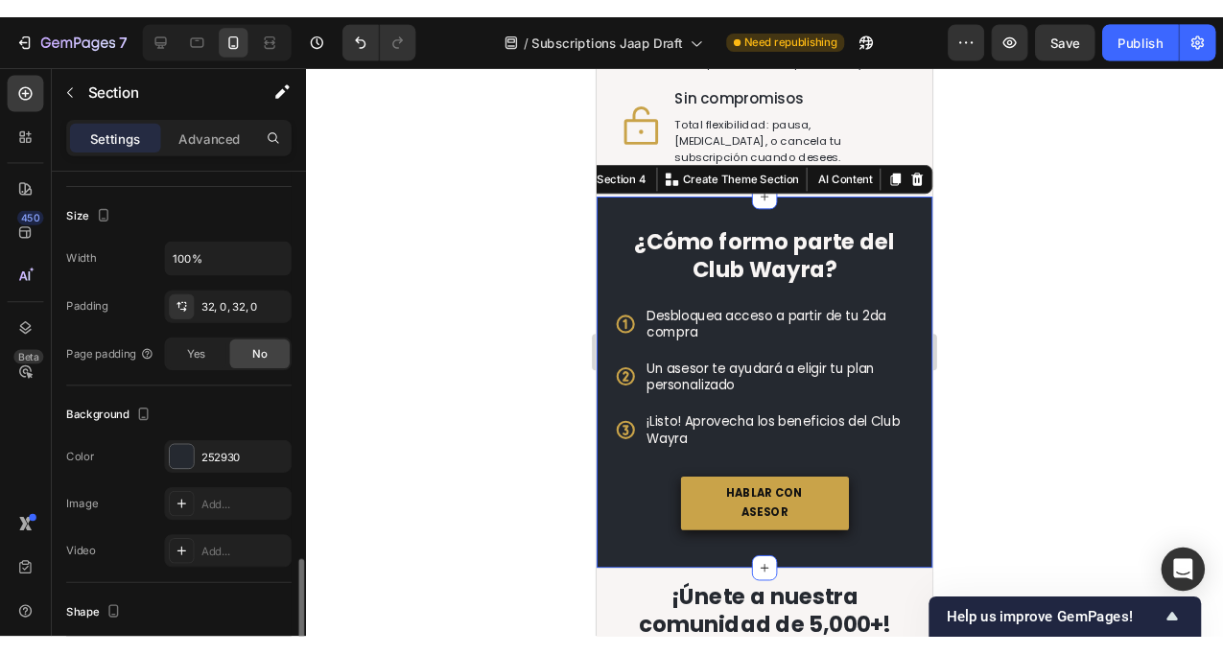
scroll to position [509, 0]
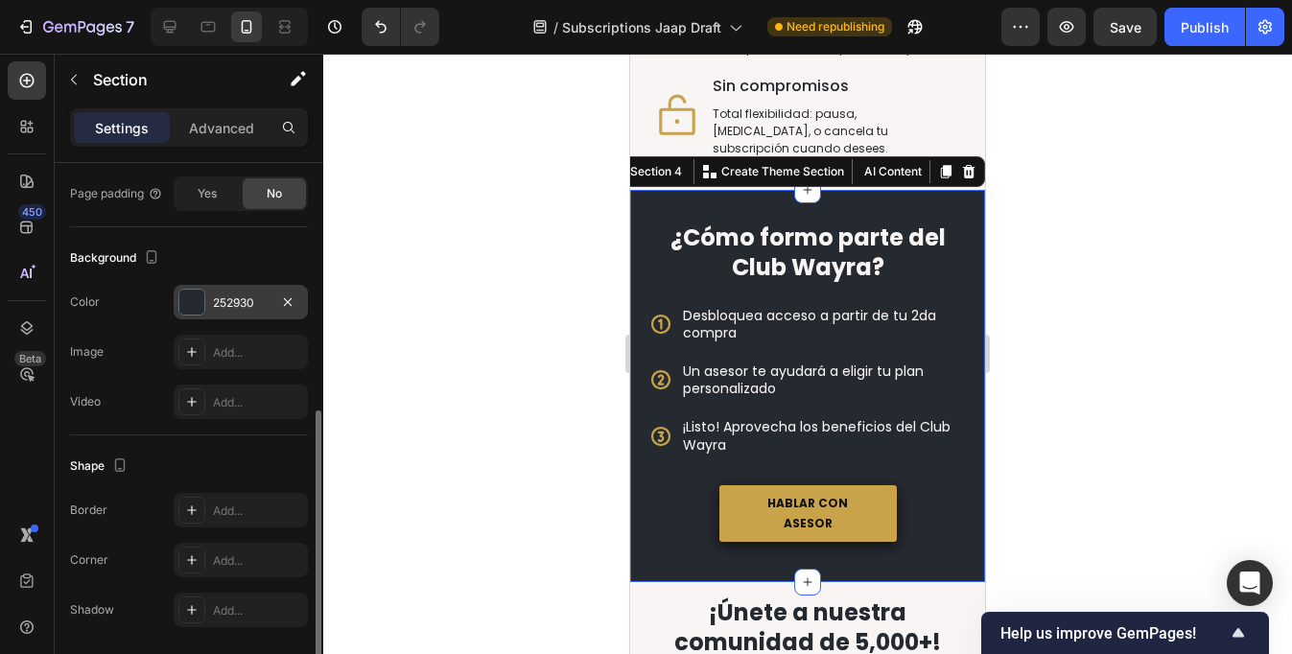
click at [230, 301] on div "252930" at bounding box center [241, 303] width 56 height 17
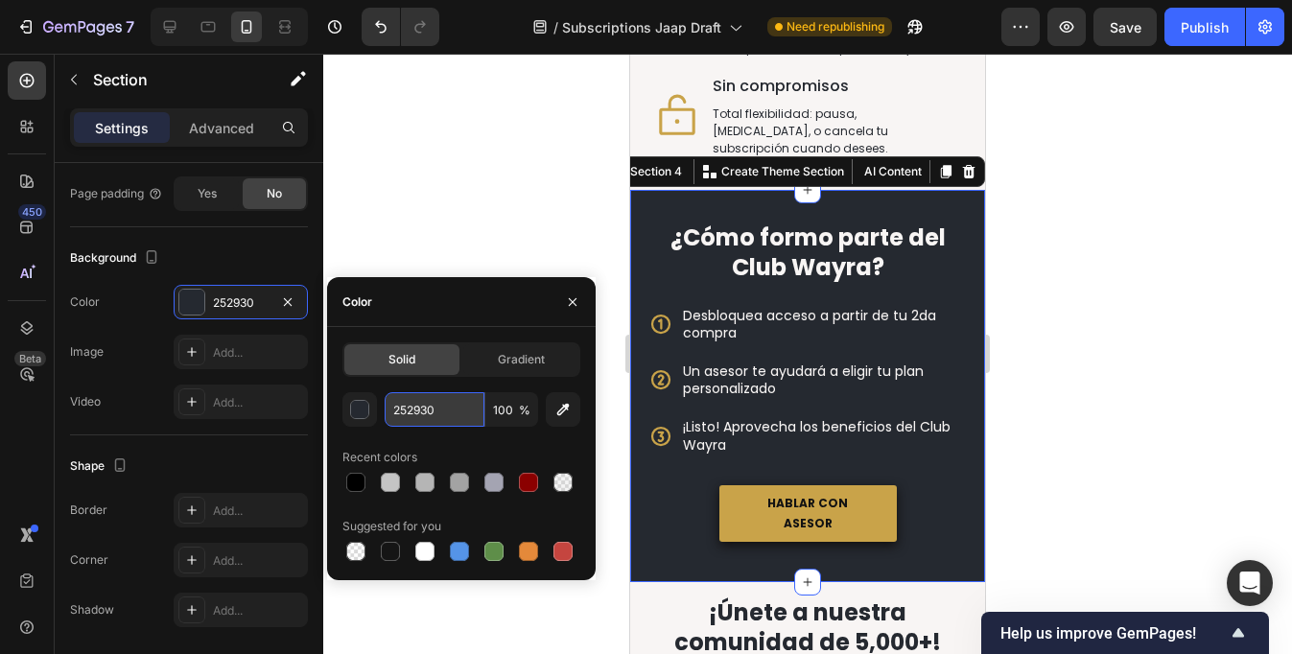
click at [413, 392] on input "252930" at bounding box center [435, 409] width 100 height 35
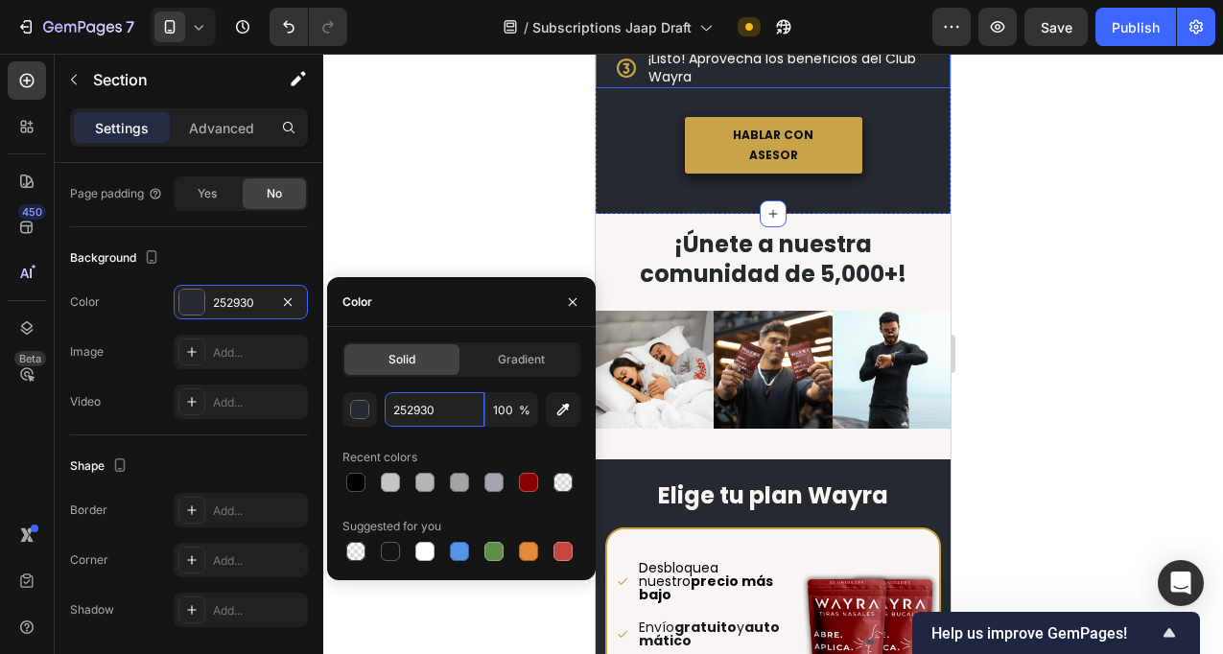
scroll to position [843, 0]
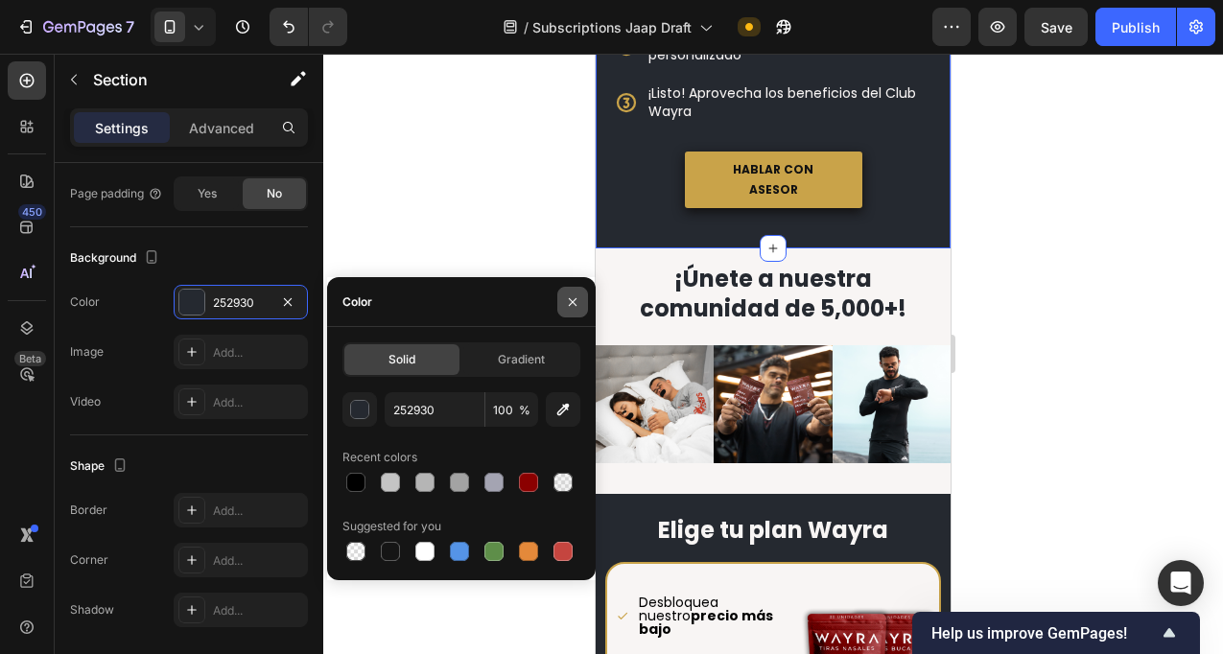
click at [574, 305] on icon "button" at bounding box center [572, 302] width 15 height 15
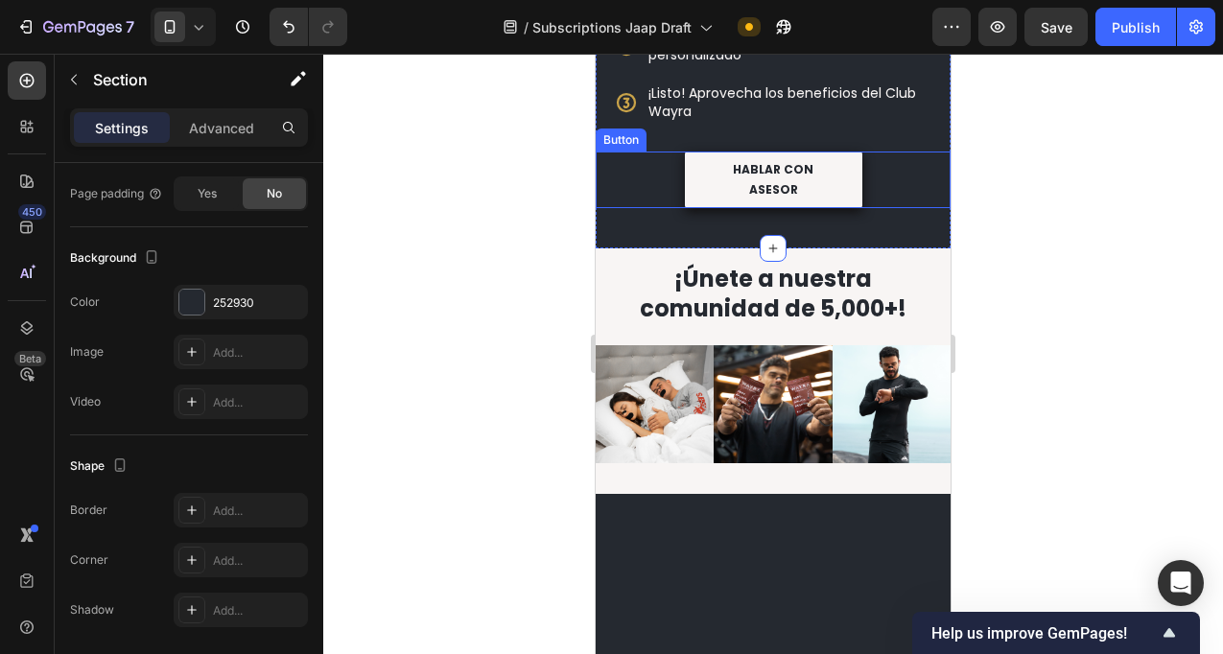
scroll to position [0, 0]
